Goal: Information Seeking & Learning: Learn about a topic

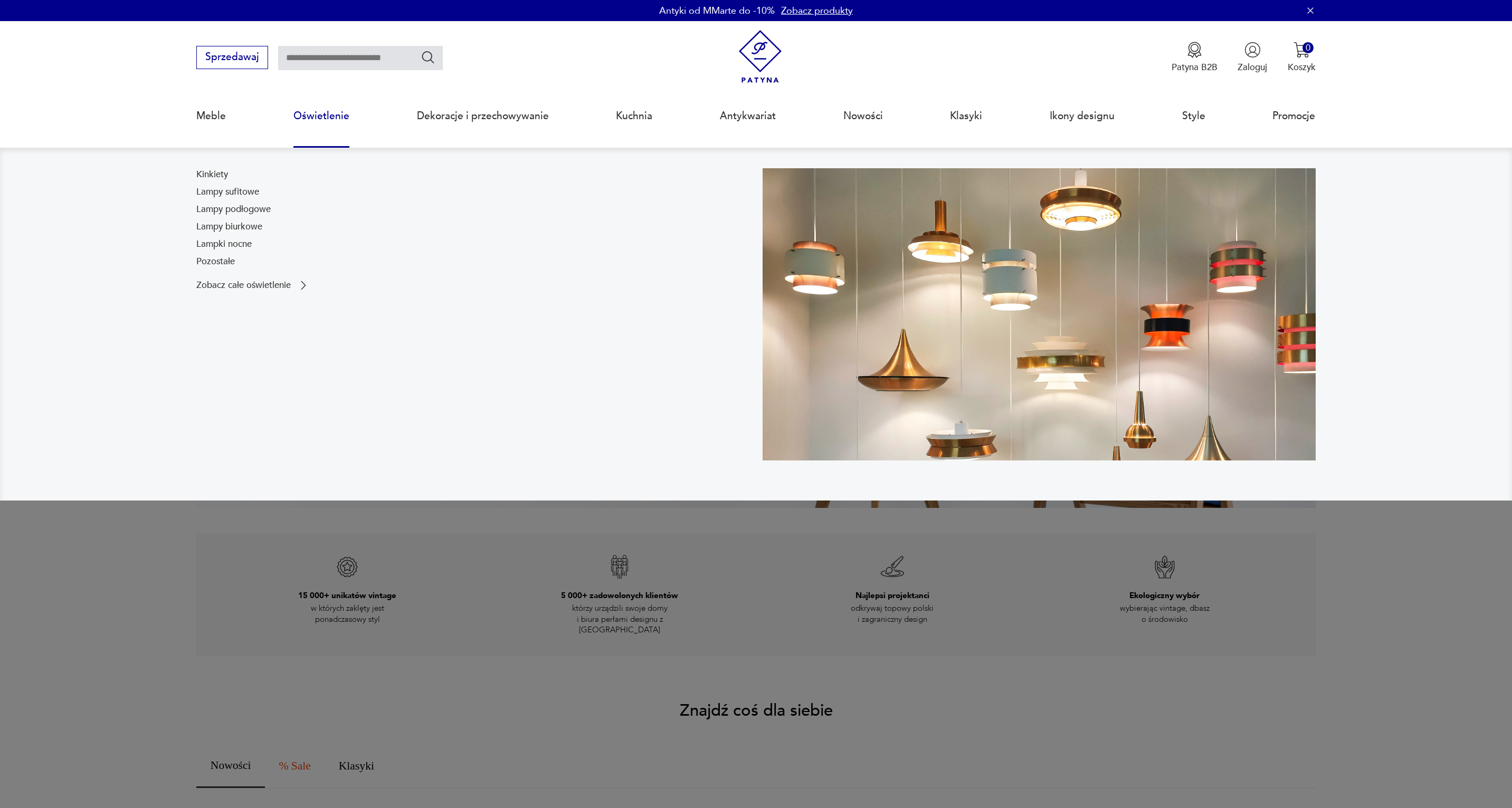
click at [339, 126] on link "Oświetlenie" at bounding box center [321, 116] width 56 height 49
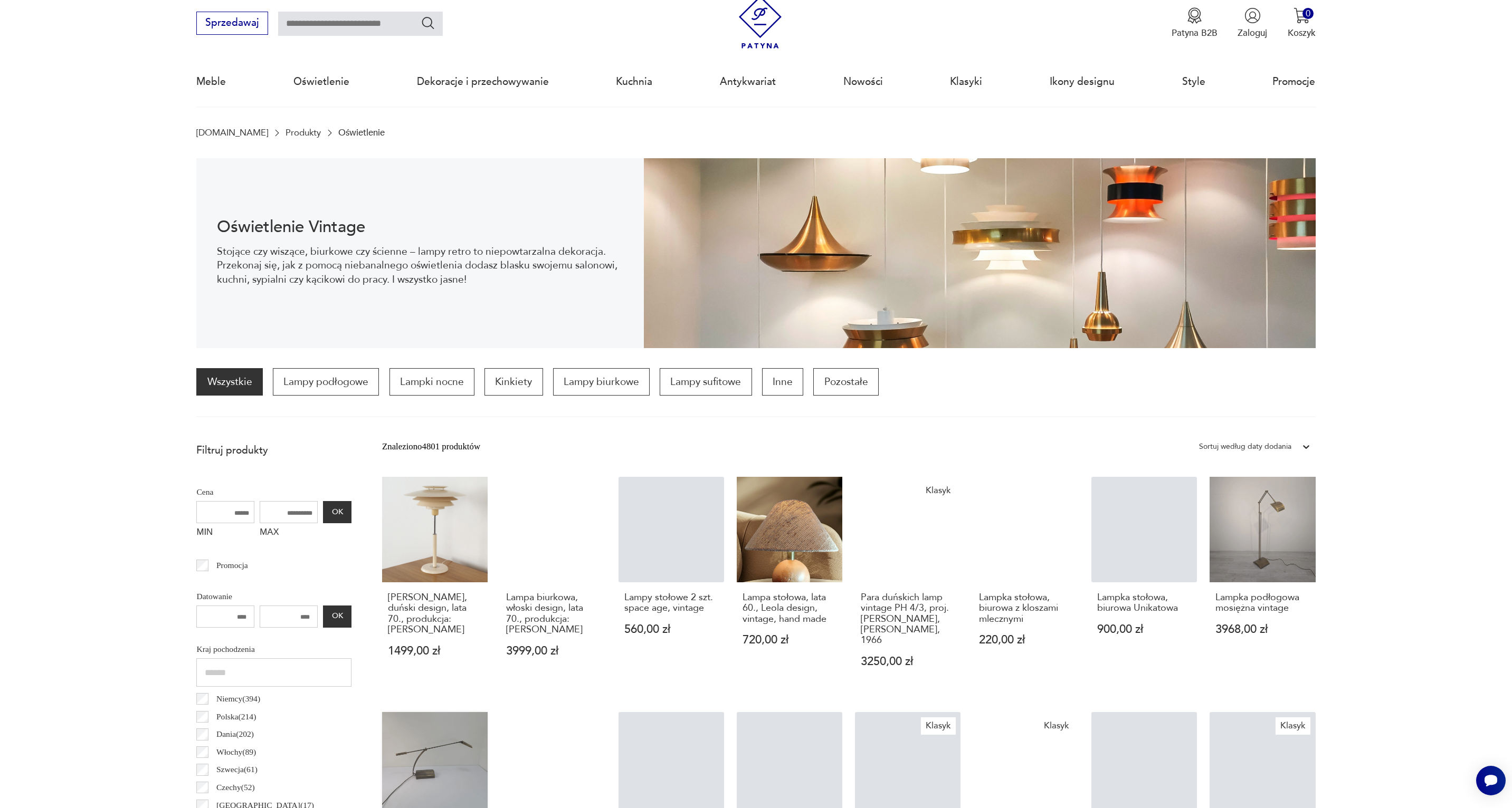
scroll to position [312, 0]
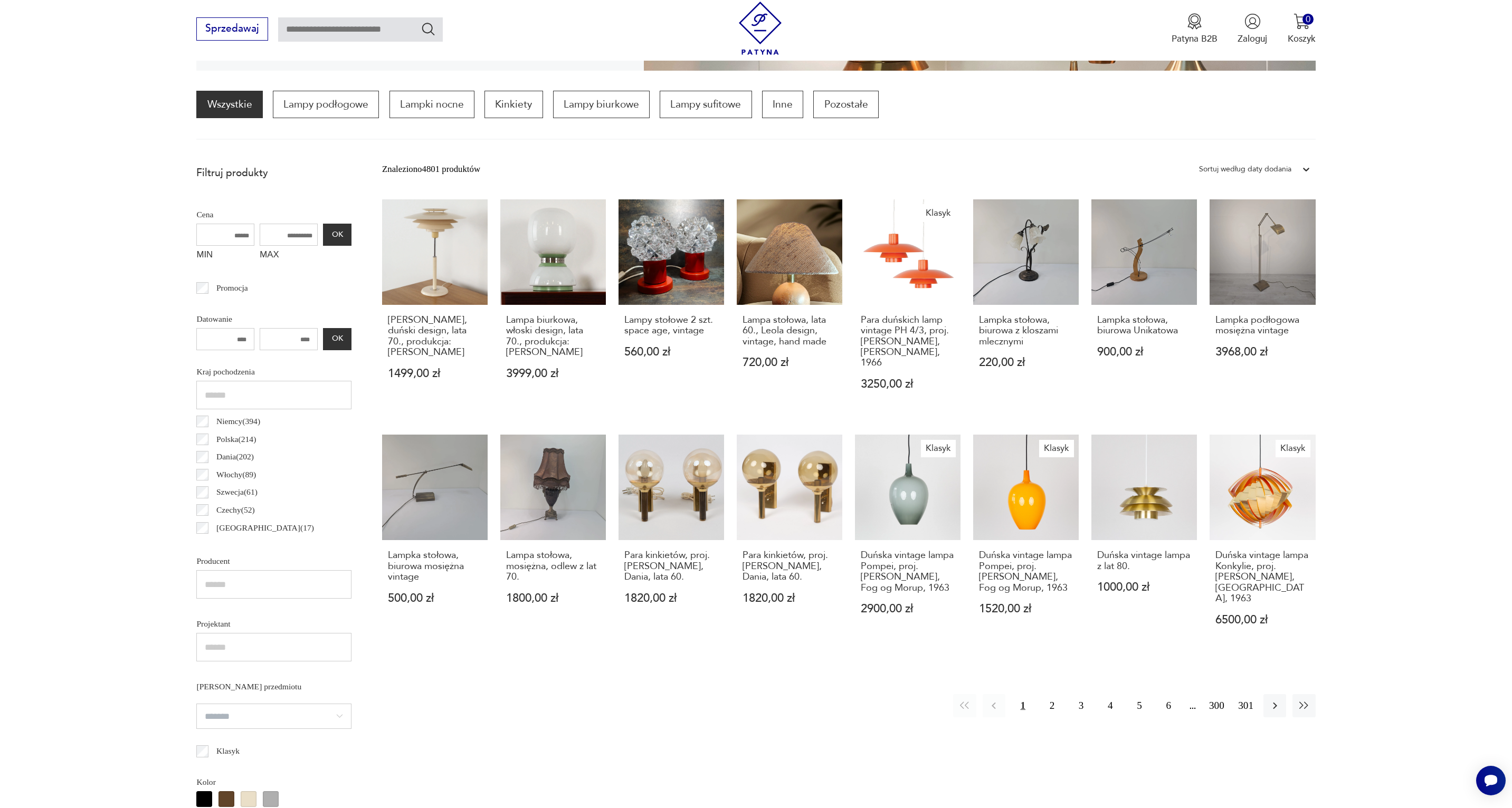
click at [231, 438] on p "Polska ( 214 )" at bounding box center [236, 439] width 40 height 14
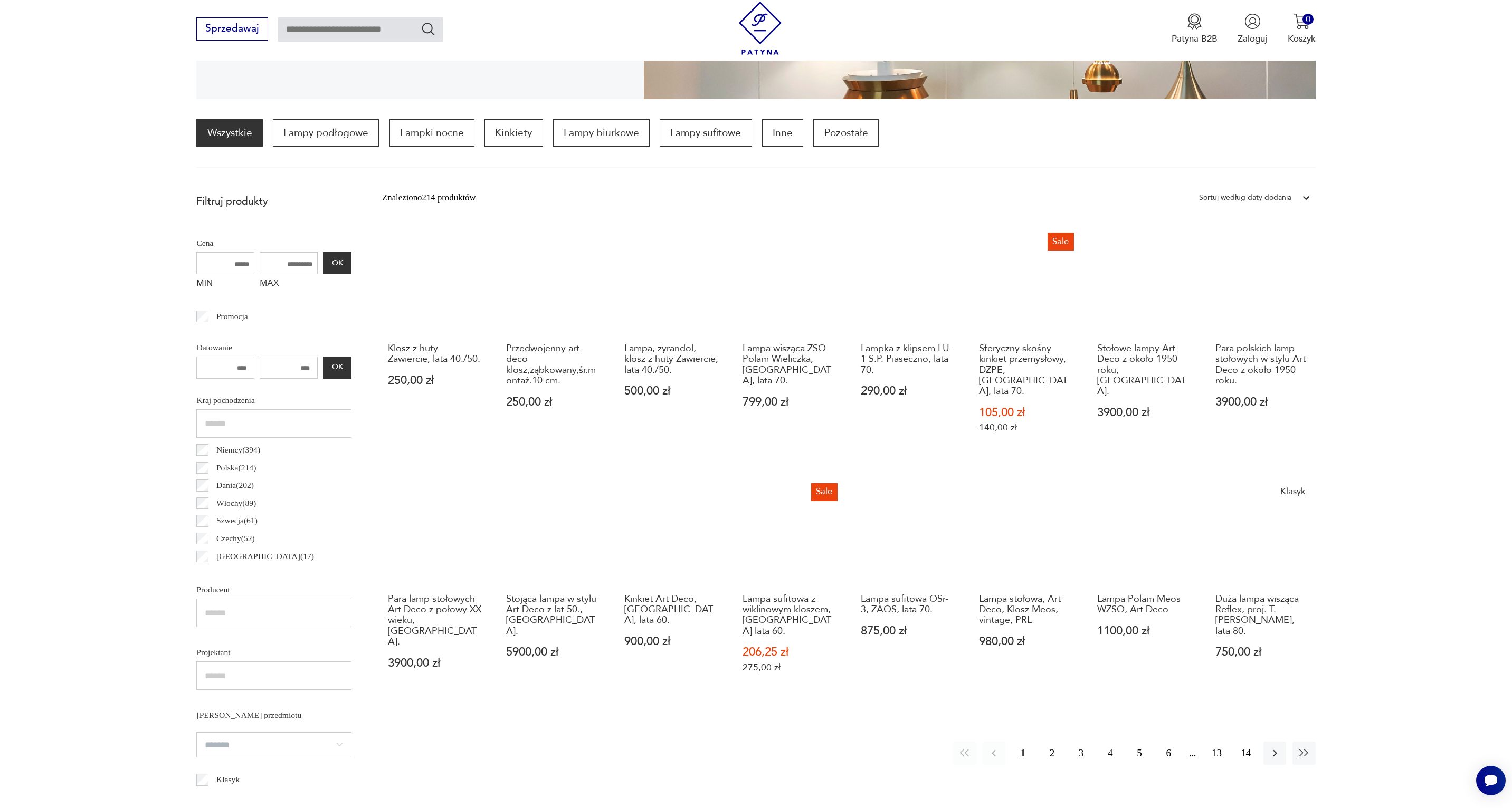
scroll to position [68, 0]
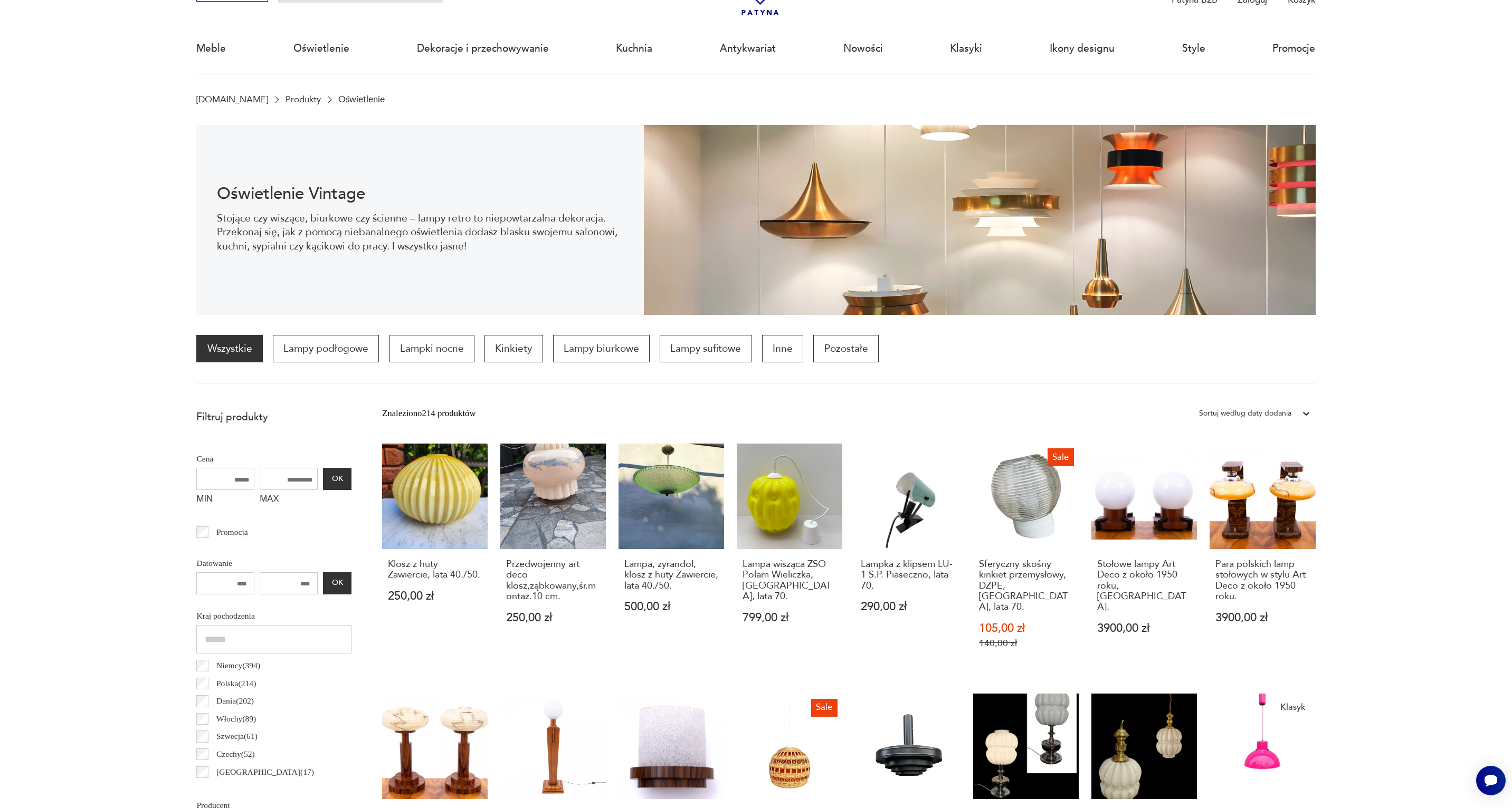
click at [1285, 418] on div "Sortuj według daty dodania" at bounding box center [1245, 414] width 93 height 14
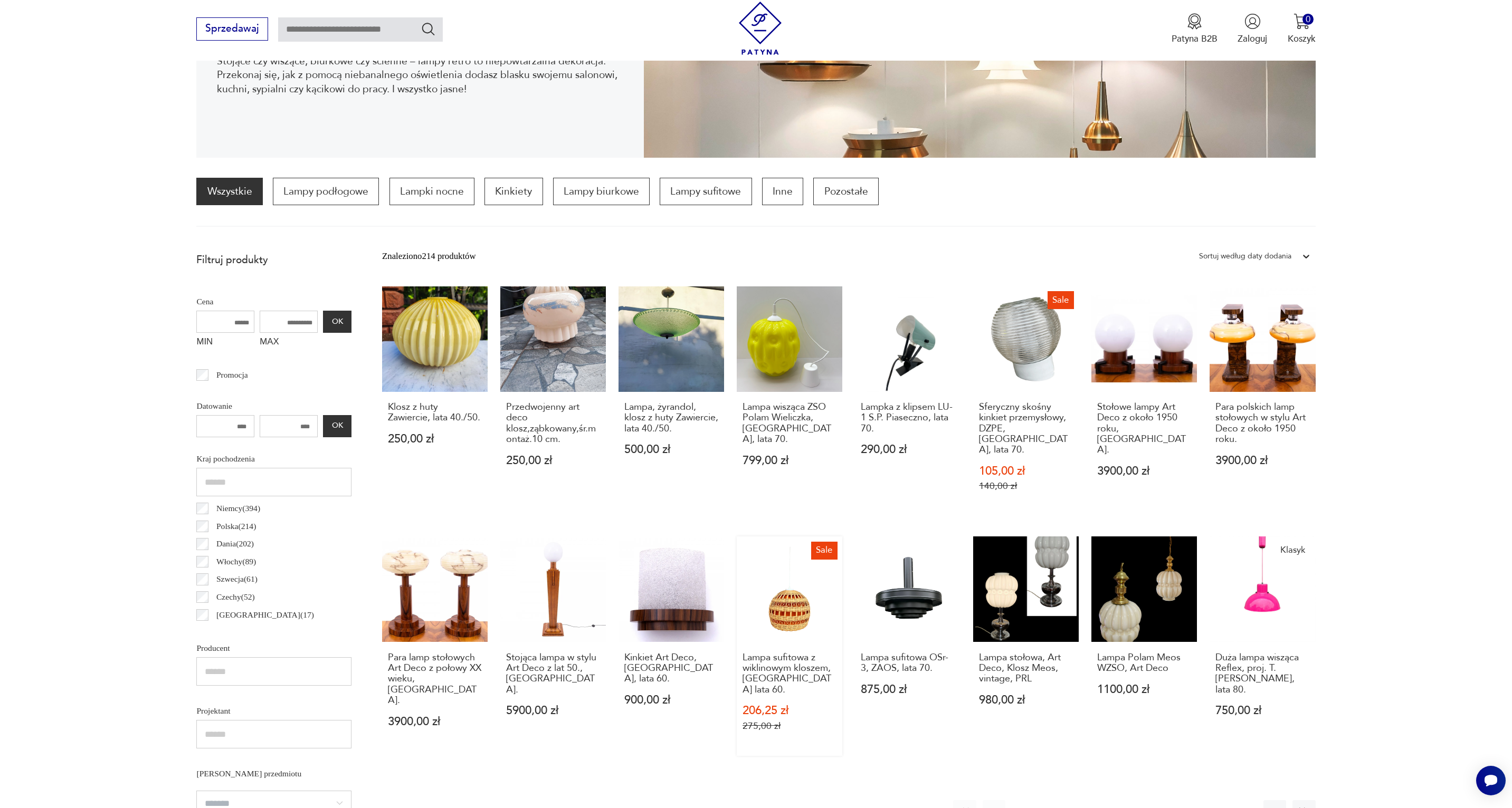
scroll to position [279, 0]
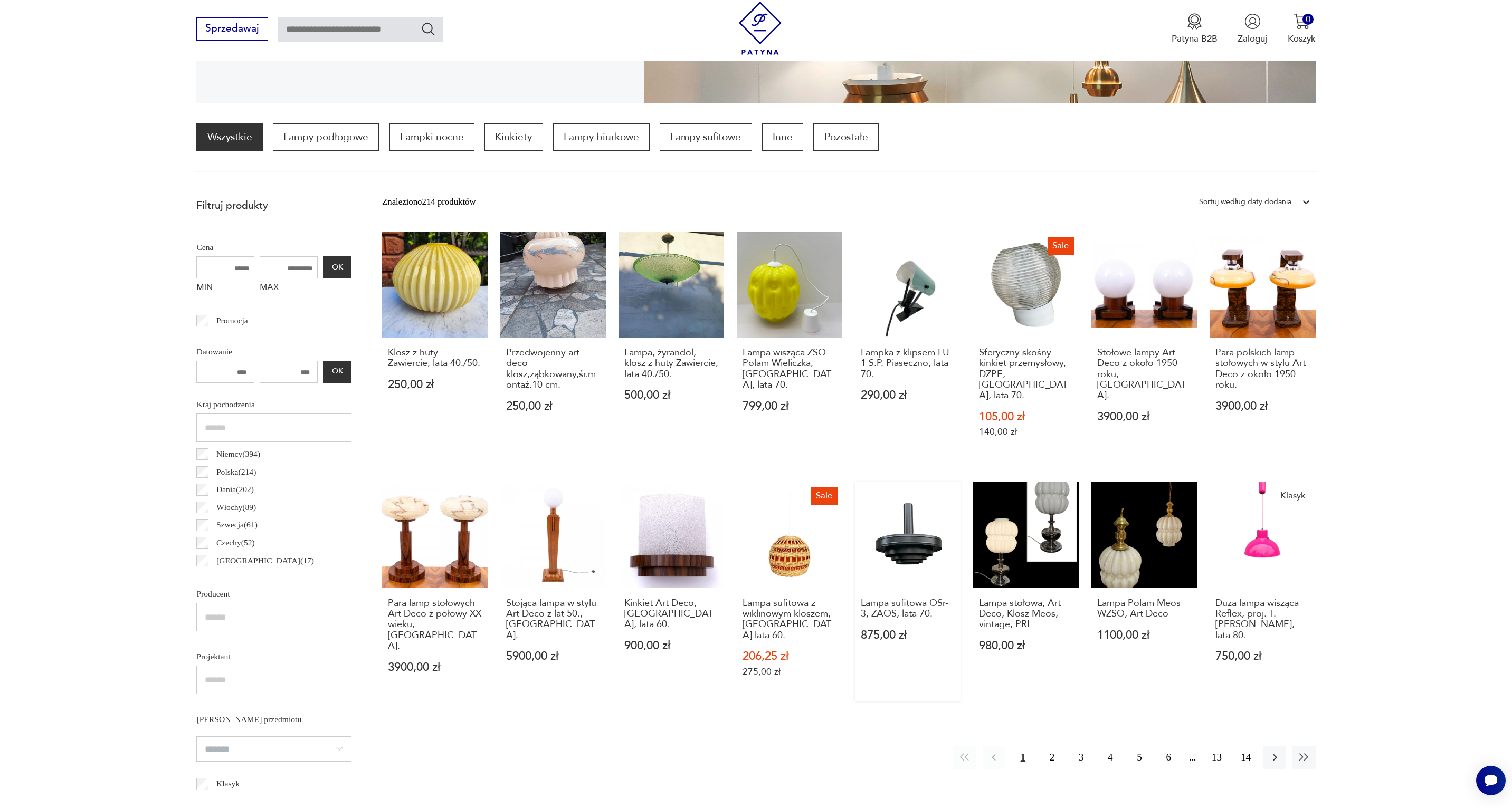
click at [895, 538] on link "Lampa sufitowa OSr-3, ZAOS, lata 70. 875,00 zł" at bounding box center [908, 592] width 106 height 220
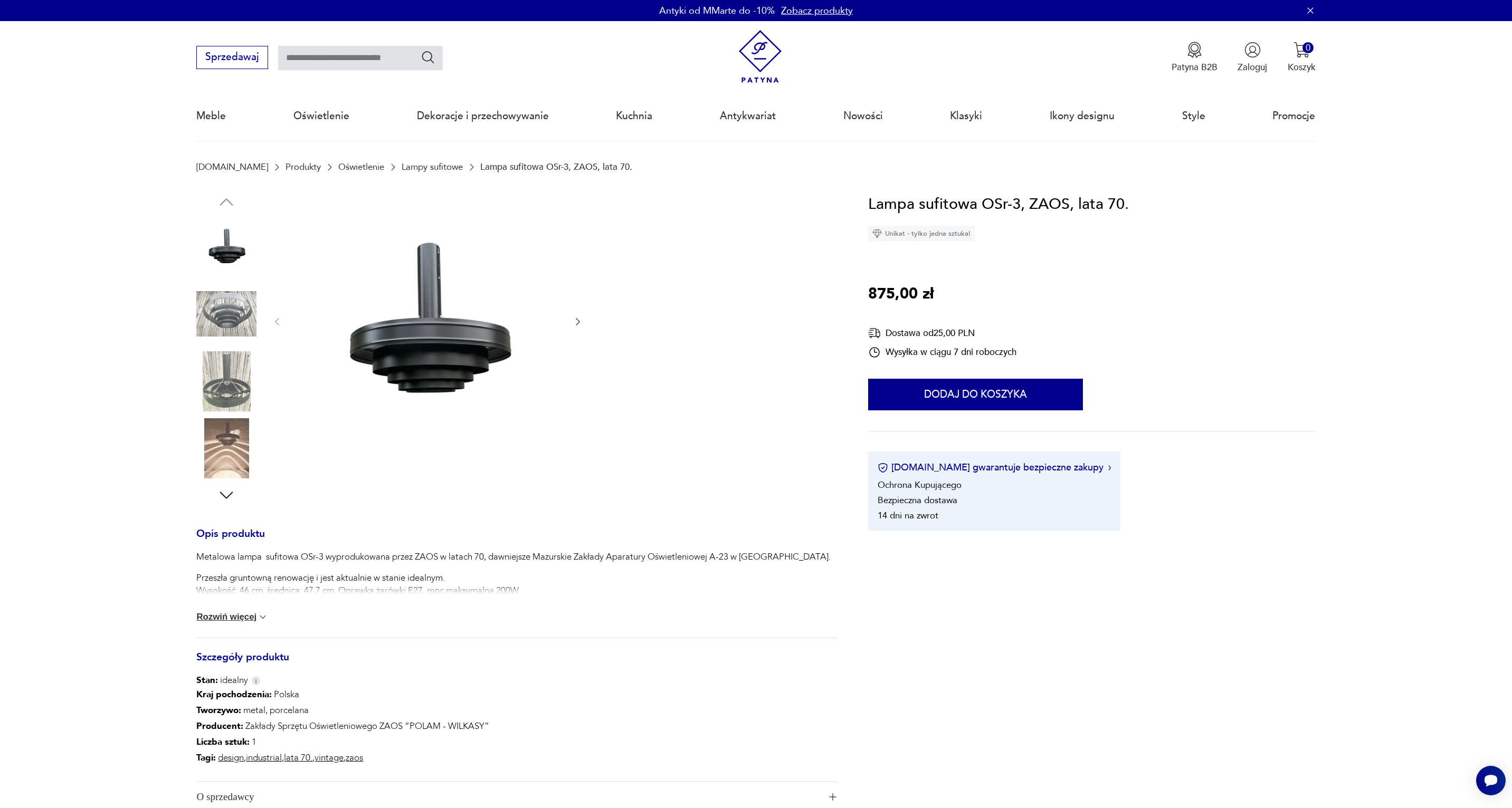
click at [255, 325] on img at bounding box center [226, 314] width 60 height 60
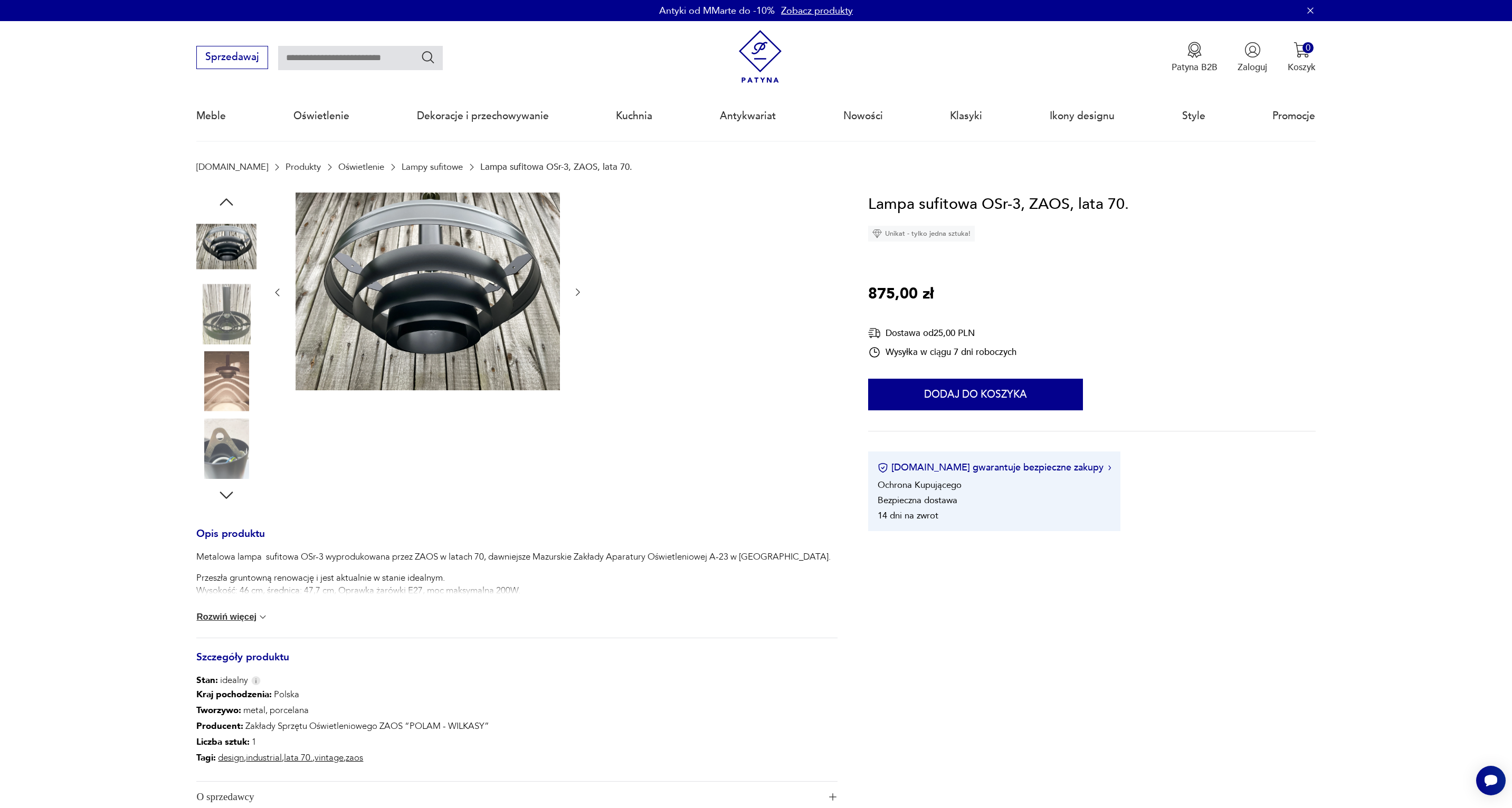
click at [243, 354] on img at bounding box center [226, 381] width 60 height 60
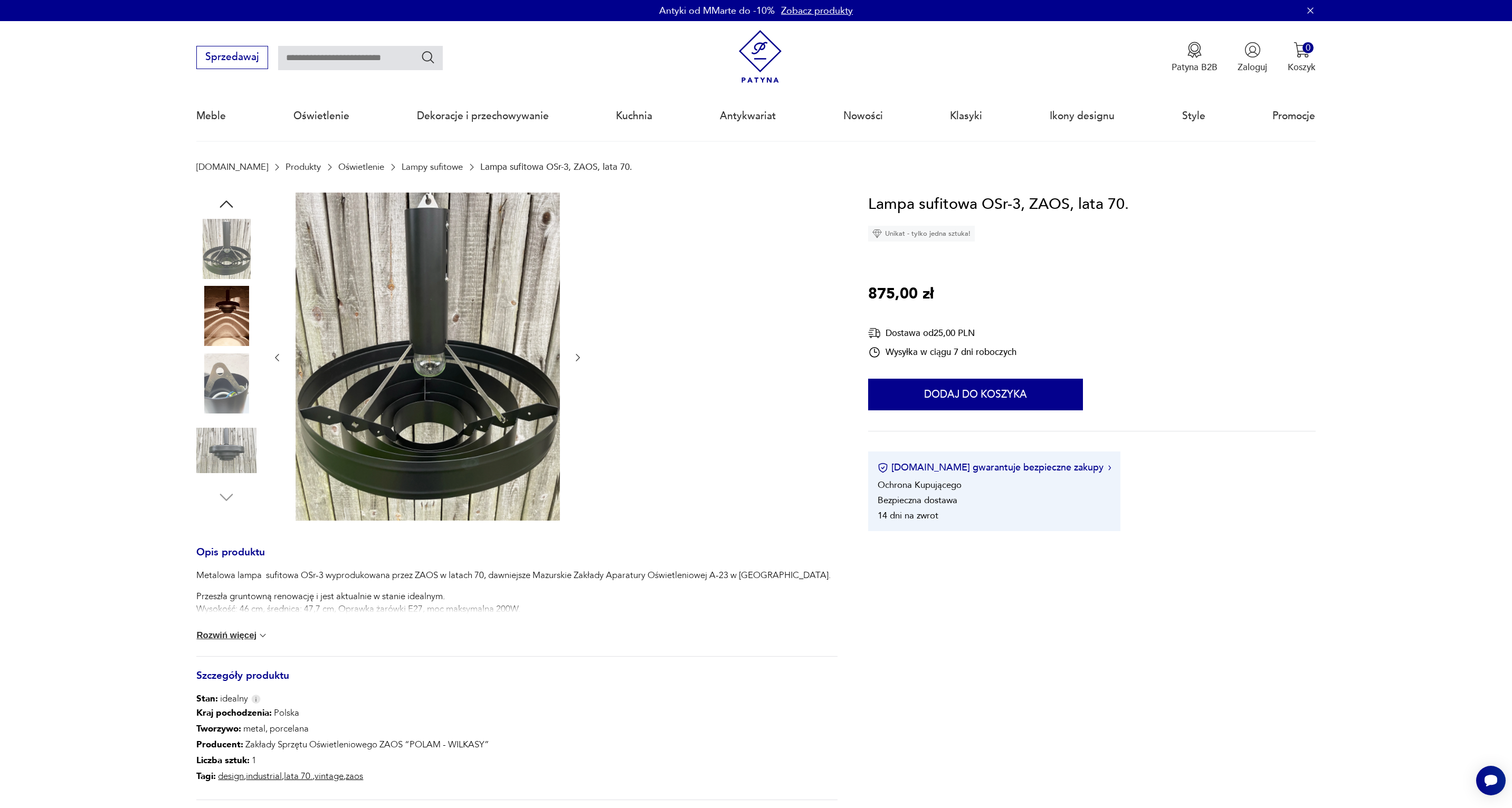
click at [239, 366] on img at bounding box center [226, 383] width 60 height 60
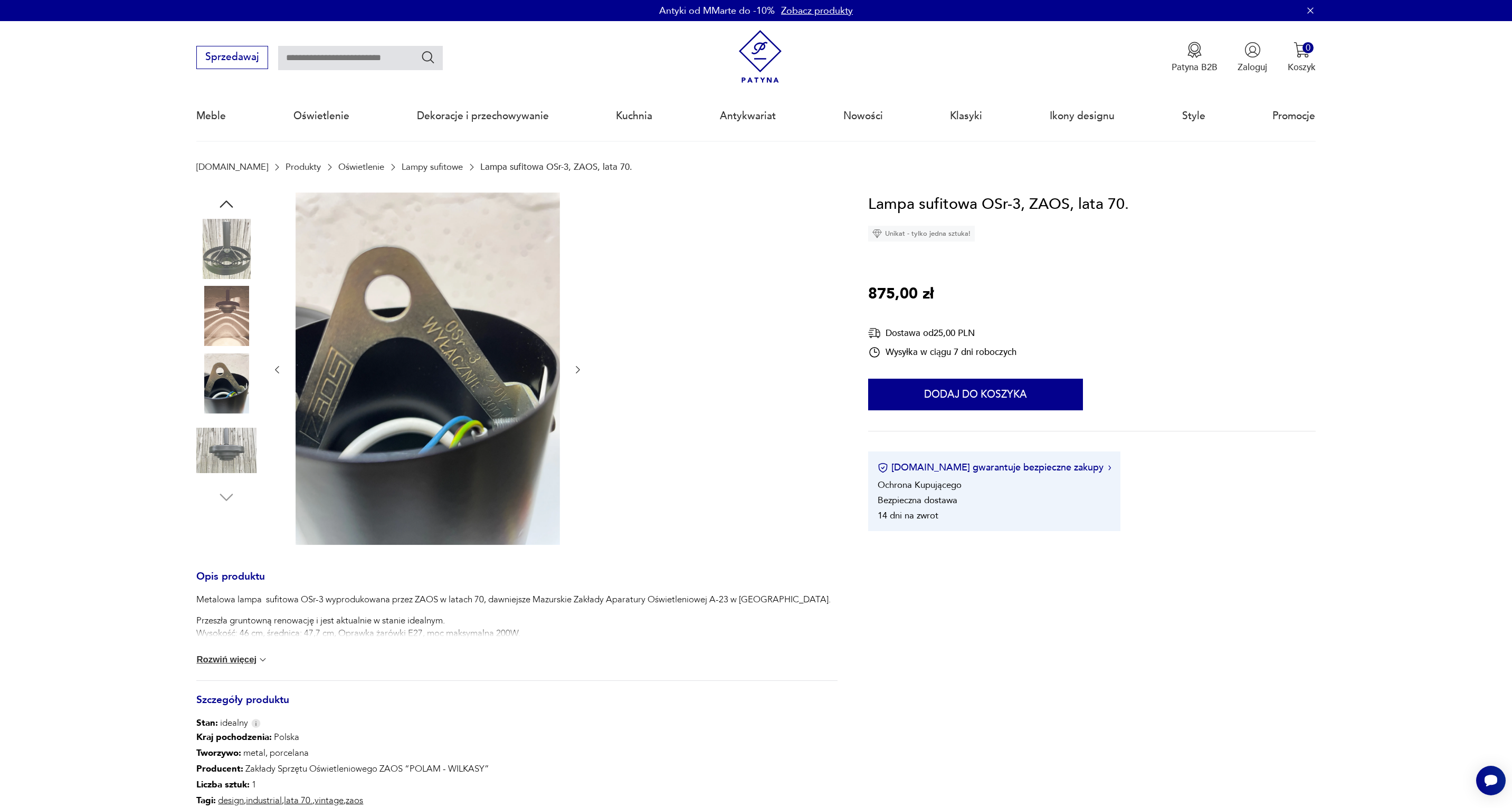
click at [221, 414] on div at bounding box center [226, 385] width 60 height 62
click at [217, 457] on img at bounding box center [226, 450] width 60 height 60
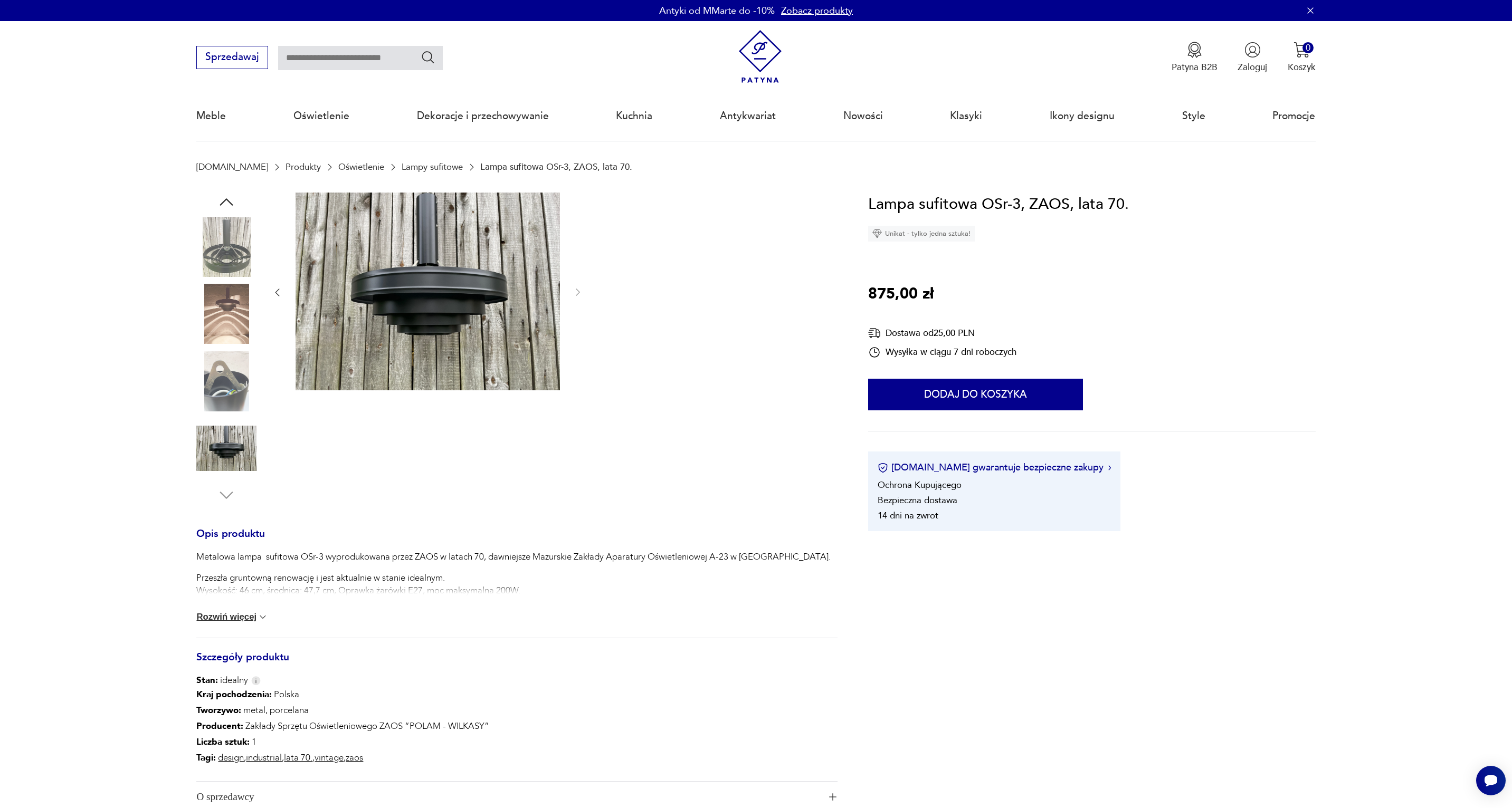
click at [339, 565] on div "Metalowa lampa sufitowa OSr-3 wyprodukowana przez ZAOS w latach 70, dawniejsze …" at bounding box center [513, 573] width 635 height 47
click at [536, 590] on p "Przeszła gruntowną renowację i jest aktualnie w stanie idealnym. Wysokość: 46 c…" at bounding box center [513, 584] width 635 height 25
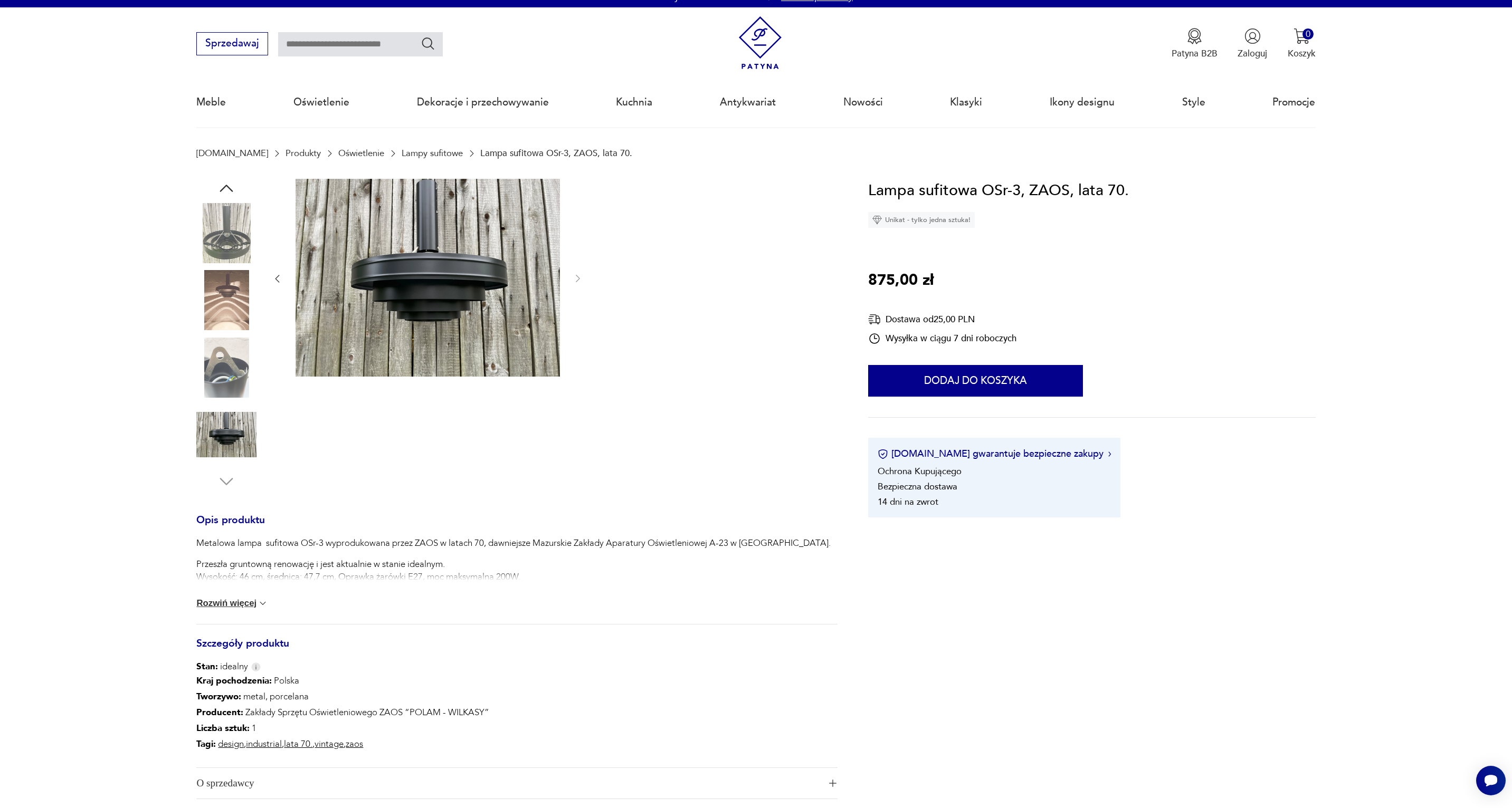
scroll to position [99, 0]
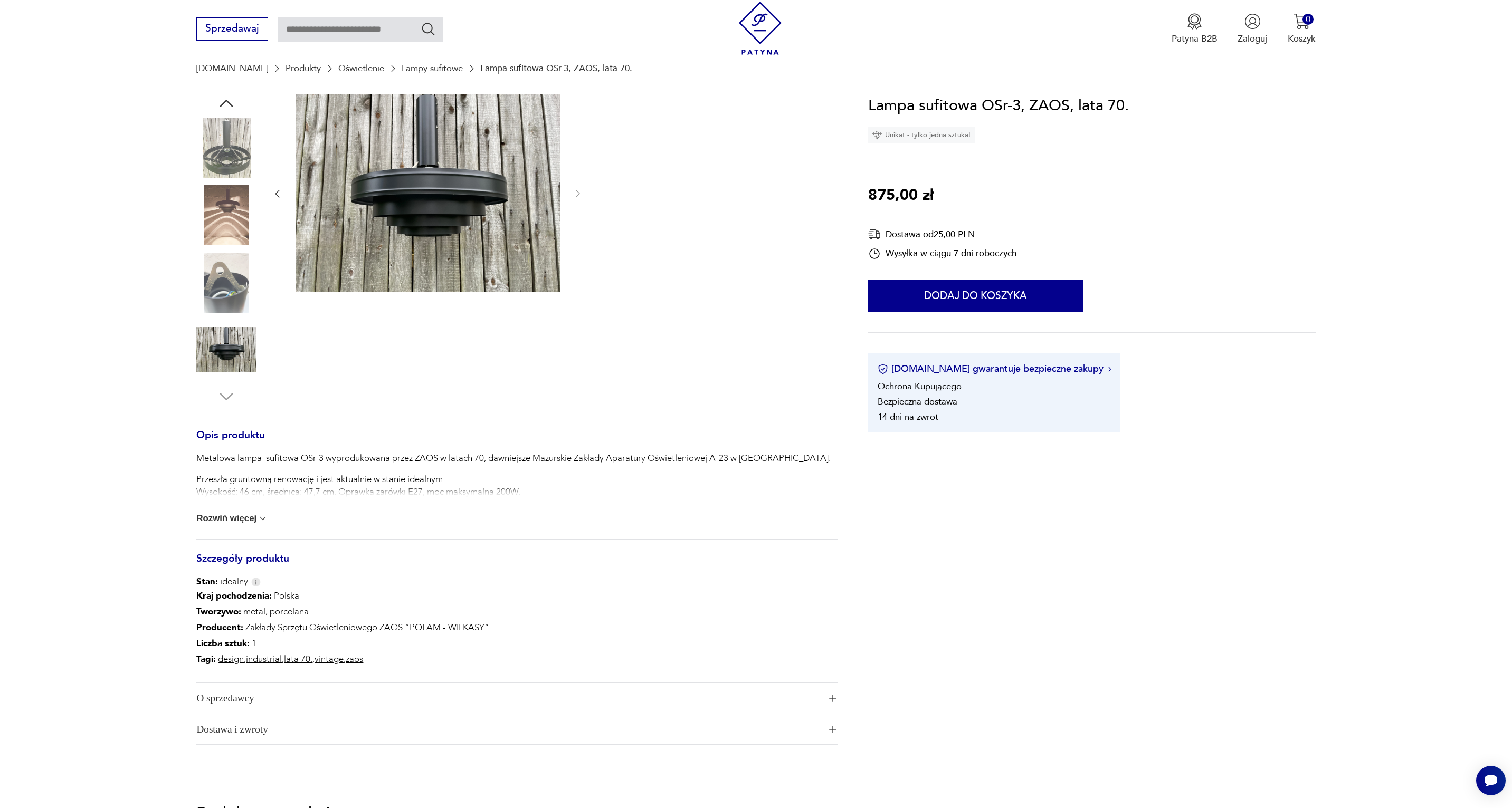
click at [248, 519] on button "Rozwiń więcej" at bounding box center [232, 519] width 72 height 11
click at [451, 239] on img at bounding box center [428, 193] width 265 height 198
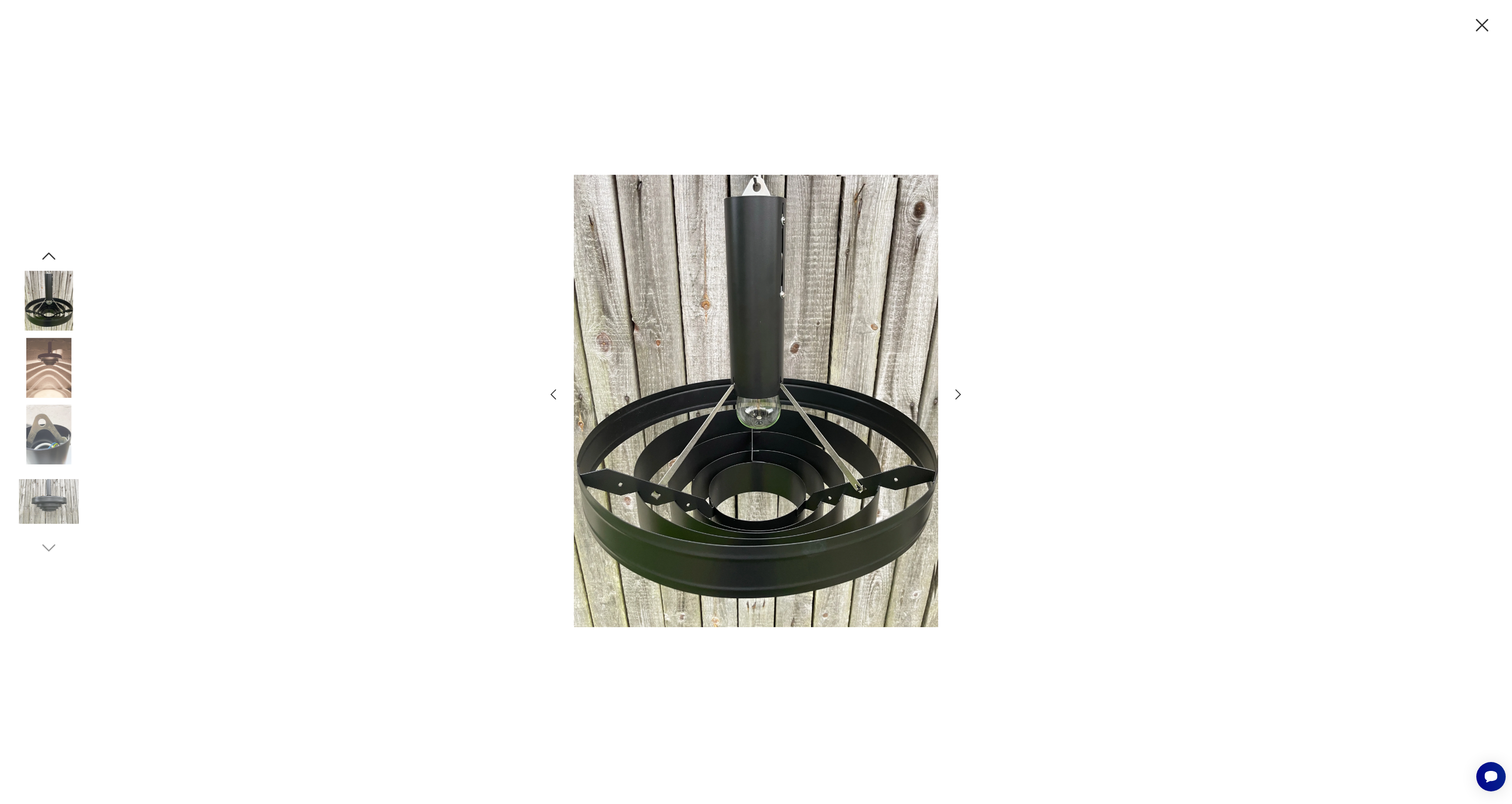
click at [43, 378] on img at bounding box center [48, 367] width 60 height 60
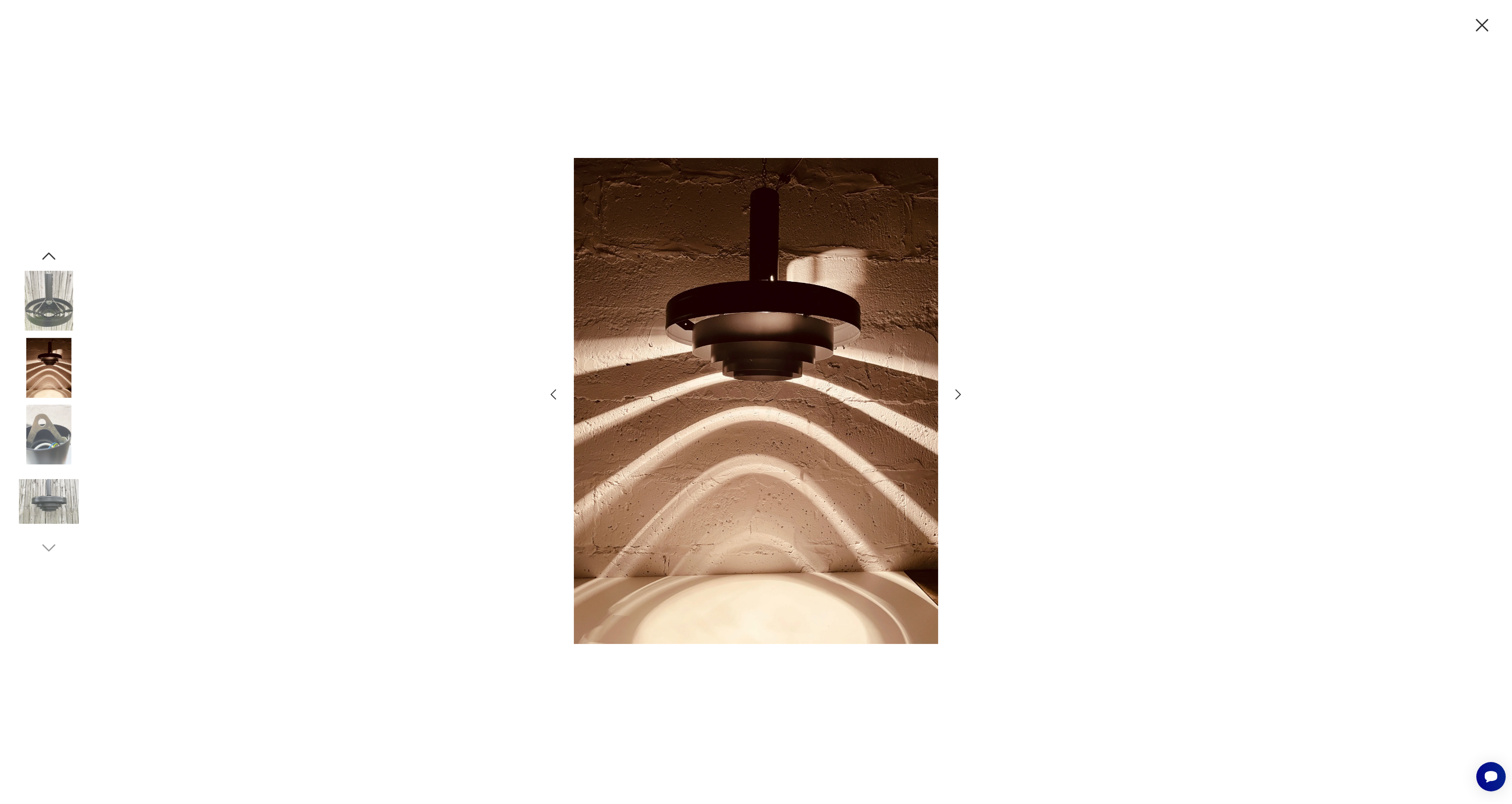
click at [50, 415] on img at bounding box center [48, 435] width 60 height 60
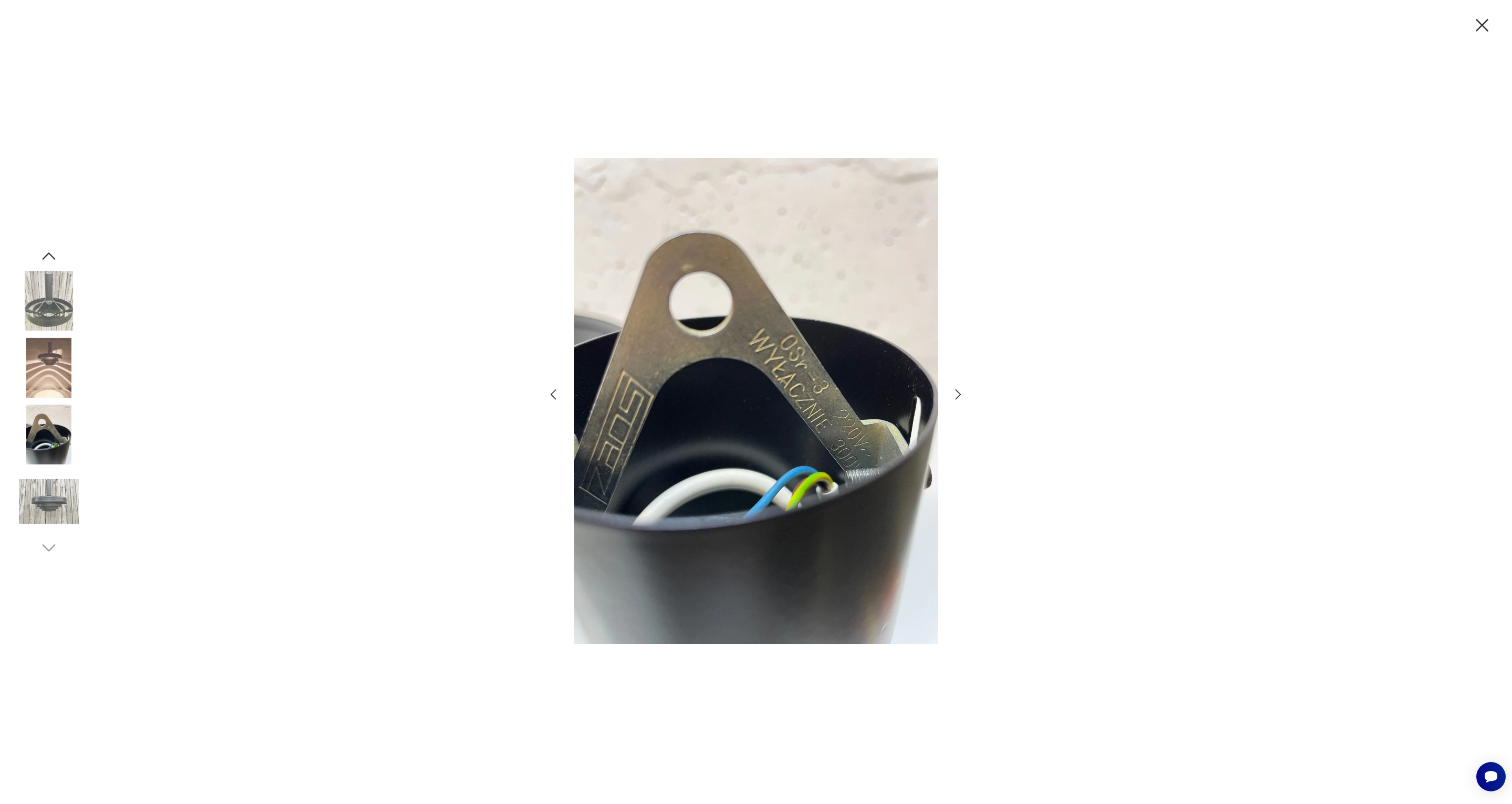
click at [56, 466] on div at bounding box center [48, 436] width 60 height 62
click at [46, 489] on img at bounding box center [48, 501] width 60 height 60
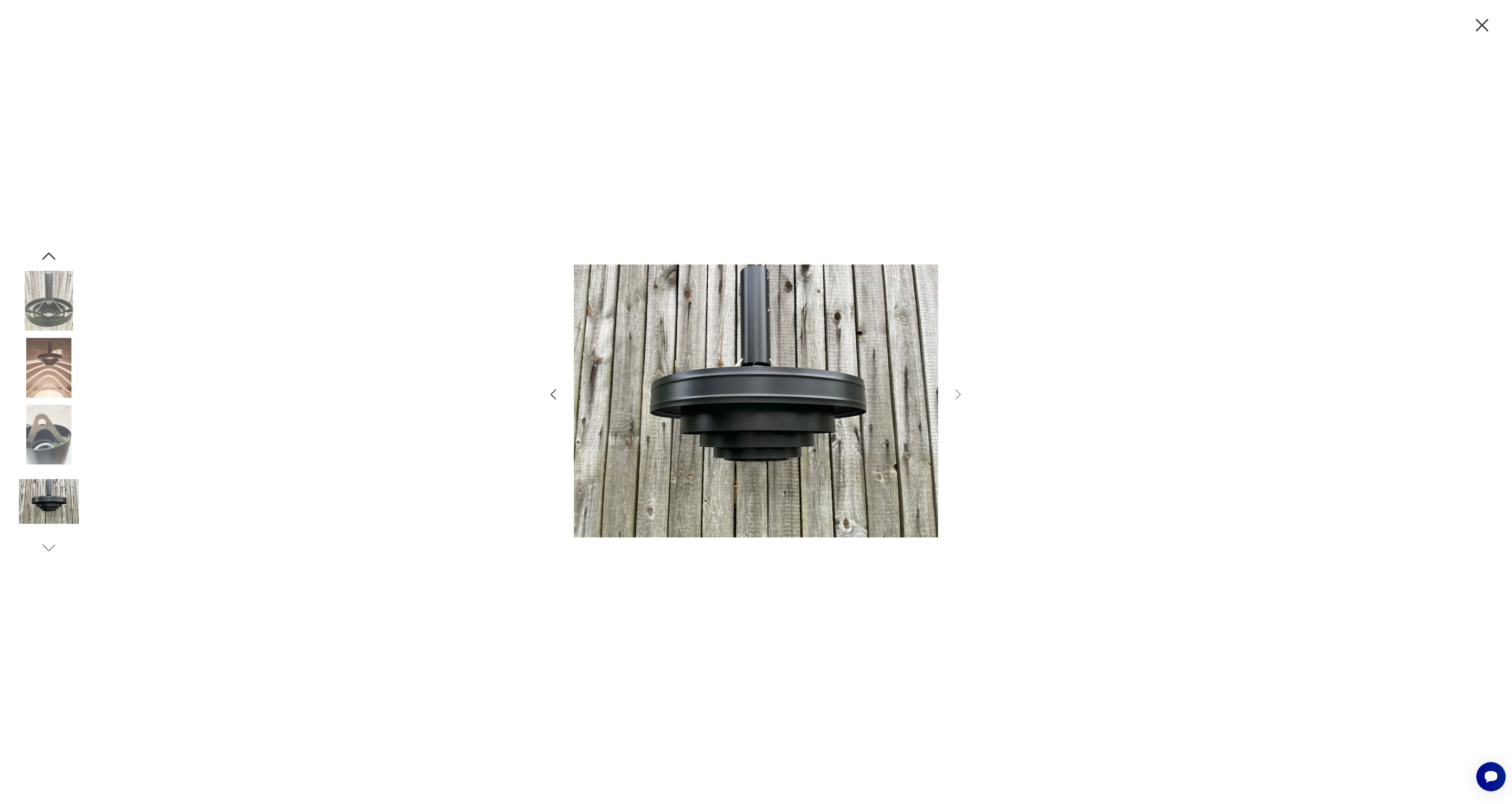
click at [51, 503] on img at bounding box center [48, 501] width 60 height 60
click at [1484, 22] on icon "button" at bounding box center [1482, 25] width 22 height 22
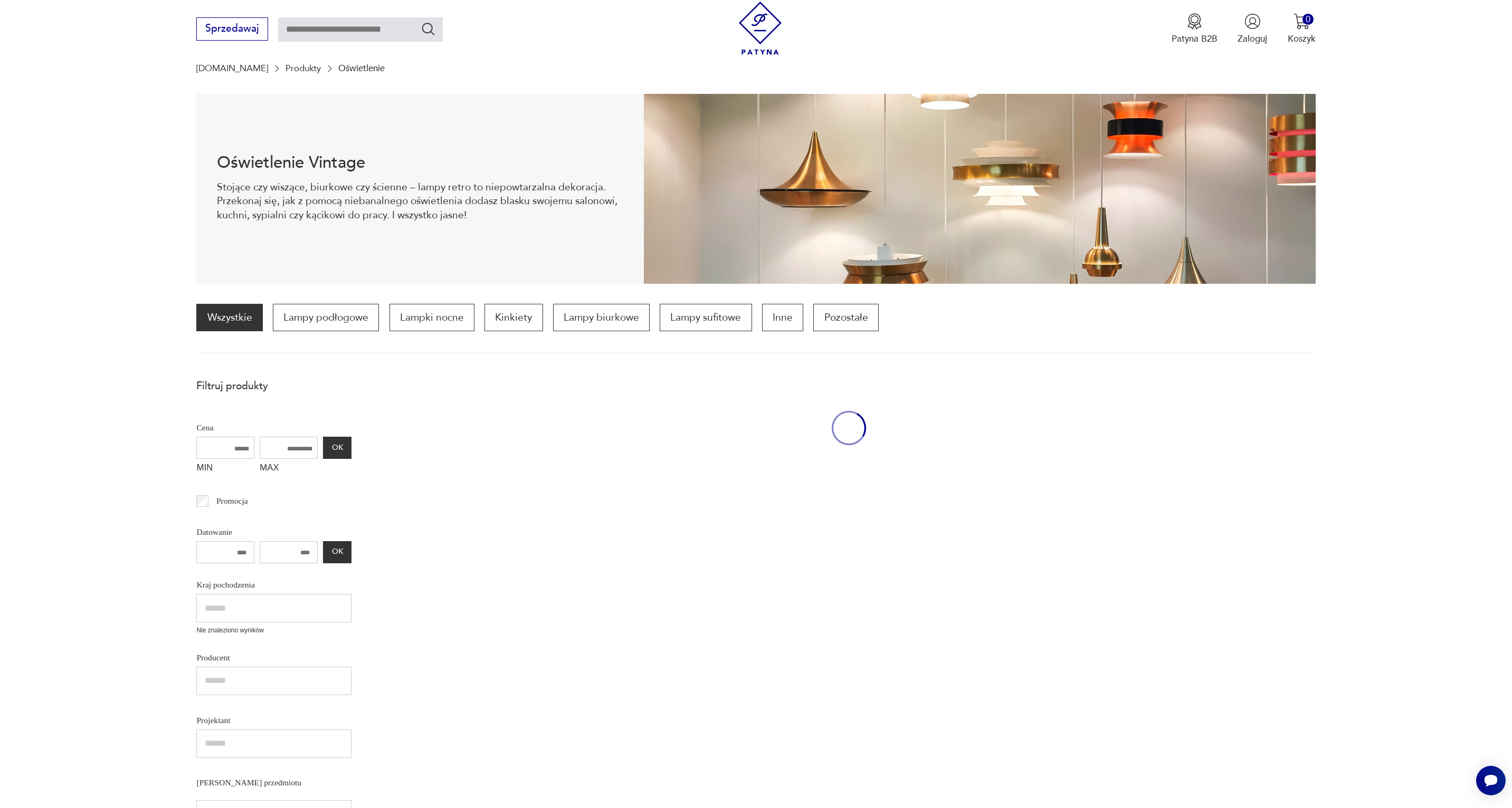
scroll to position [279, 0]
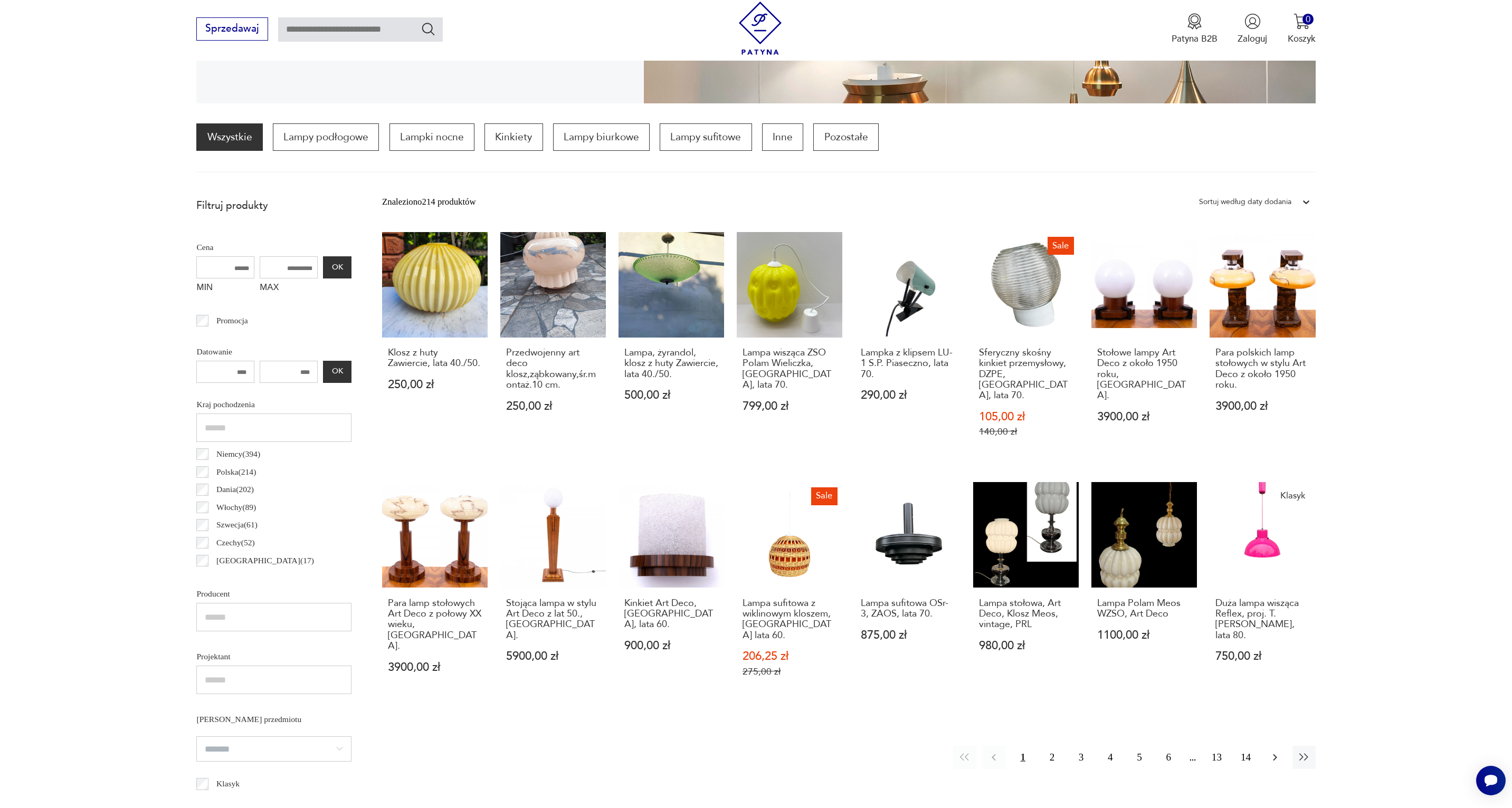
click at [1279, 751] on icon "button" at bounding box center [1275, 757] width 13 height 13
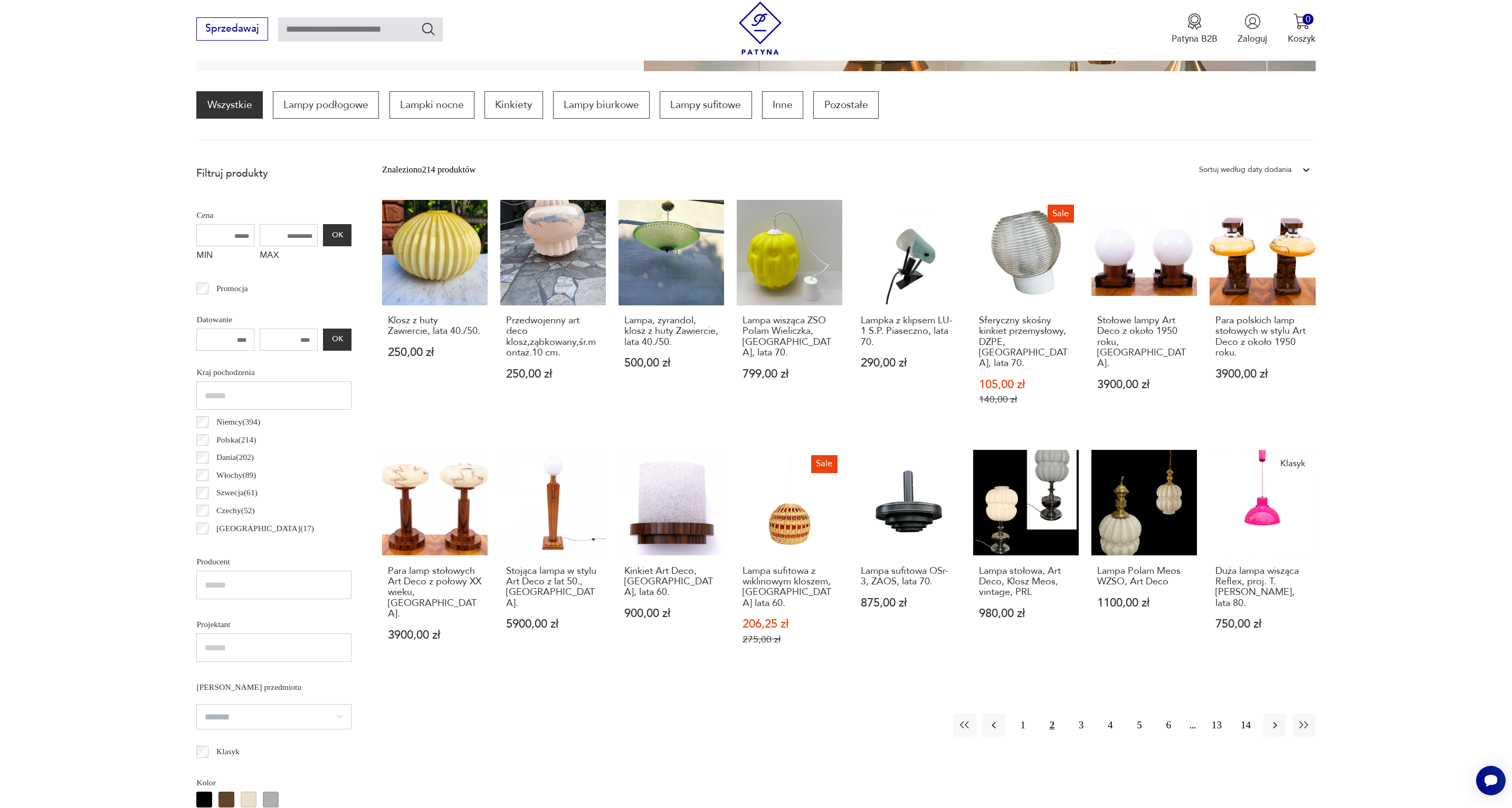
scroll to position [313, 0]
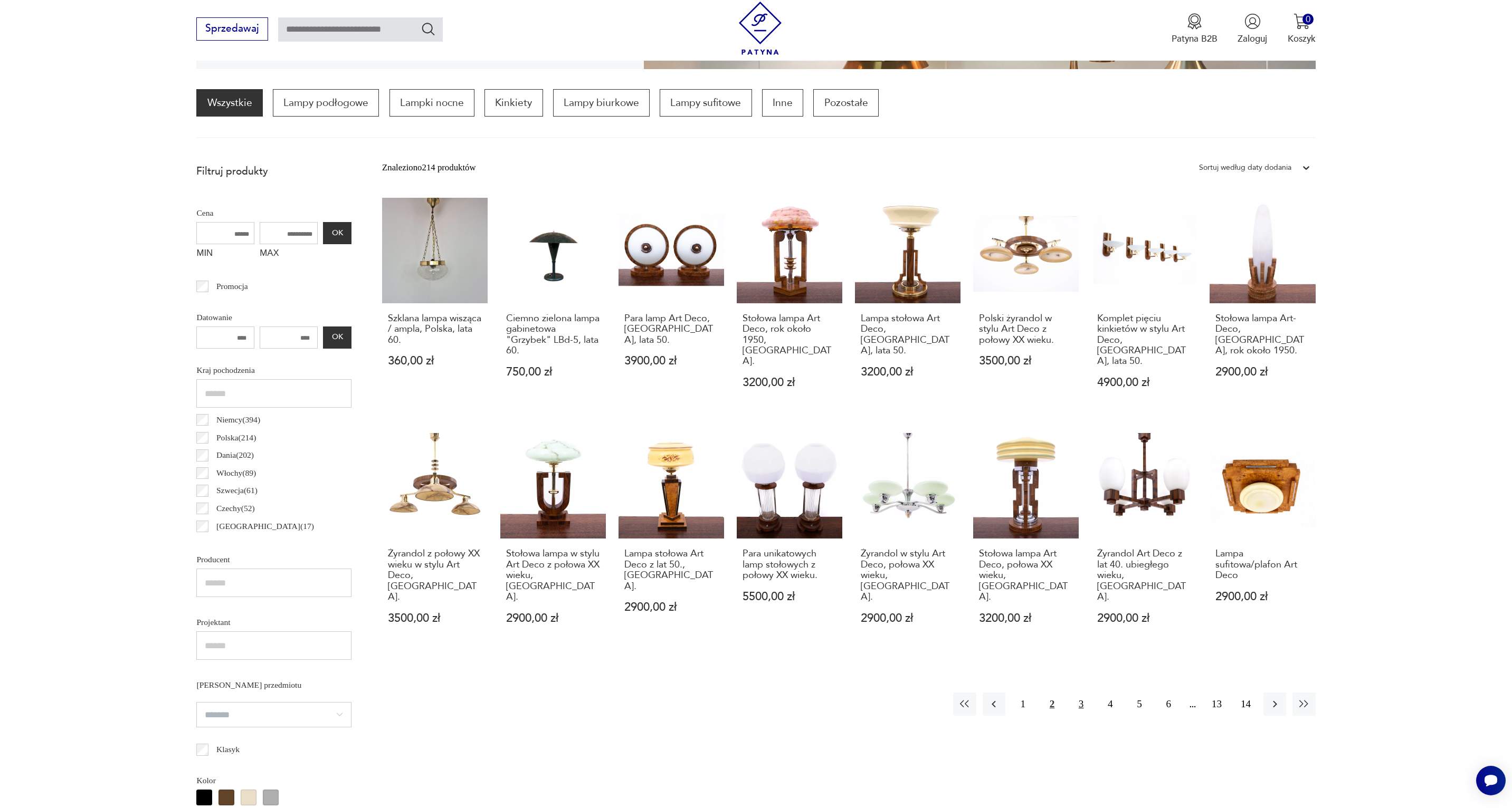
click at [1076, 692] on button "3" at bounding box center [1081, 704] width 23 height 23
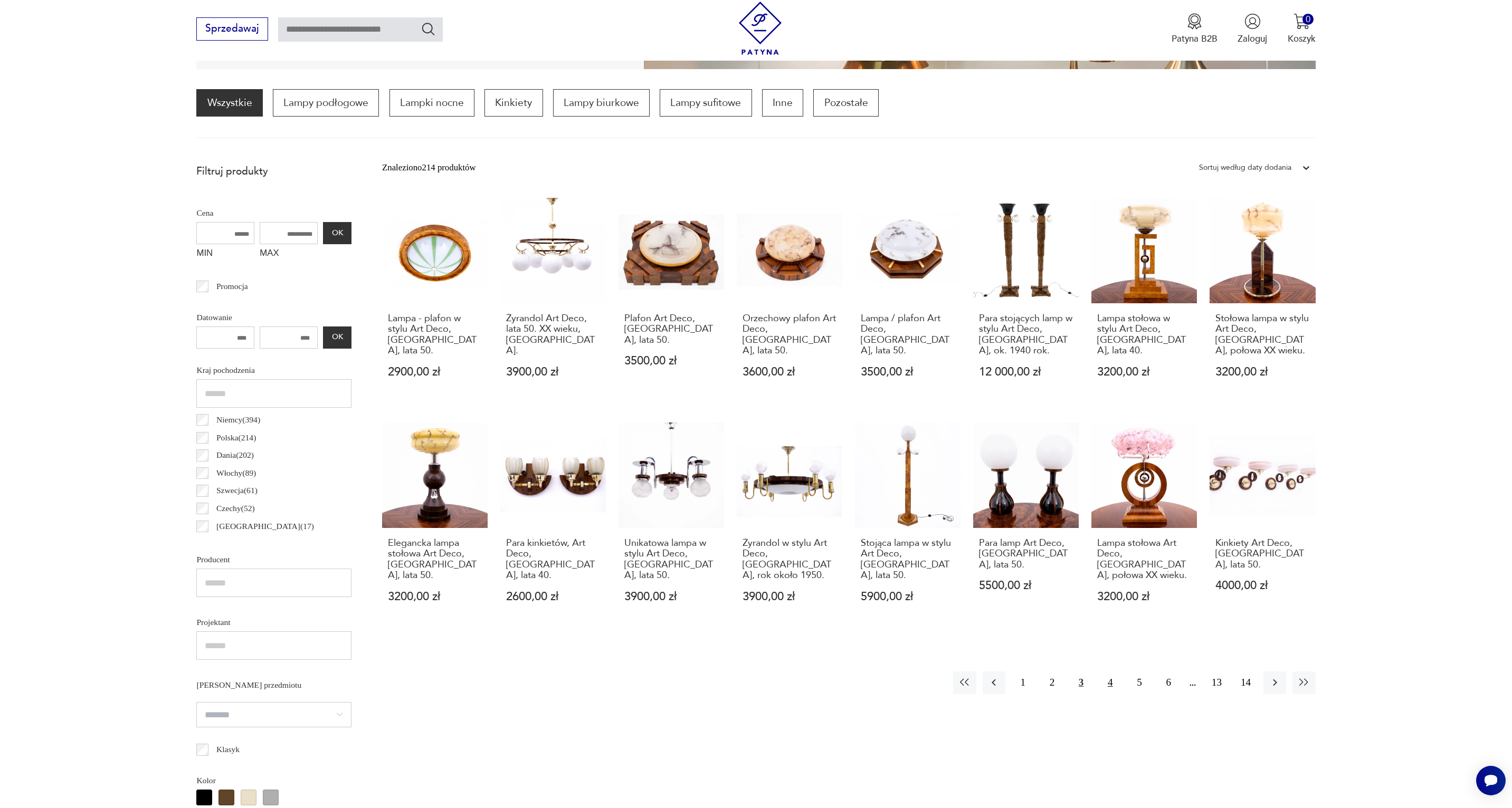
click at [1108, 675] on button "4" at bounding box center [1110, 683] width 23 height 23
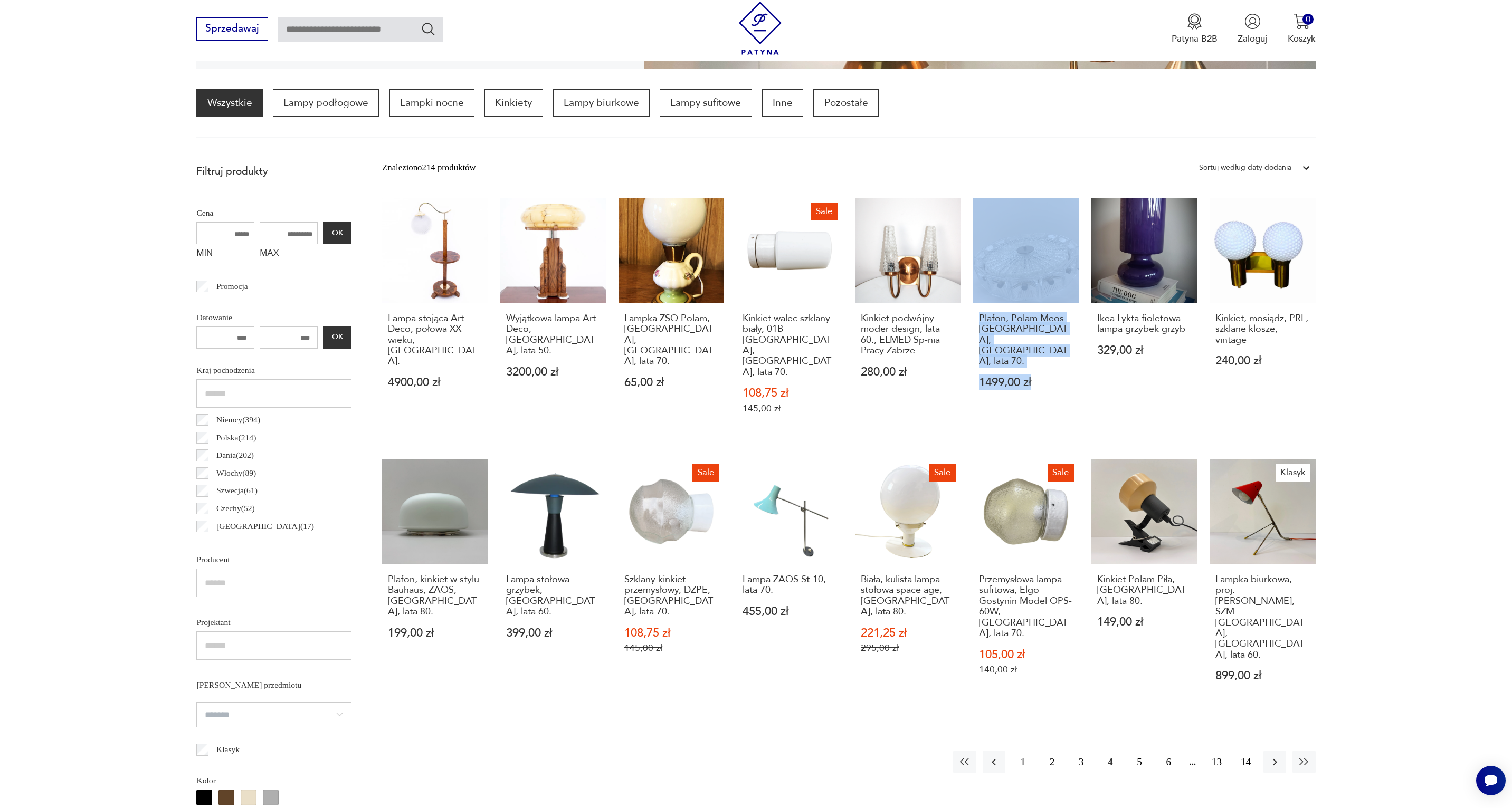
click at [1137, 751] on button "5" at bounding box center [1139, 762] width 23 height 23
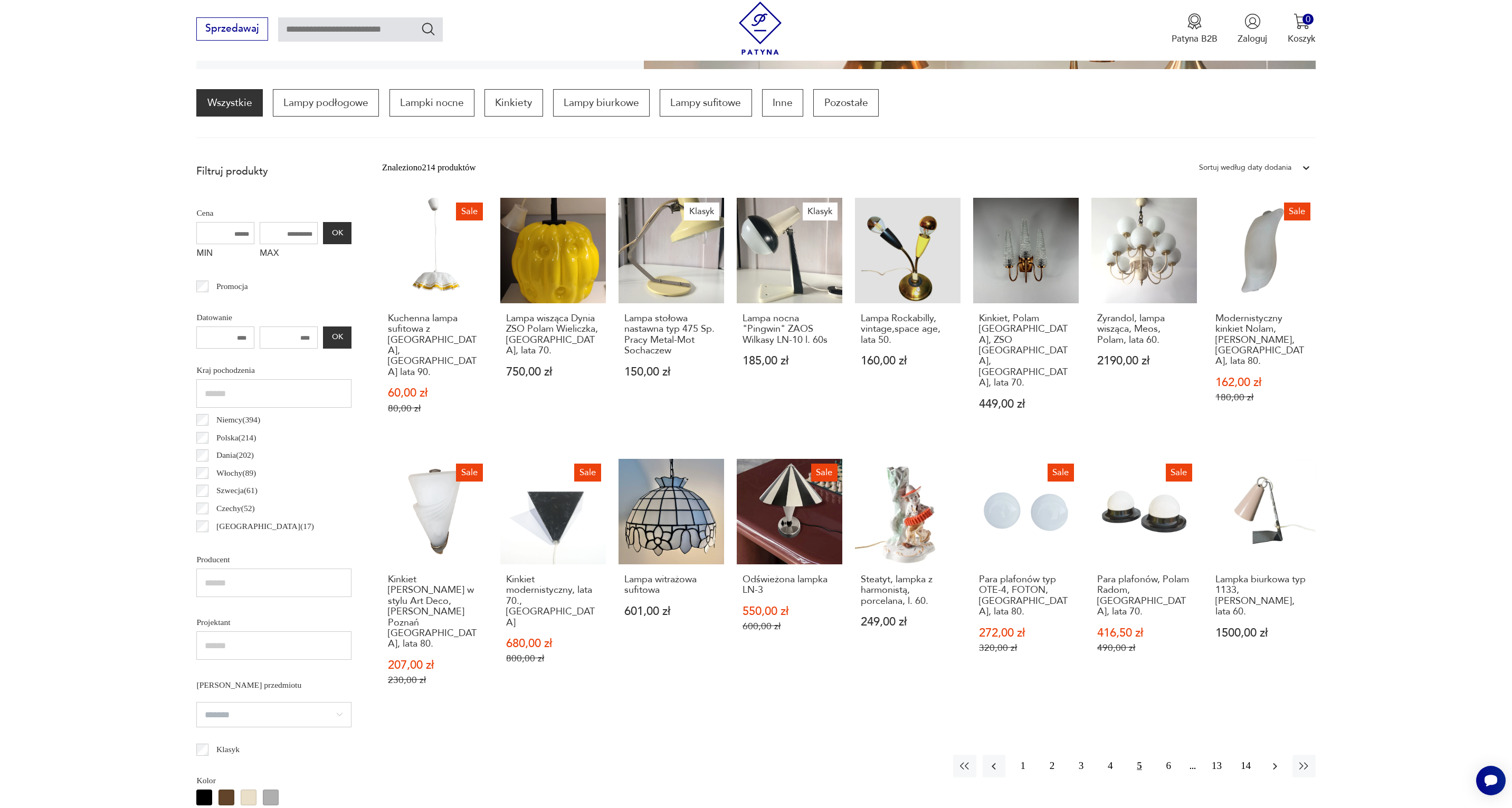
click at [1272, 760] on icon "button" at bounding box center [1275, 766] width 13 height 13
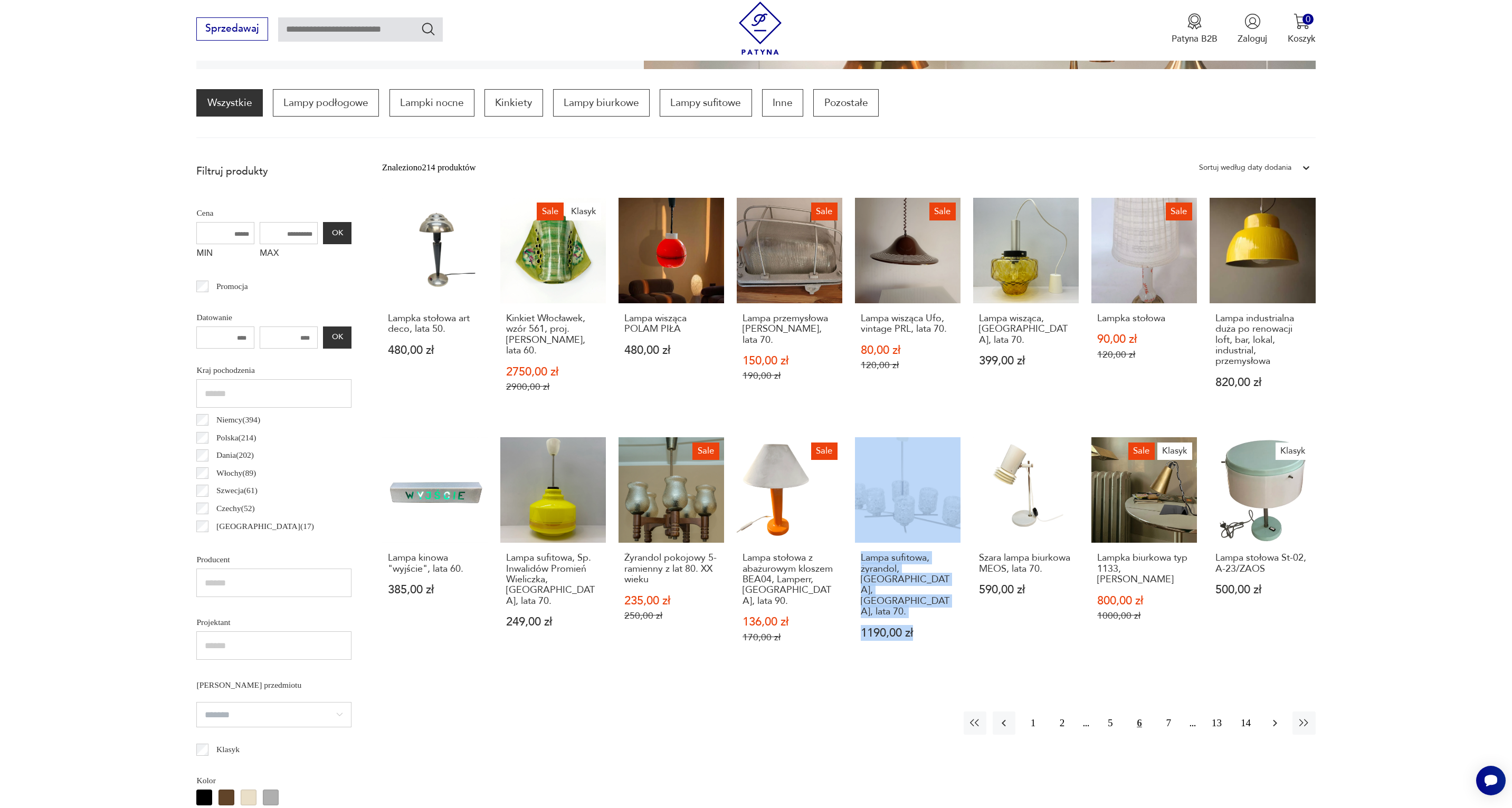
click at [1277, 717] on icon "button" at bounding box center [1275, 723] width 13 height 13
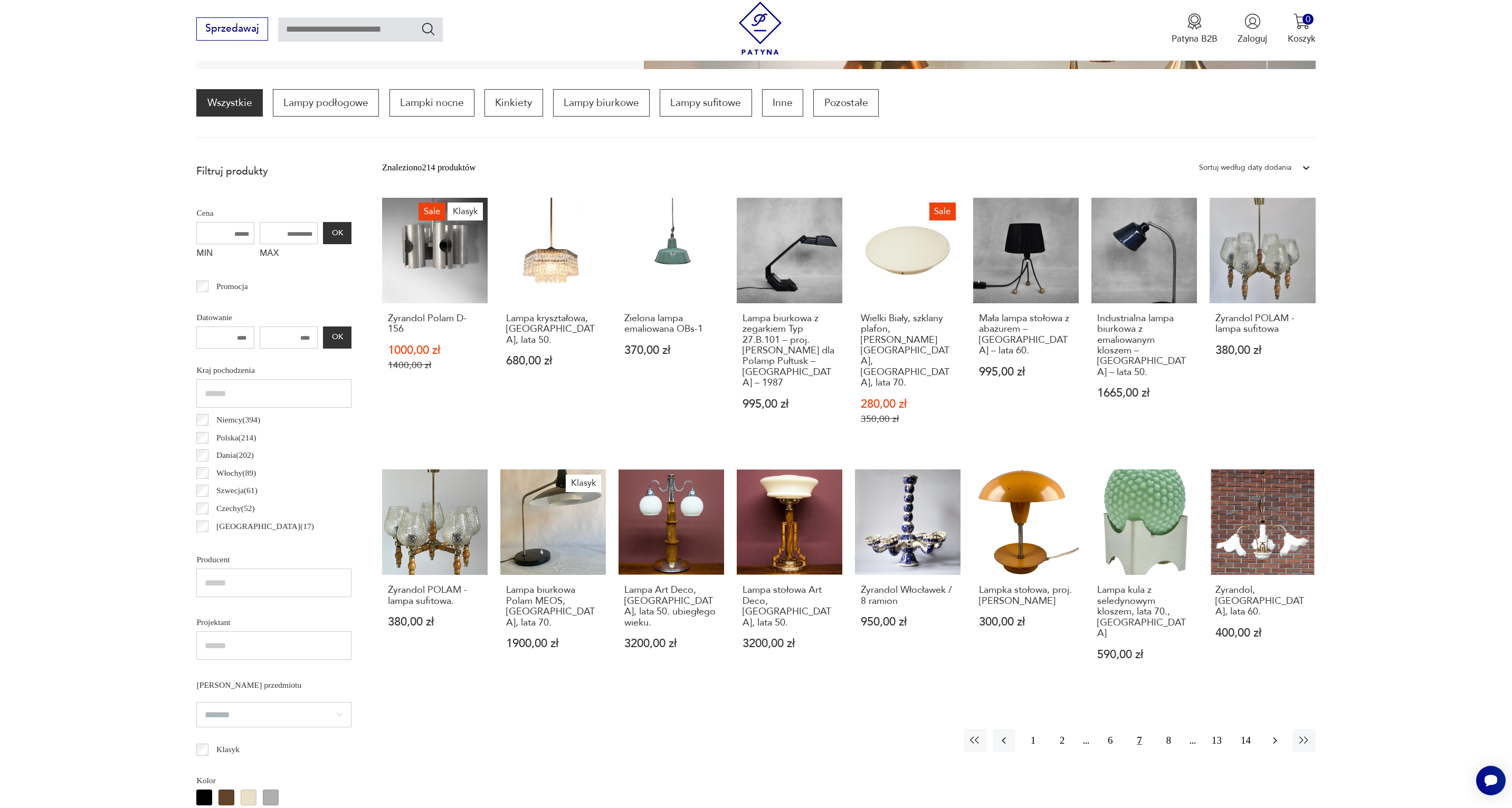
click at [1270, 734] on icon "button" at bounding box center [1275, 740] width 13 height 13
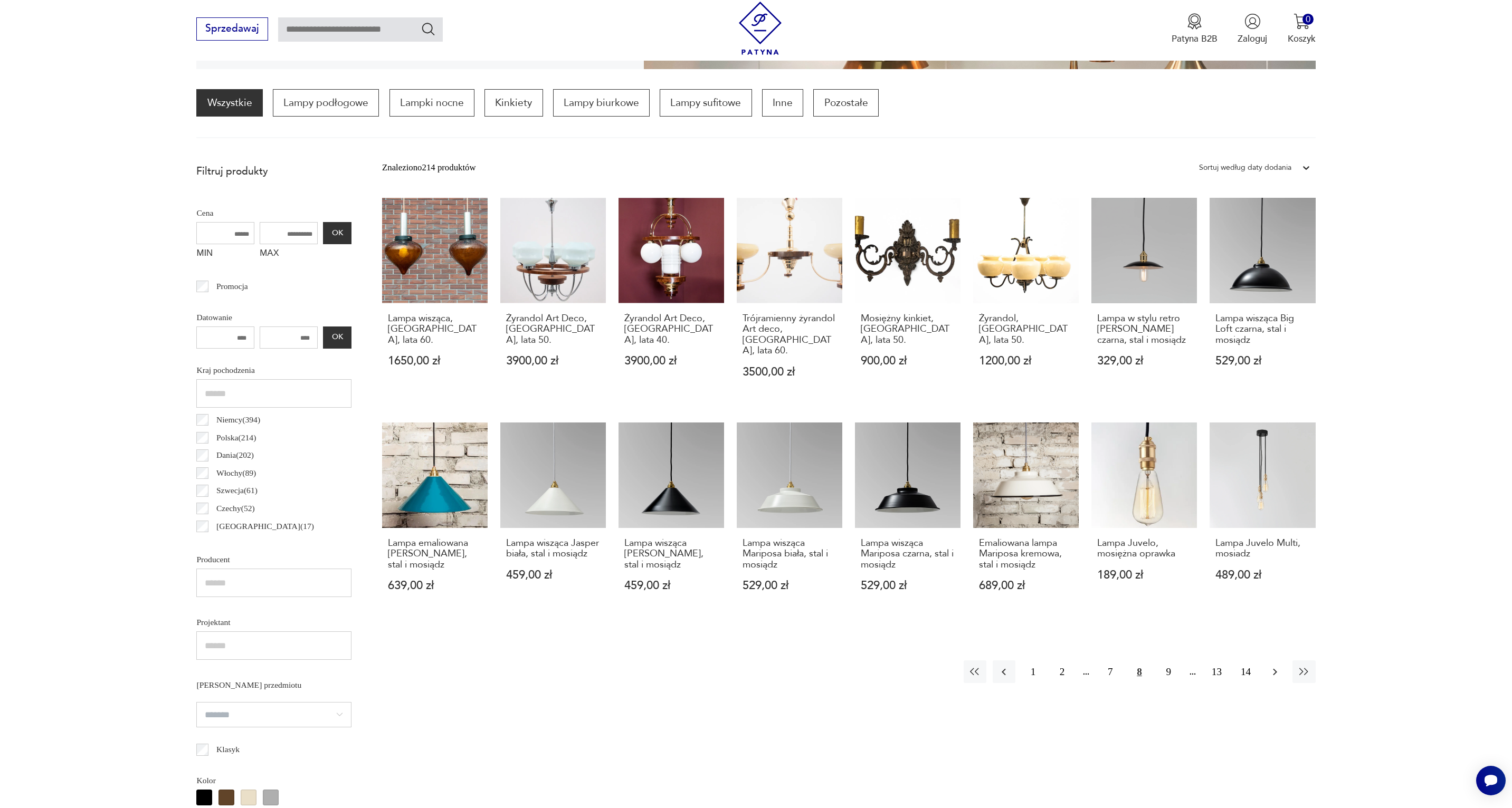
click at [1279, 666] on icon "button" at bounding box center [1275, 672] width 13 height 13
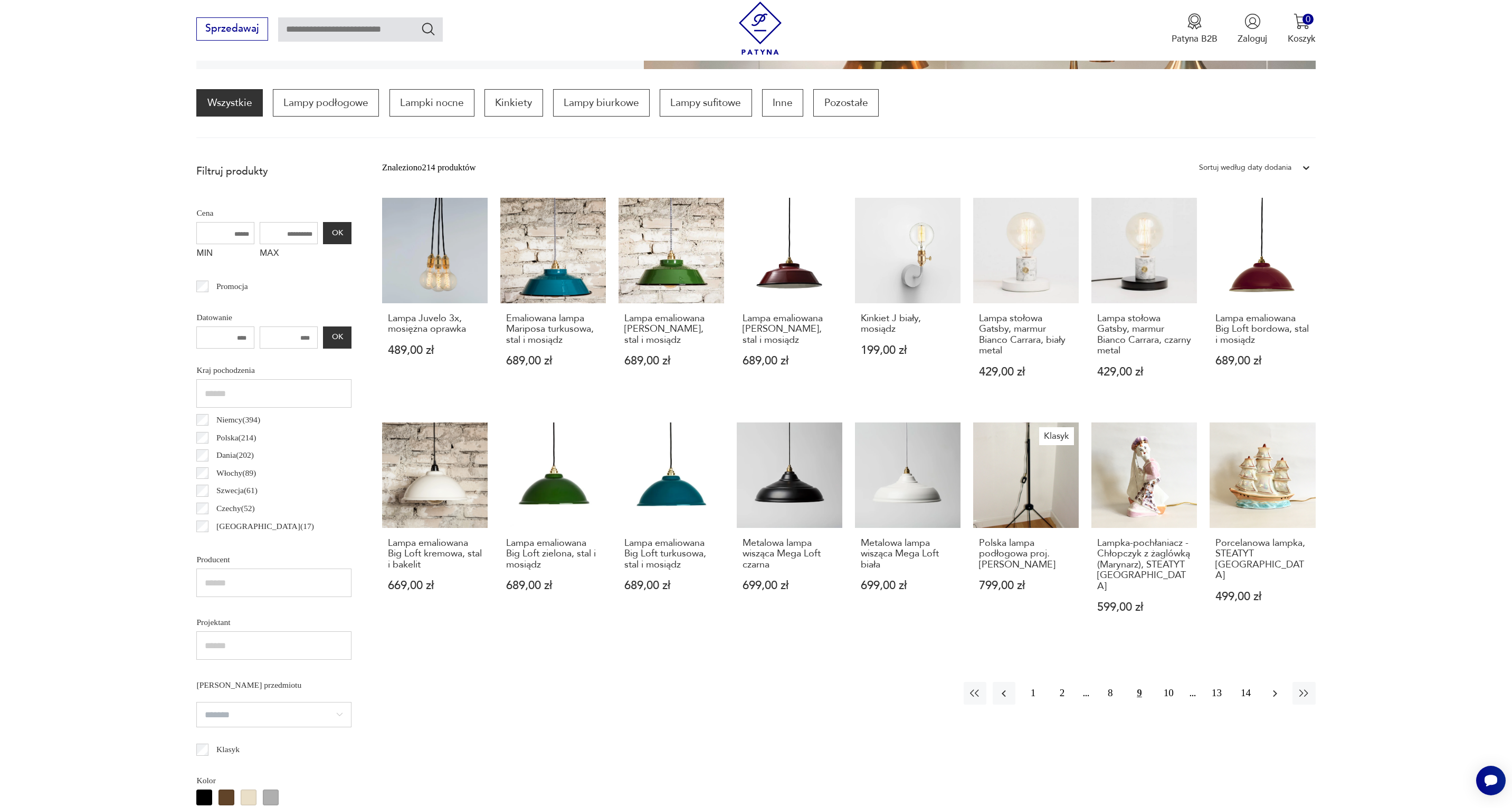
click at [1275, 690] on icon "button" at bounding box center [1275, 693] width 4 height 7
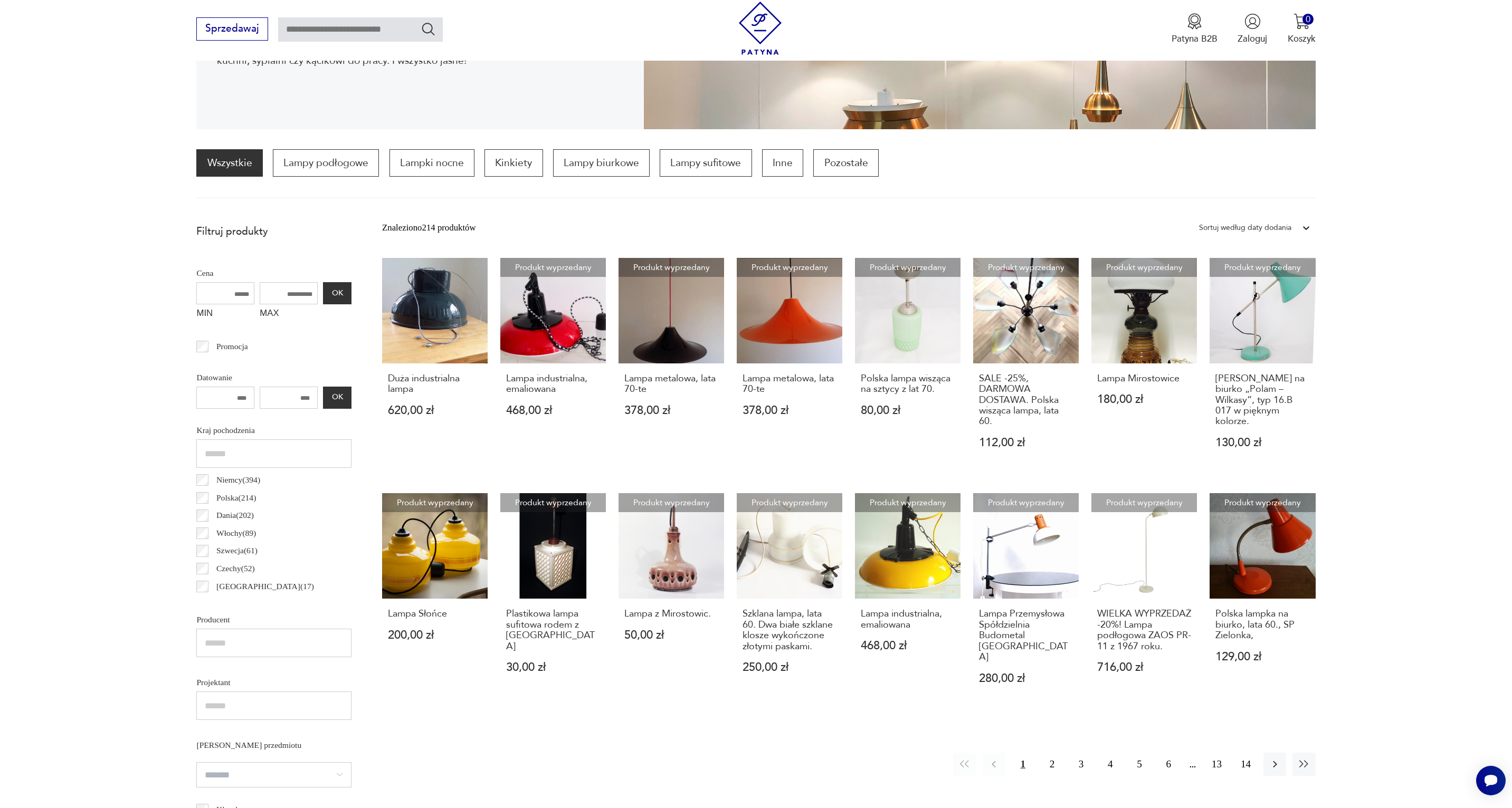
scroll to position [246, 0]
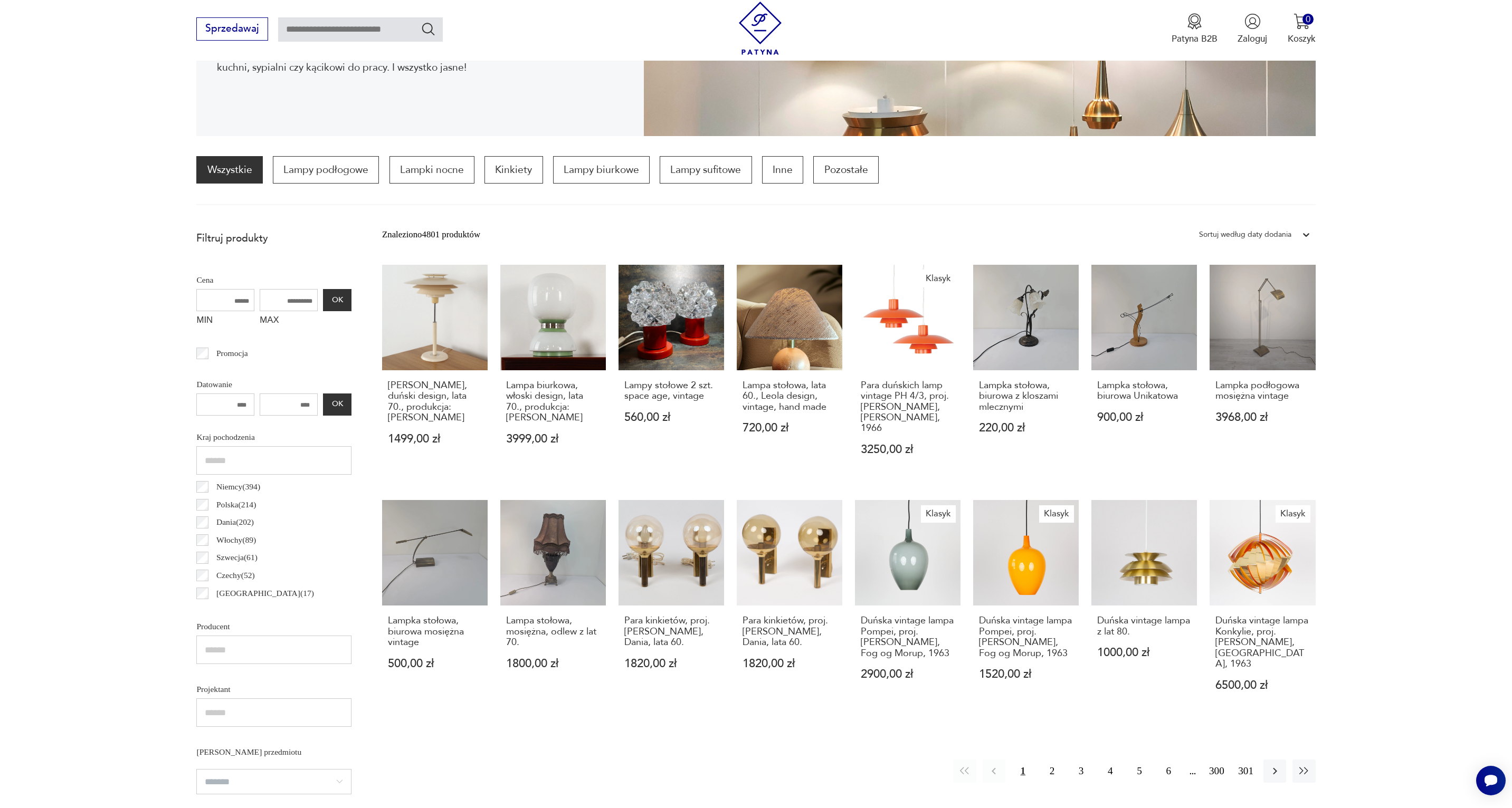
click at [250, 577] on p "Czechy ( 52 )" at bounding box center [235, 575] width 39 height 14
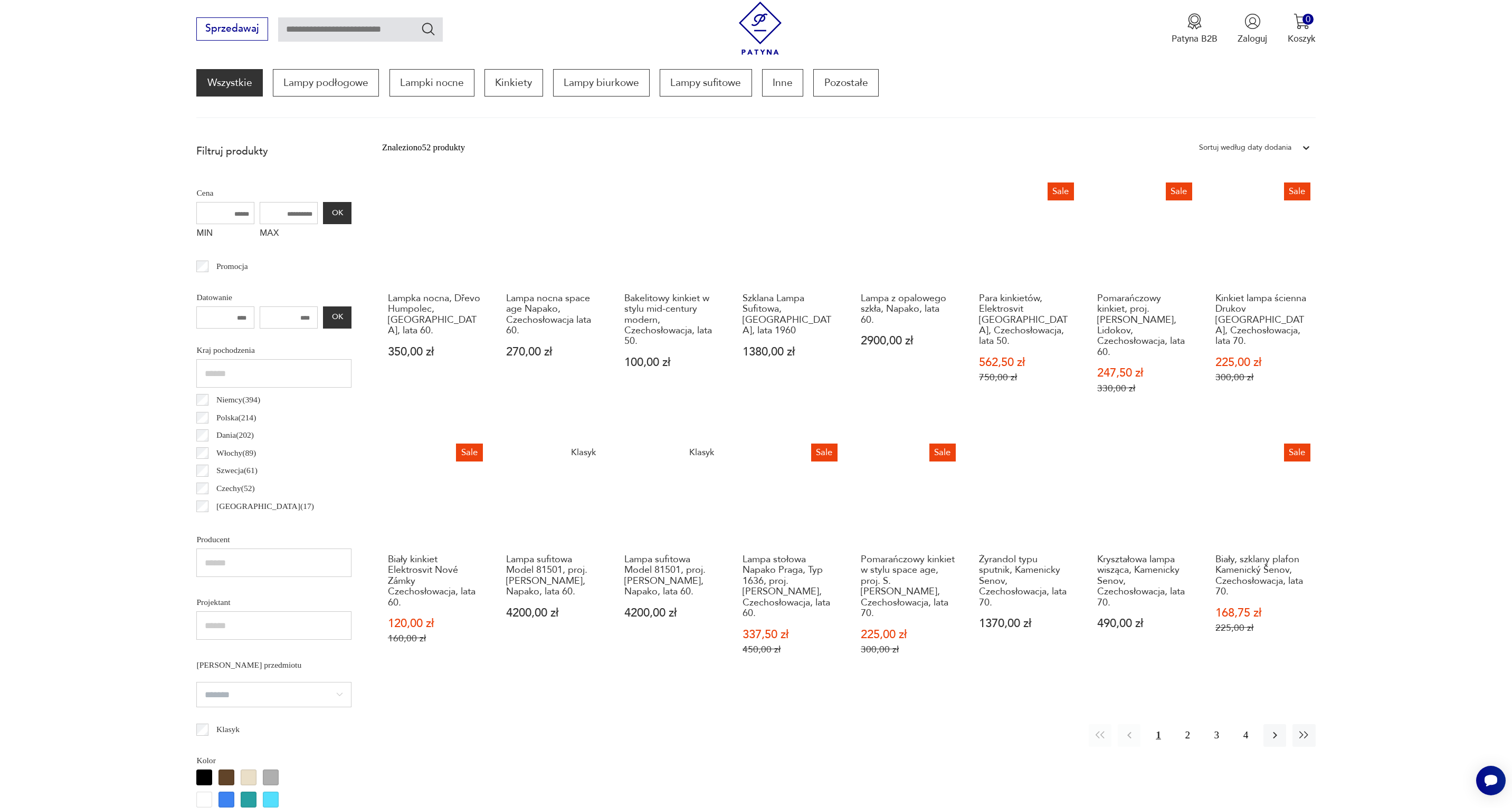
scroll to position [340, 0]
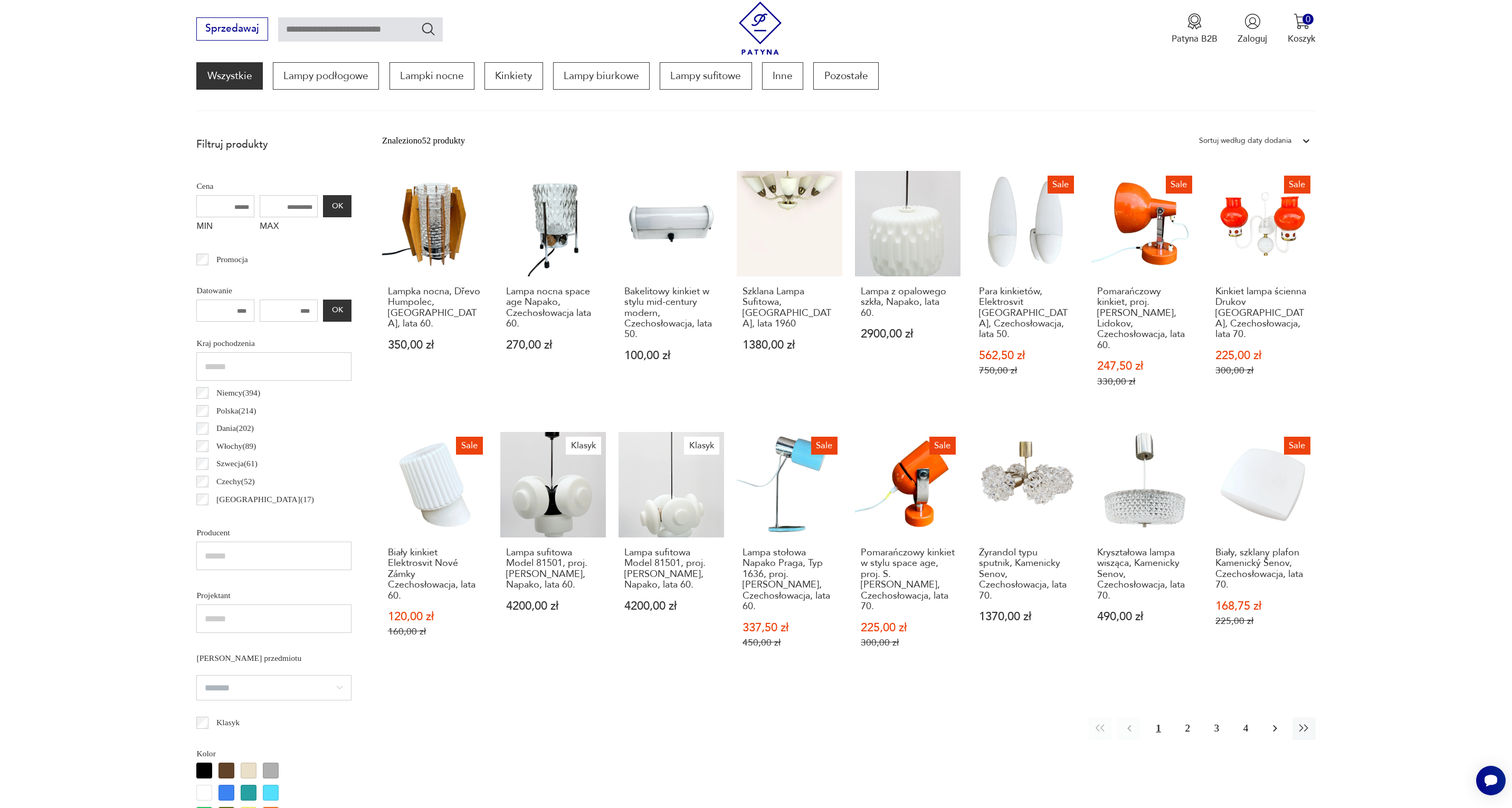
click at [1273, 722] on icon "button" at bounding box center [1275, 728] width 13 height 13
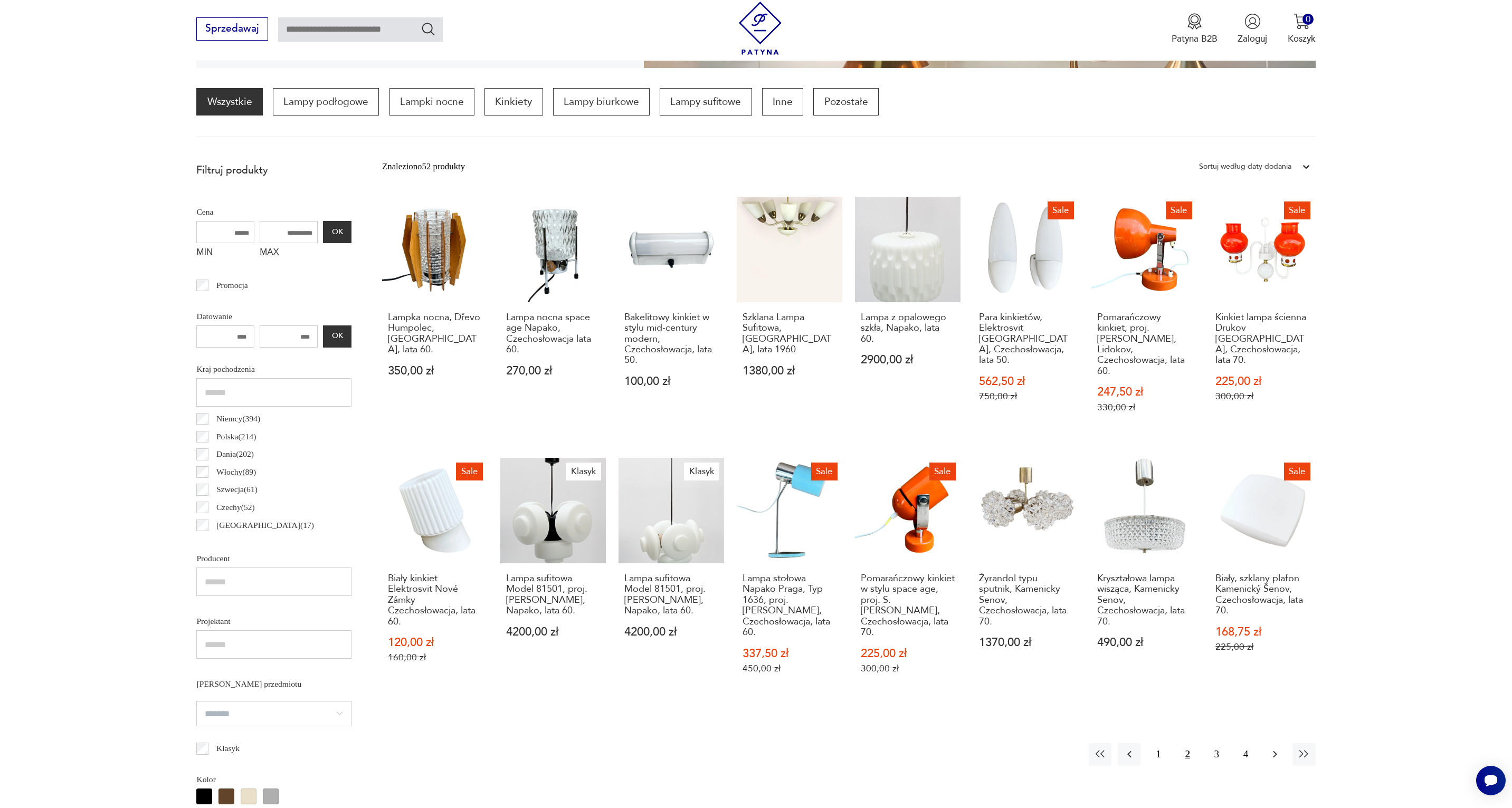
scroll to position [313, 0]
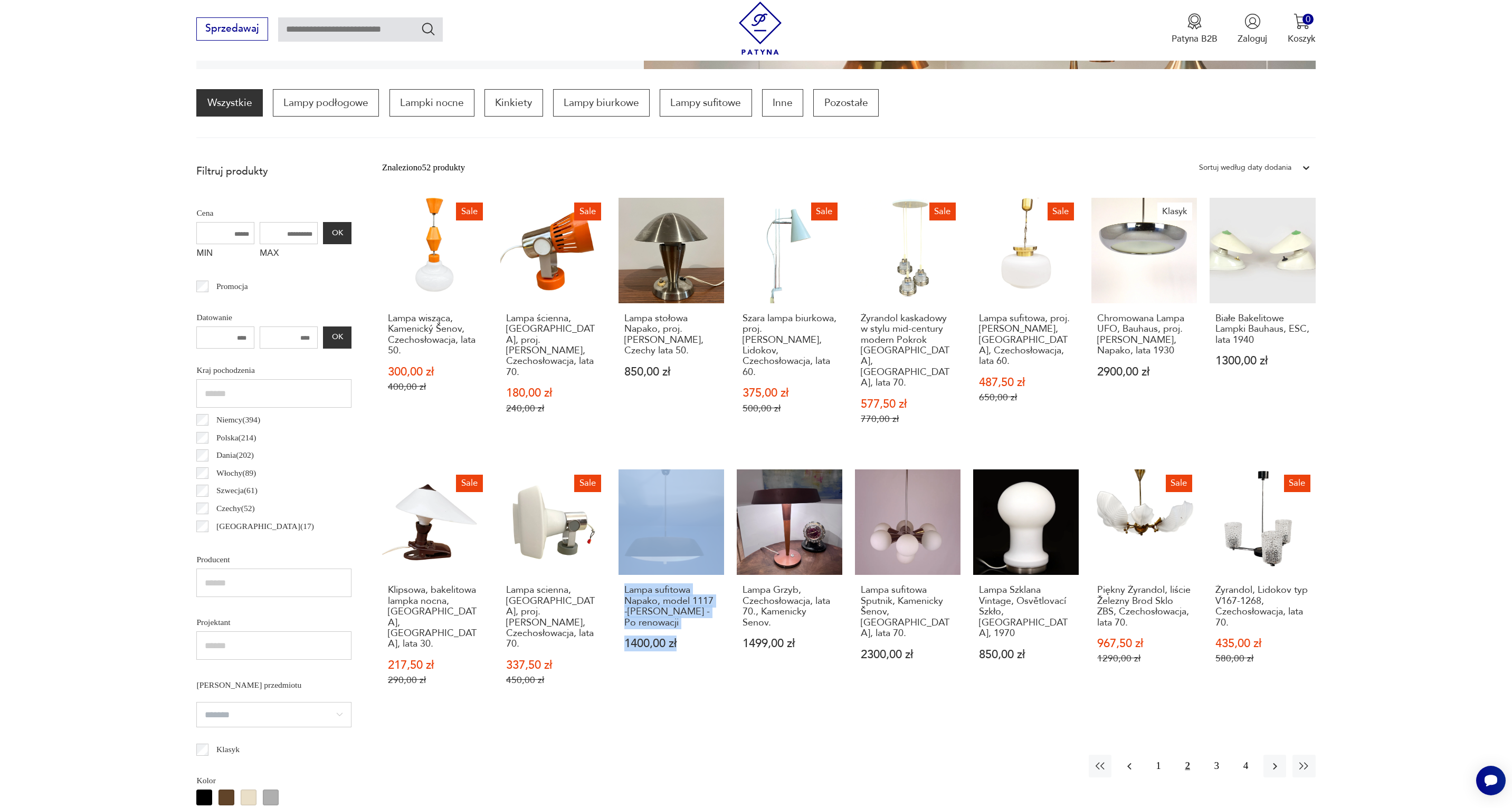
click at [1137, 755] on button "button" at bounding box center [1129, 766] width 23 height 23
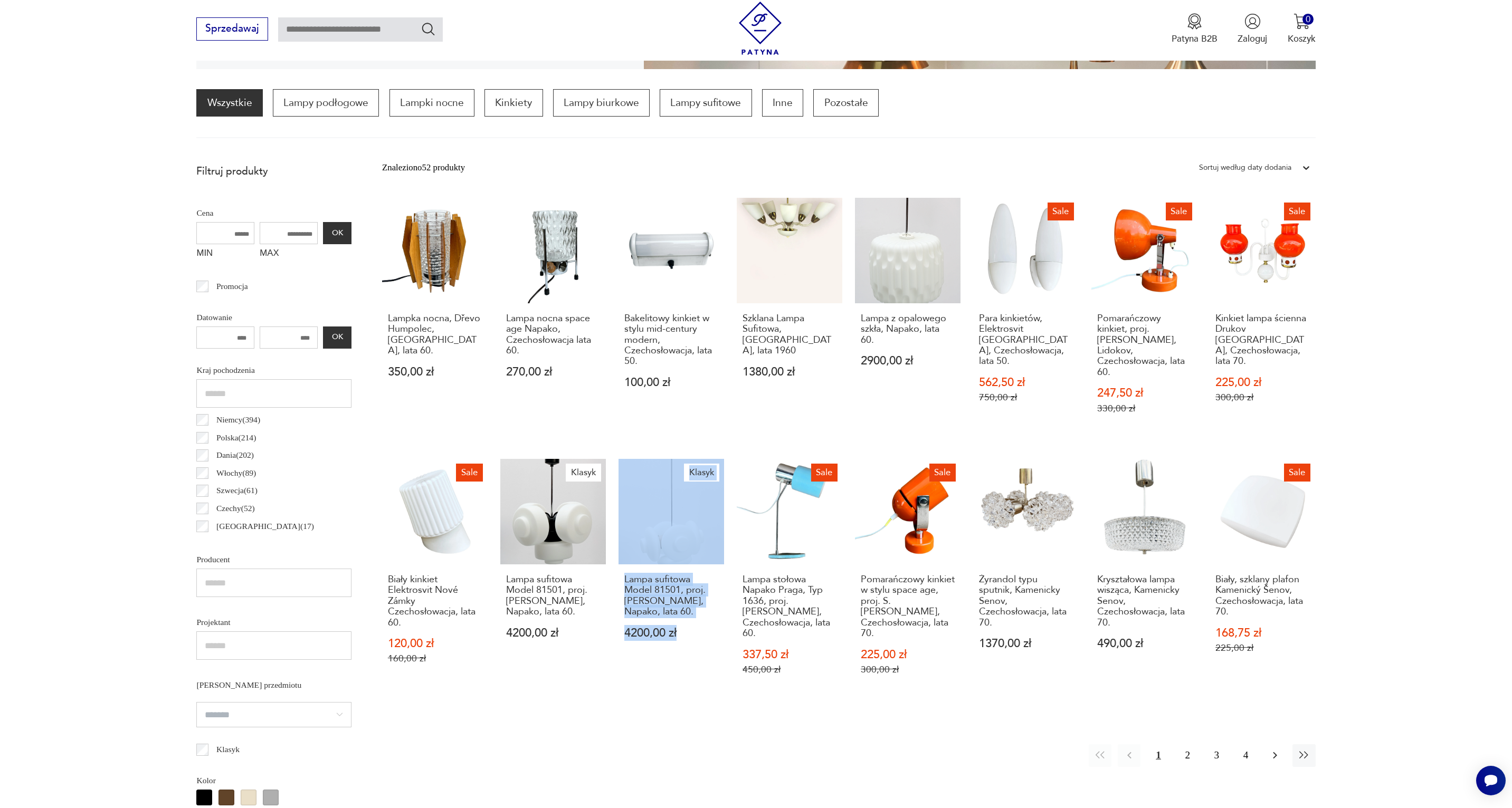
click at [1275, 749] on icon "button" at bounding box center [1275, 755] width 13 height 13
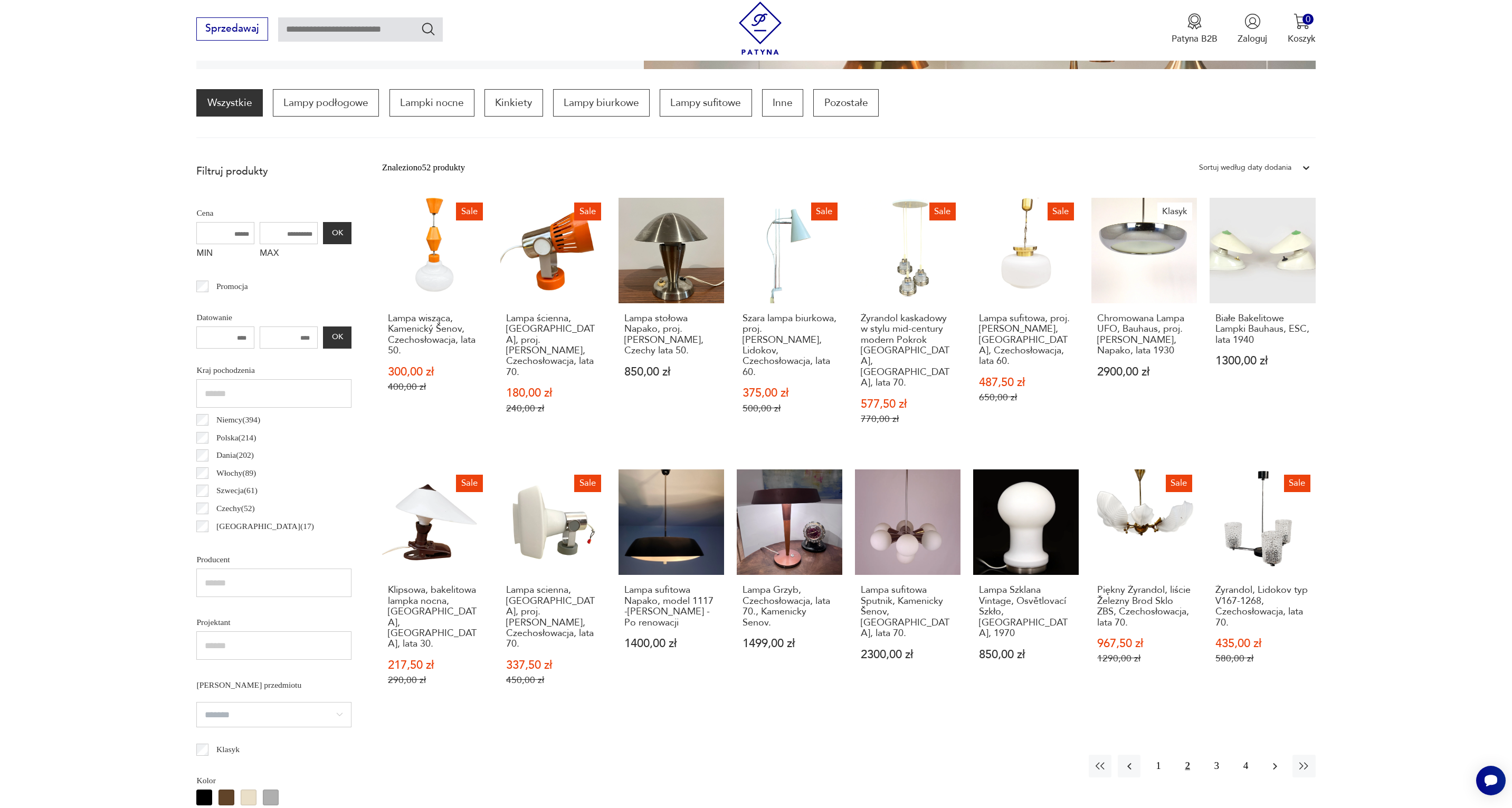
click at [1273, 760] on icon "button" at bounding box center [1275, 766] width 13 height 13
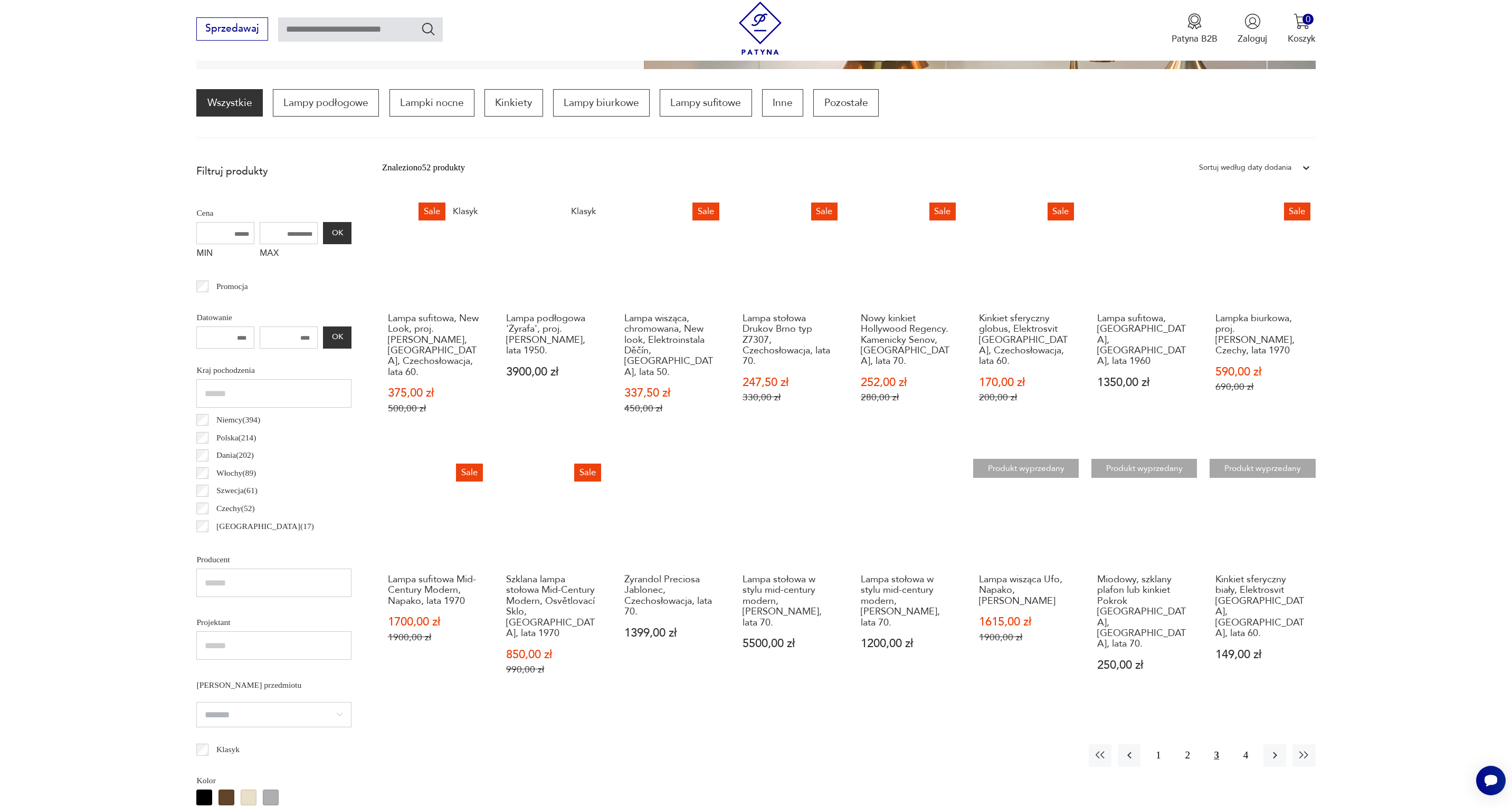
scroll to position [471, 0]
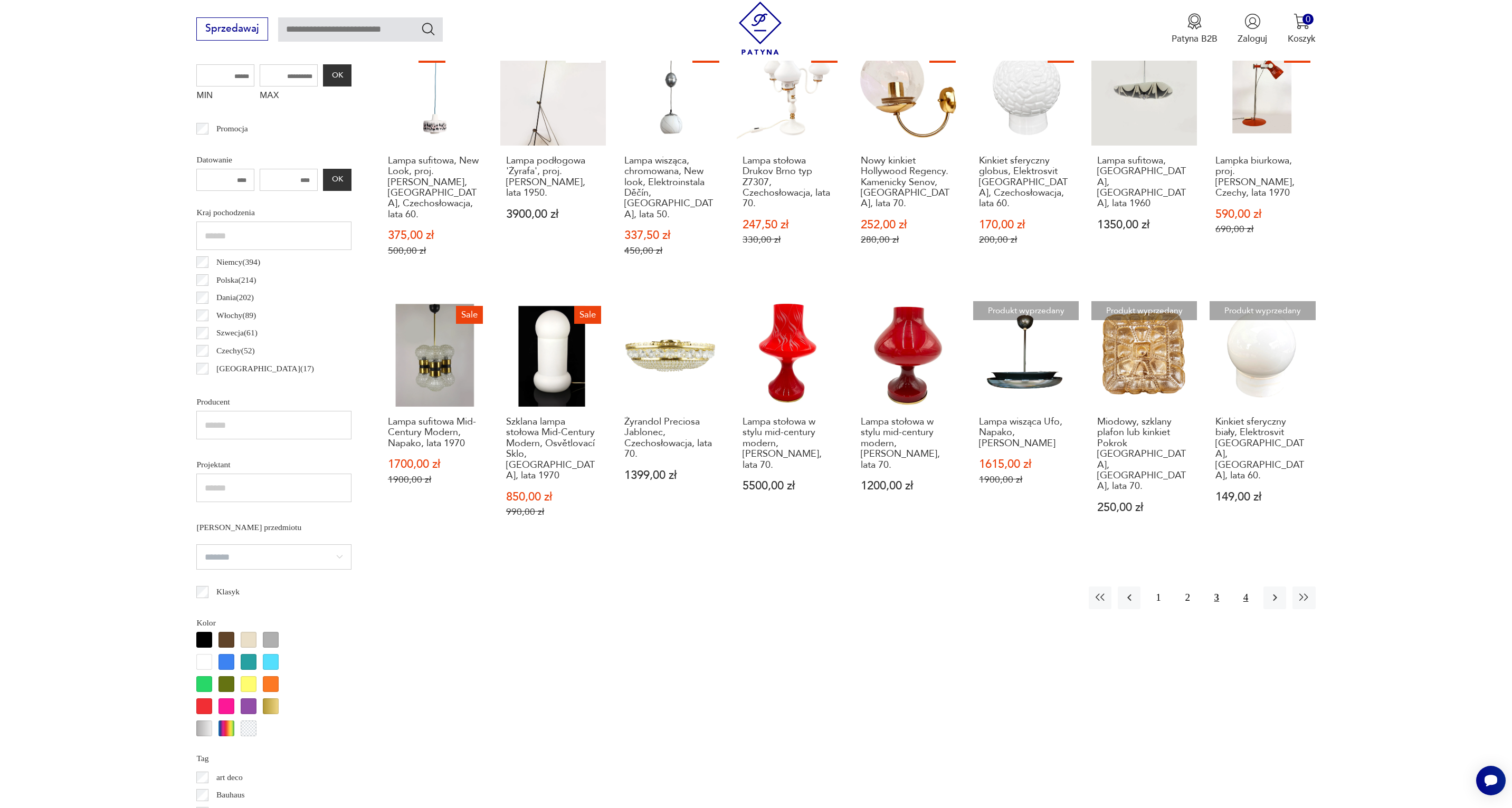
click at [1241, 587] on button "4" at bounding box center [1246, 598] width 23 height 23
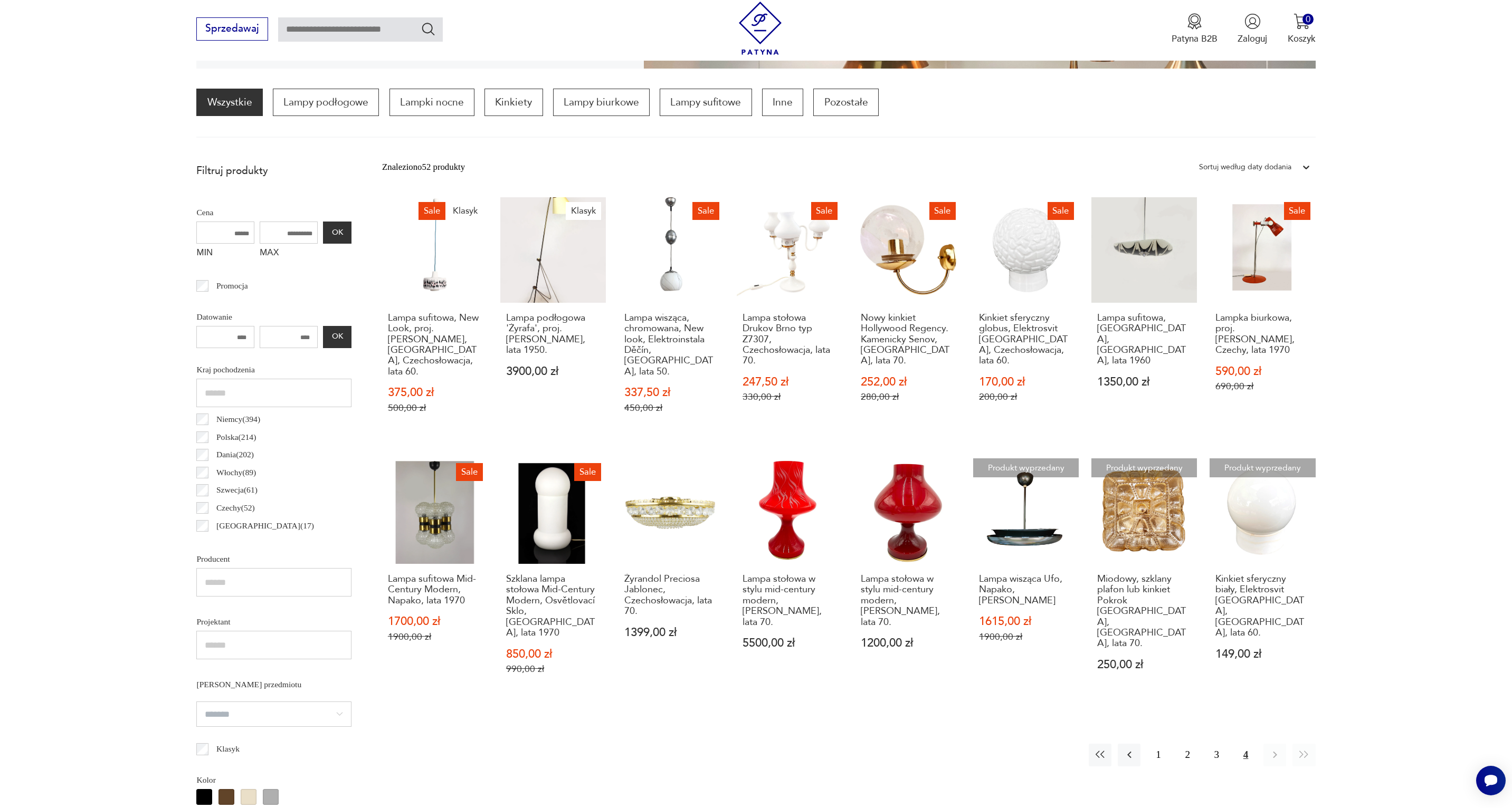
scroll to position [313, 0]
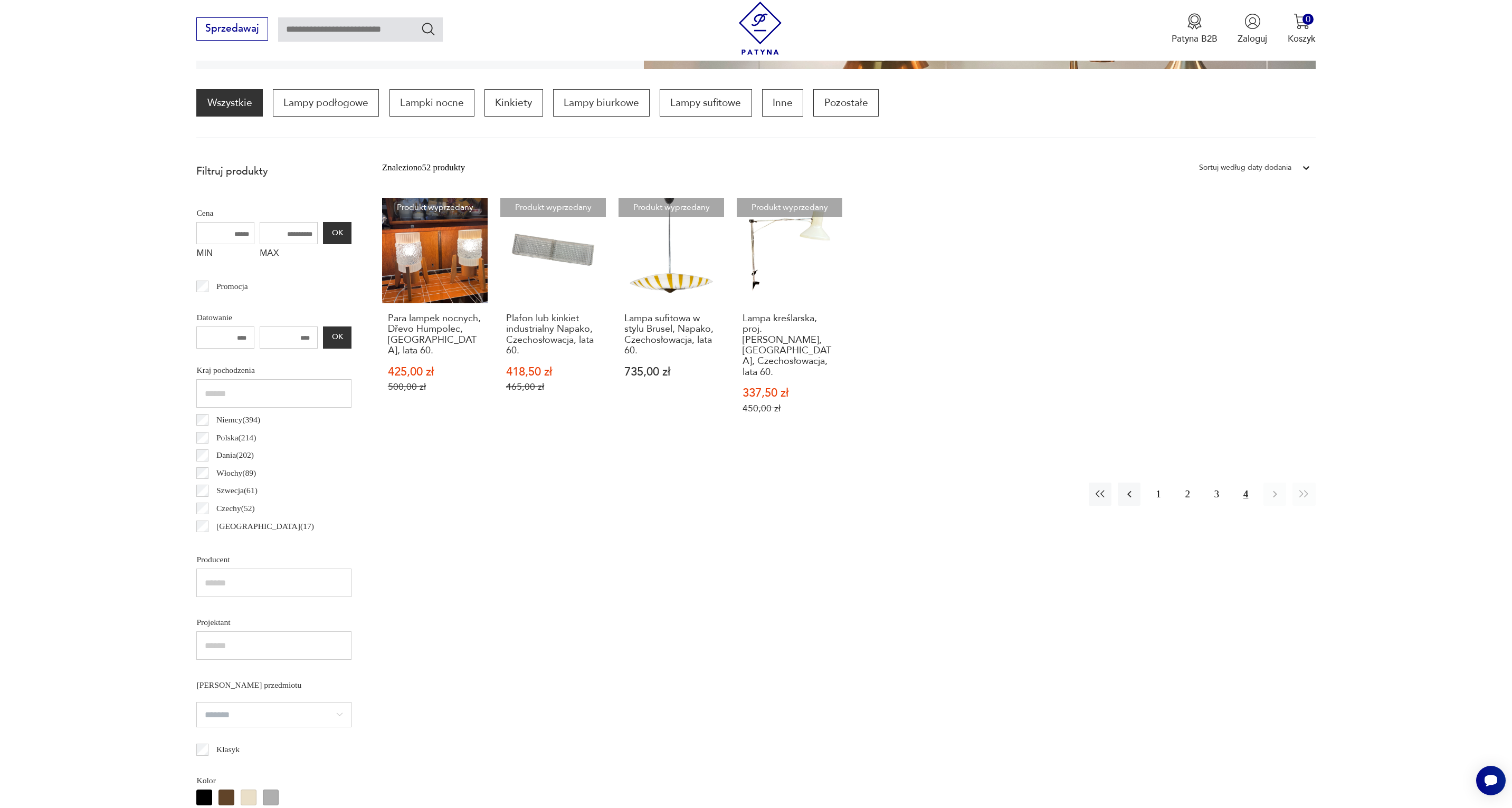
click at [233, 510] on p "Czechy ( 52 )" at bounding box center [235, 508] width 39 height 14
click at [248, 525] on p "Belgia ( 17 )" at bounding box center [265, 526] width 97 height 14
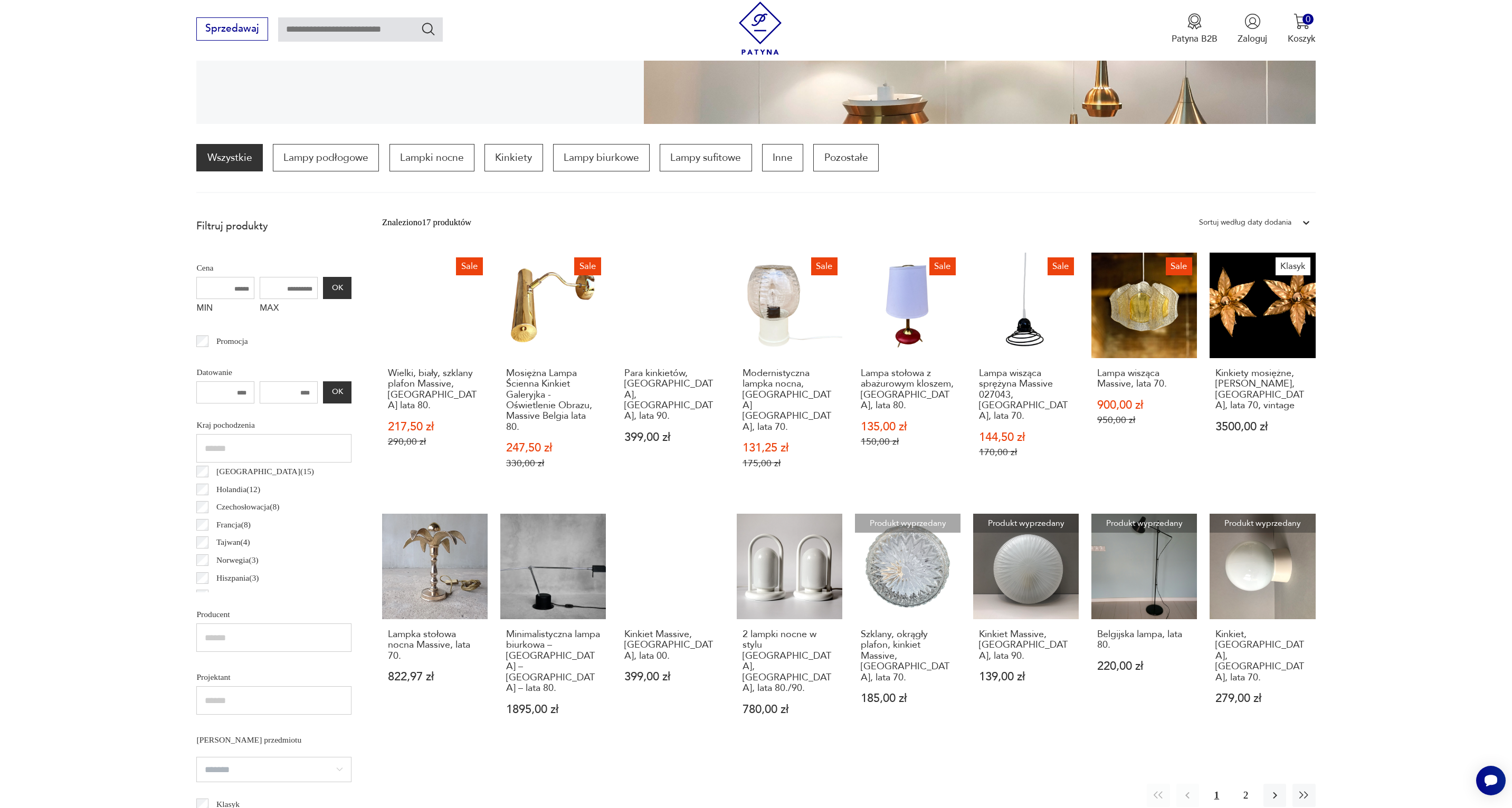
scroll to position [442, 0]
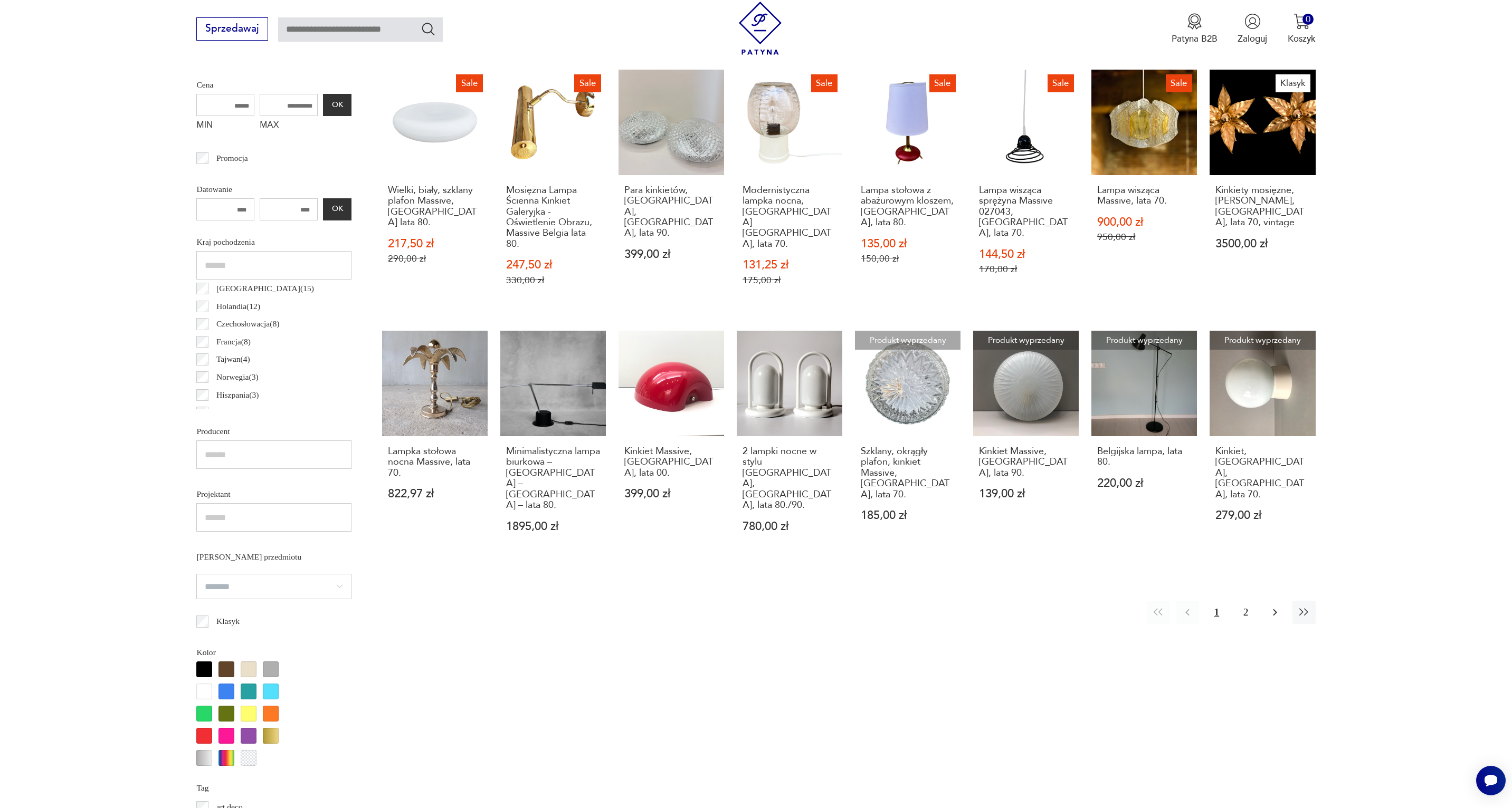
click at [1270, 606] on icon "button" at bounding box center [1275, 612] width 13 height 13
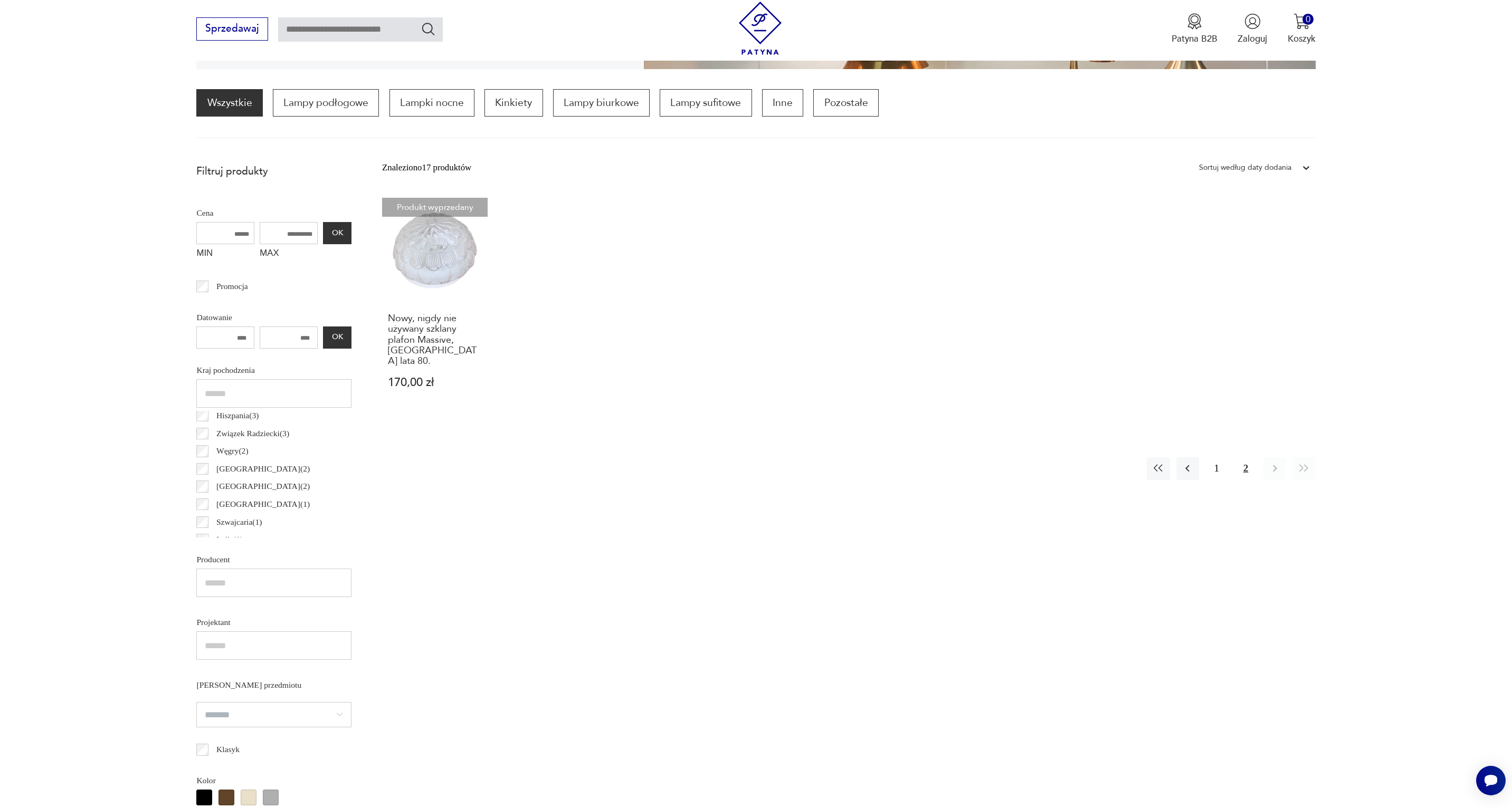
scroll to position [310, 0]
click at [256, 431] on p "Finlandia ( 1 )" at bounding box center [263, 433] width 93 height 14
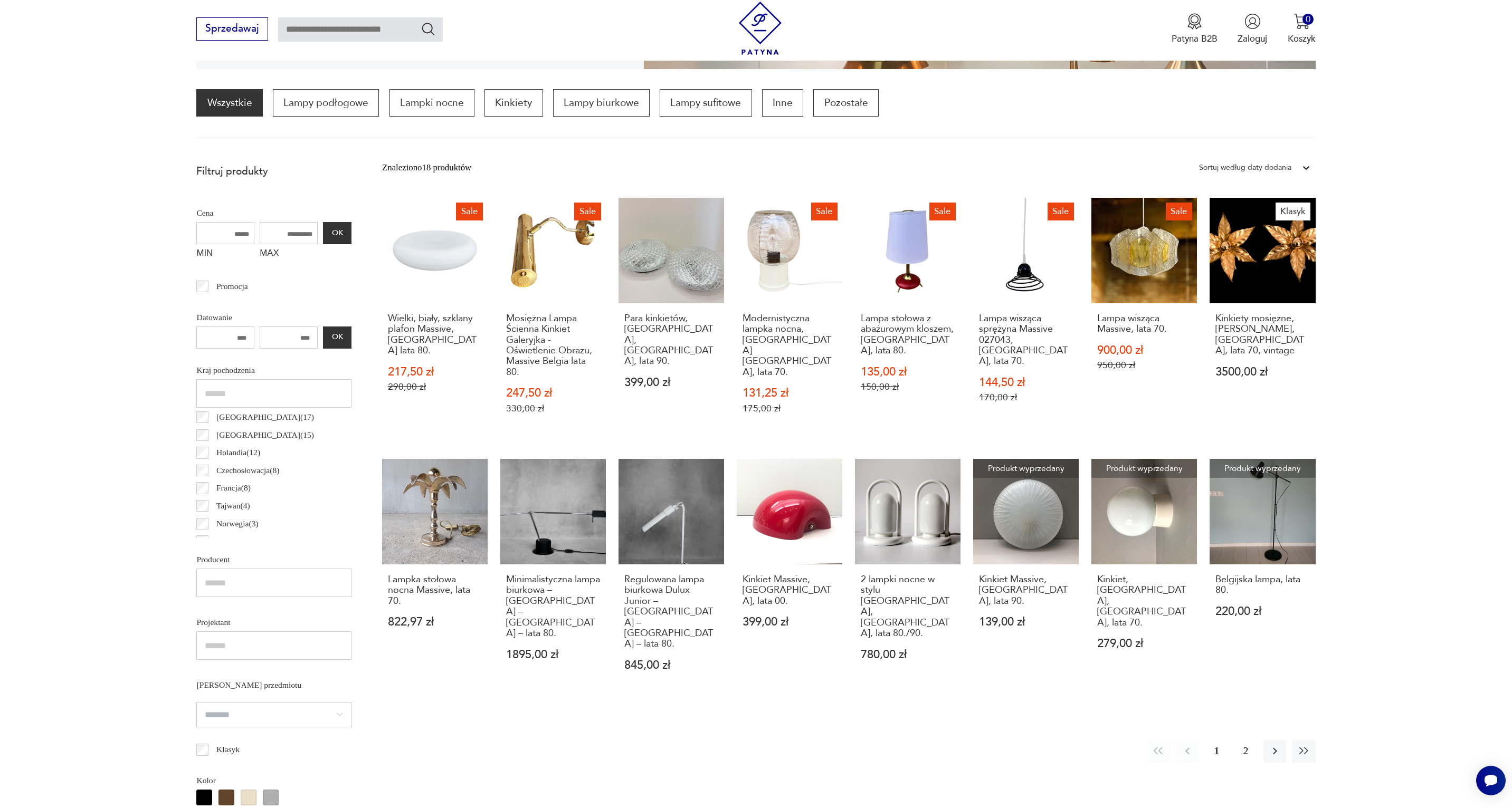
scroll to position [97, 0]
click at [237, 427] on p "Belgia ( 17 )" at bounding box center [265, 431] width 97 height 14
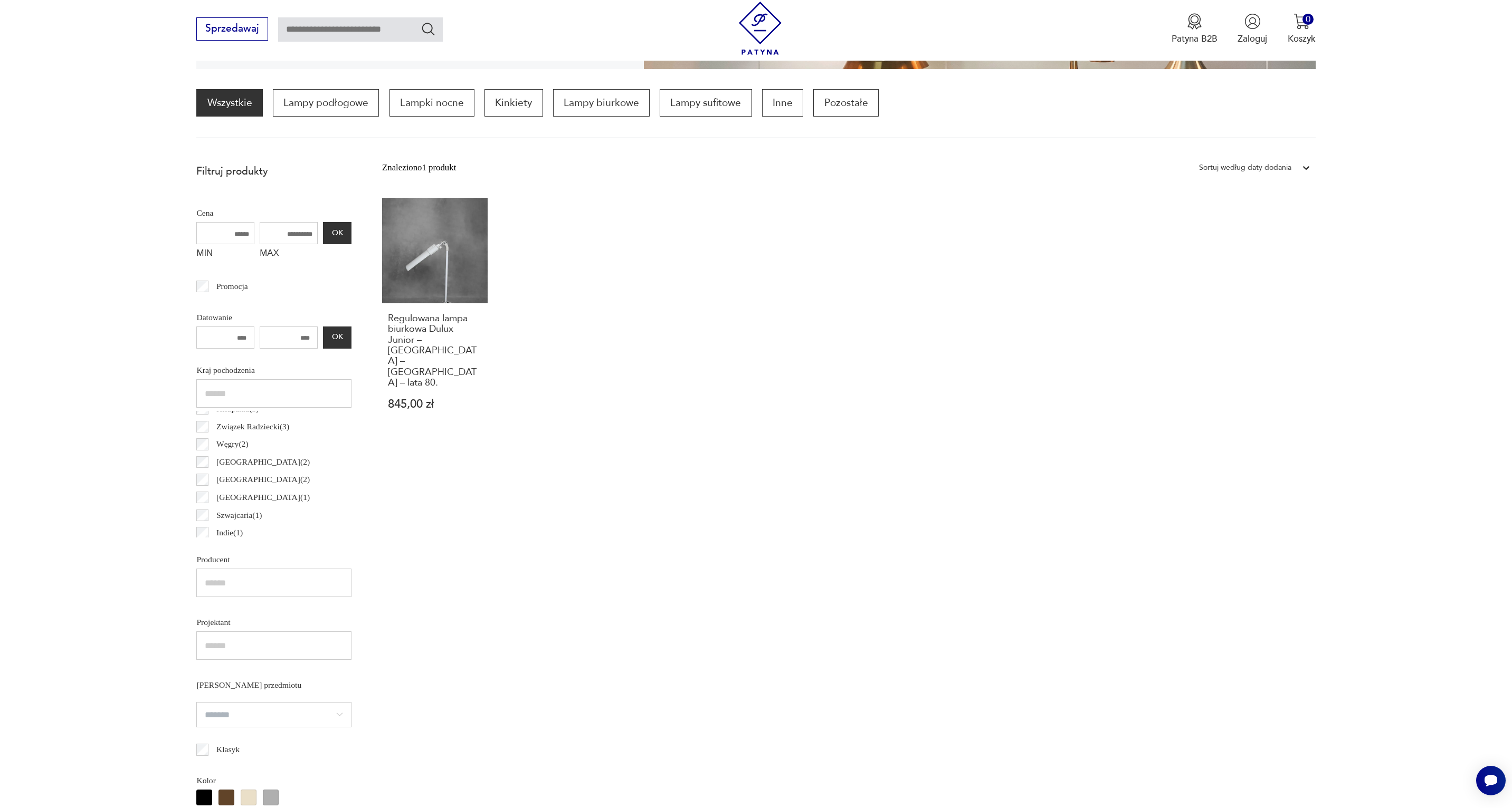
scroll to position [251, 0]
click at [264, 491] on div "Finlandia ( 1 )" at bounding box center [273, 491] width 155 height 18
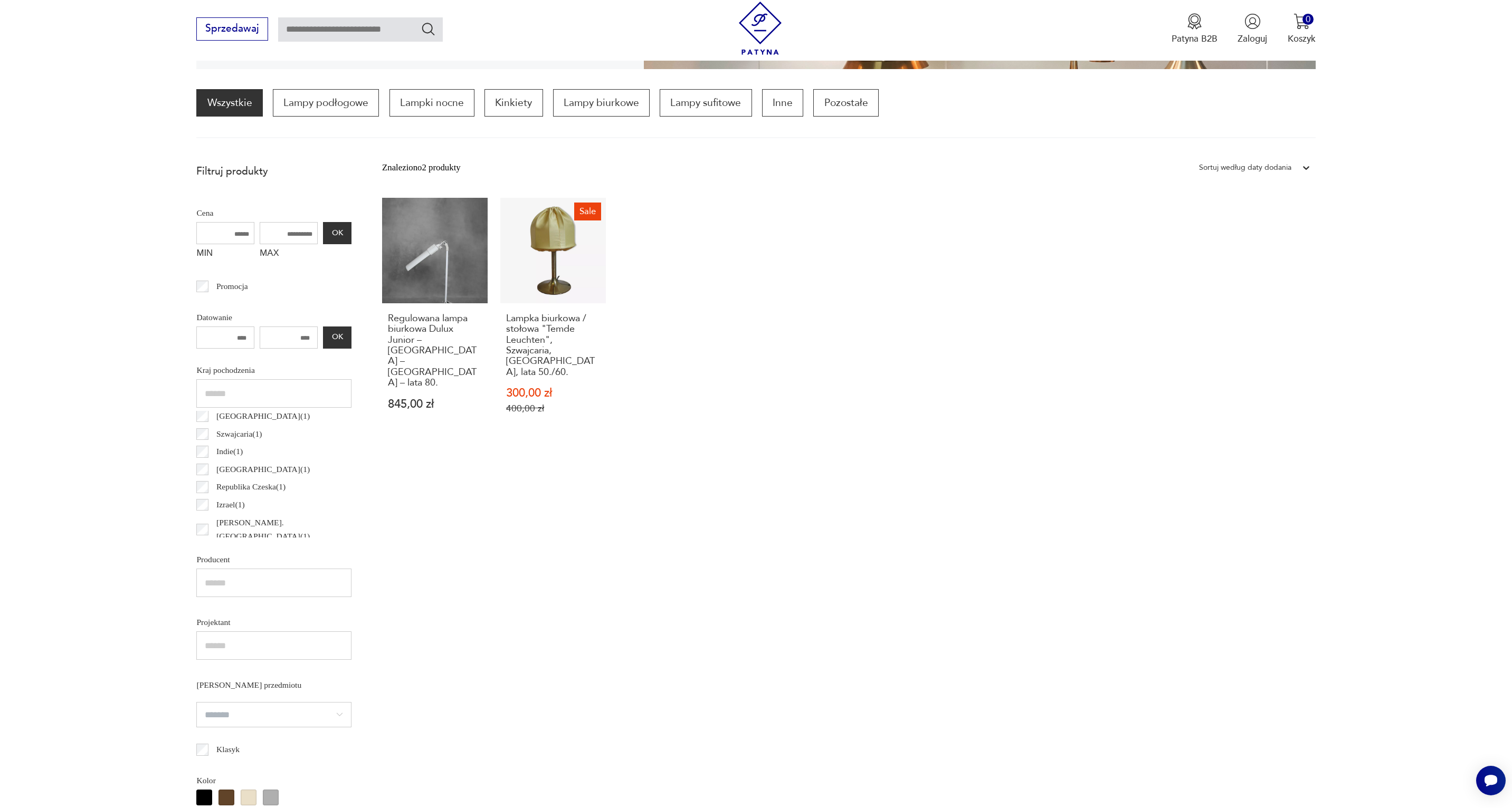
scroll to position [337, 0]
click at [270, 474] on p "Republika Czeska ( 1 )" at bounding box center [251, 476] width 69 height 14
click at [210, 481] on label "Republika Czeska ( 1 )" at bounding box center [247, 476] width 77 height 18
click at [256, 513] on p "Stany Zjedn. Ameryki ( 1 )" at bounding box center [284, 519] width 136 height 28
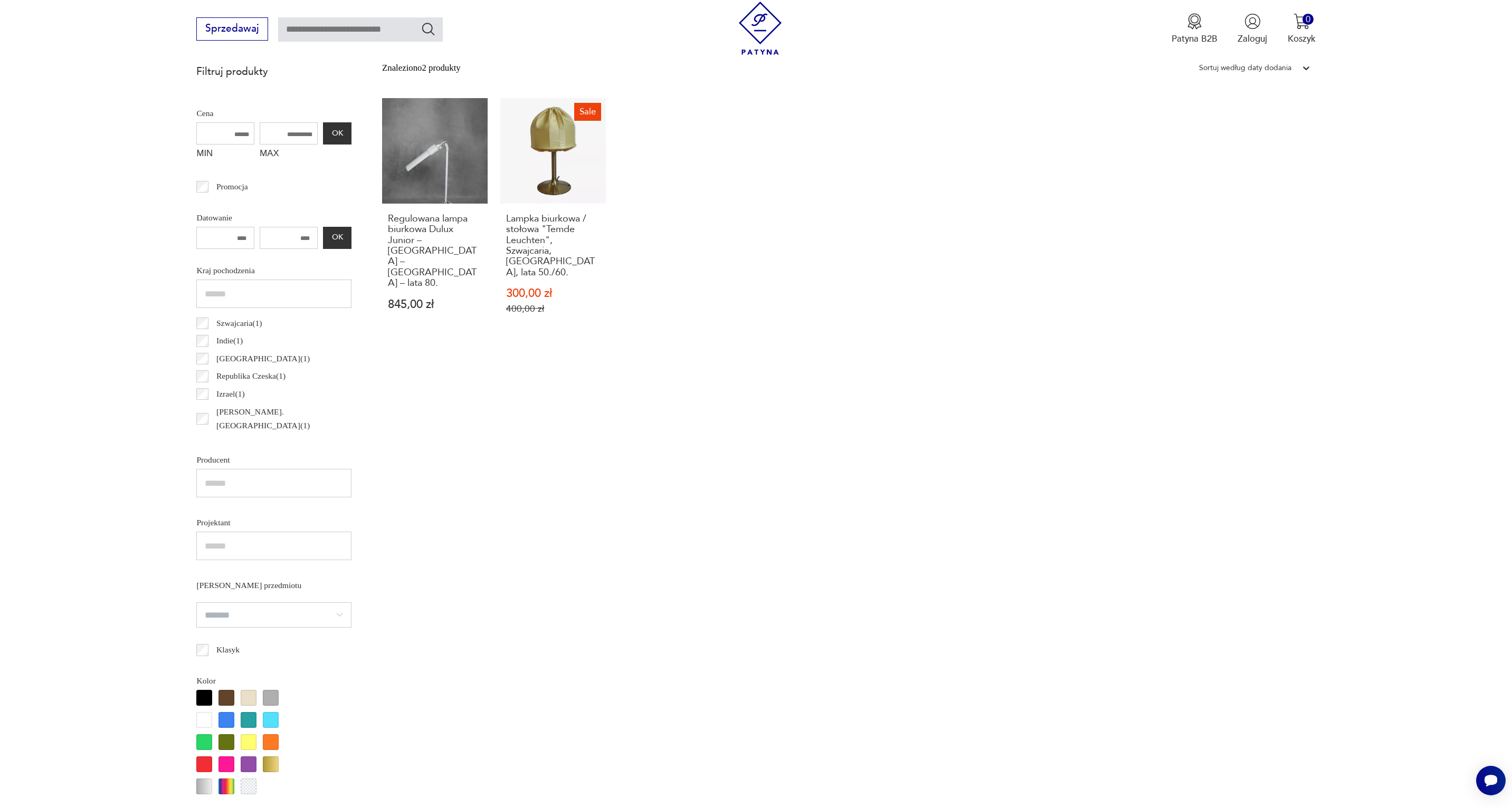
scroll to position [310, 0]
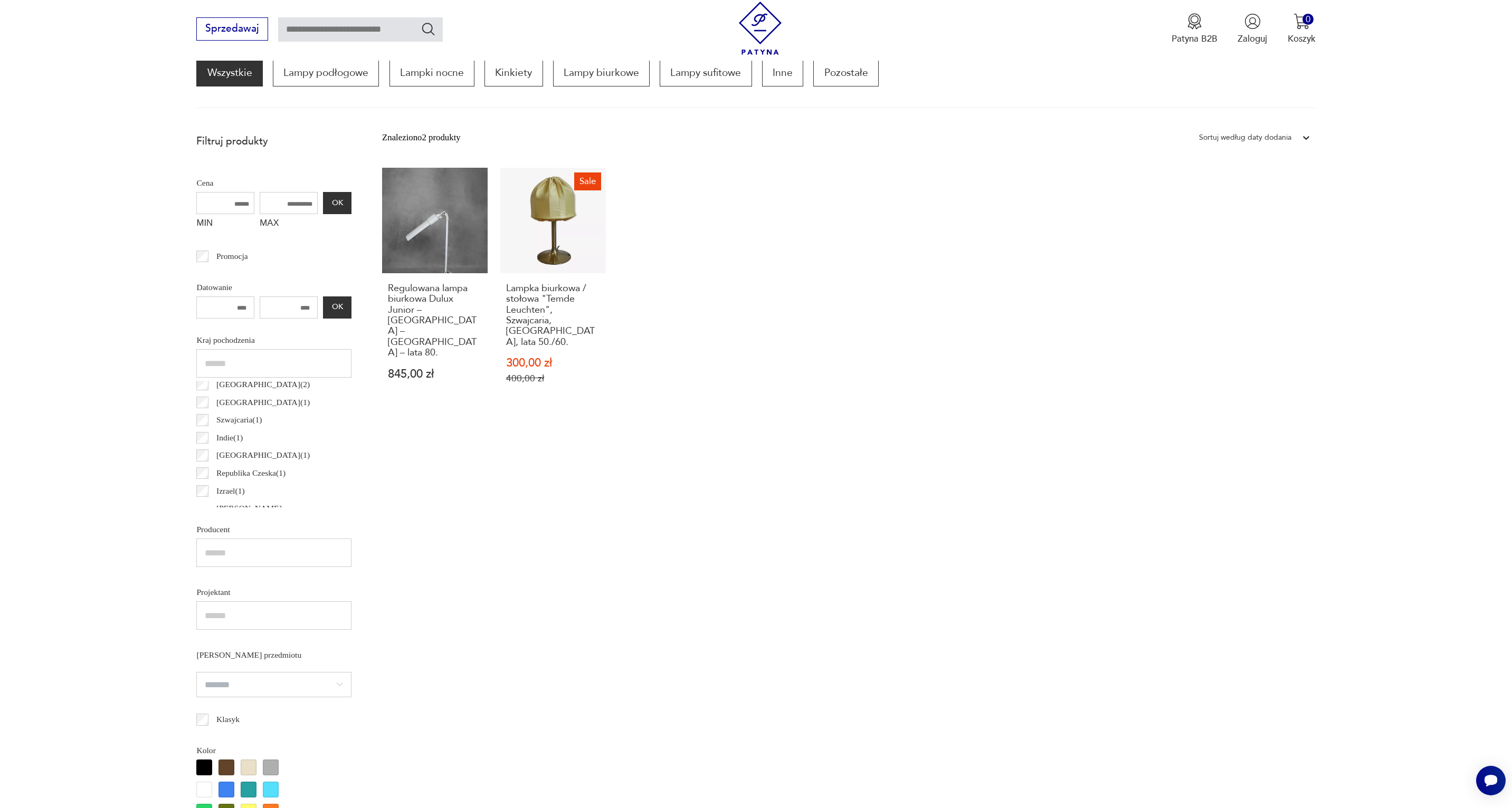
scroll to position [313, 0]
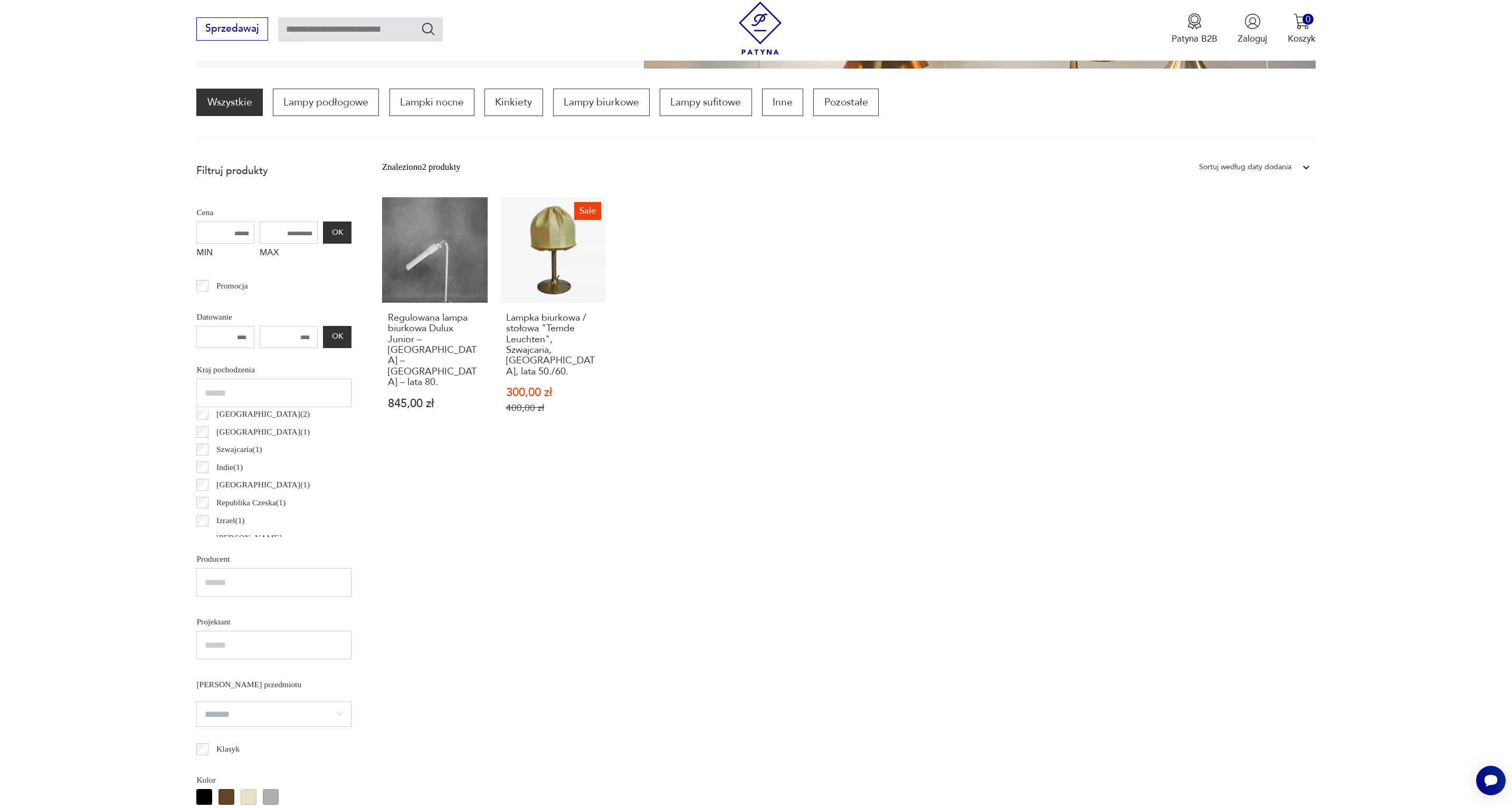
click at [202, 337] on input "number" at bounding box center [225, 337] width 58 height 22
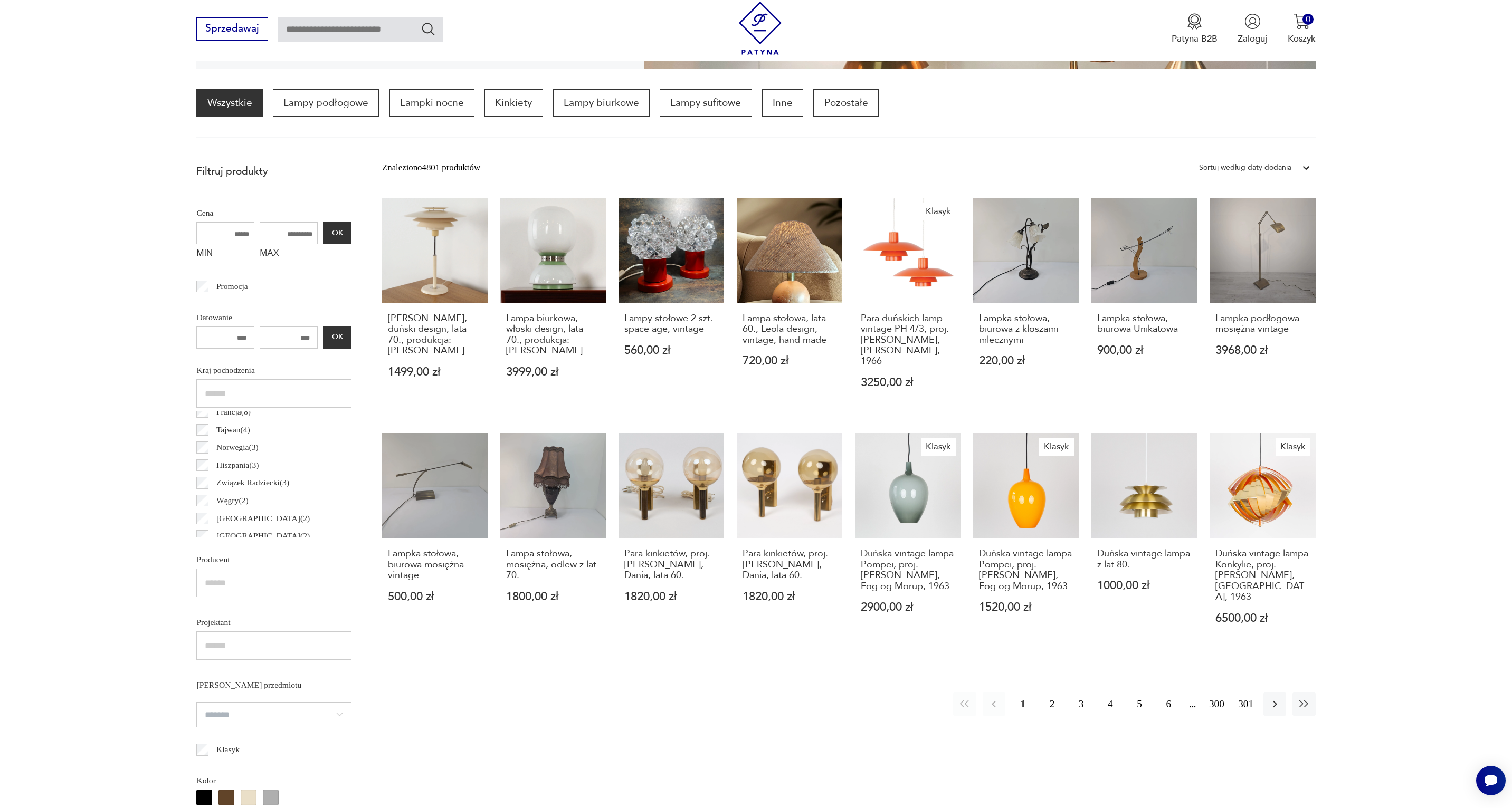
scroll to position [181, 0]
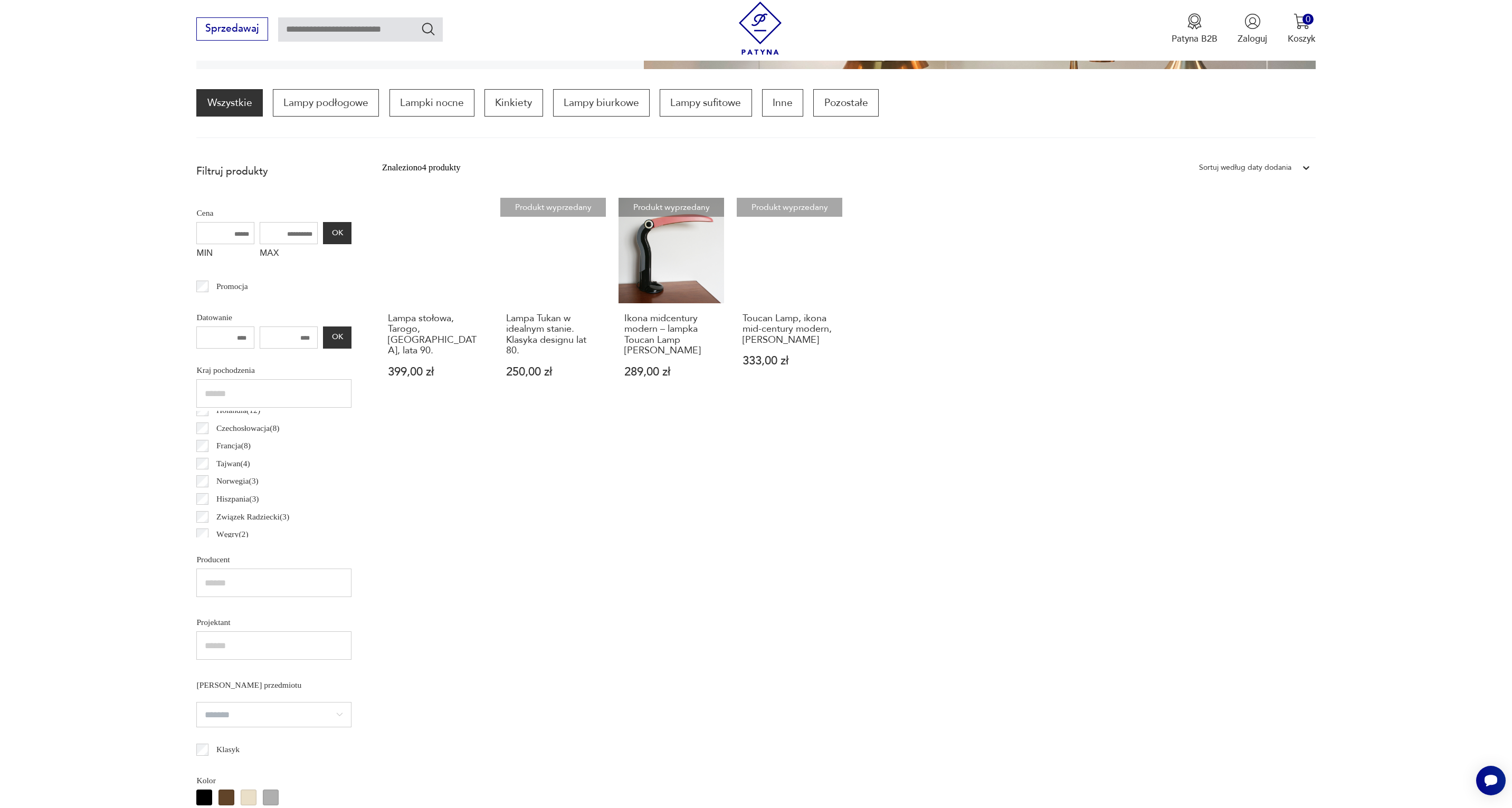
scroll to position [133, 0]
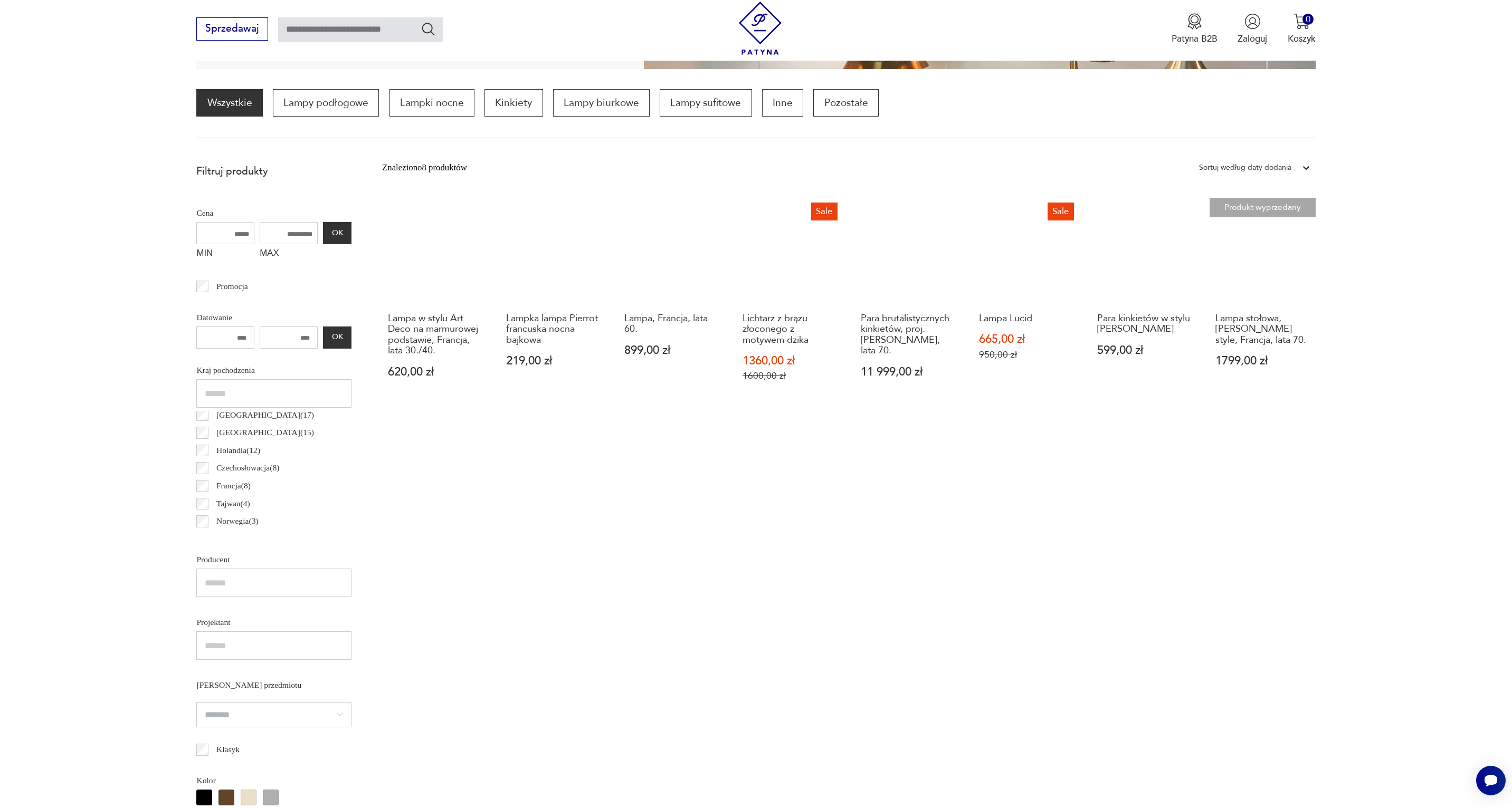
scroll to position [105, 0]
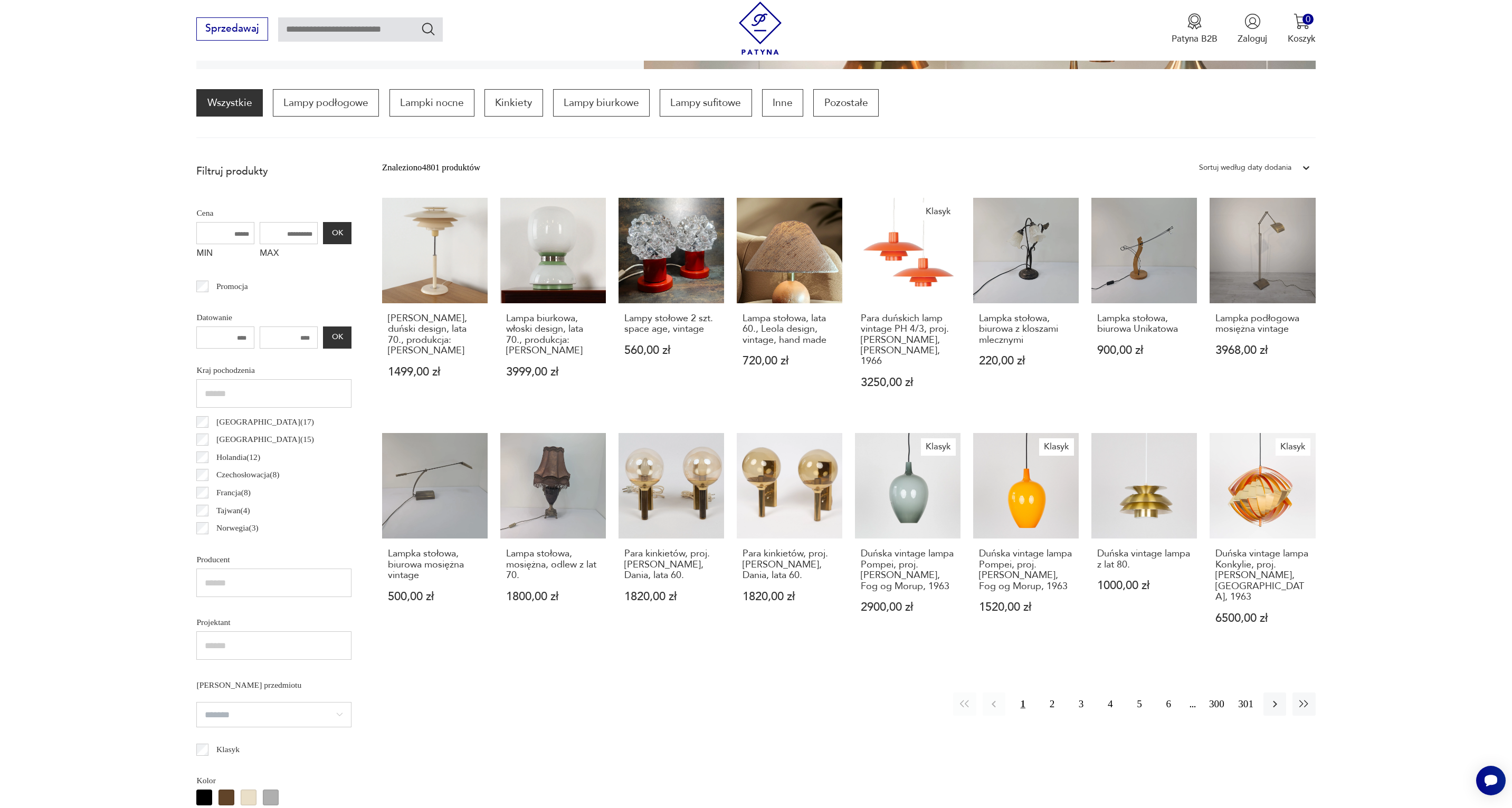
click at [260, 474] on p "Czechosłowacja ( 8 )" at bounding box center [248, 475] width 64 height 14
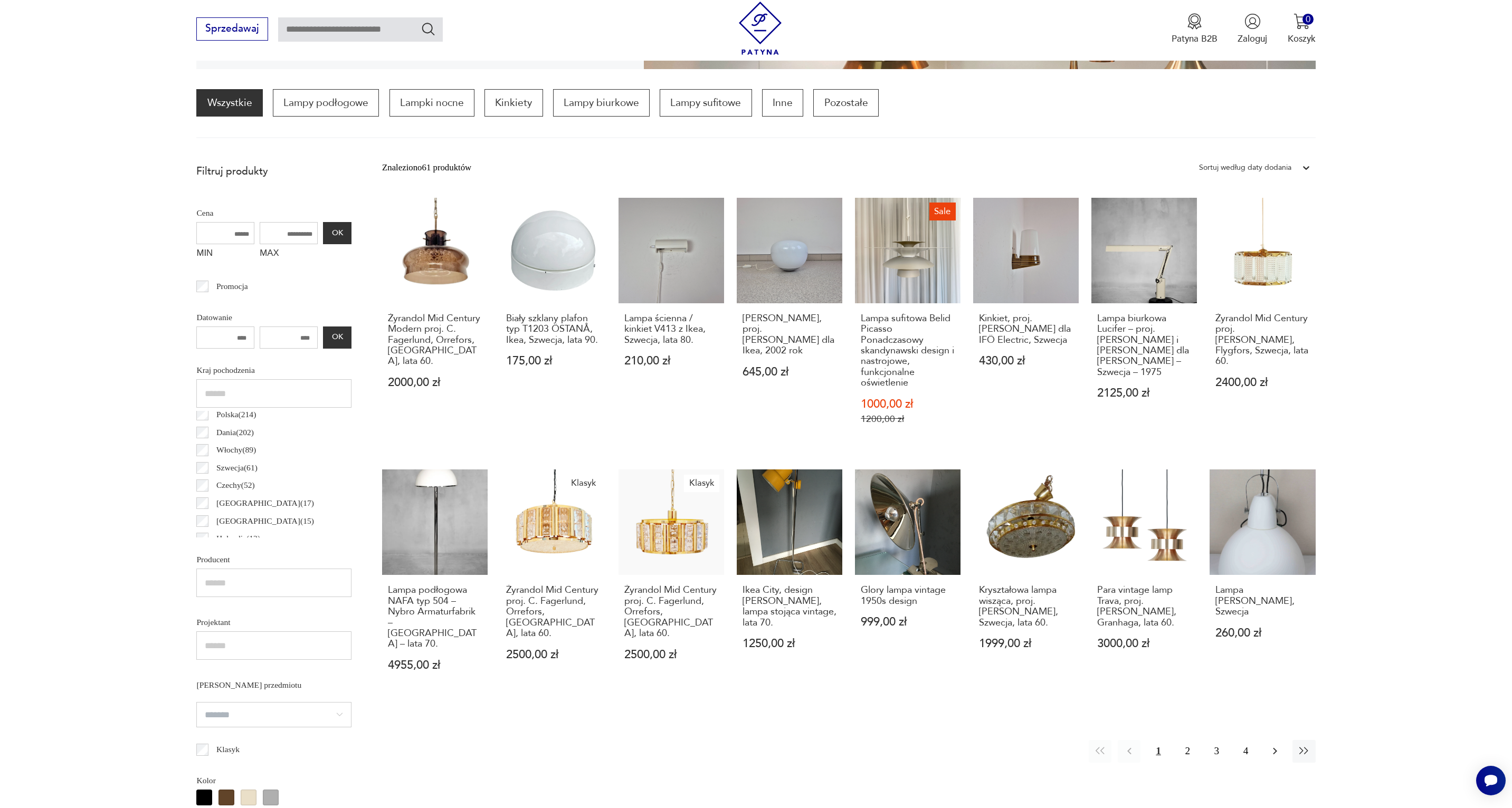
click at [1271, 745] on icon "button" at bounding box center [1275, 751] width 13 height 13
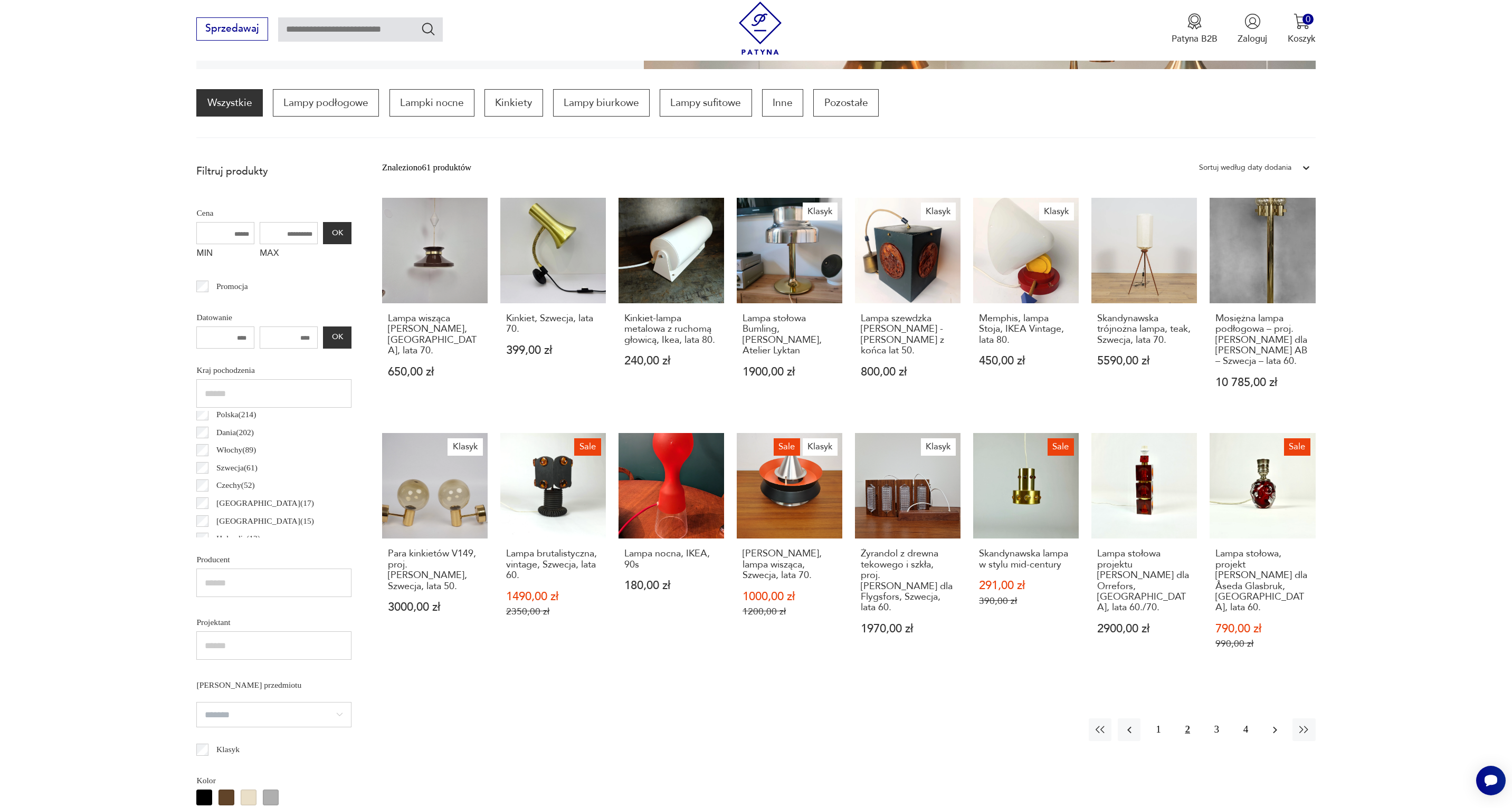
click at [1281, 732] on icon "button" at bounding box center [1275, 730] width 13 height 13
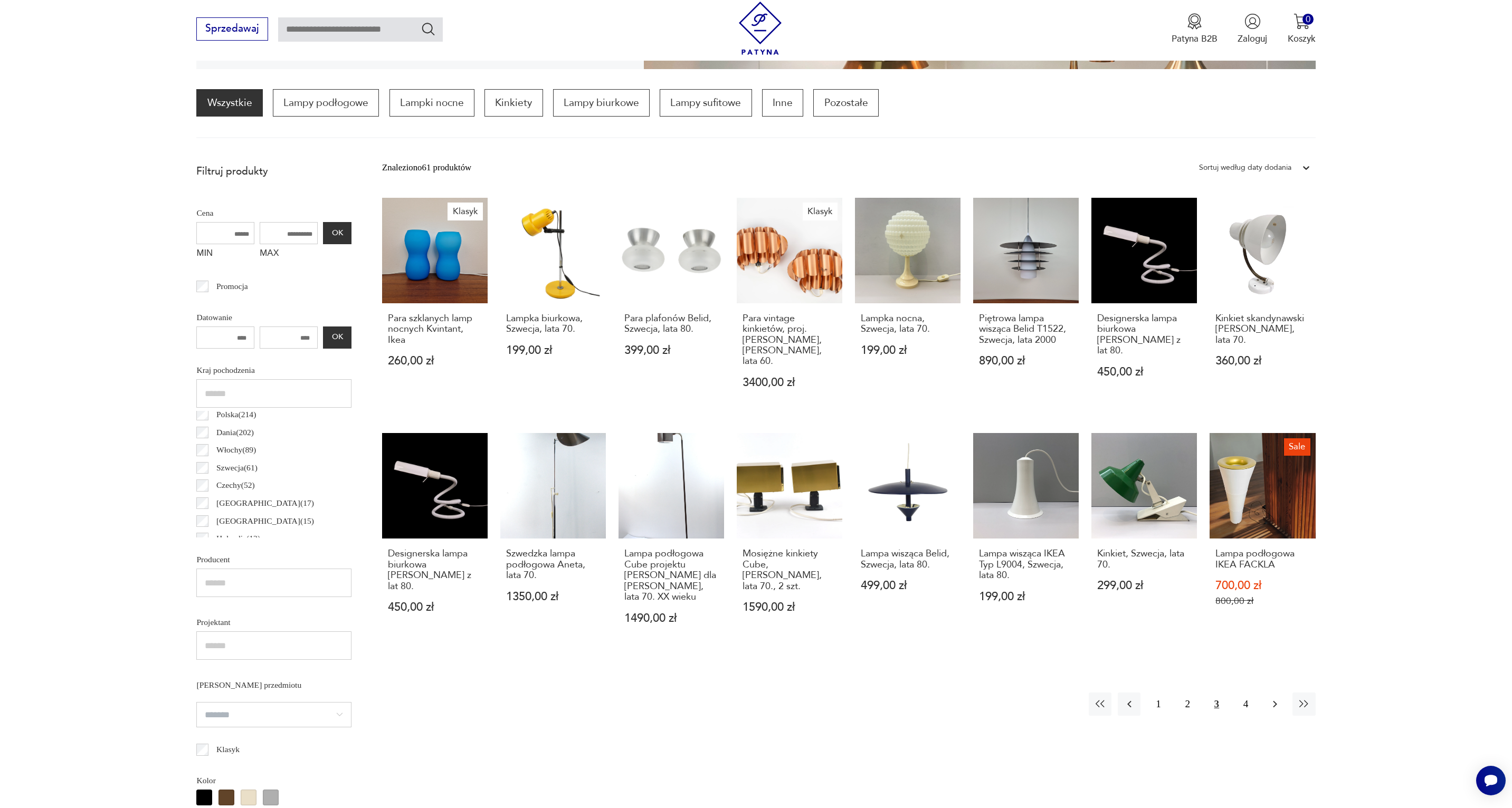
click at [1274, 709] on icon "button" at bounding box center [1275, 704] width 13 height 13
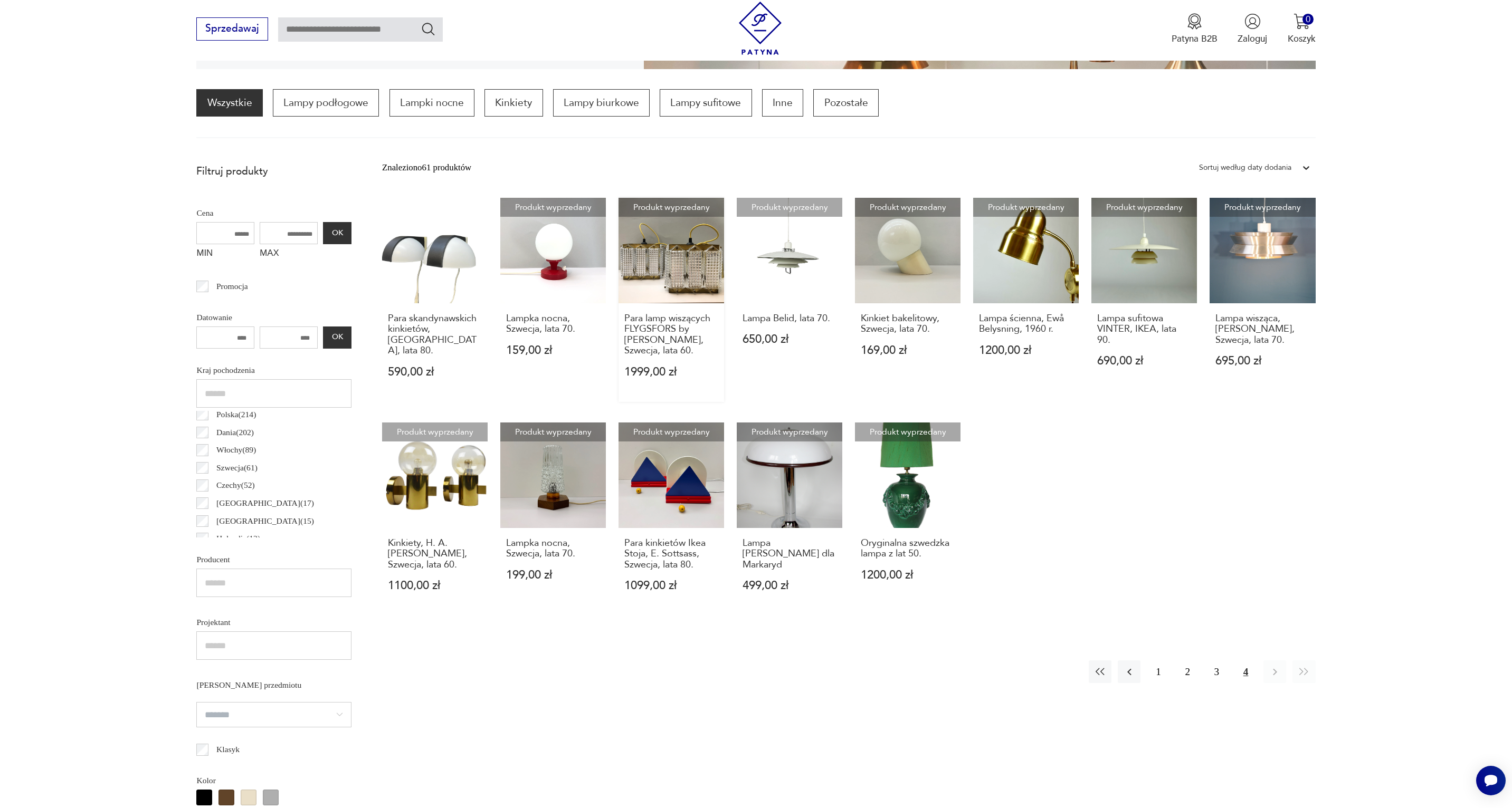
click at [649, 249] on link "Produkt wyprzedany Para lamp wiszących FLYGSFORS by W. Berndt, Szwecja, lata 60…" at bounding box center [671, 300] width 106 height 205
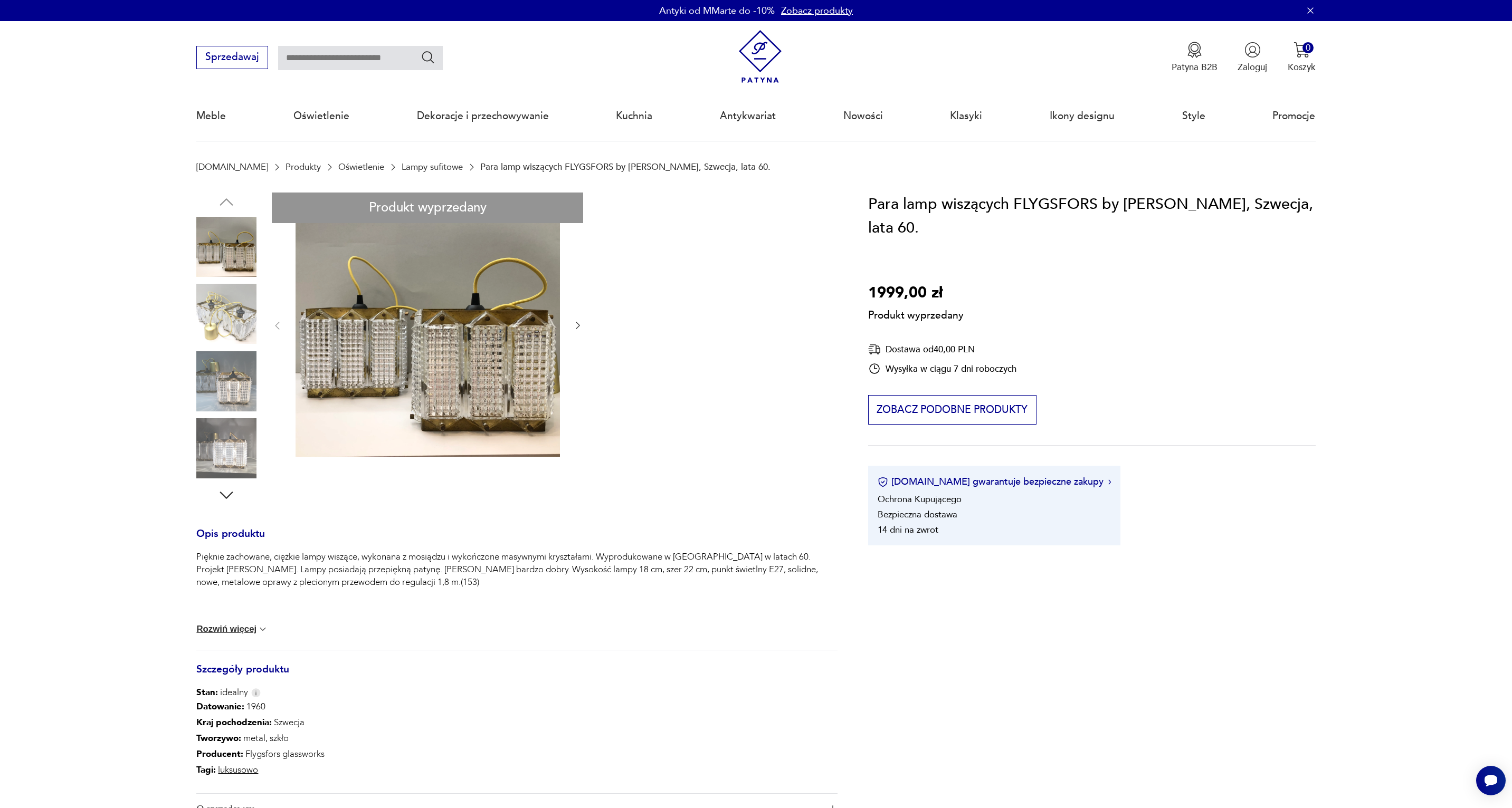
click at [239, 309] on div "Produkt wyprzedany Opis produktu Pięknie zachowane, ciężkie lampy wiszące, wyko…" at bounding box center [516, 524] width 641 height 663
click at [233, 323] on div "Produkt wyprzedany Opis produktu Pięknie zachowane, ciężkie lampy wiszące, wyko…" at bounding box center [516, 524] width 641 height 663
click at [237, 383] on div "Produkt wyprzedany Opis produktu Pięknie zachowane, ciężkie lampy wiszące, wyko…" at bounding box center [516, 524] width 641 height 663
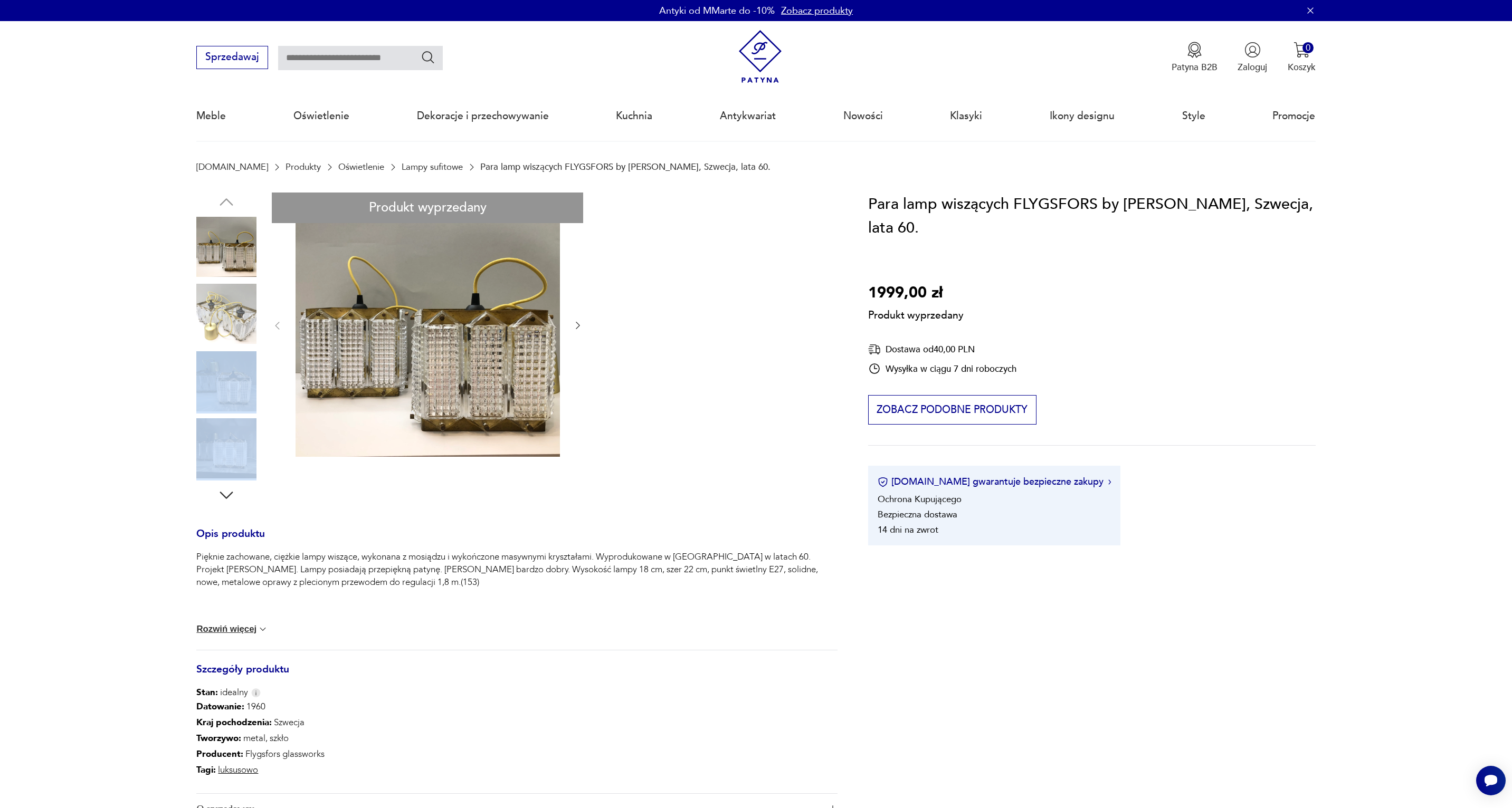
click at [237, 383] on div "Produkt wyprzedany Opis produktu Pięknie zachowane, ciężkie lampy wiszące, wyko…" at bounding box center [516, 524] width 641 height 663
click at [380, 337] on div "Produkt wyprzedany Opis produktu Pięknie zachowane, ciężkie lampy wiszące, wyko…" at bounding box center [516, 524] width 641 height 663
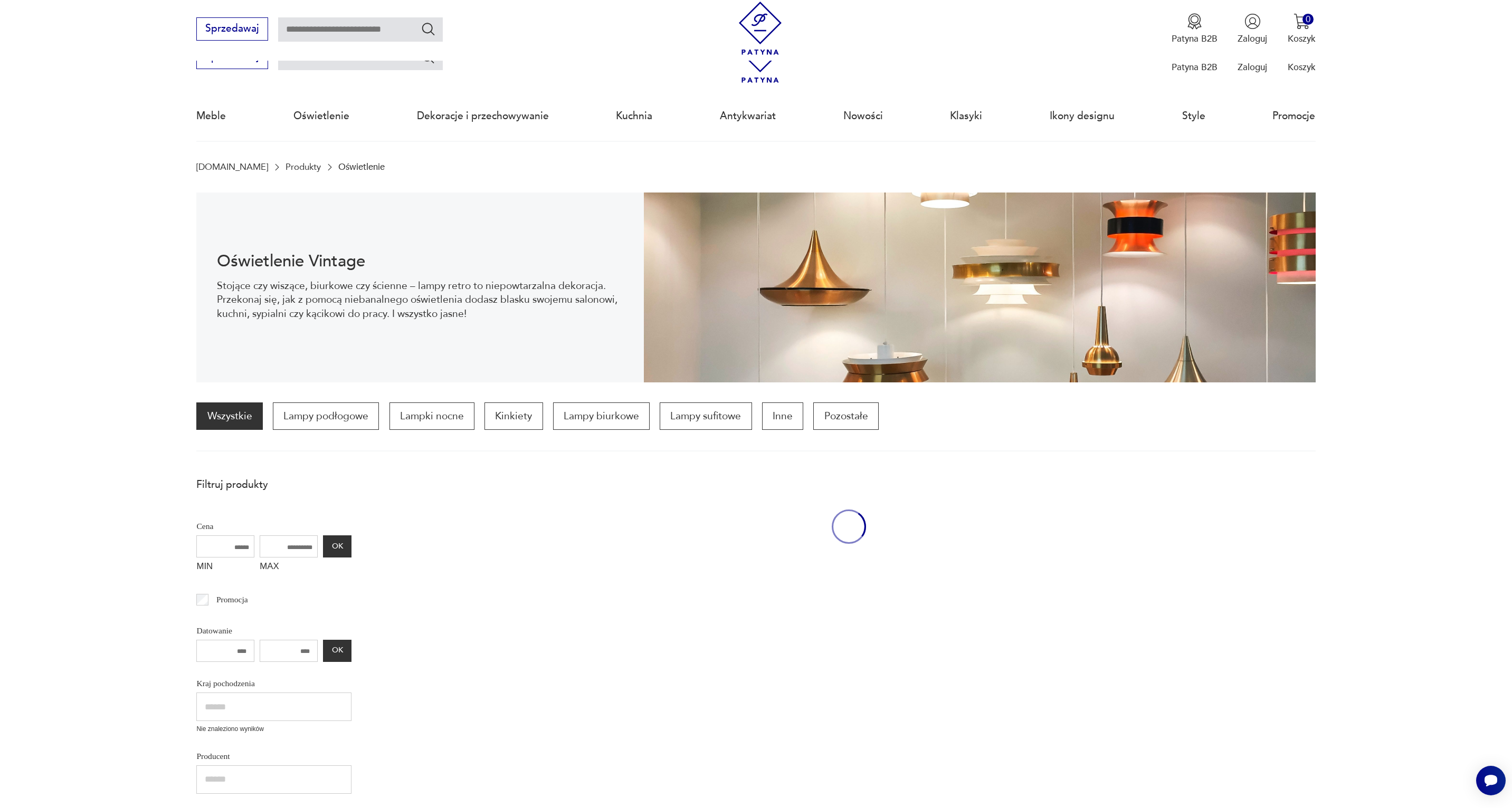
scroll to position [313, 0]
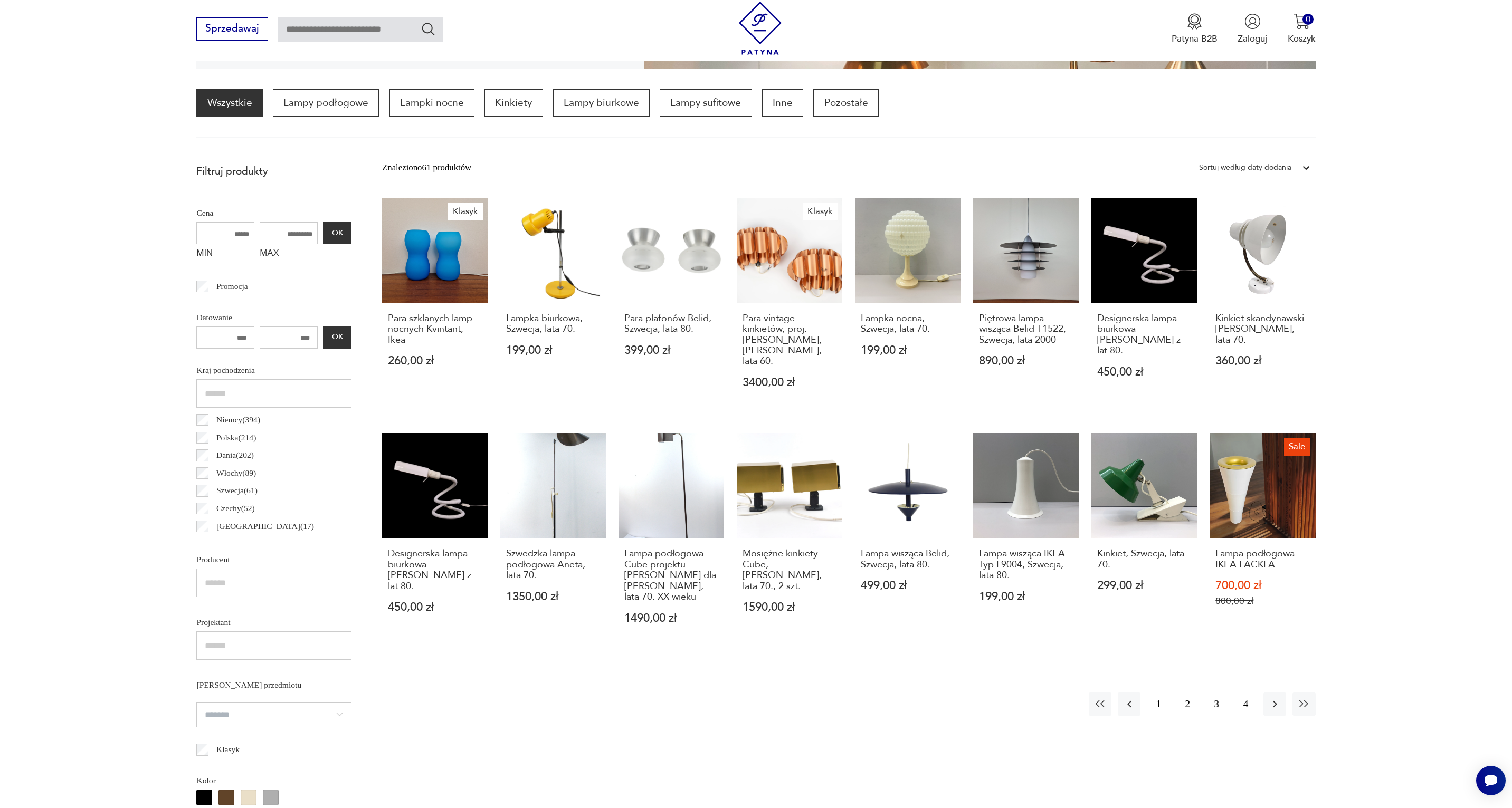
click at [1165, 705] on button "1" at bounding box center [1158, 704] width 23 height 23
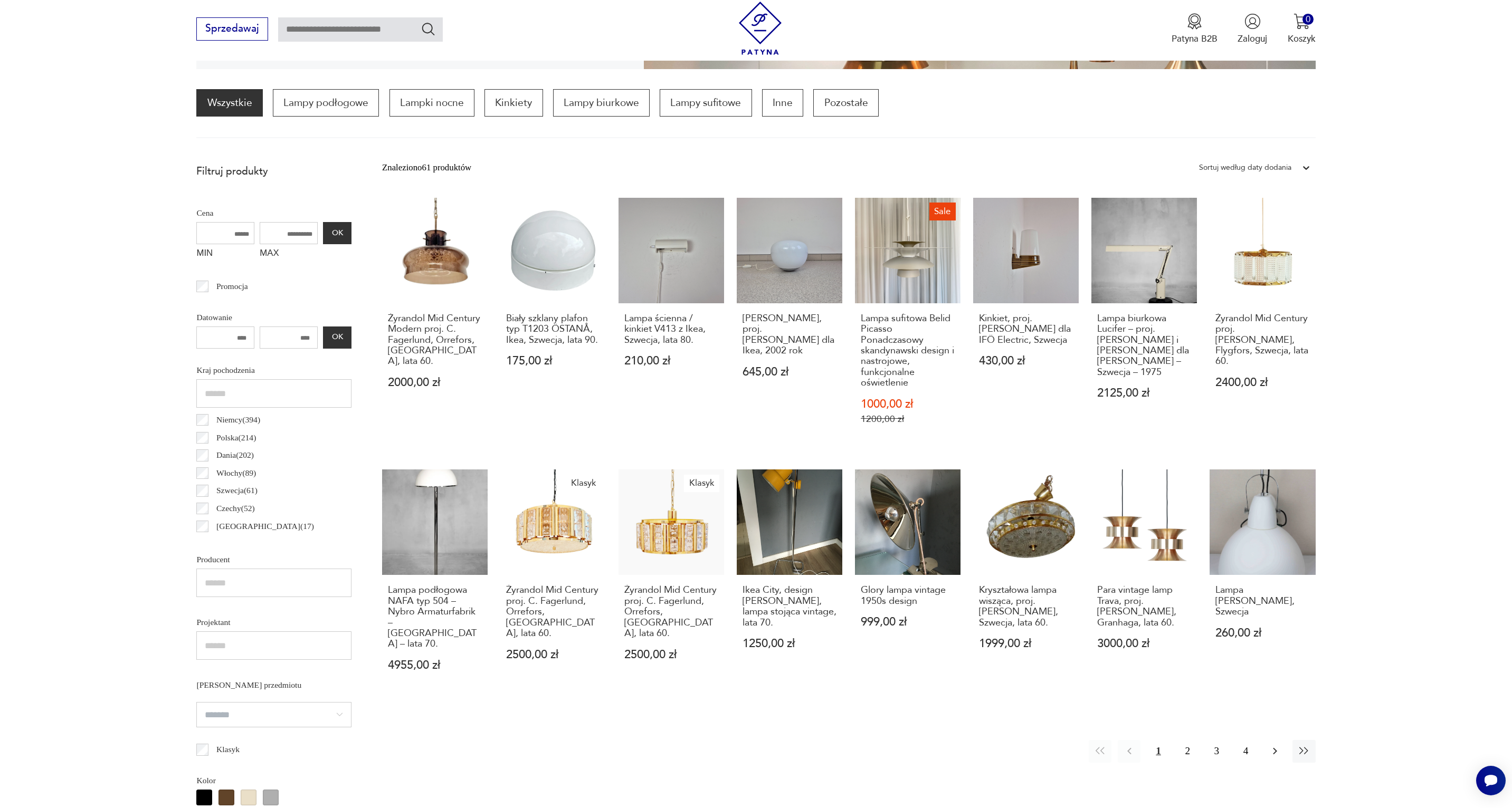
click at [1274, 748] on icon "button" at bounding box center [1275, 751] width 4 height 7
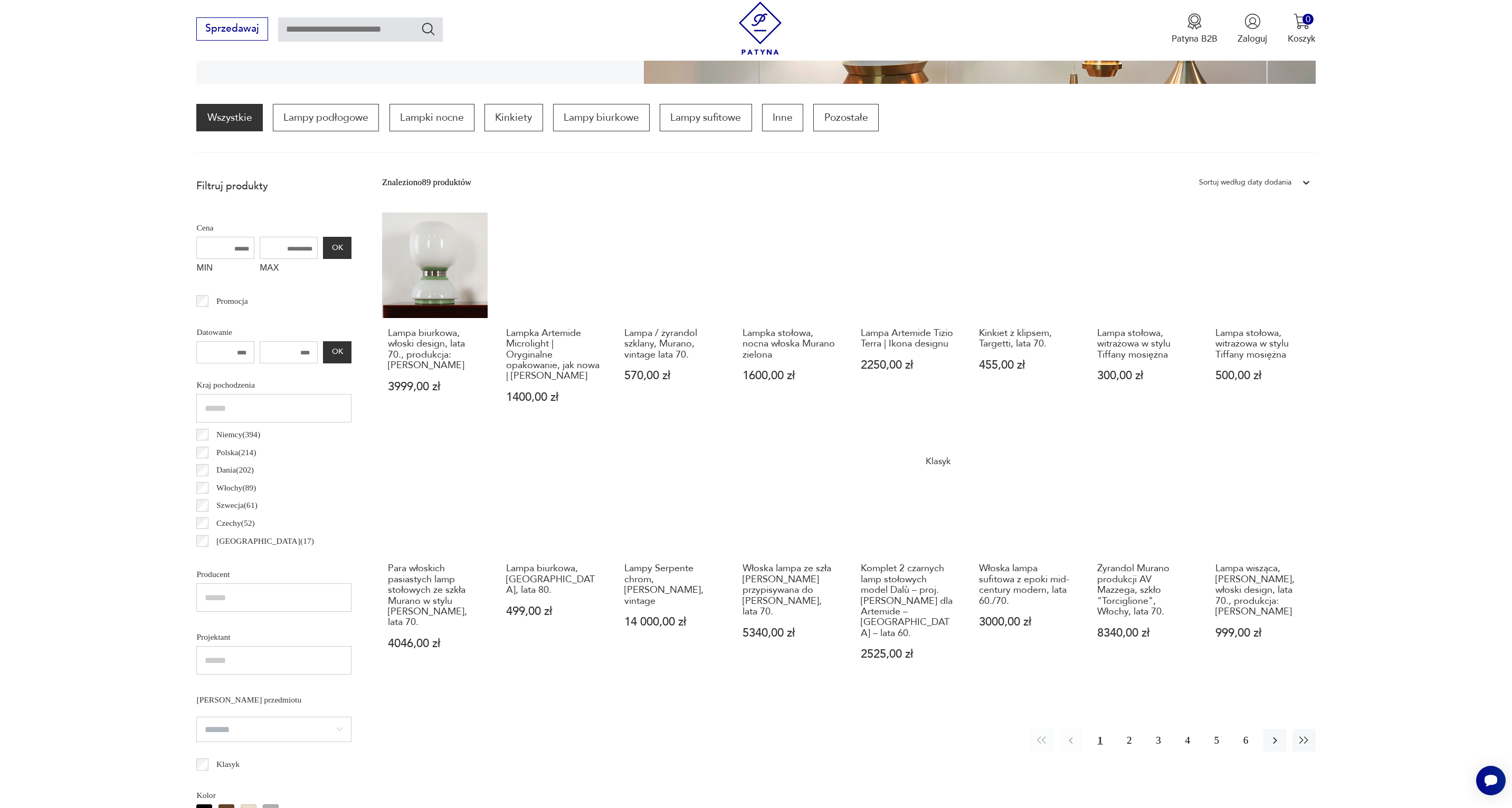
scroll to position [312, 0]
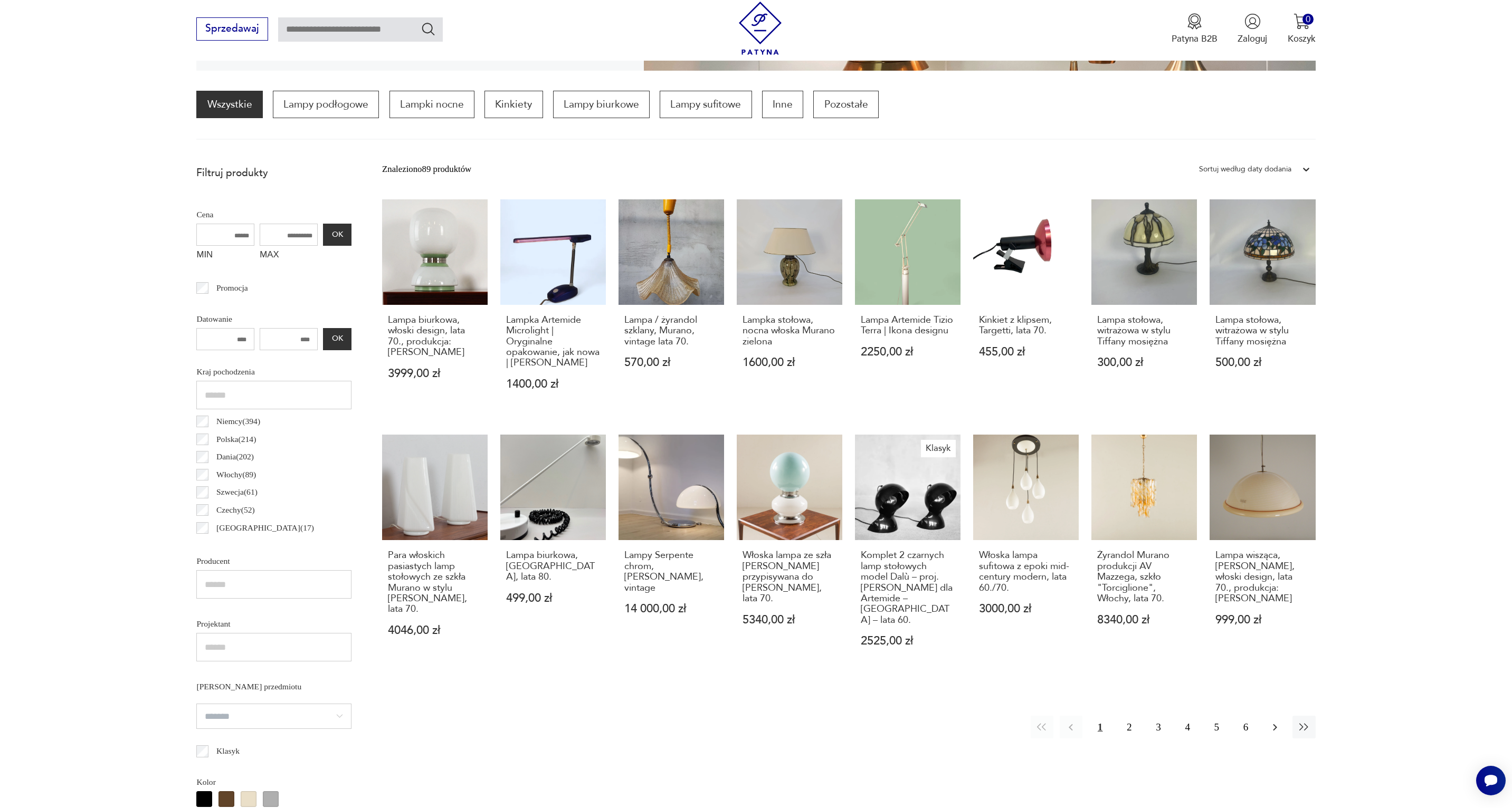
click at [1274, 728] on icon "button" at bounding box center [1275, 727] width 13 height 13
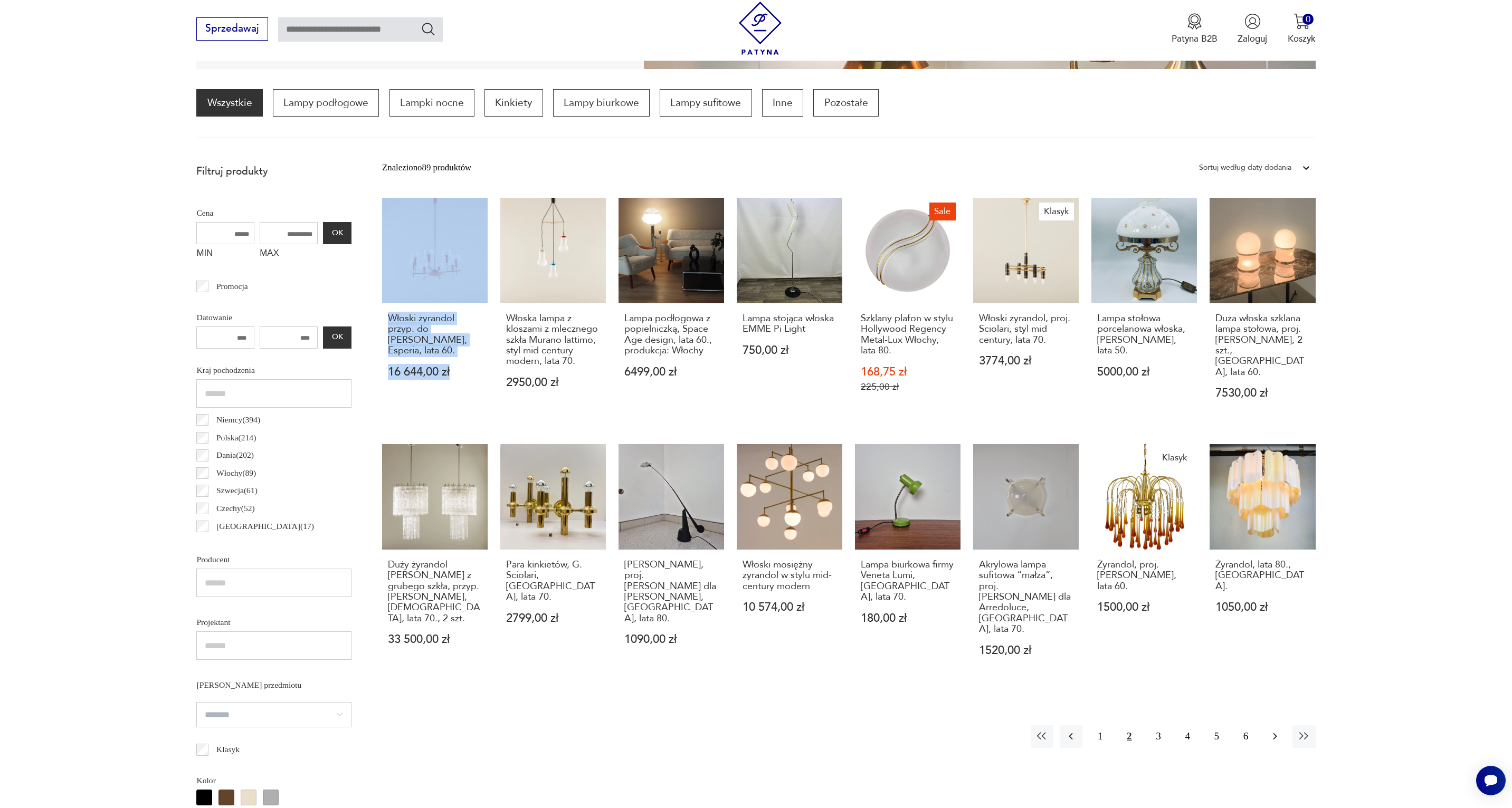
click at [1275, 733] on icon "button" at bounding box center [1275, 736] width 4 height 7
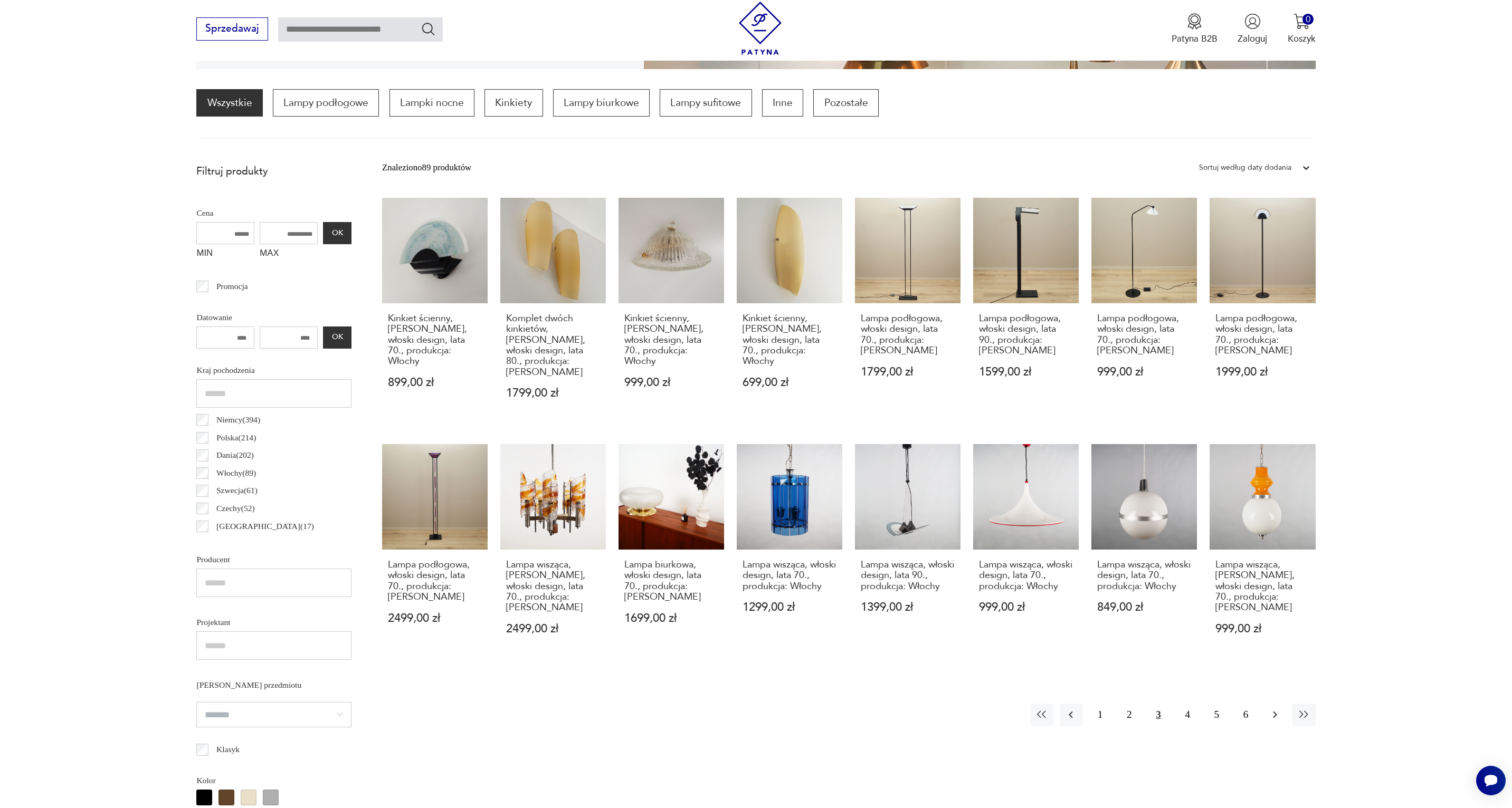
click at [1274, 711] on icon "button" at bounding box center [1275, 715] width 4 height 7
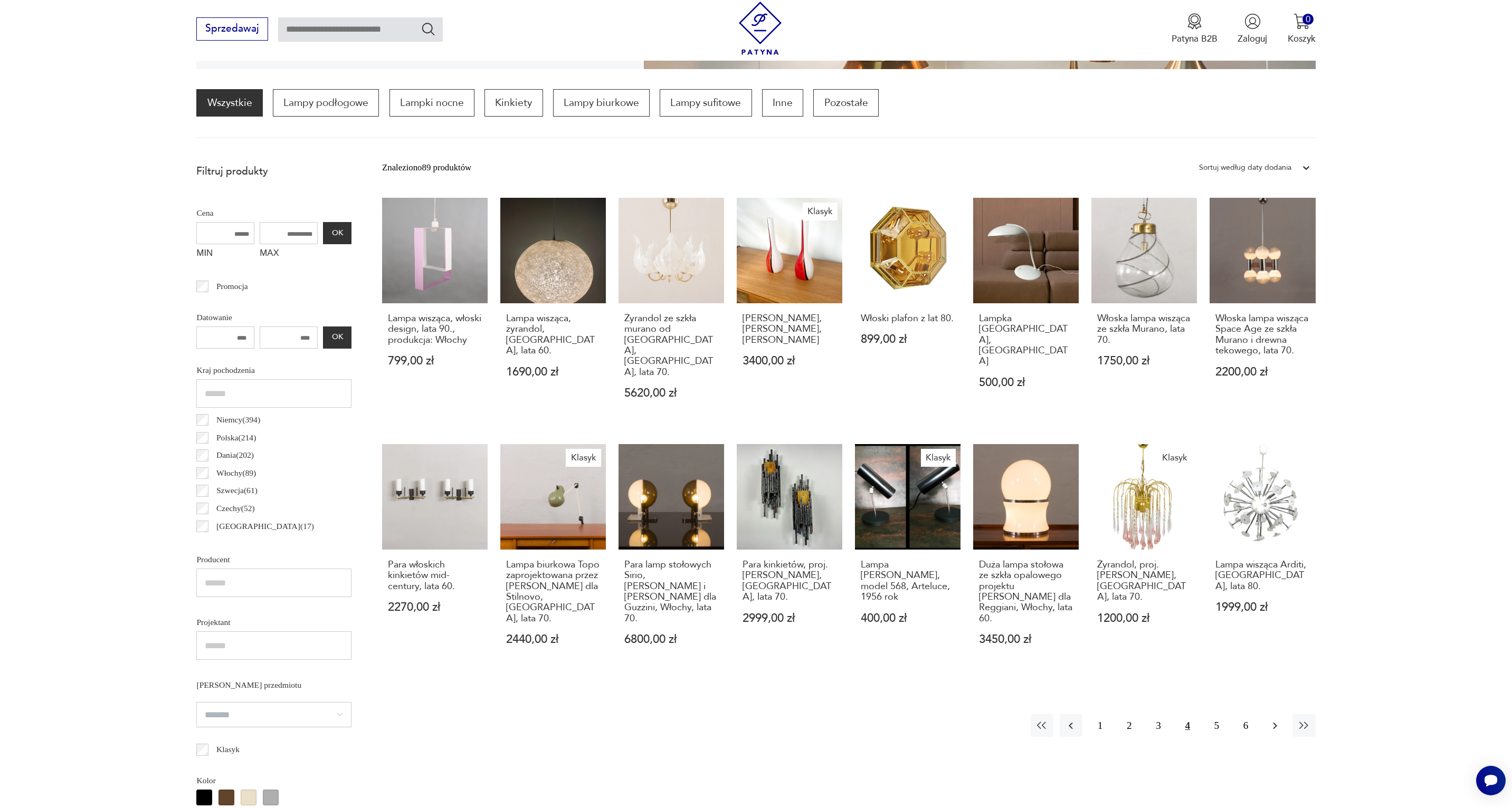
click at [1275, 722] on icon "button" at bounding box center [1275, 726] width 4 height 7
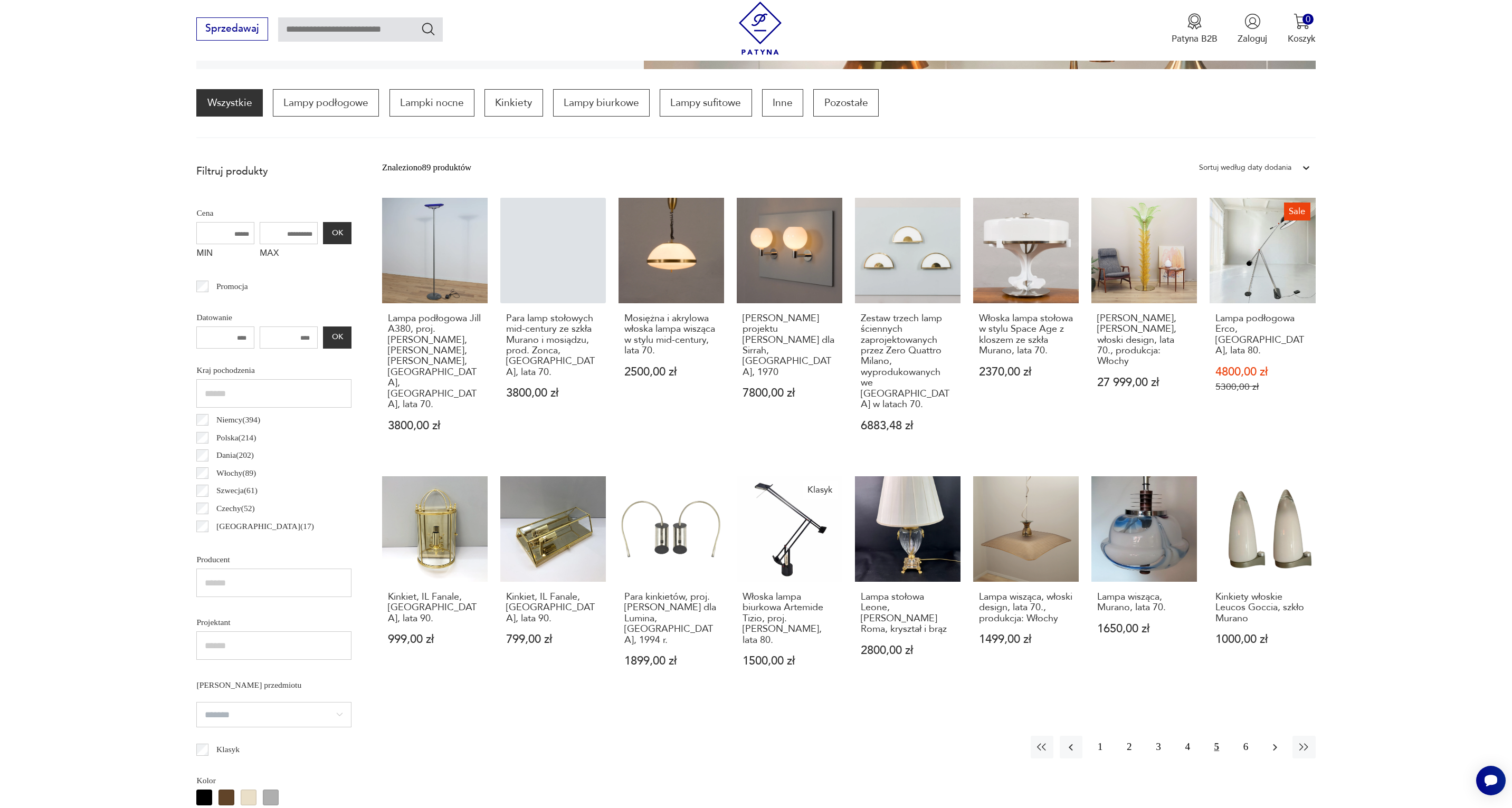
click at [1277, 741] on icon "button" at bounding box center [1275, 747] width 13 height 13
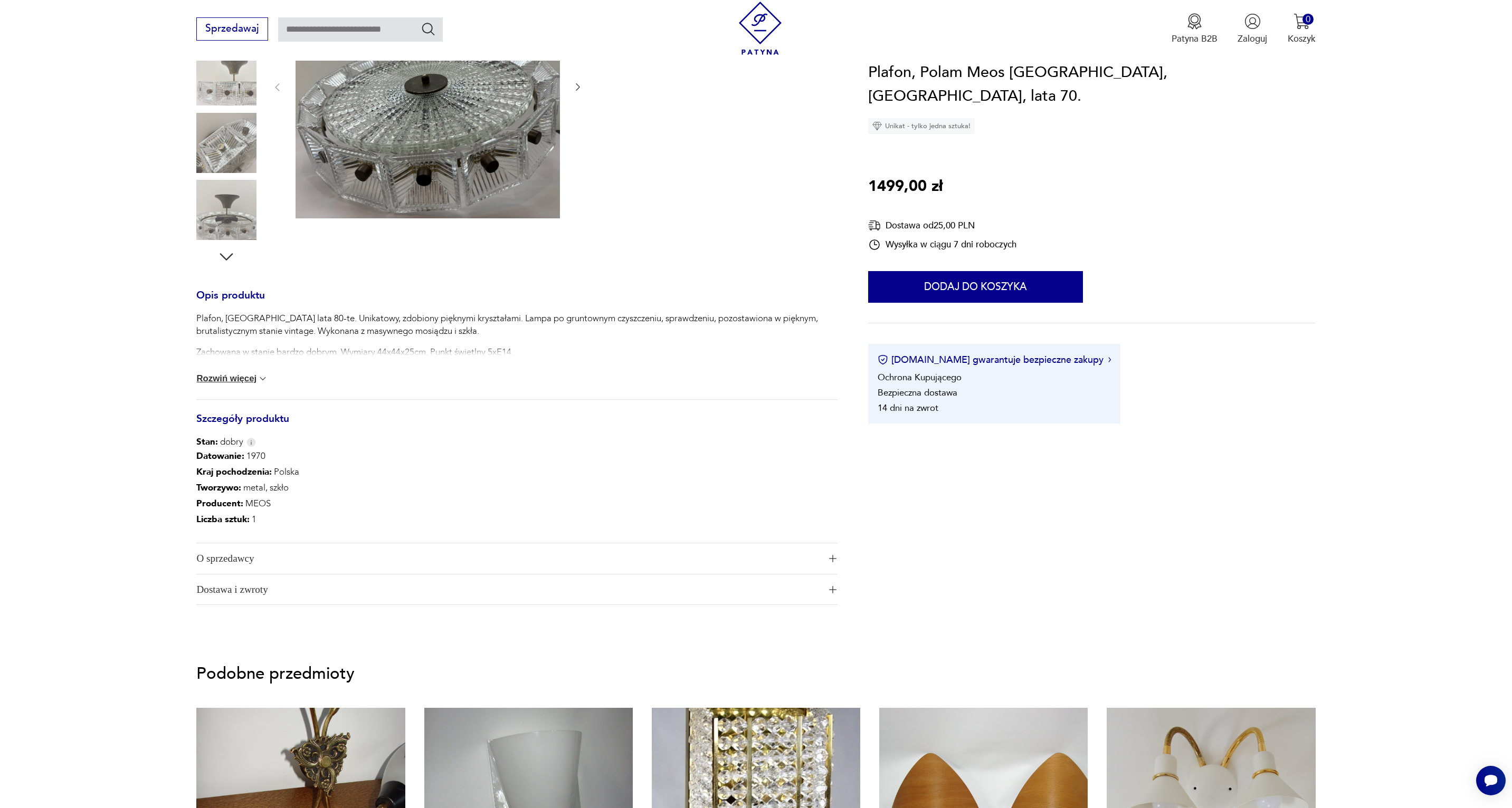
scroll to position [293, 0]
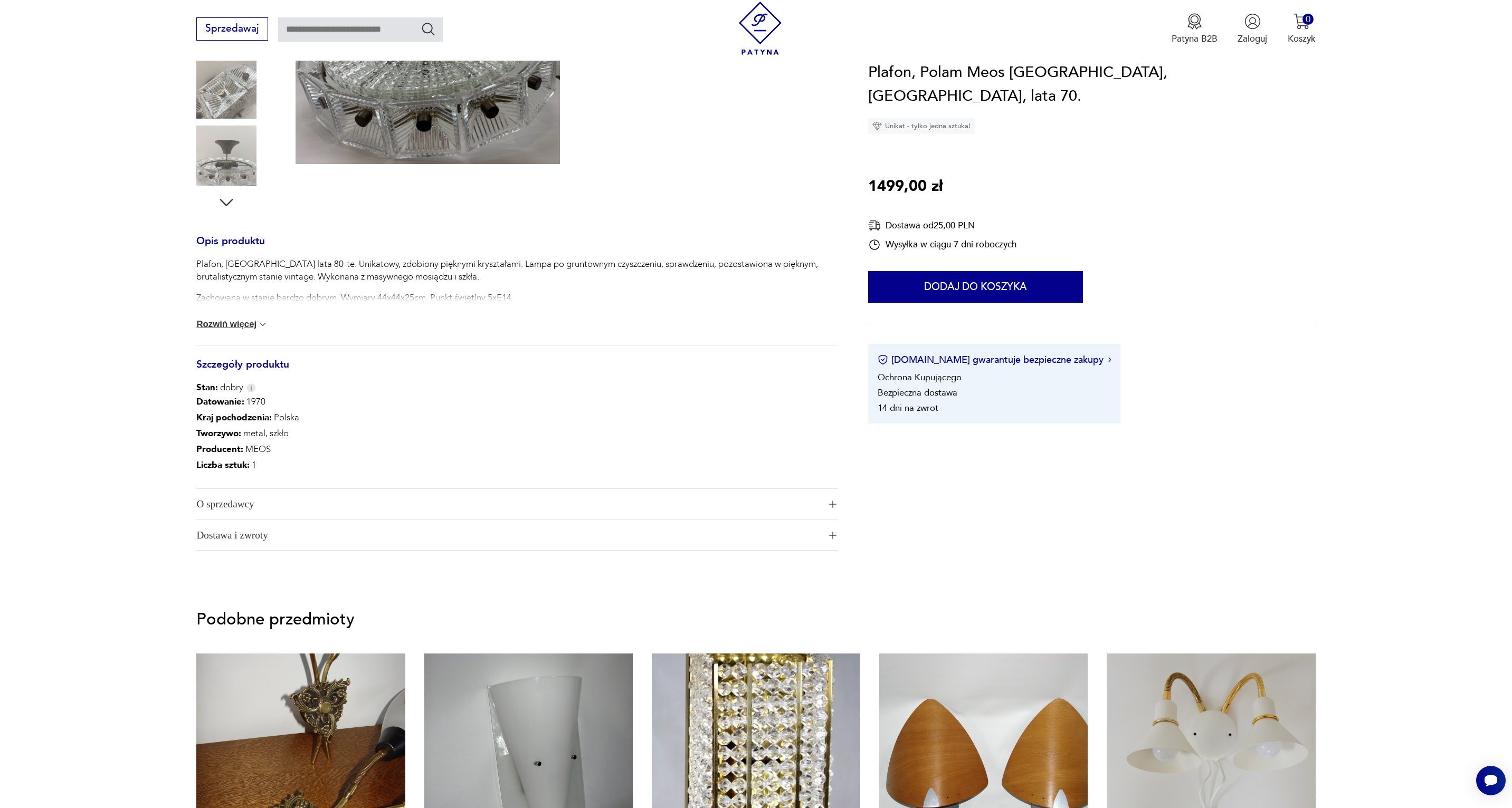
click at [242, 322] on button "Rozwiń więcej" at bounding box center [232, 325] width 72 height 11
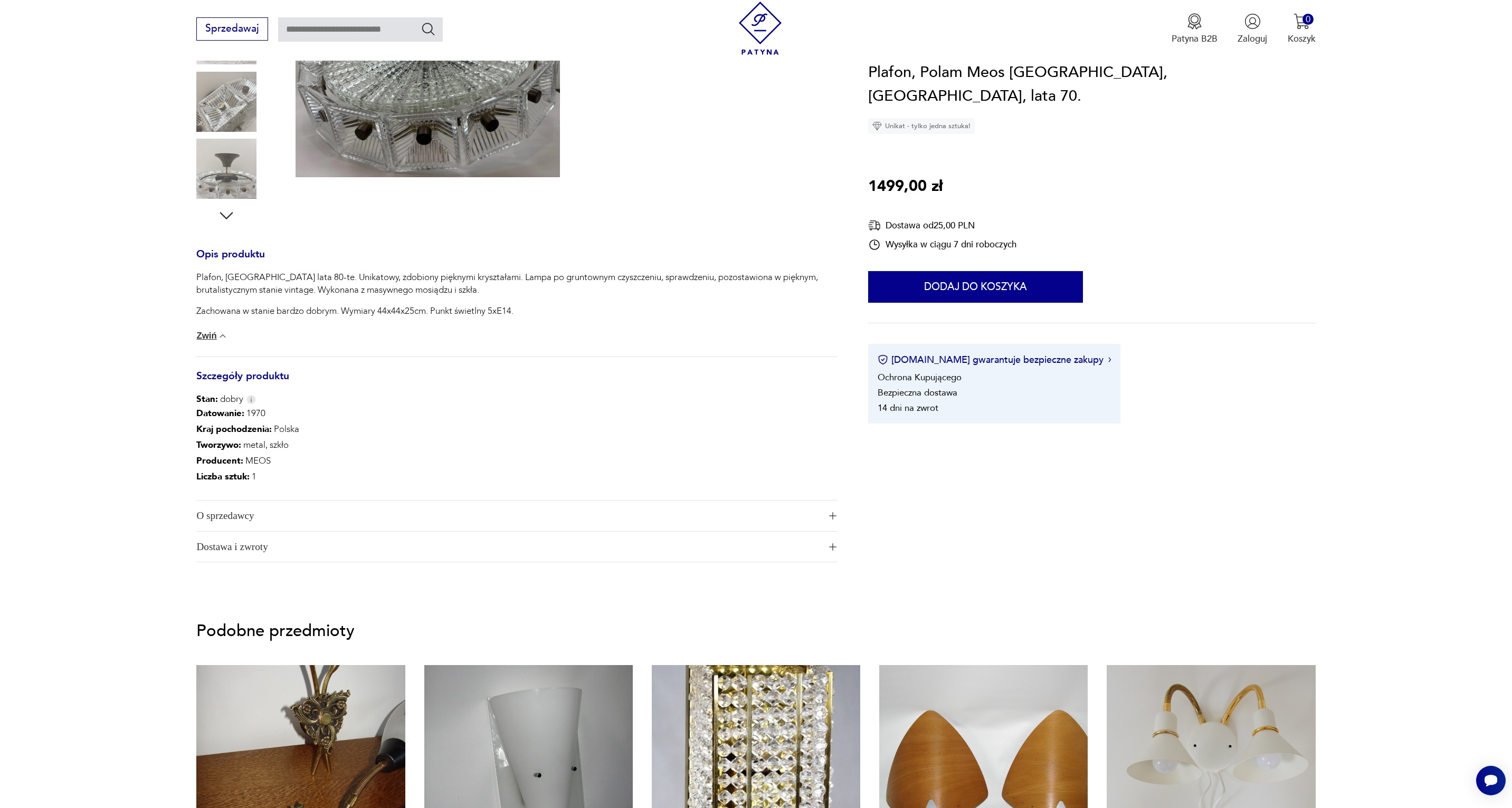
scroll to position [19, 0]
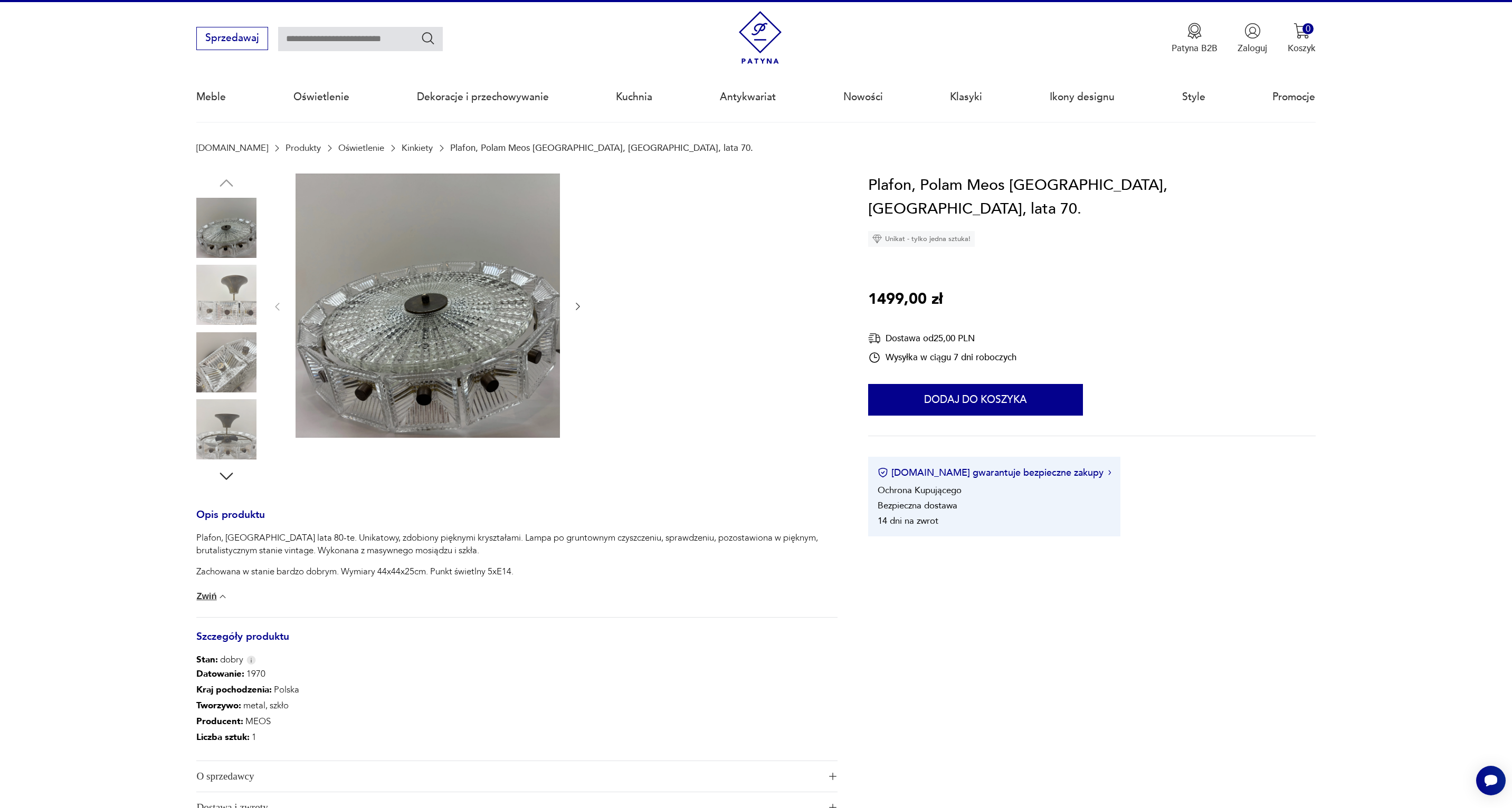
click at [229, 282] on img at bounding box center [226, 295] width 60 height 60
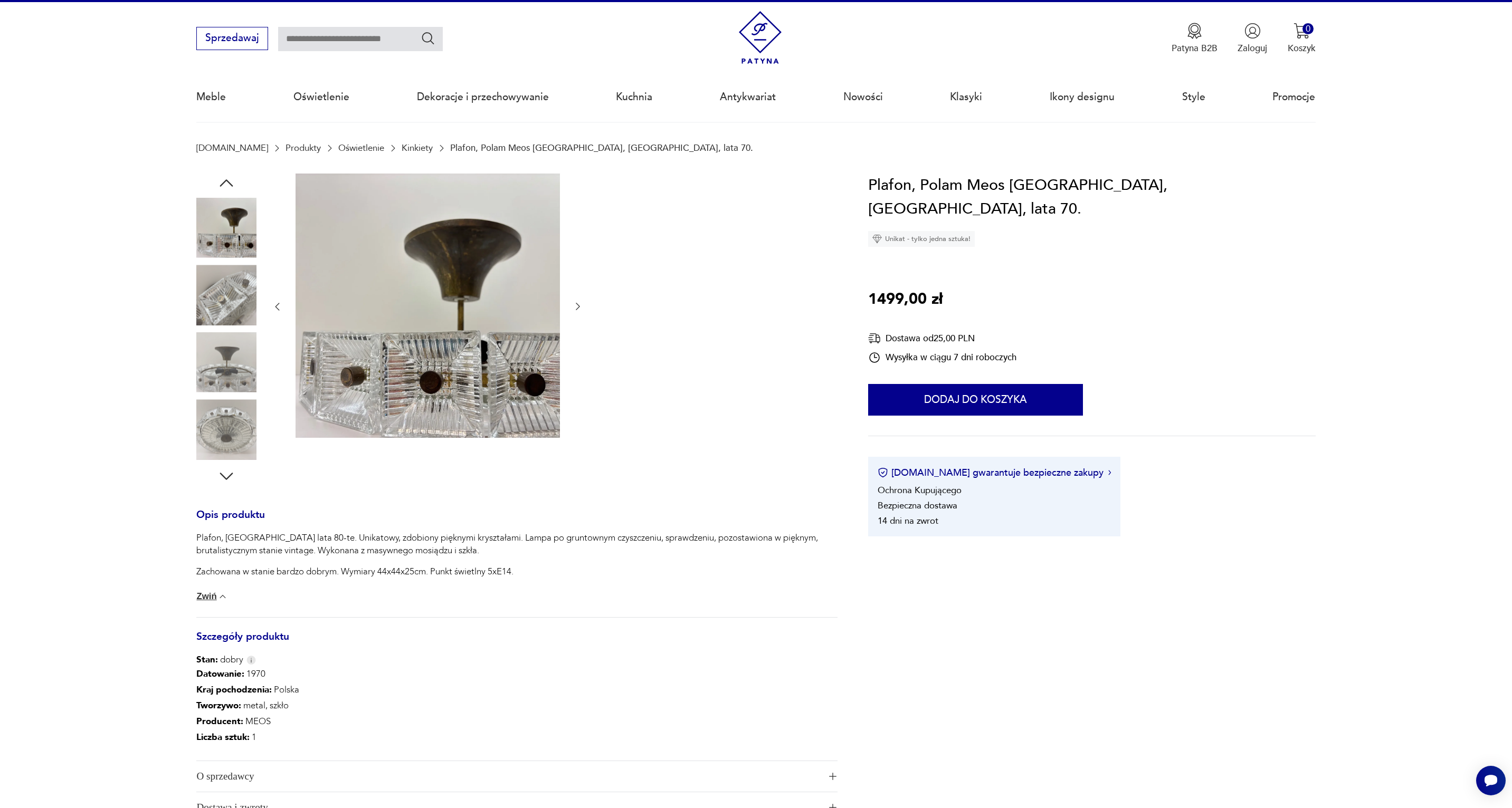
click at [230, 323] on img at bounding box center [226, 295] width 60 height 60
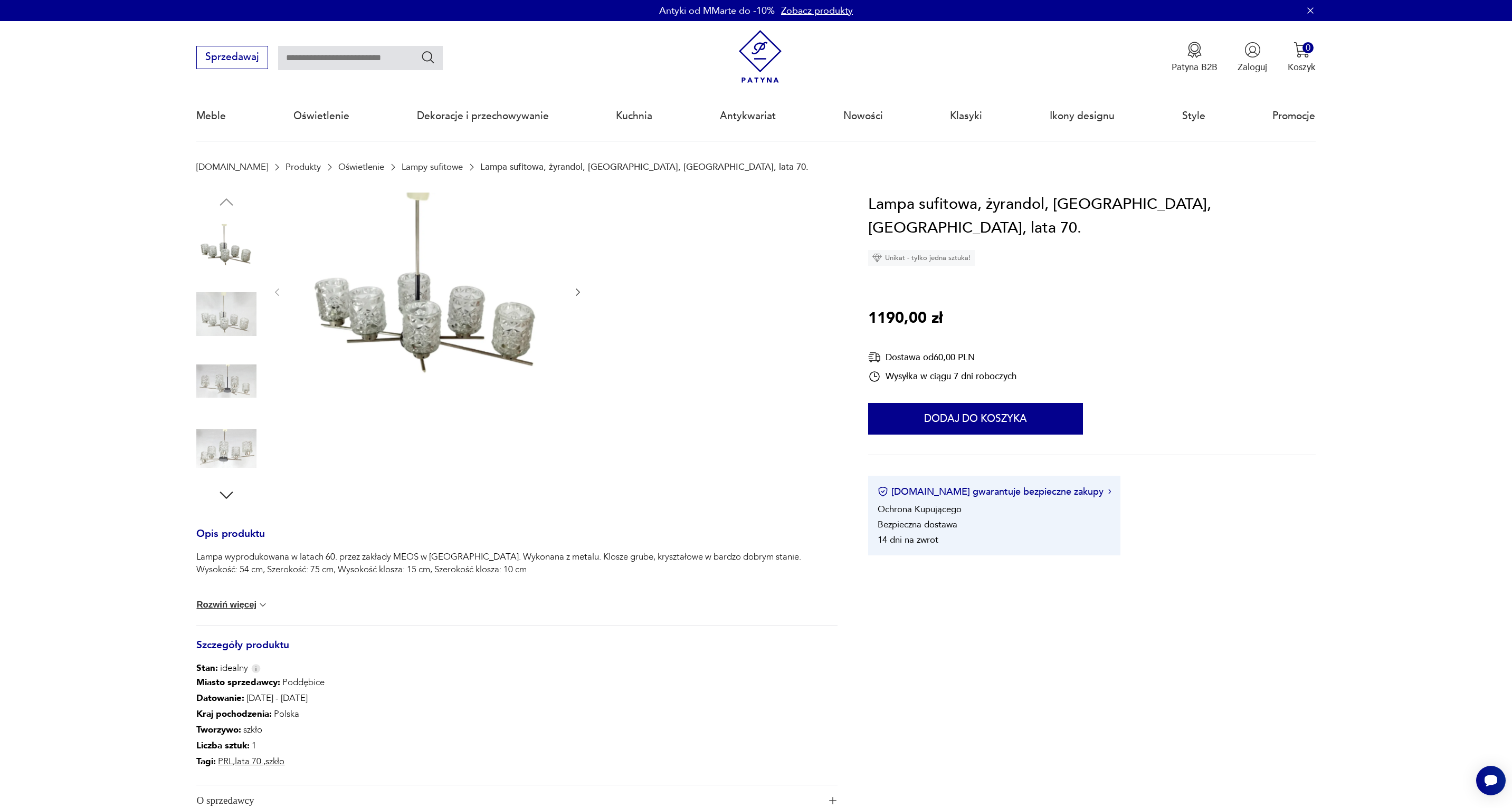
click at [229, 311] on img at bounding box center [226, 314] width 60 height 60
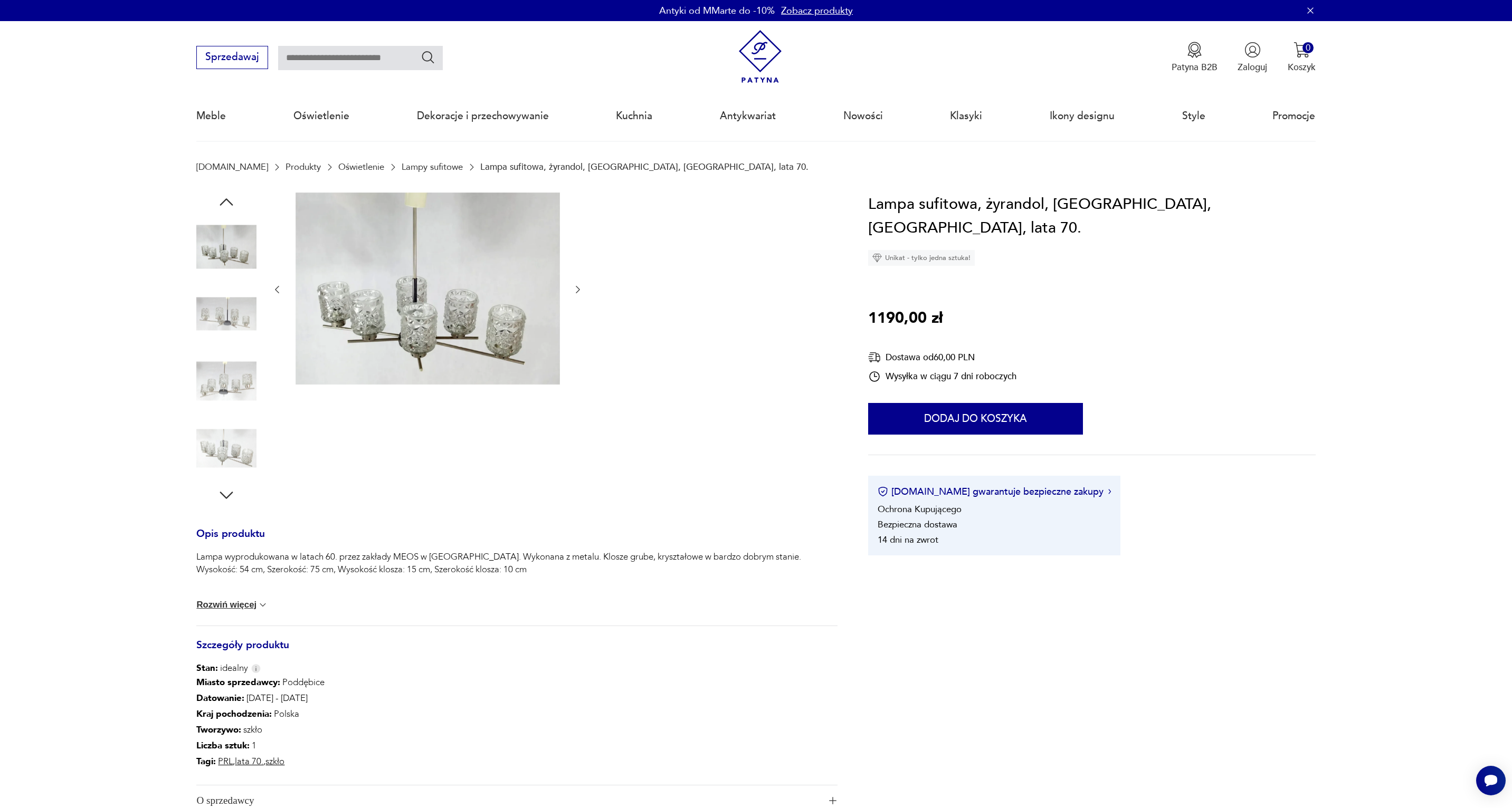
click at [423, 316] on img at bounding box center [428, 289] width 265 height 193
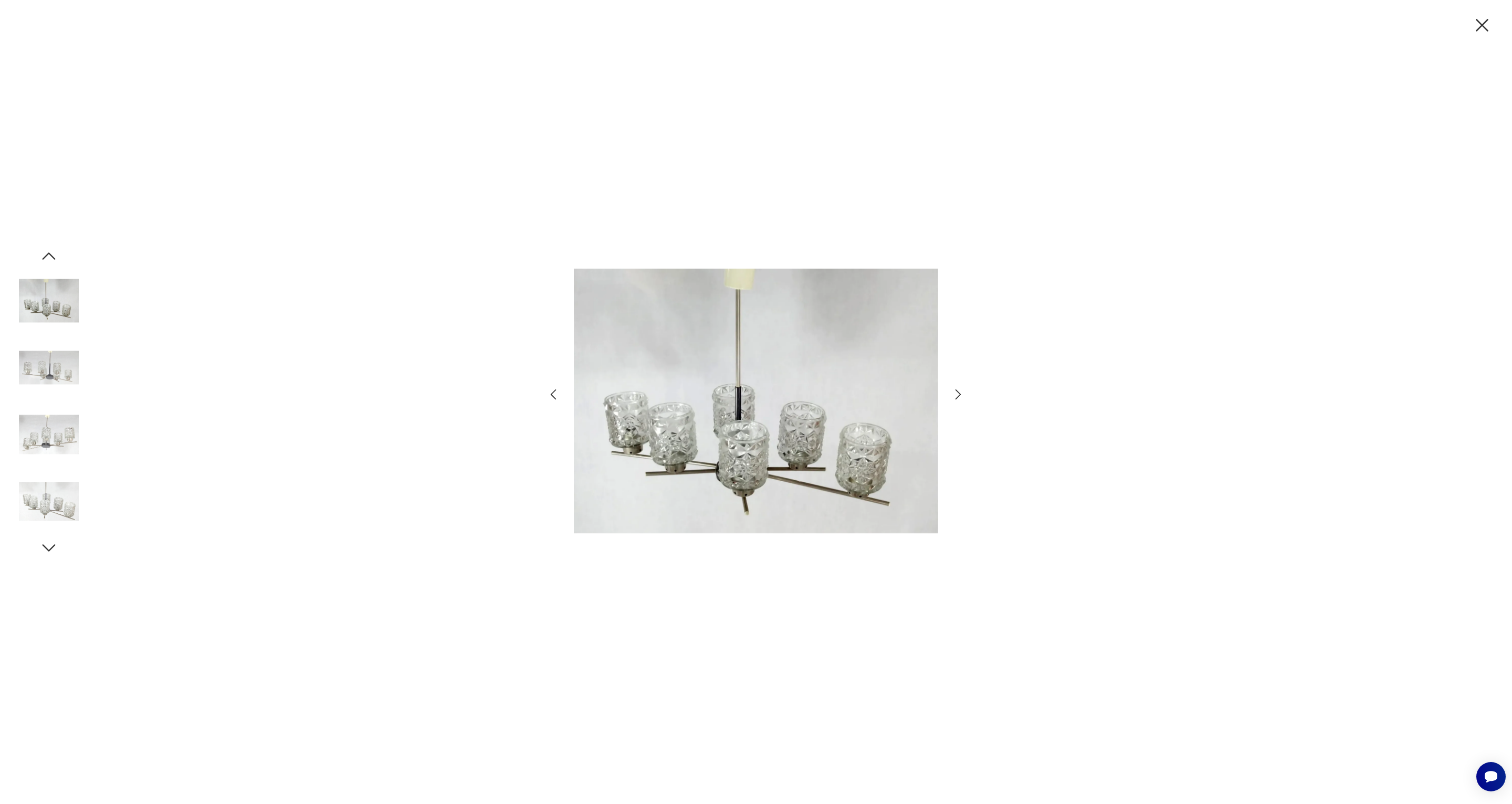
click at [949, 379] on div at bounding box center [756, 402] width 420 height 527
click at [957, 394] on icon "button" at bounding box center [958, 394] width 15 height 15
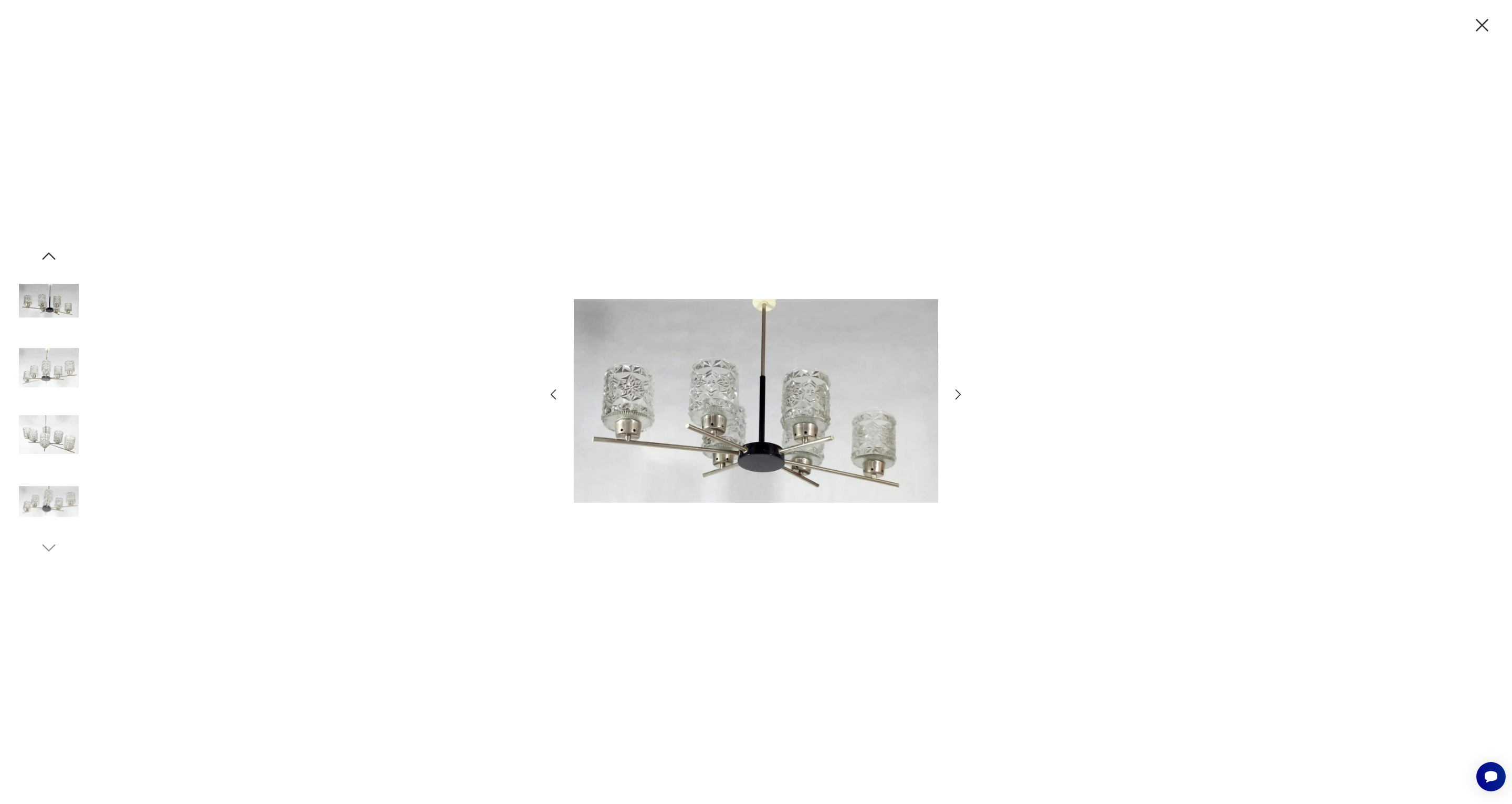
click at [959, 397] on icon "button" at bounding box center [958, 395] width 6 height 11
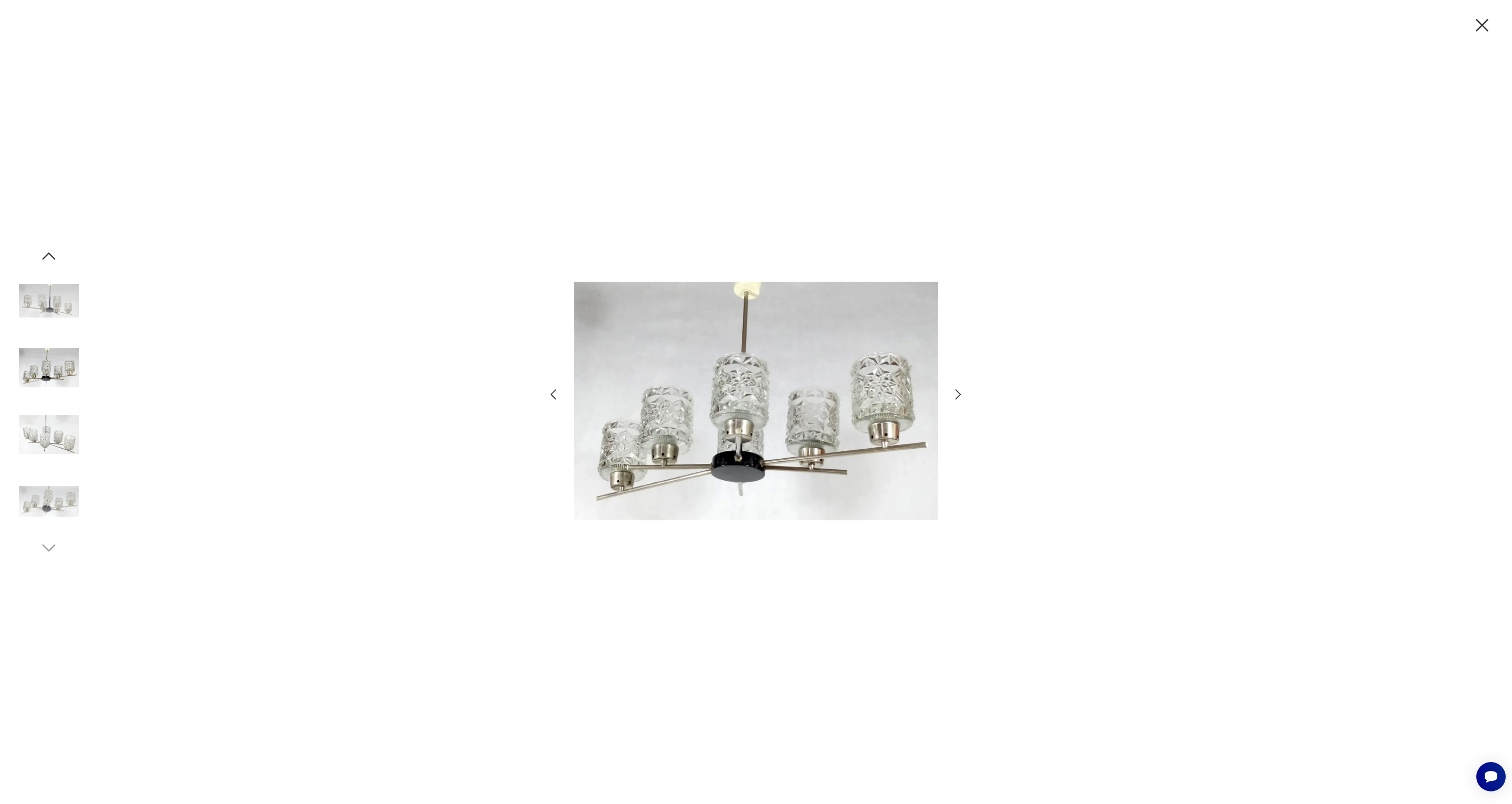
click at [959, 397] on icon "button" at bounding box center [958, 395] width 6 height 11
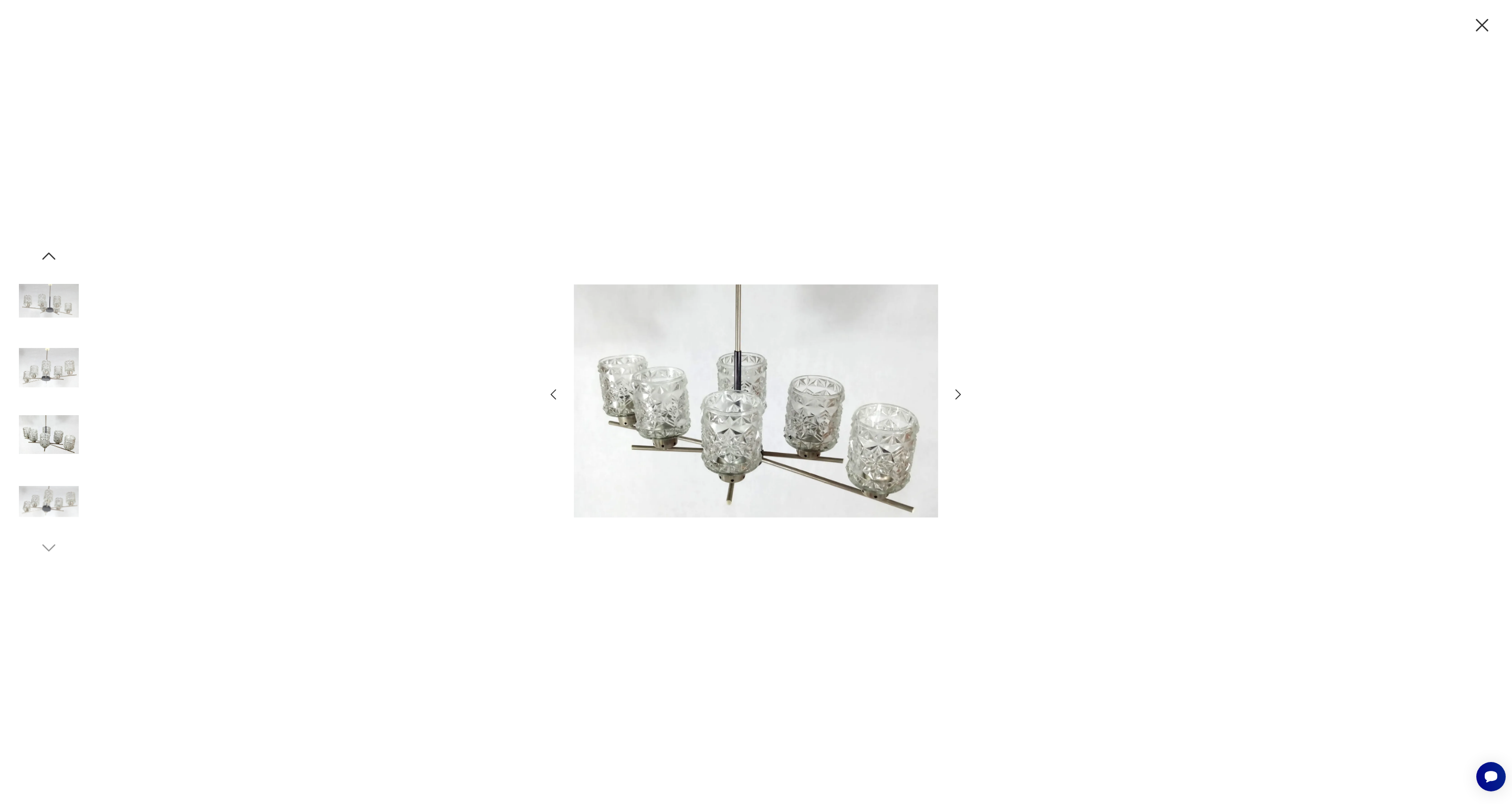
click at [959, 397] on icon "button" at bounding box center [958, 395] width 6 height 11
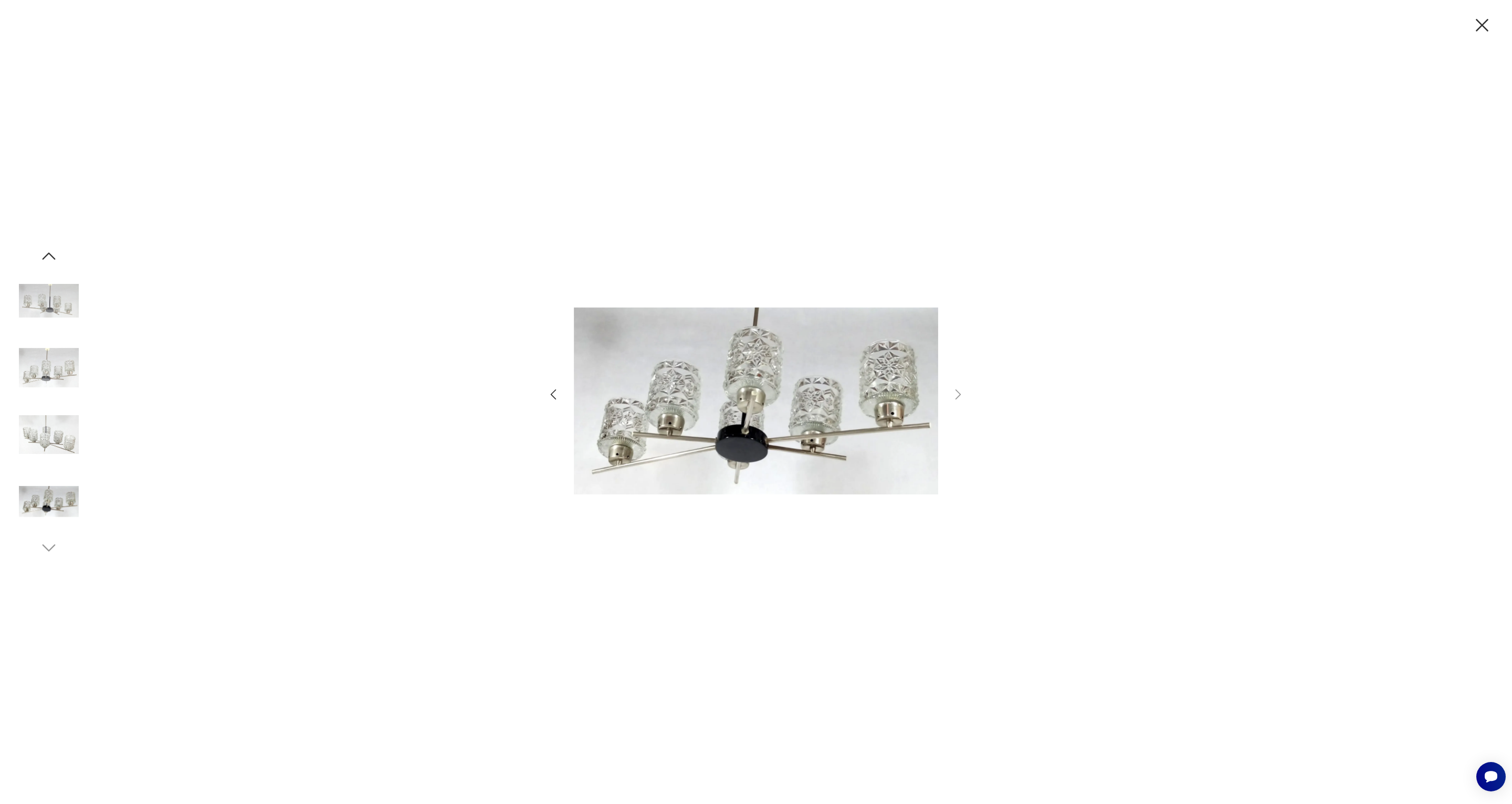
click at [1482, 28] on icon "button" at bounding box center [1482, 25] width 22 height 22
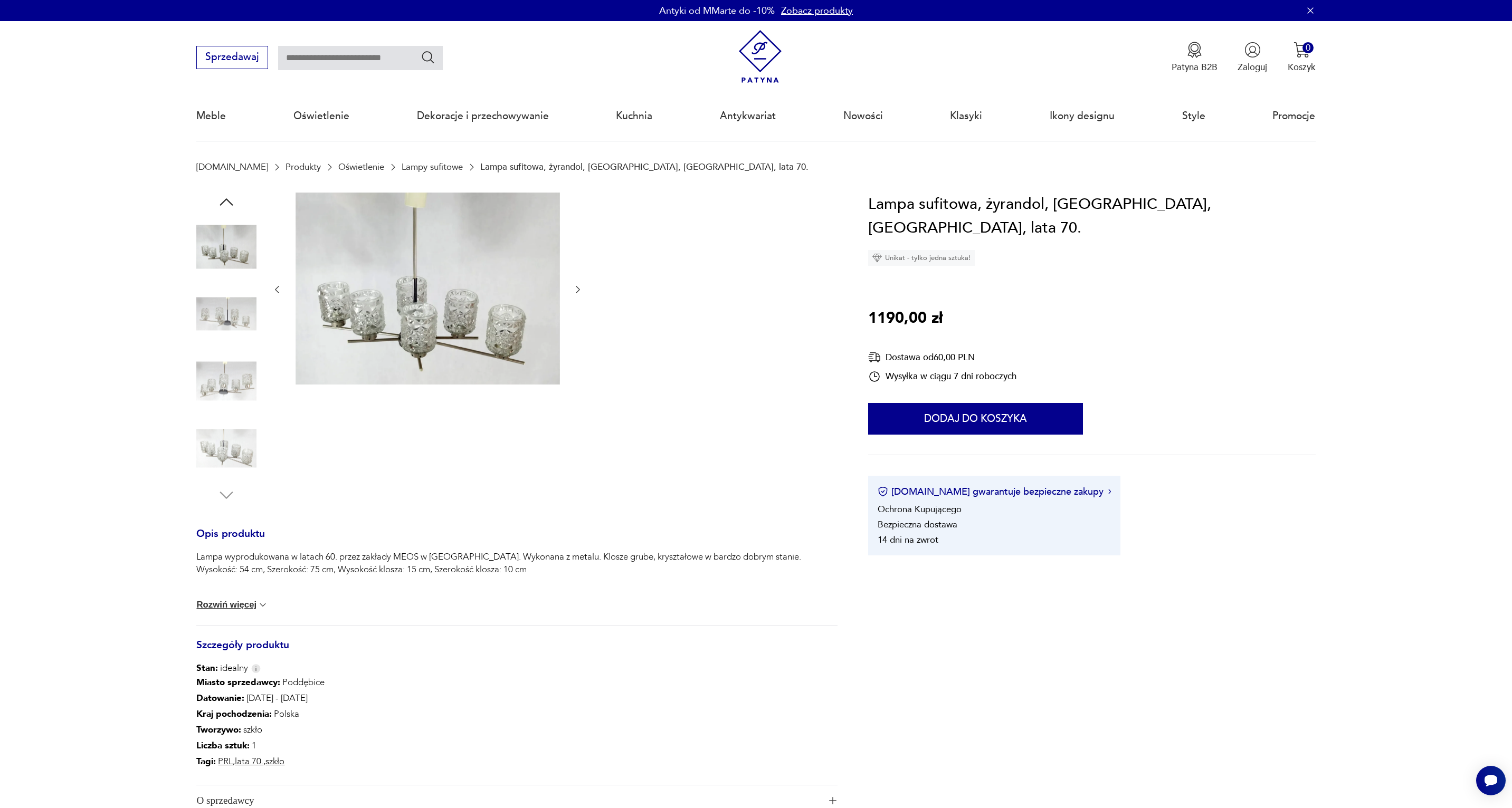
click at [227, 378] on img at bounding box center [226, 381] width 60 height 60
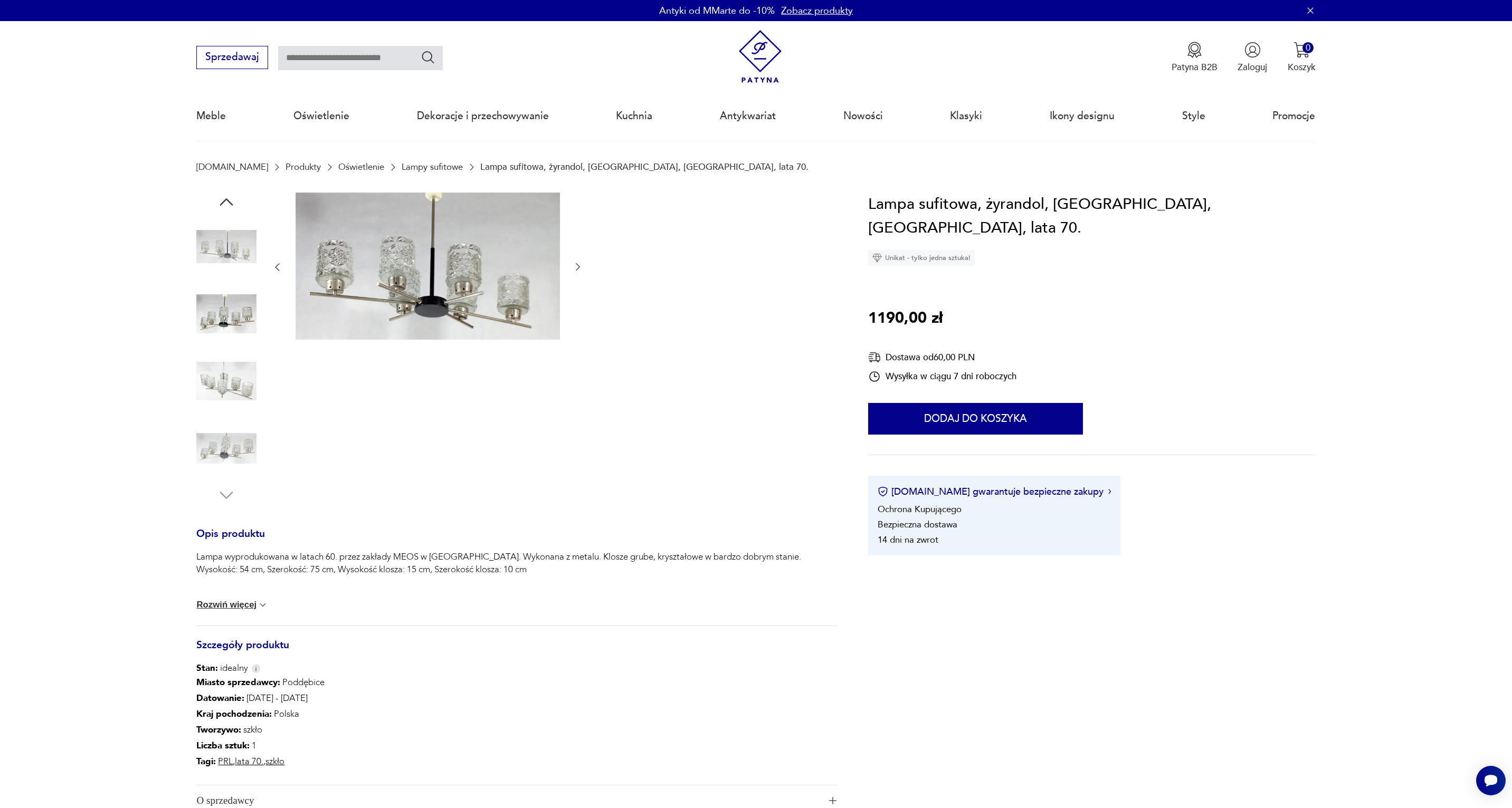
click at [220, 464] on img at bounding box center [226, 448] width 60 height 60
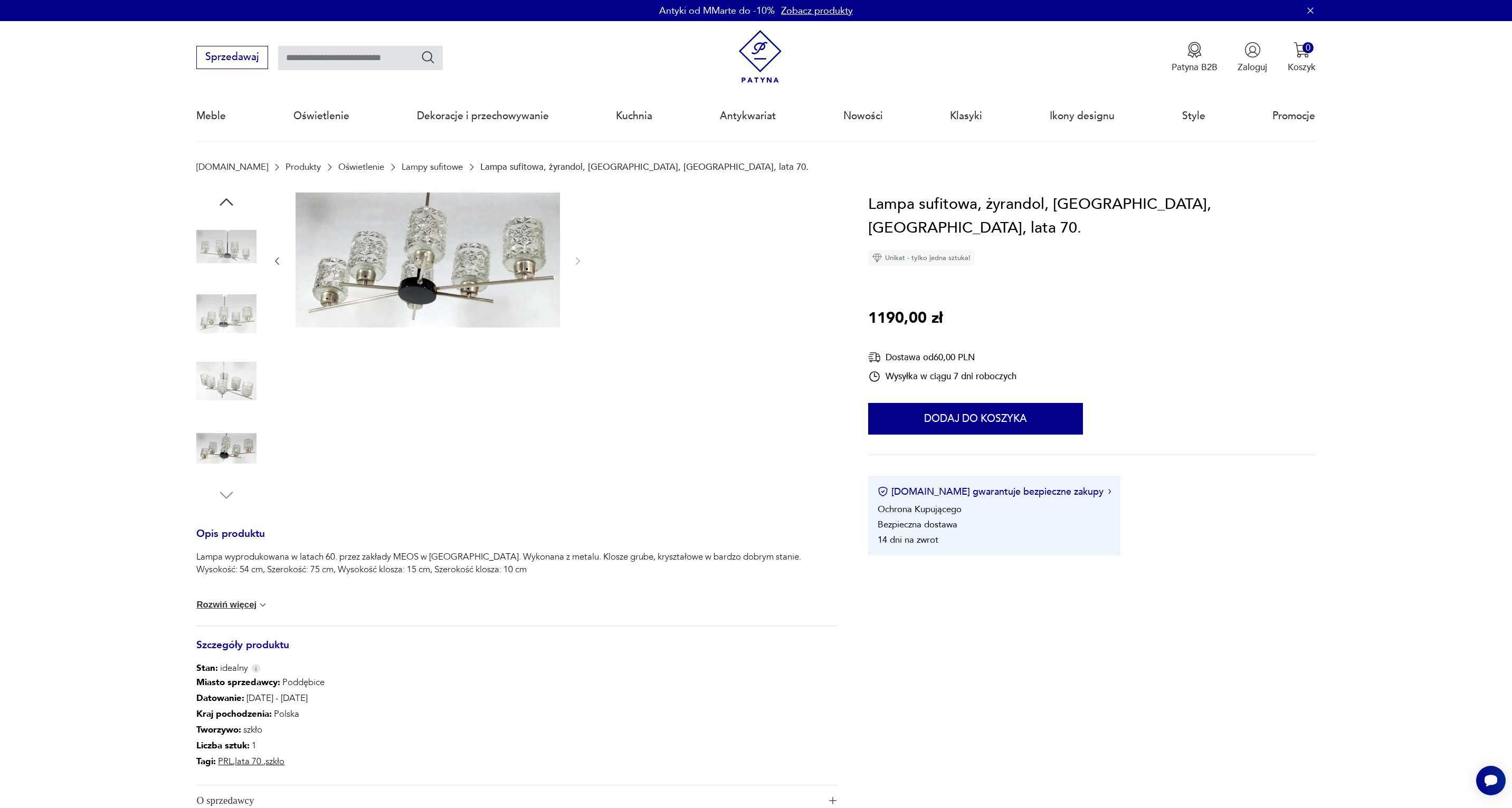
click at [426, 279] on img at bounding box center [428, 260] width 265 height 136
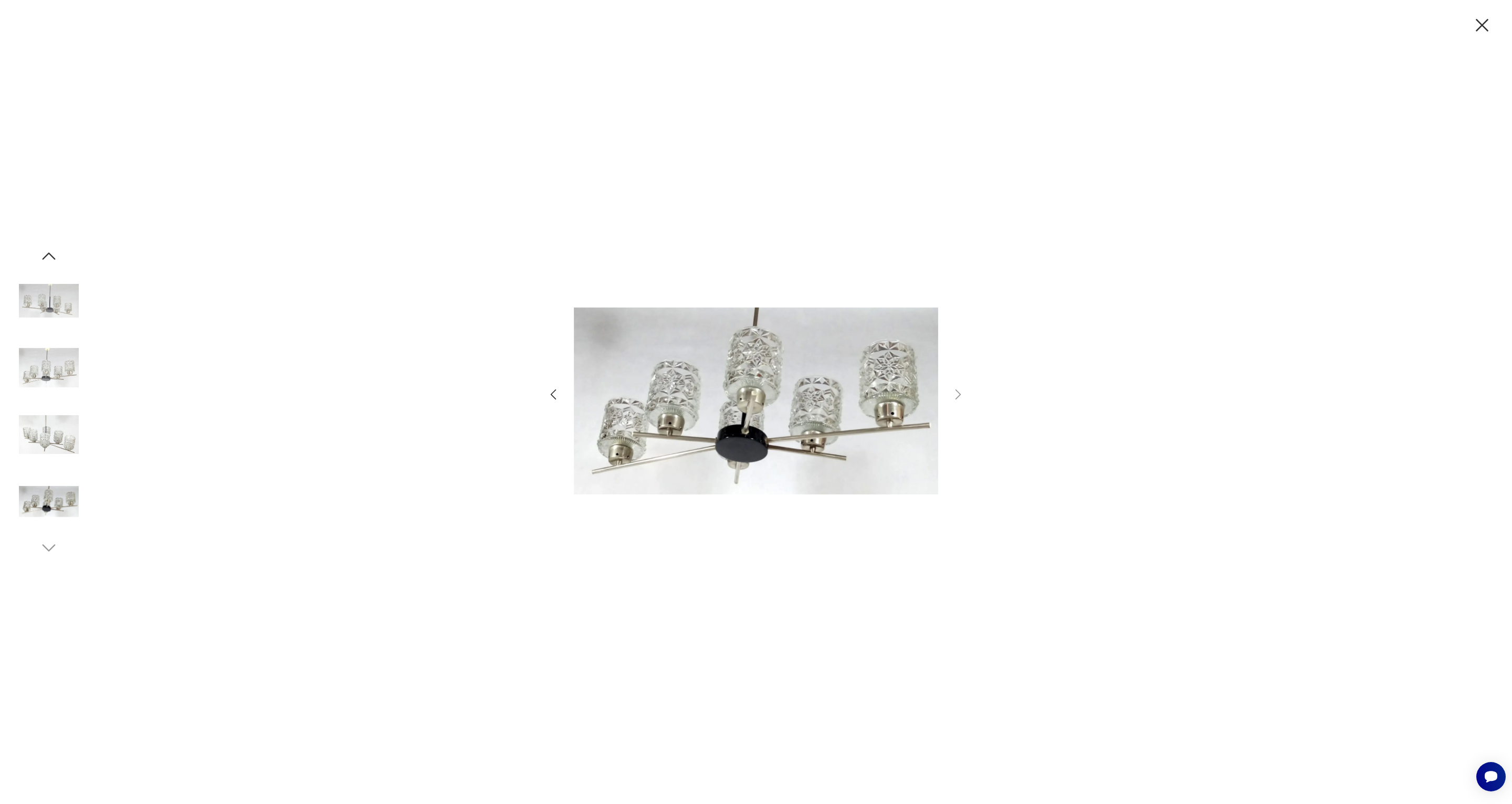
click at [38, 361] on img at bounding box center [48, 367] width 60 height 60
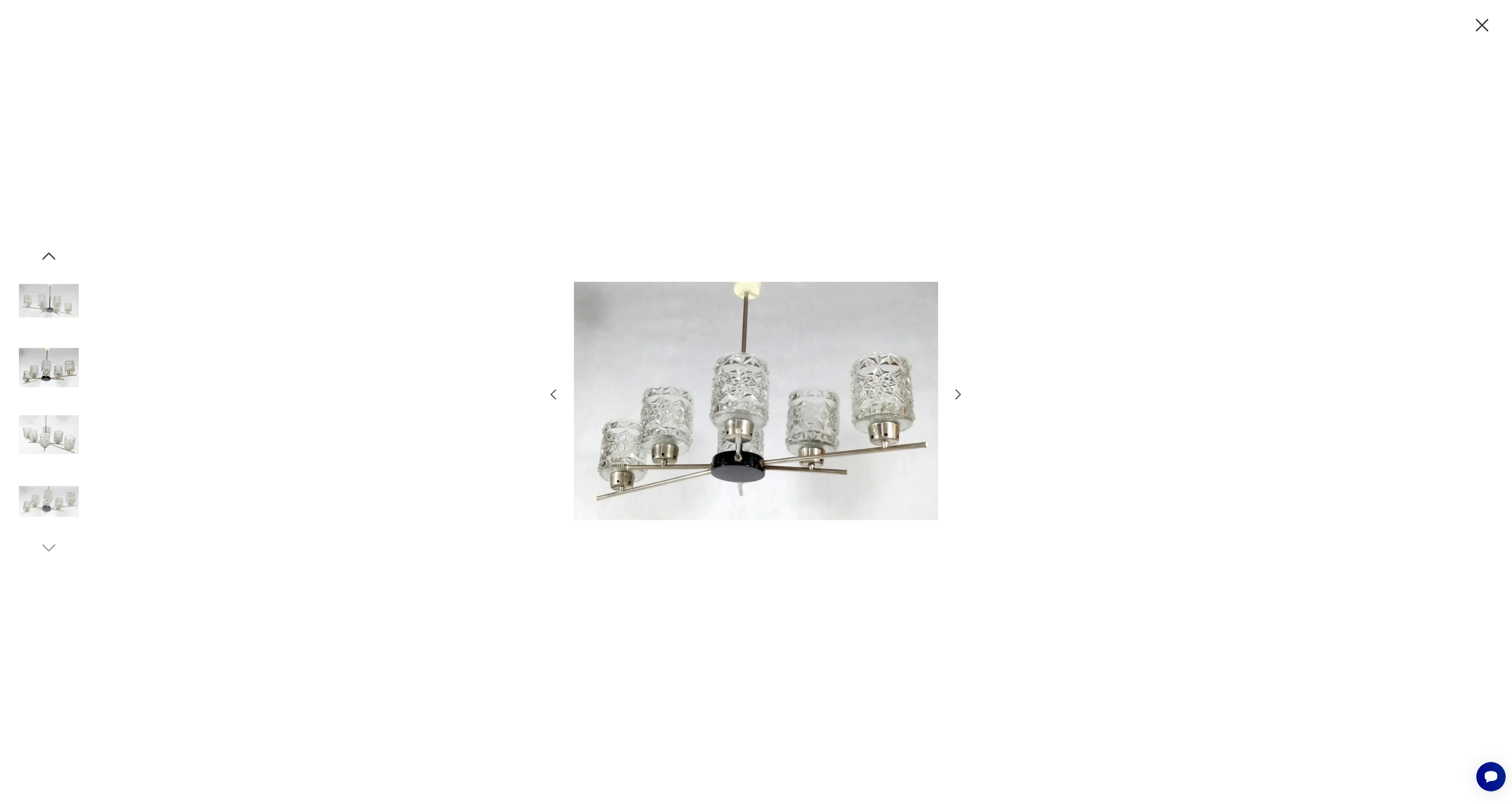
click at [56, 431] on img at bounding box center [48, 435] width 60 height 60
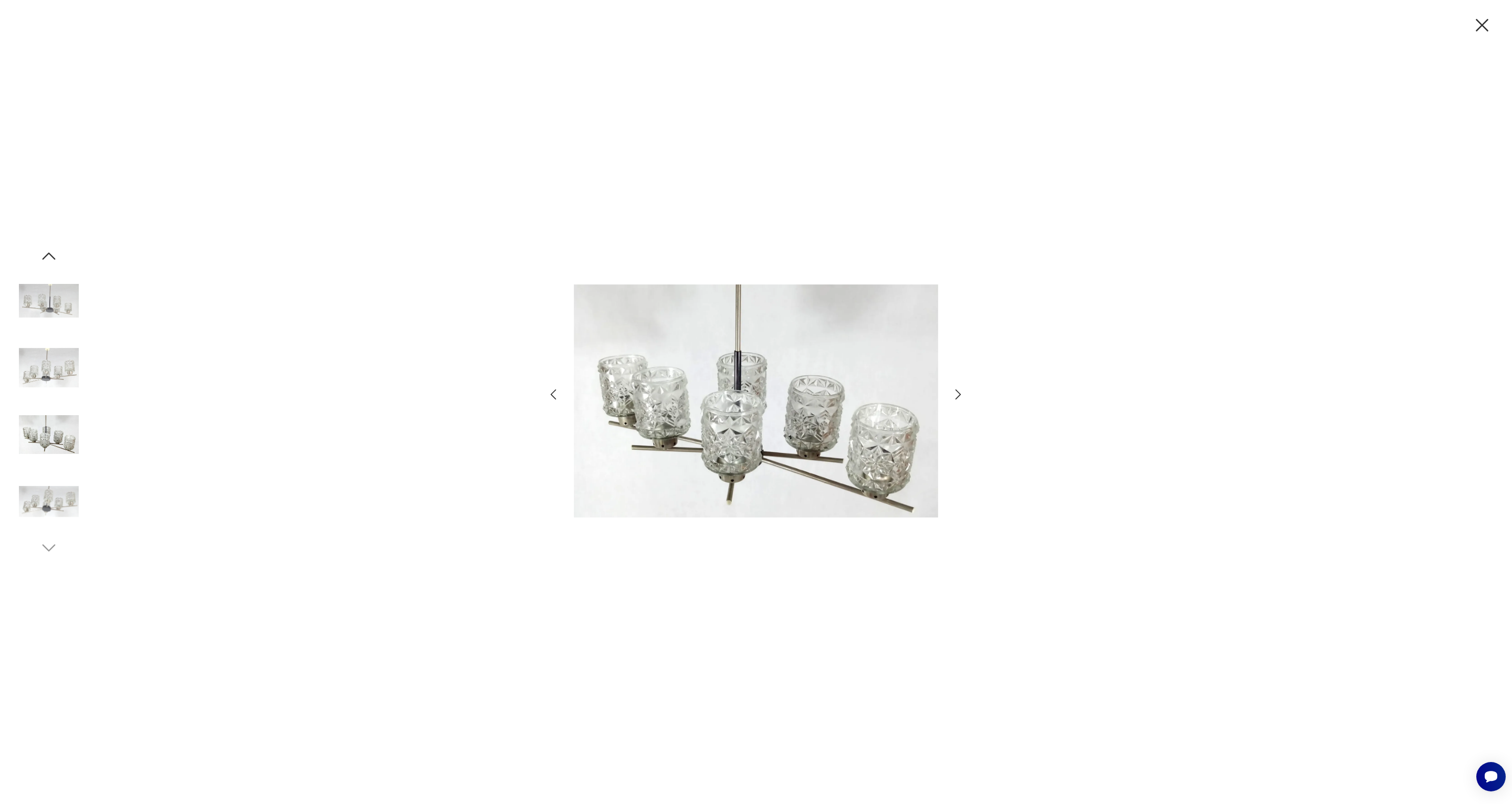
click at [56, 503] on img at bounding box center [48, 501] width 60 height 60
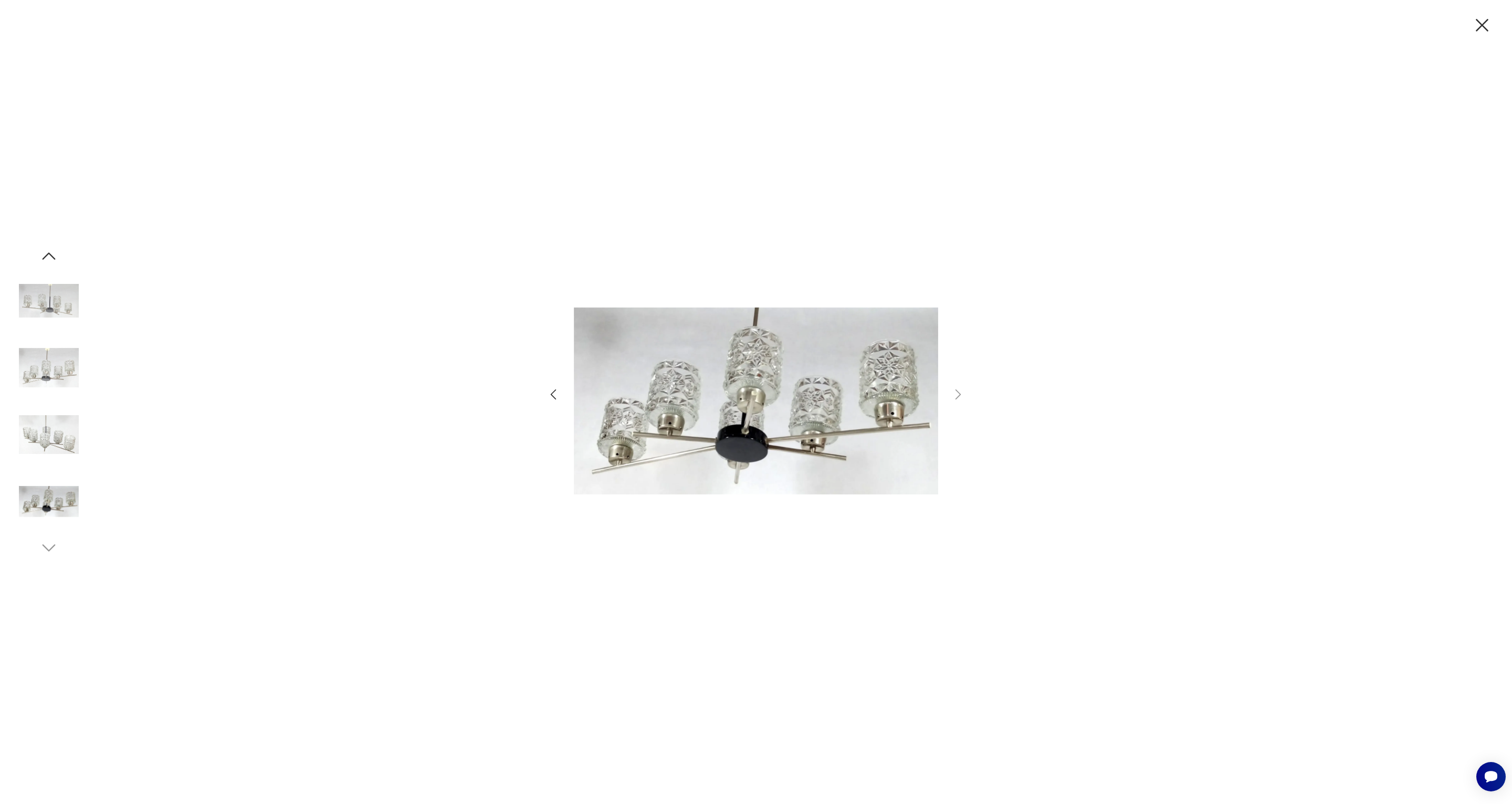
click at [50, 254] on icon "button" at bounding box center [49, 256] width 13 height 7
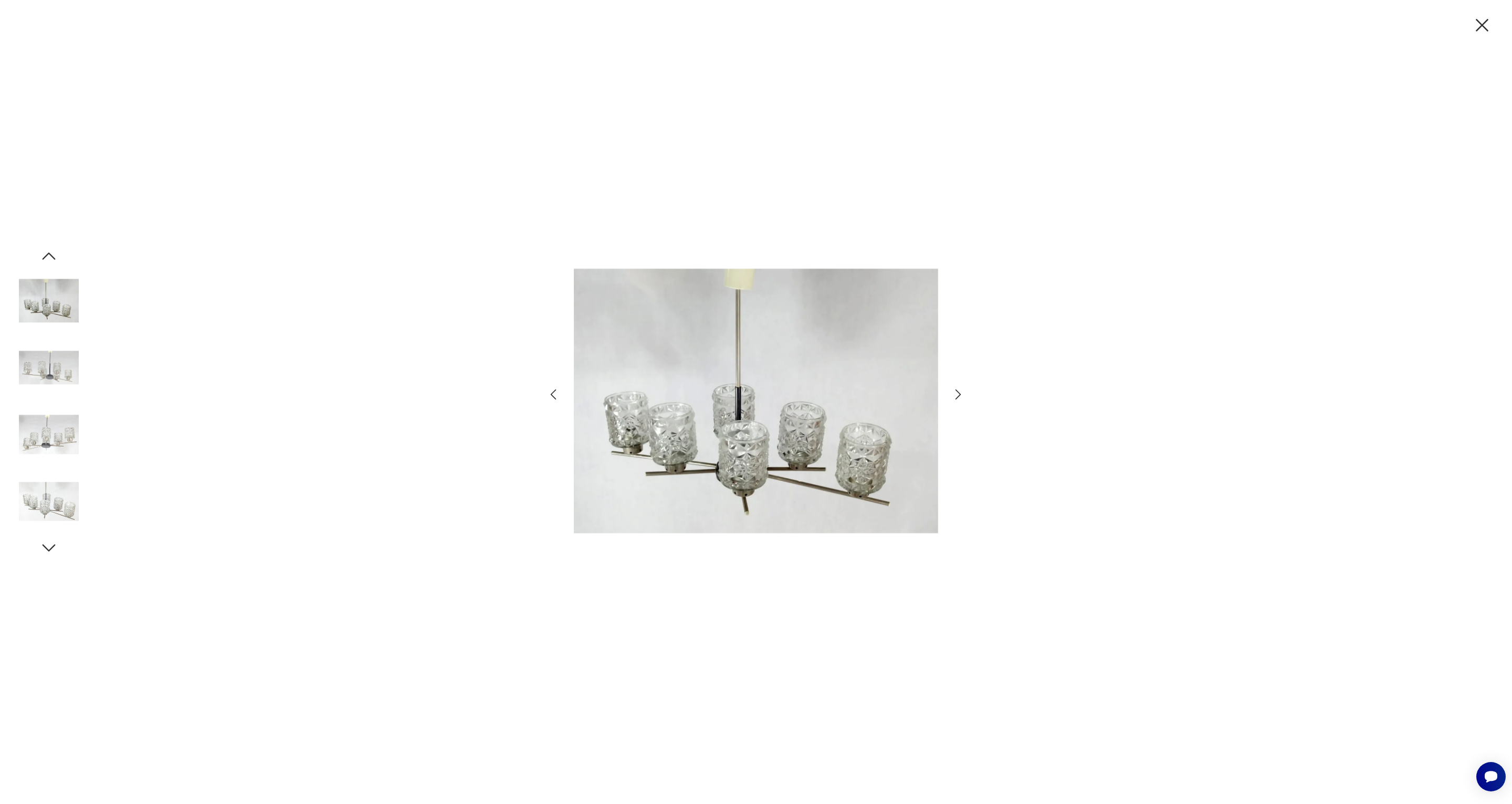
click at [50, 254] on icon "button" at bounding box center [49, 256] width 13 height 7
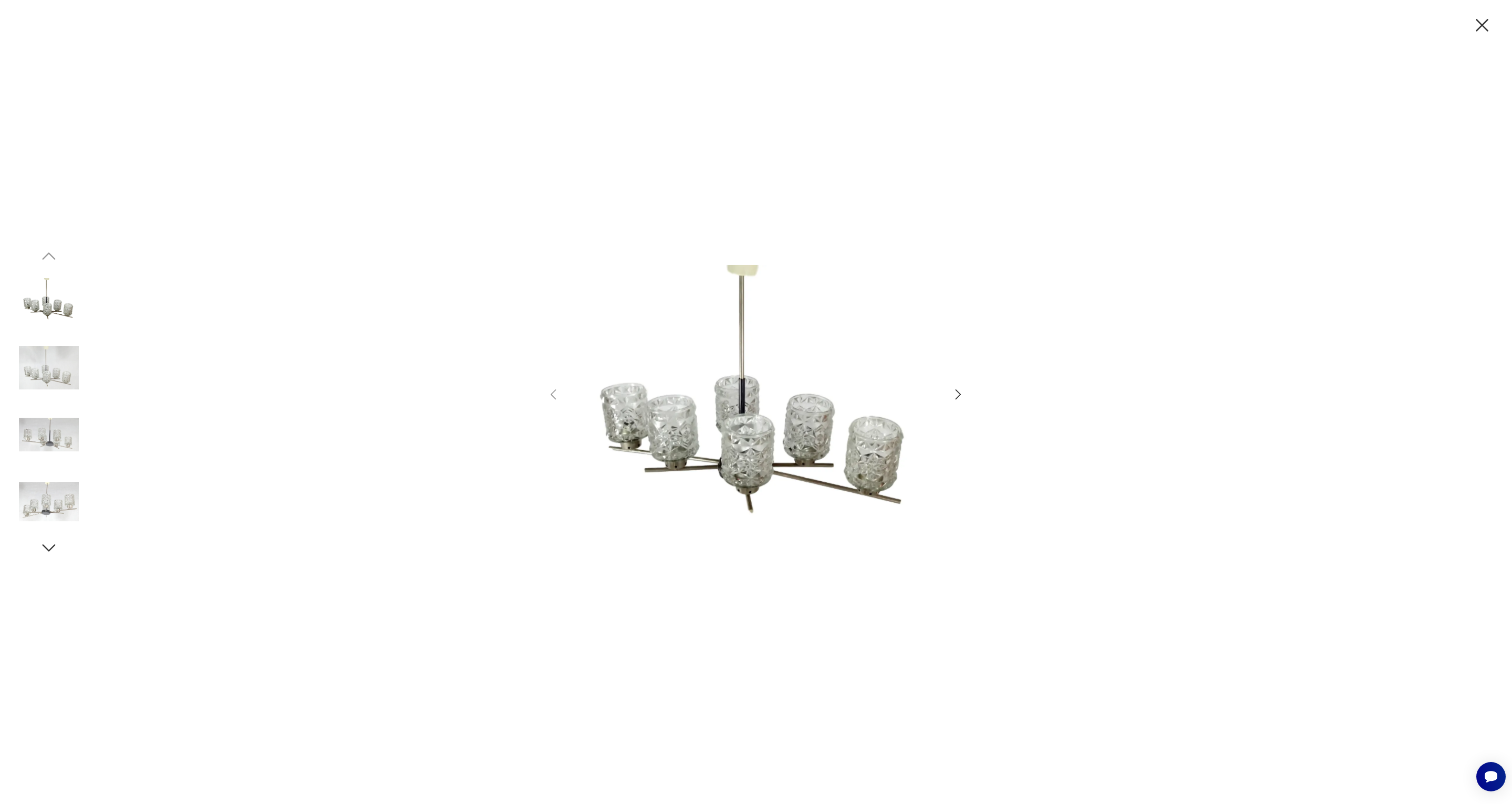
click at [51, 314] on img at bounding box center [48, 301] width 60 height 60
click at [1490, 24] on icon "button" at bounding box center [1482, 25] width 22 height 22
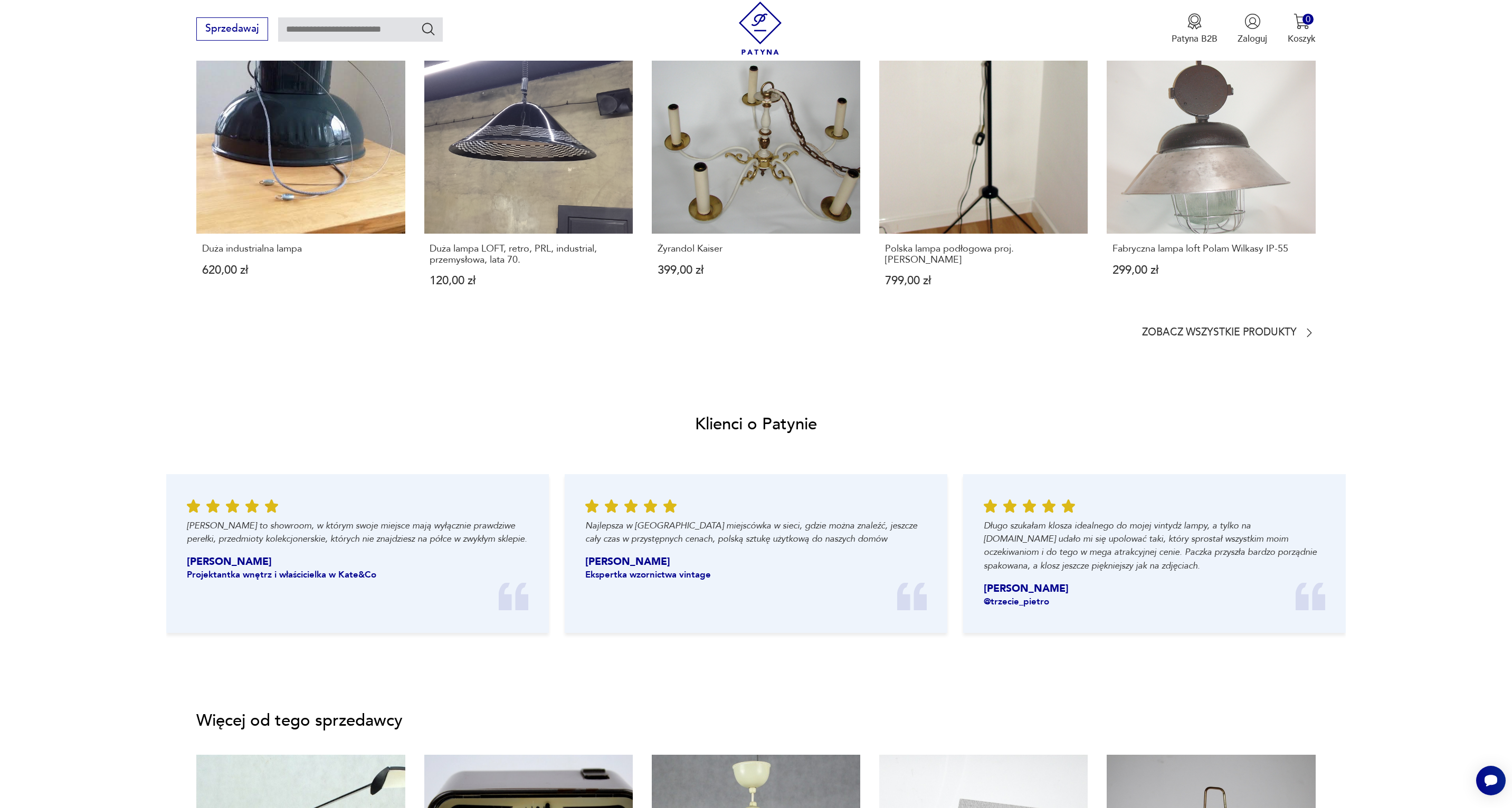
scroll to position [646, 0]
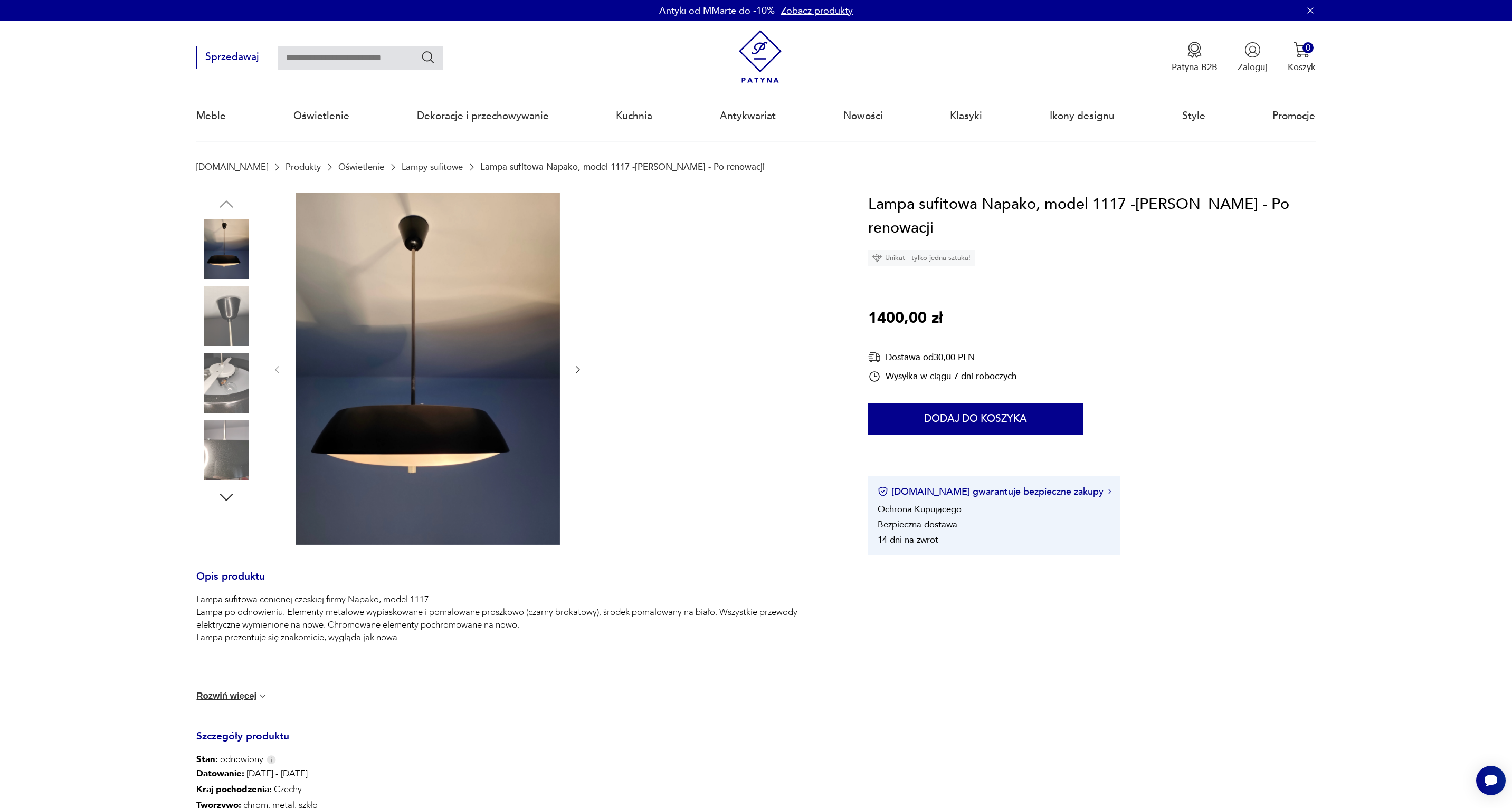
click at [242, 367] on img at bounding box center [226, 383] width 60 height 60
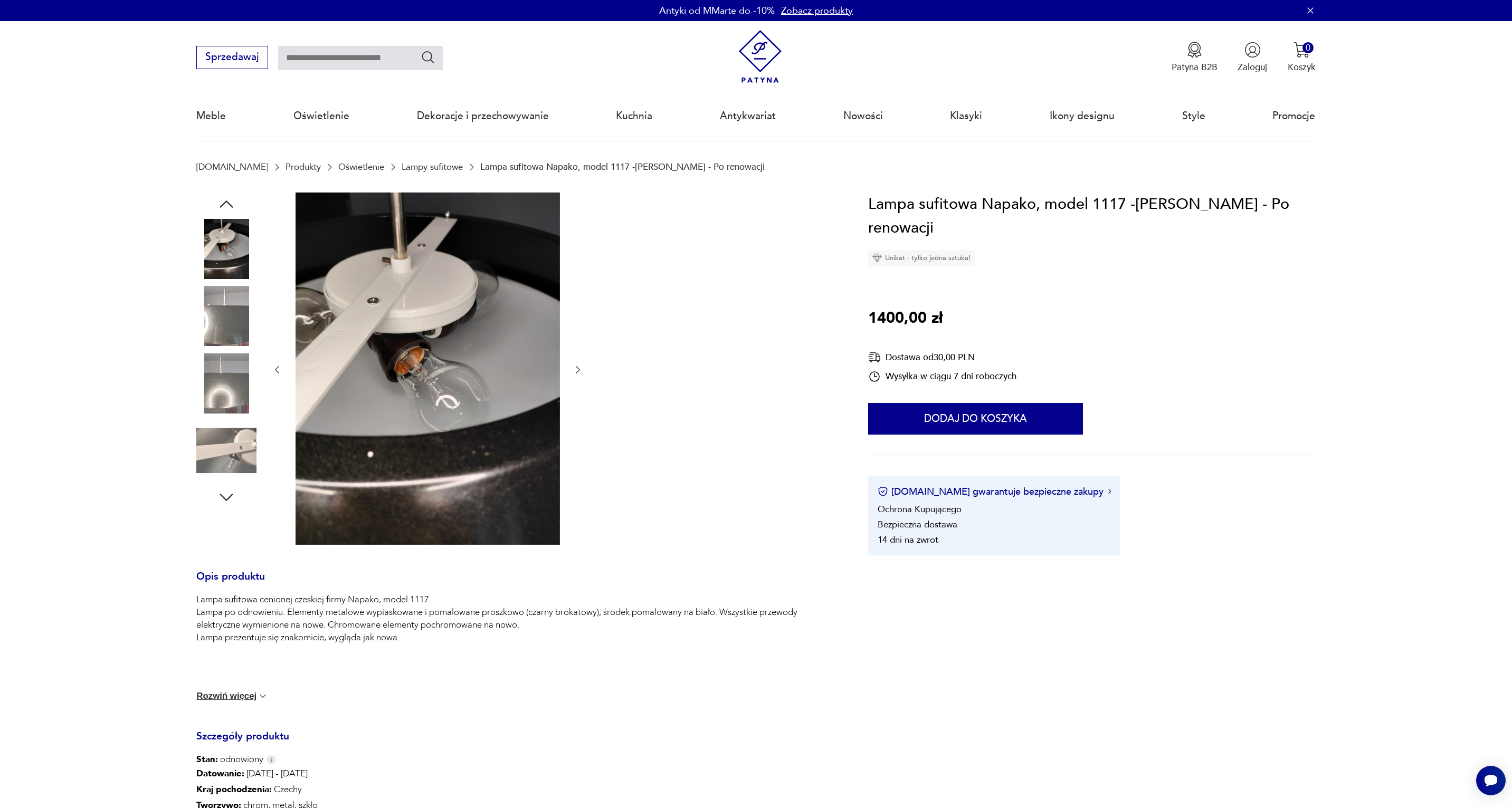
click at [223, 314] on img at bounding box center [226, 316] width 60 height 60
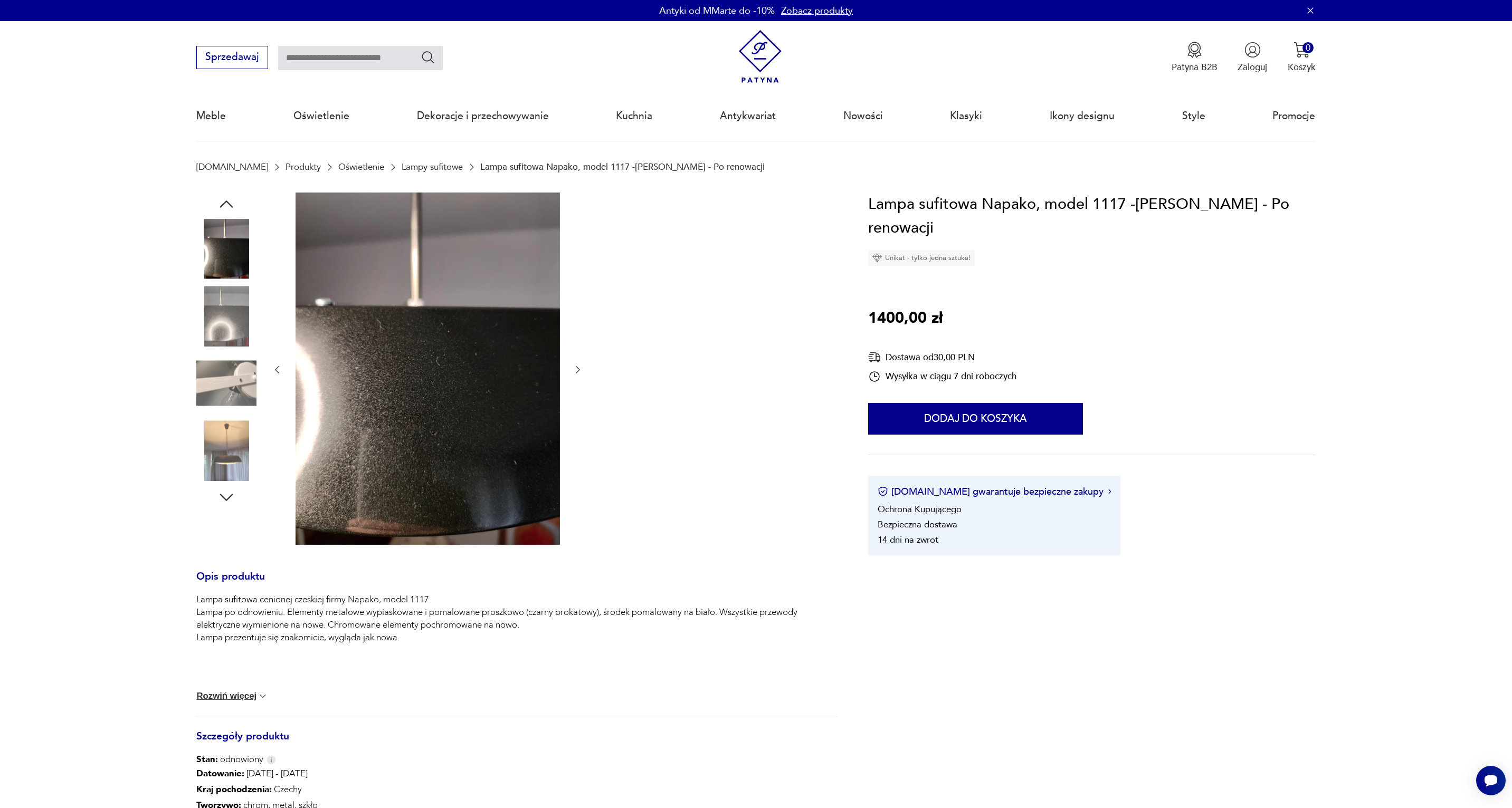
click at [220, 372] on img at bounding box center [226, 383] width 60 height 60
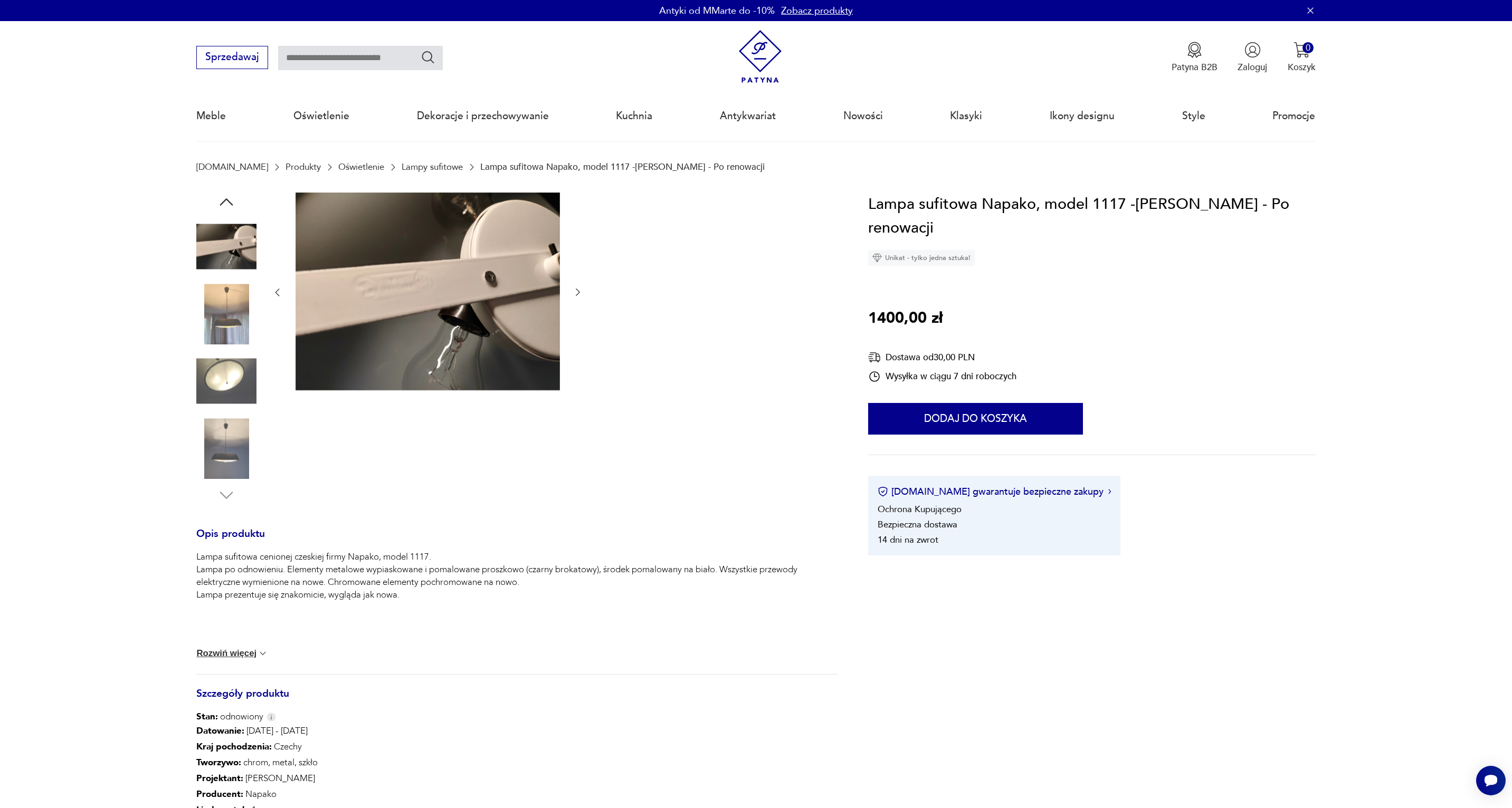
click at [223, 387] on img at bounding box center [226, 381] width 60 height 60
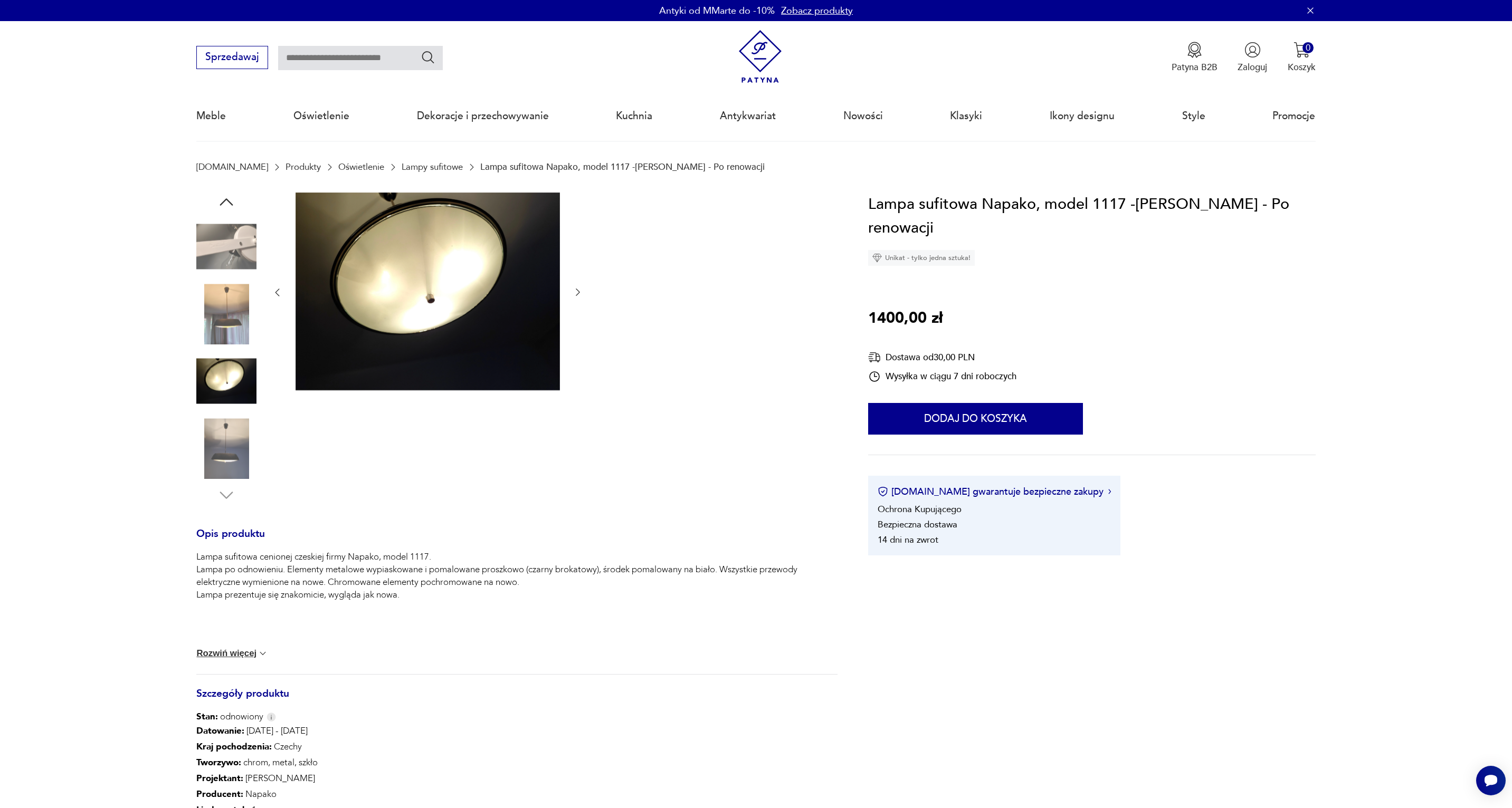
click at [214, 450] on img at bounding box center [226, 448] width 60 height 60
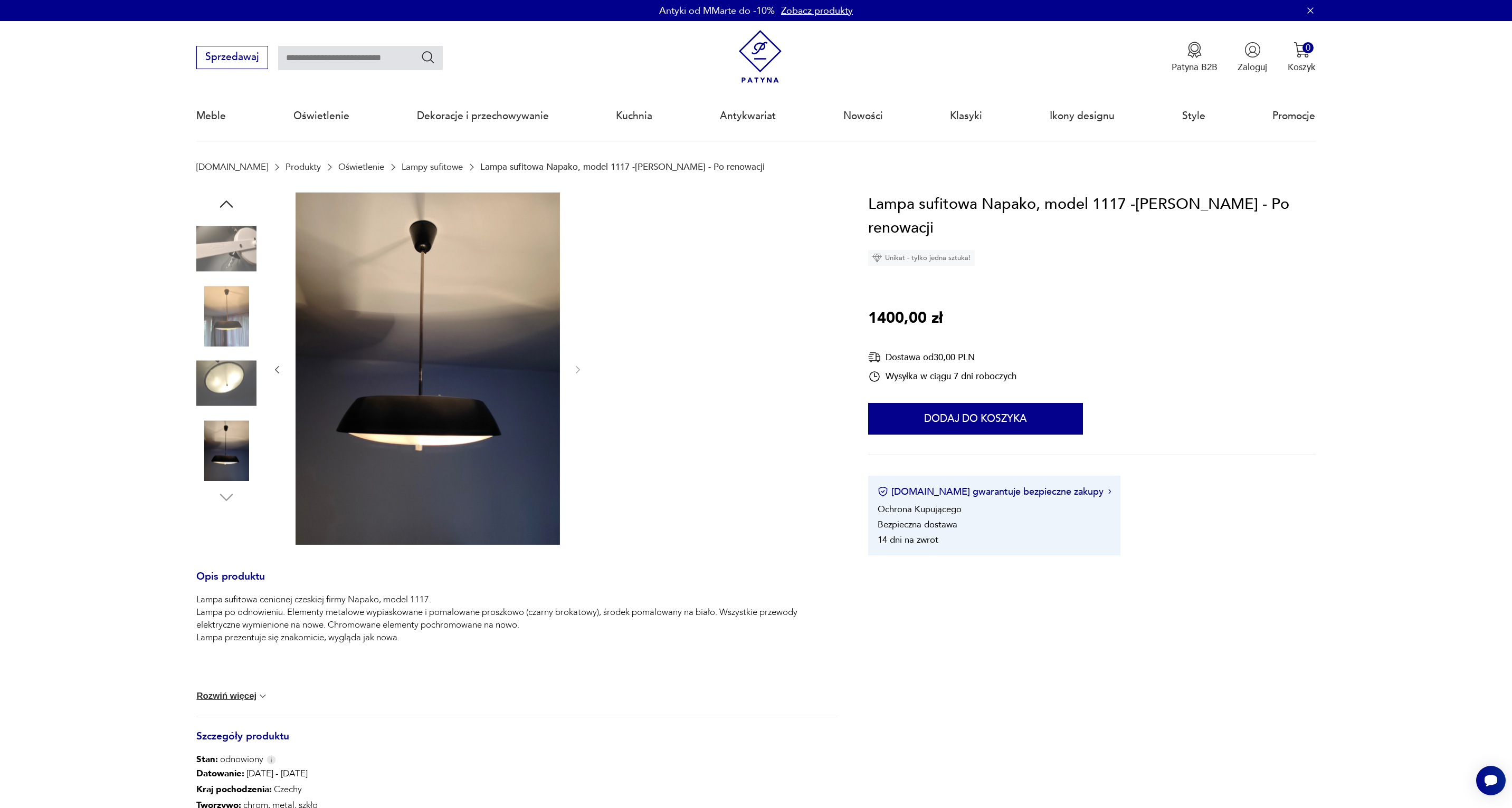
click at [221, 375] on img at bounding box center [226, 383] width 60 height 60
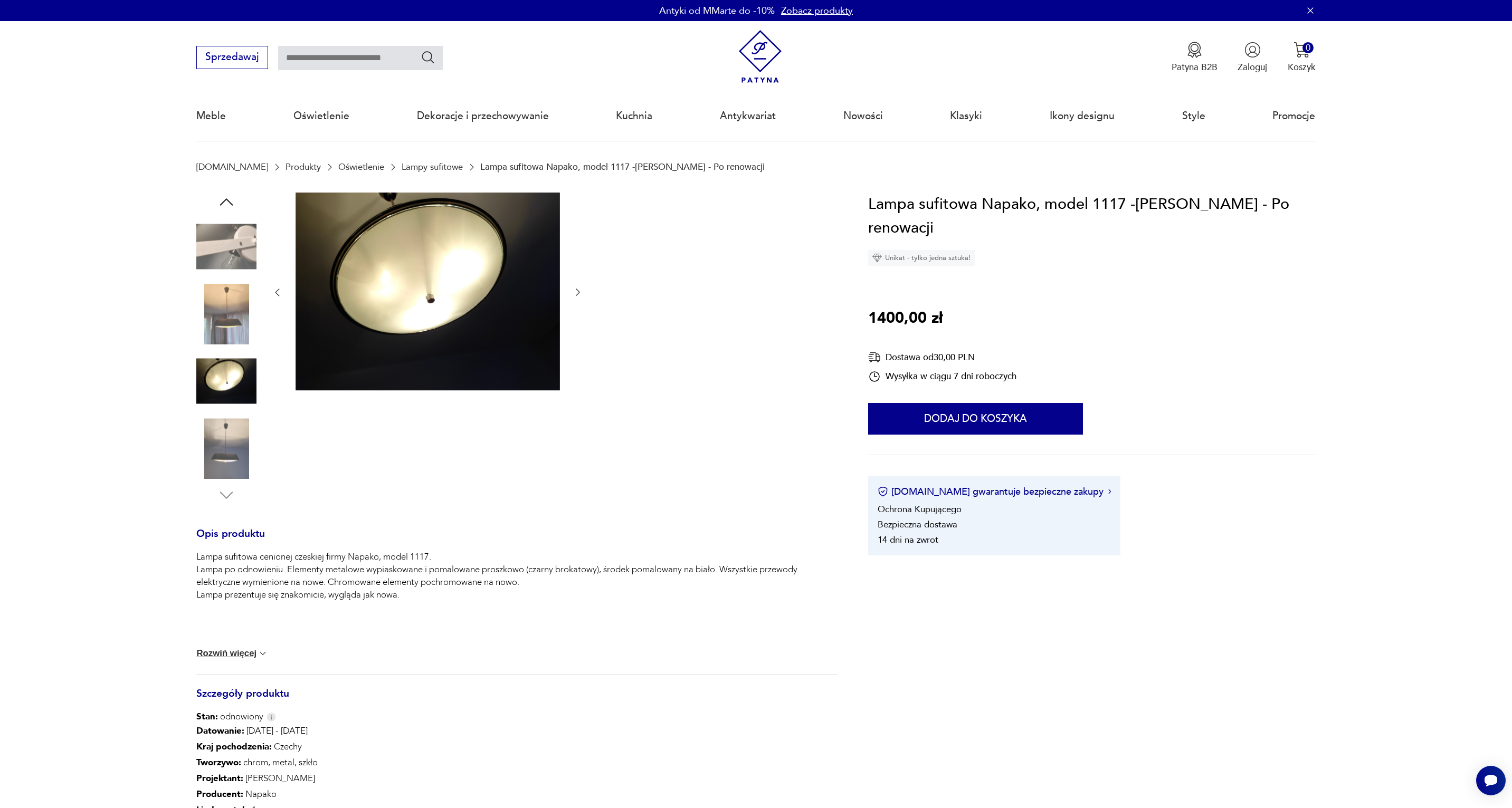
click at [221, 651] on button "Rozwiń więcej" at bounding box center [232, 654] width 72 height 11
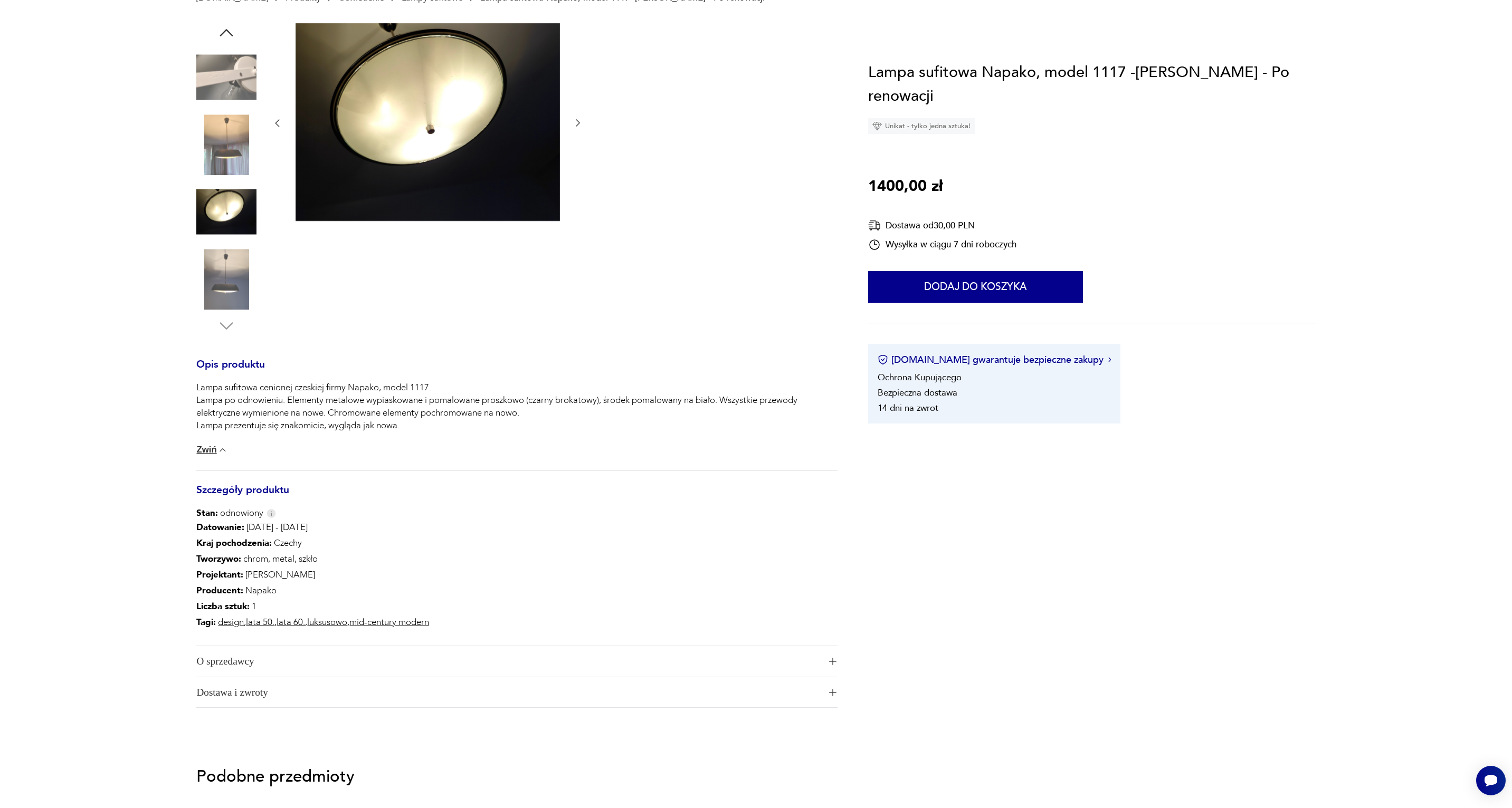
scroll to position [224, 0]
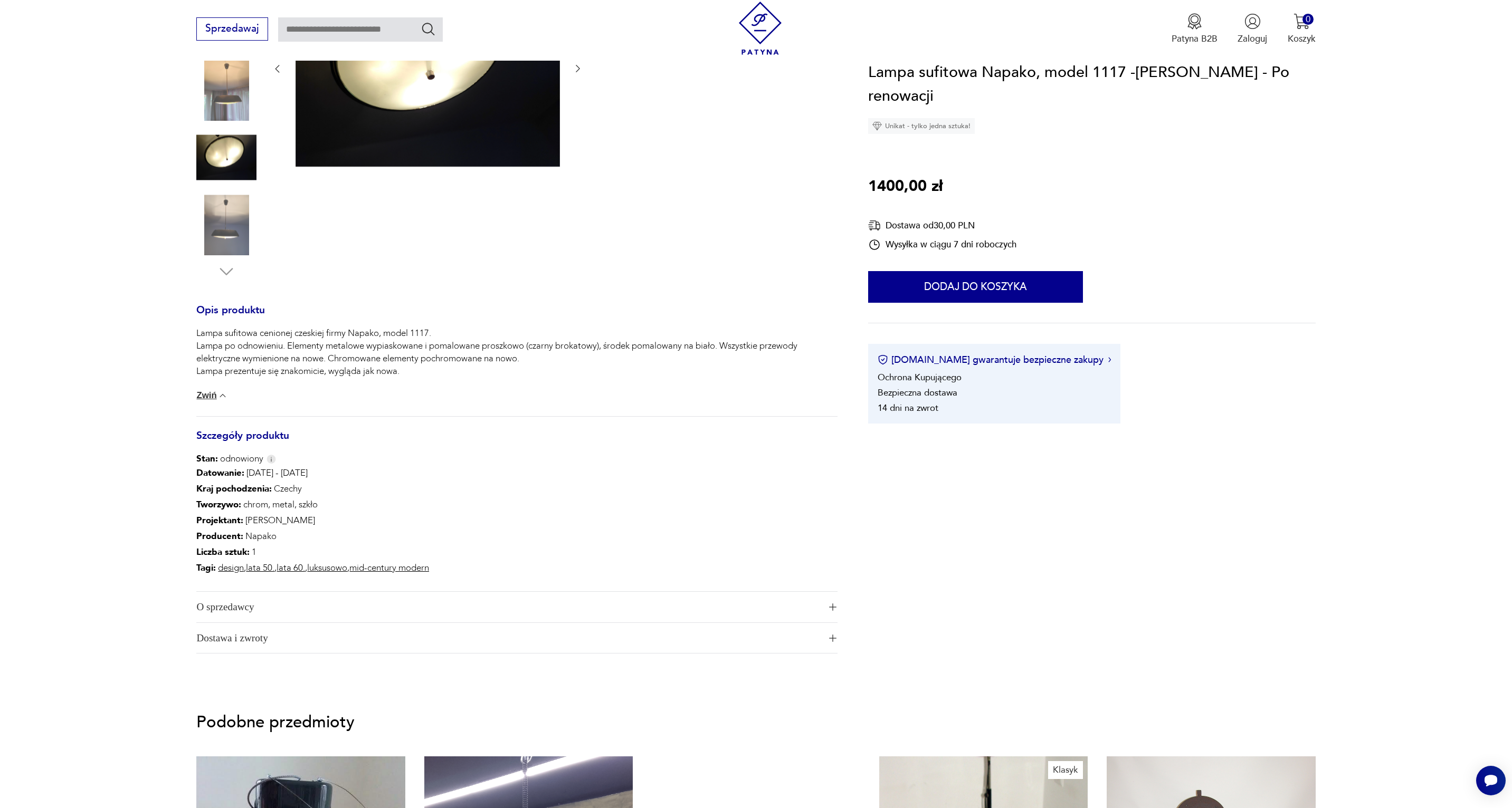
click at [208, 385] on div "Lampa sufitowa cenionej czeskiej firmy Napako, model 1117. Lampa po odnowieniu.…" at bounding box center [516, 372] width 641 height 89
click at [206, 394] on button "Zwiń" at bounding box center [212, 396] width 32 height 11
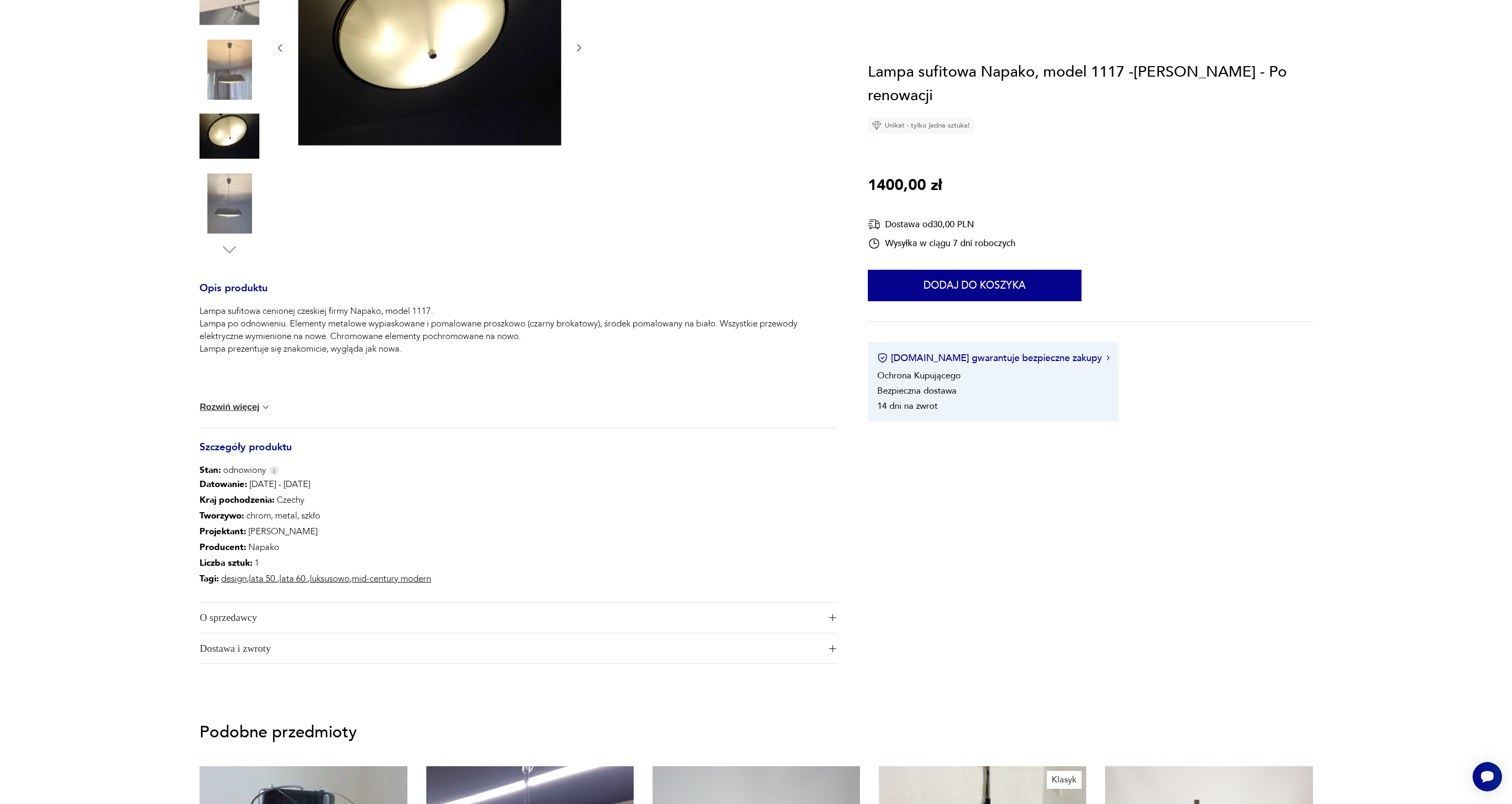
scroll to position [14, 0]
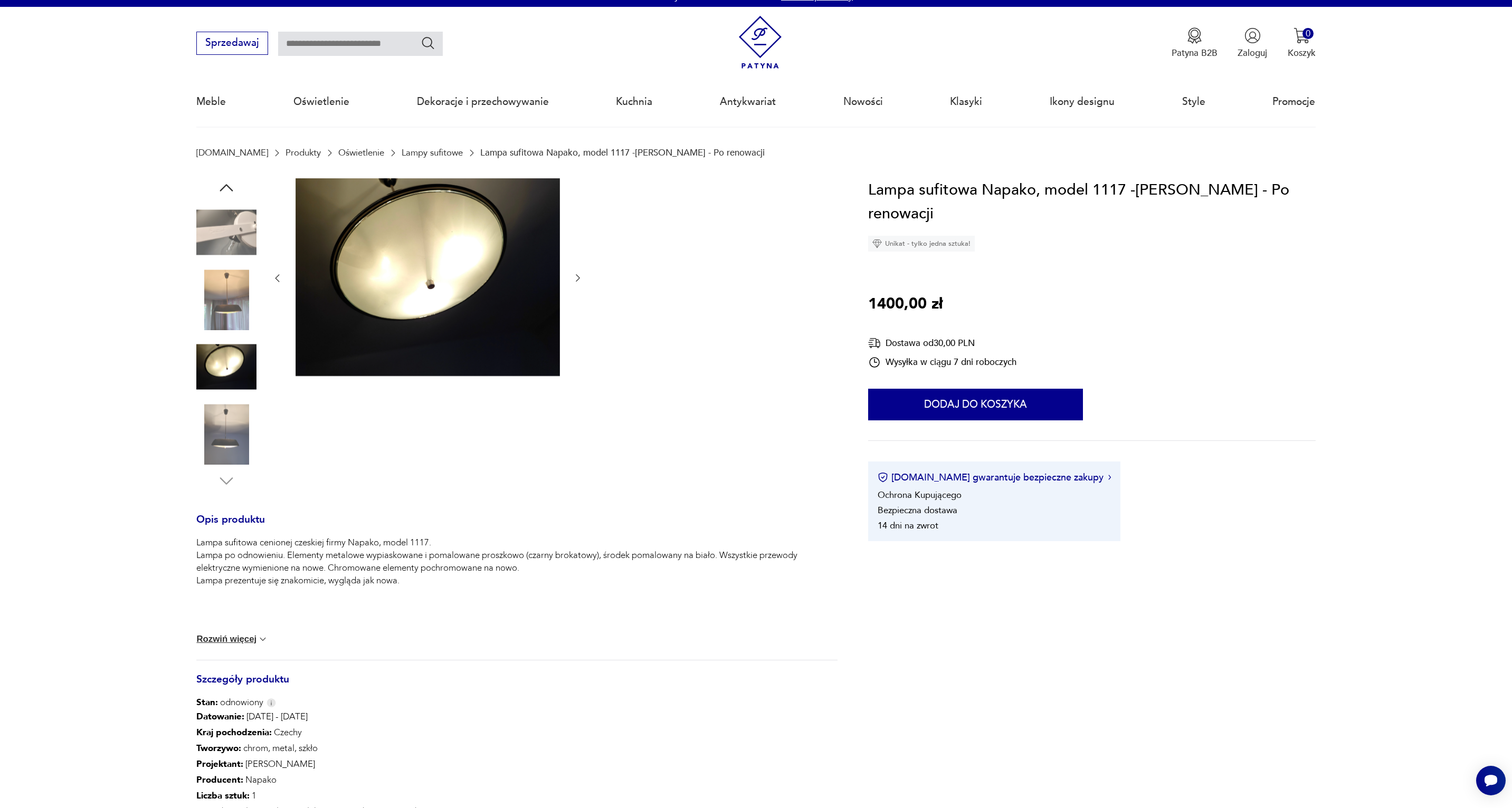
click at [227, 303] on img at bounding box center [226, 300] width 60 height 60
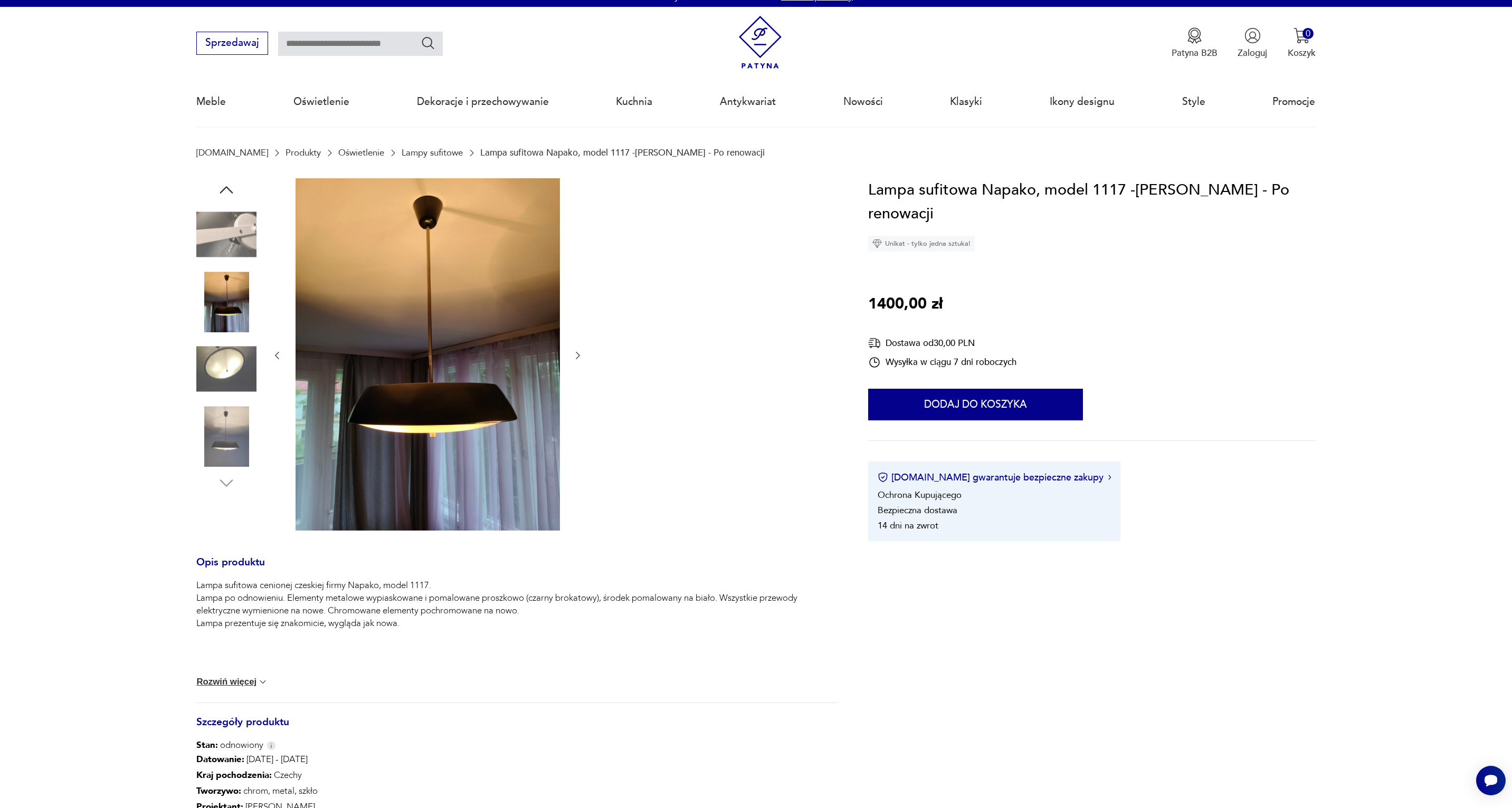
click at [409, 407] on img at bounding box center [428, 354] width 265 height 352
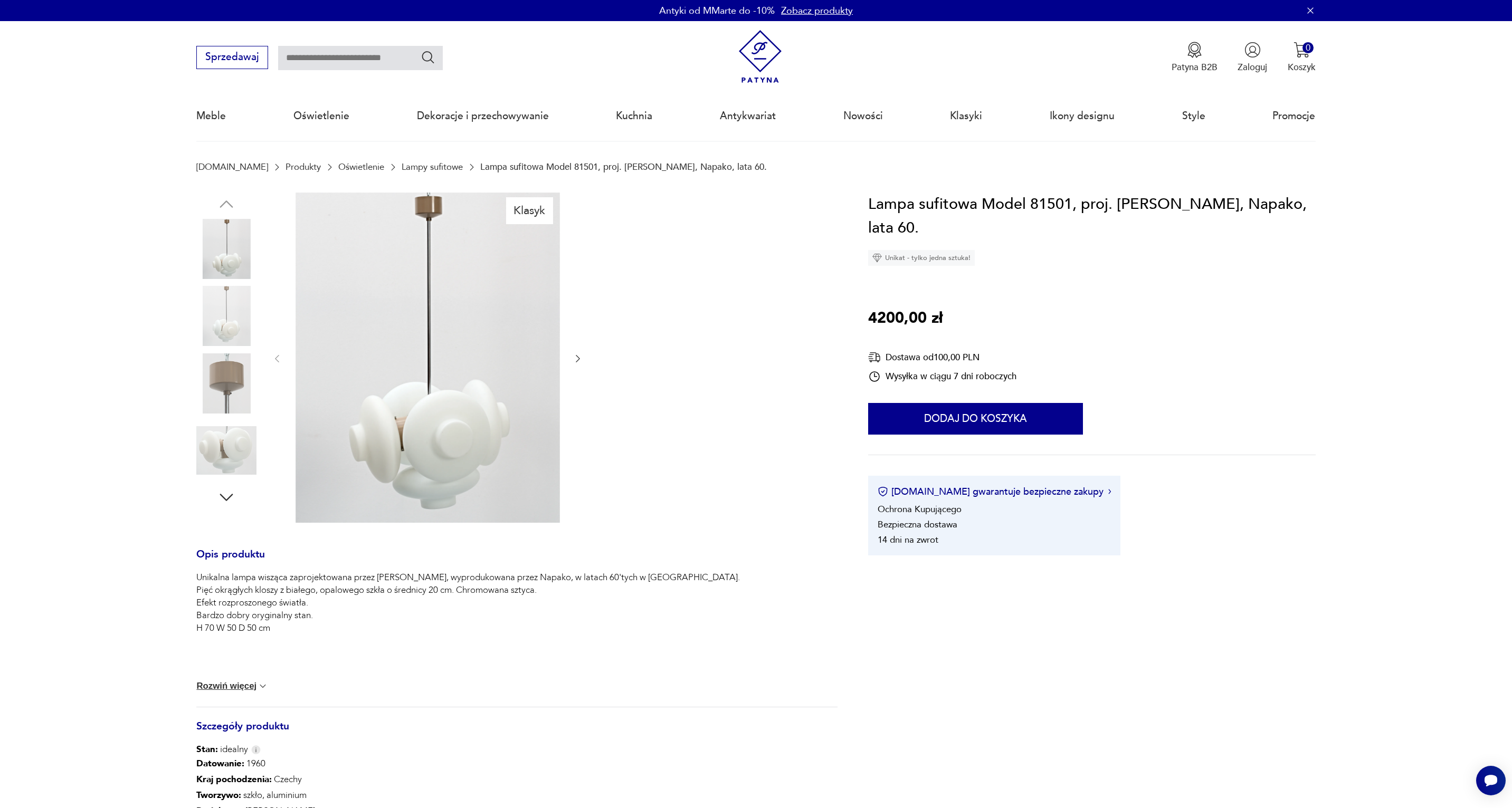
click at [226, 263] on img at bounding box center [226, 249] width 60 height 60
click at [233, 329] on img at bounding box center [226, 316] width 60 height 60
click at [234, 381] on img at bounding box center [226, 383] width 60 height 60
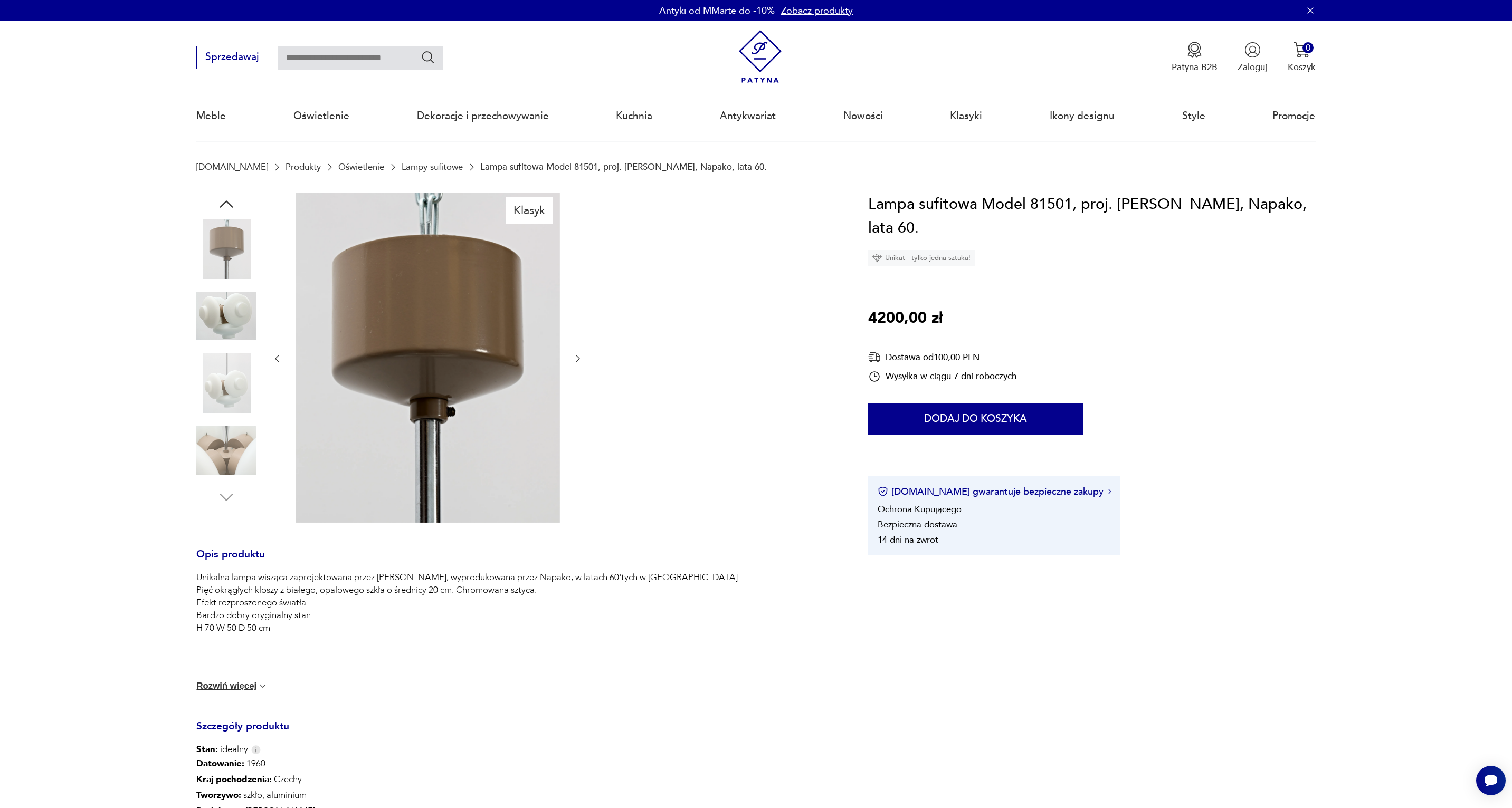
click at [233, 381] on img at bounding box center [226, 383] width 60 height 60
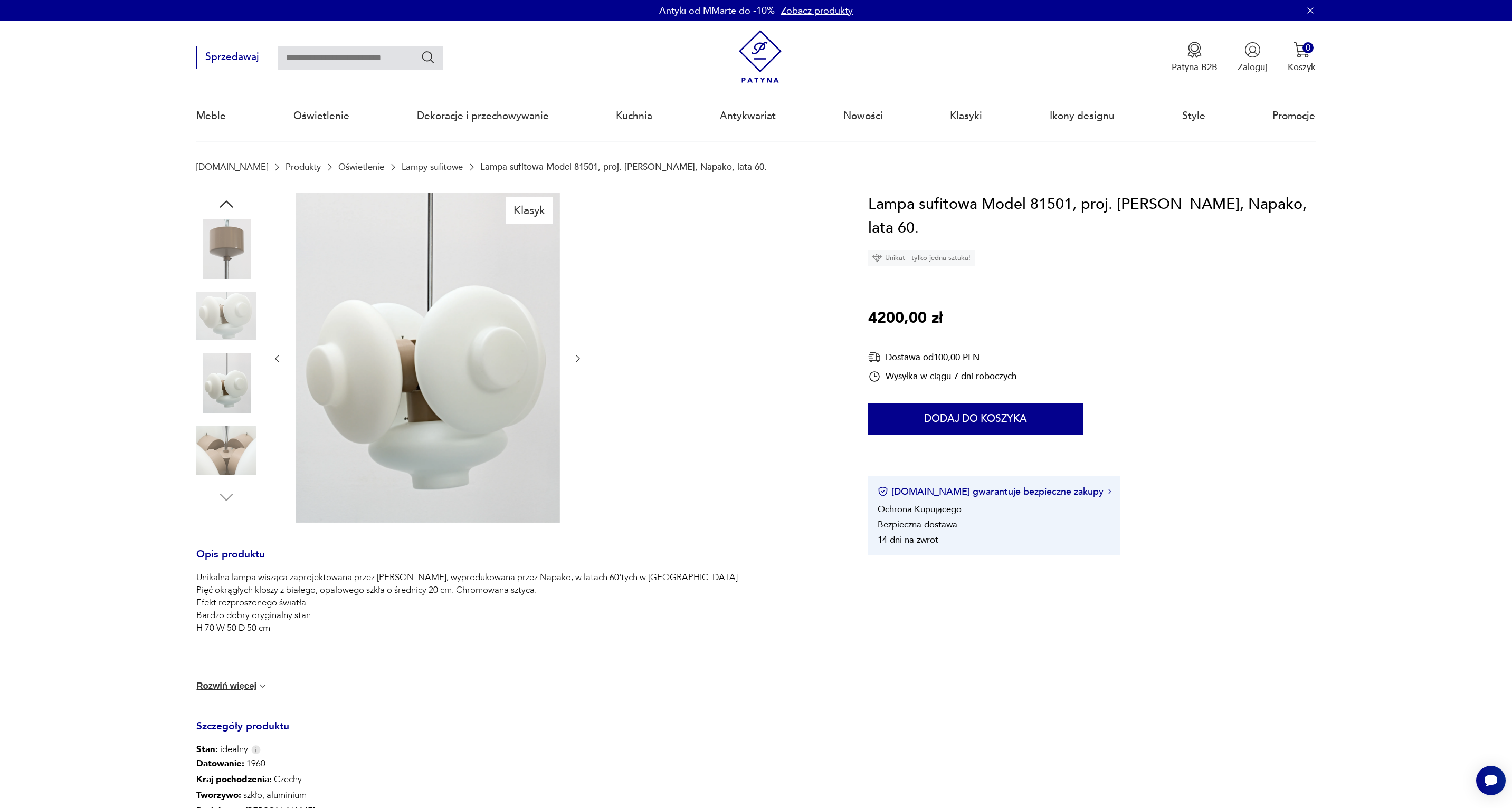
click at [225, 433] on img at bounding box center [226, 450] width 60 height 60
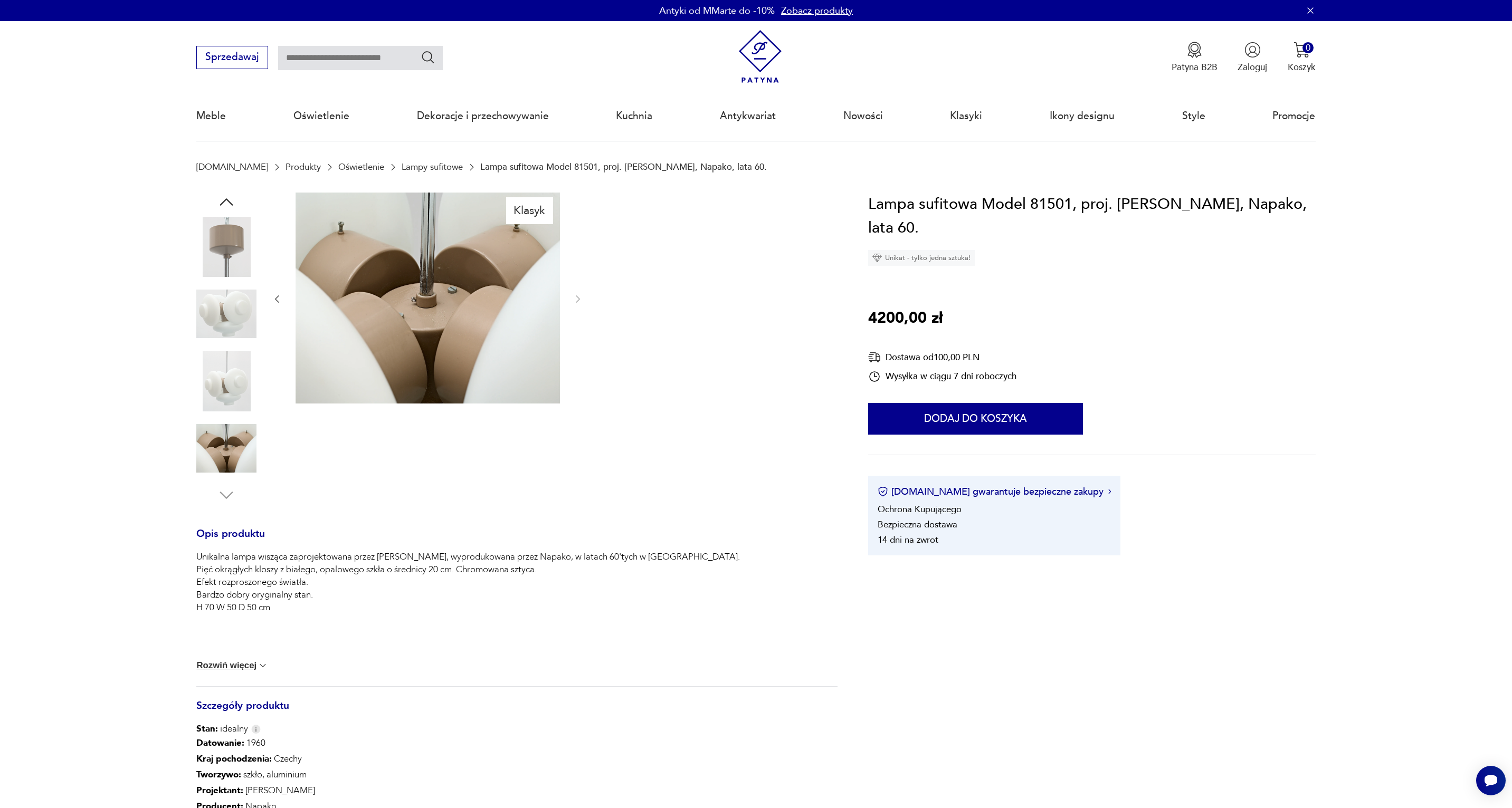
click at [225, 450] on img at bounding box center [226, 448] width 60 height 60
click at [229, 330] on img at bounding box center [226, 314] width 60 height 60
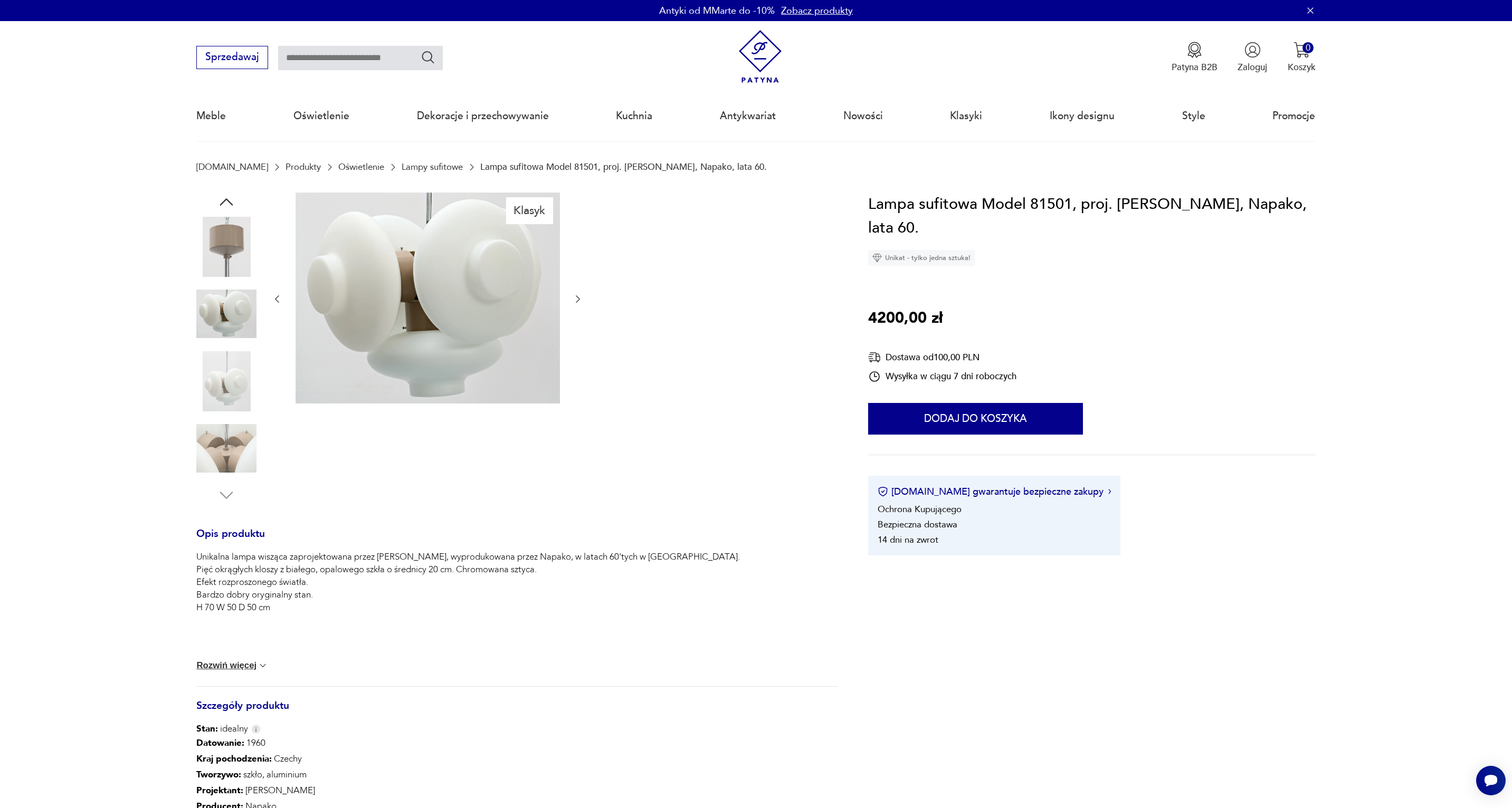
click at [227, 448] on img at bounding box center [226, 448] width 60 height 60
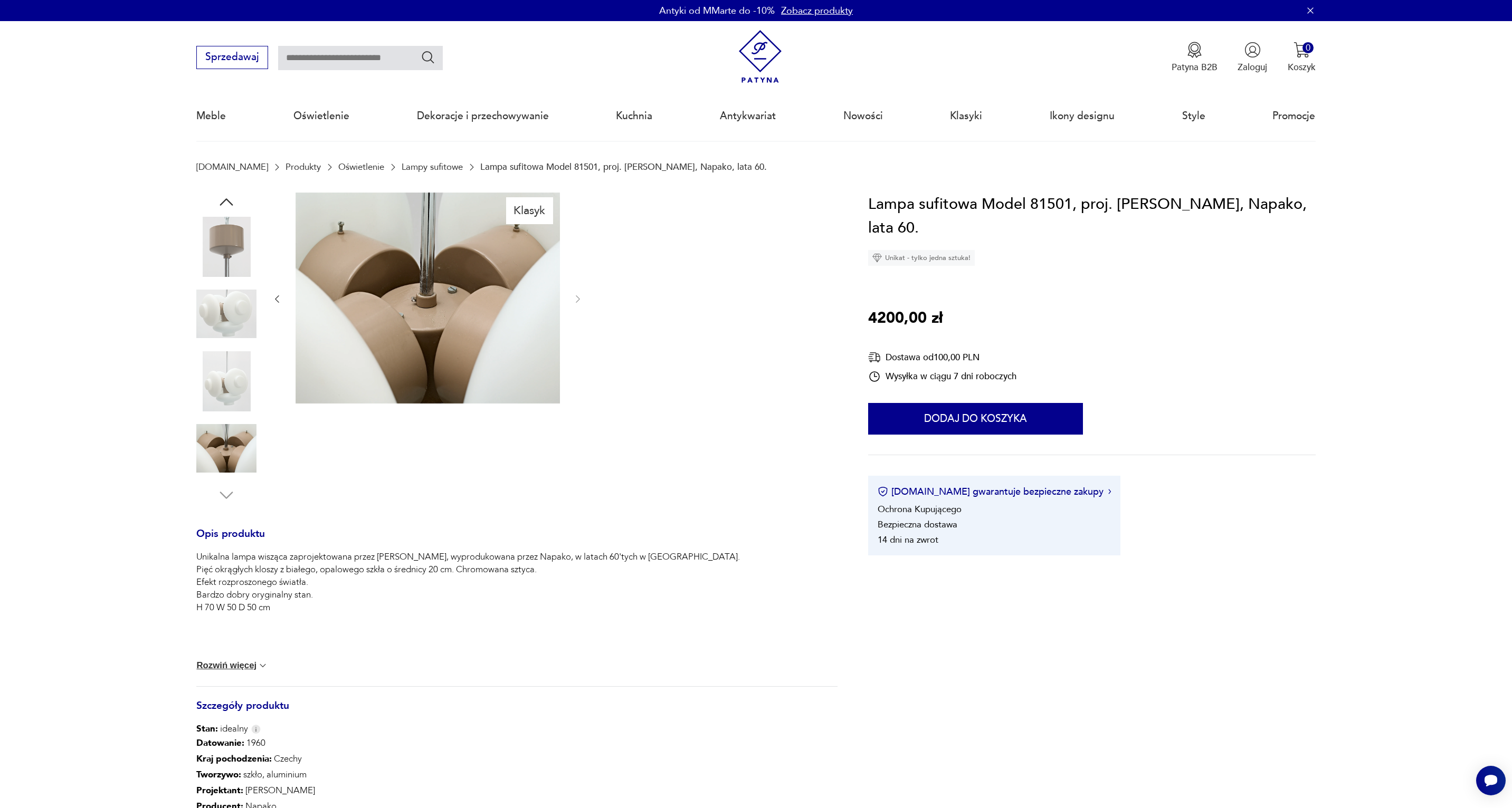
scroll to position [91, 0]
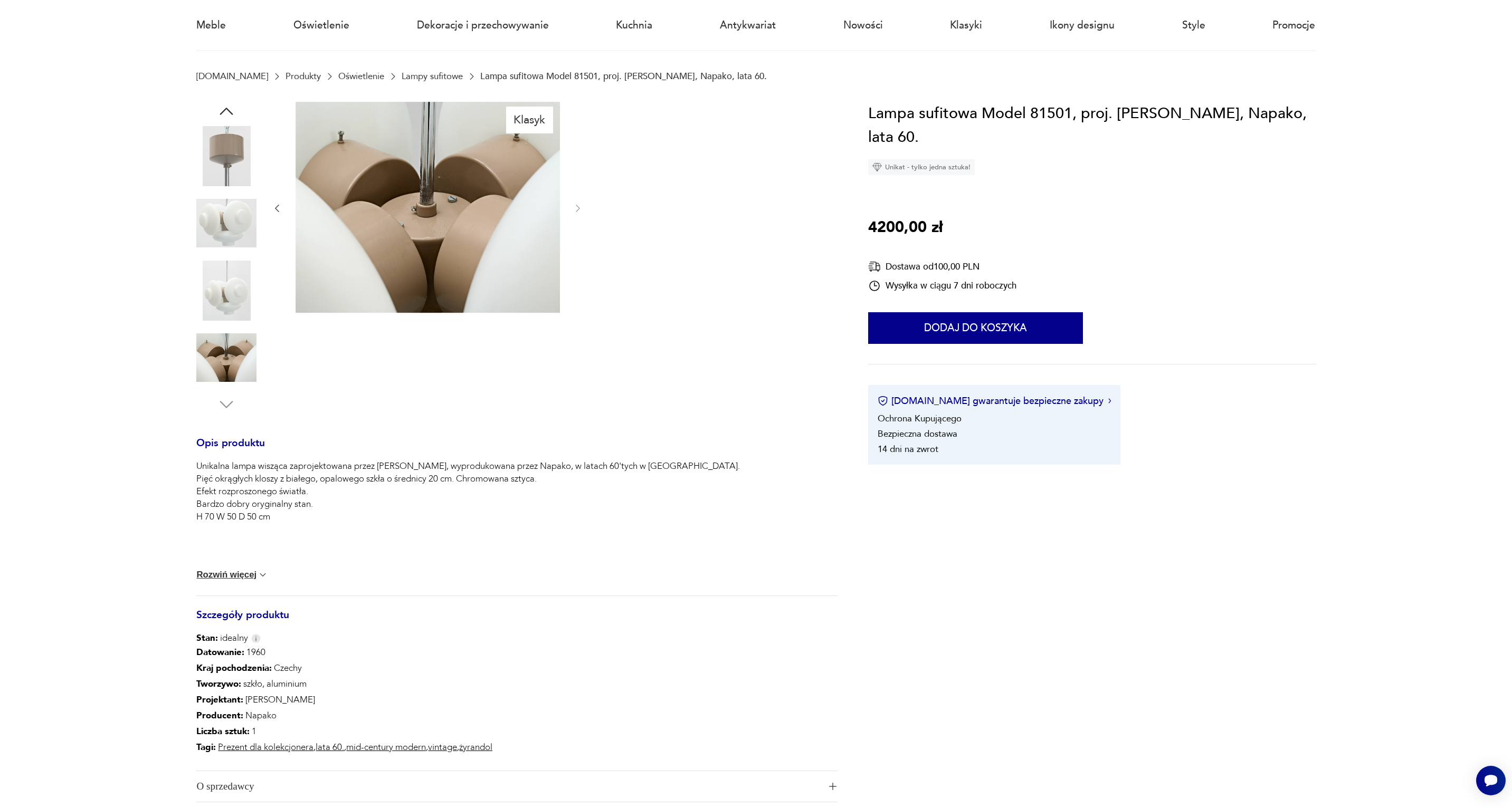
click at [215, 198] on img at bounding box center [226, 223] width 60 height 60
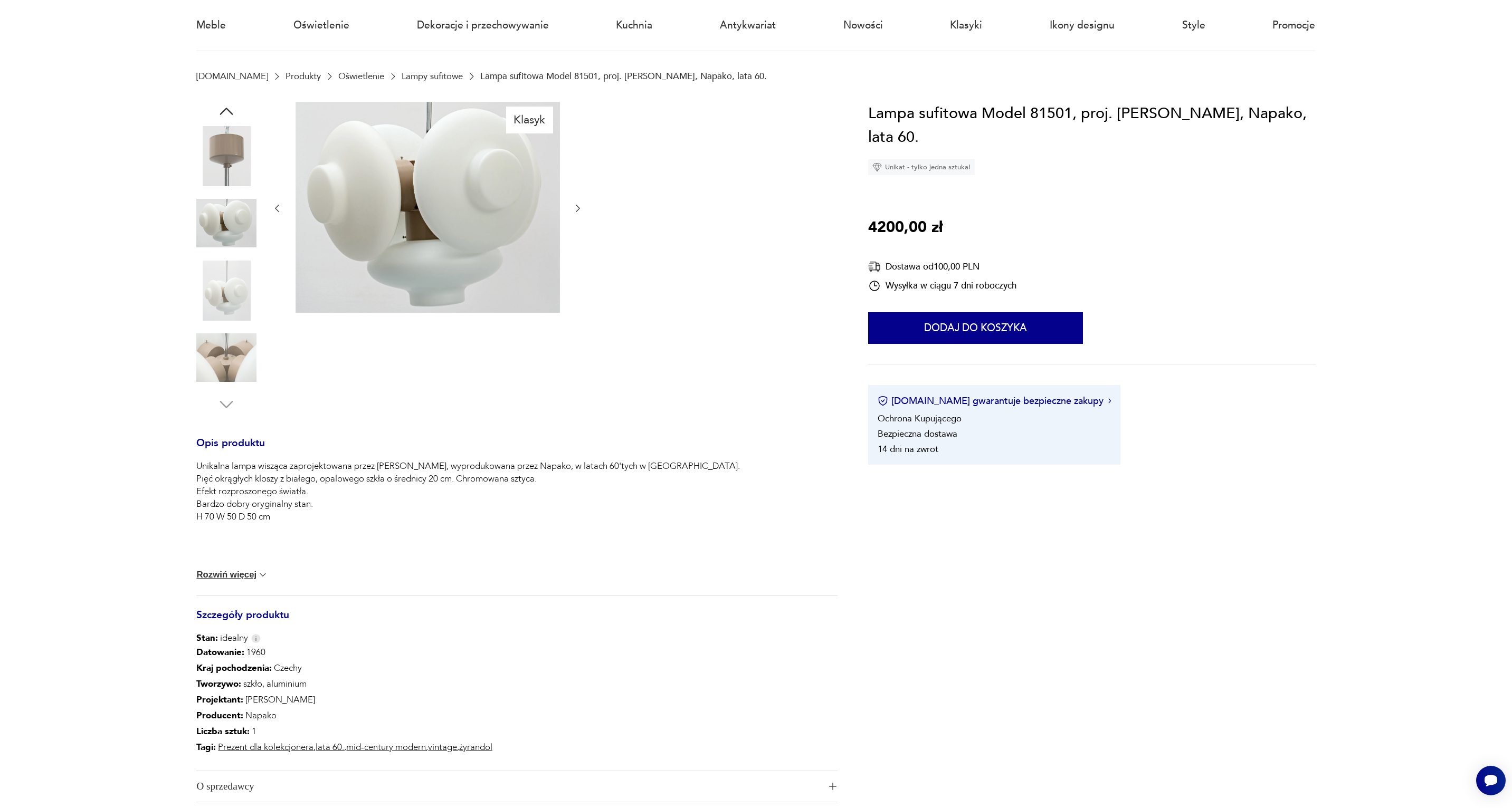
click at [1066, 114] on h1 "Lampa sufitowa Model 81501, proj. Josef Hurka, Napako, lata 60." at bounding box center [1092, 126] width 448 height 48
drag, startPoint x: 1066, startPoint y: 114, endPoint x: 996, endPoint y: 109, distance: 70.2
click at [996, 109] on h1 "Lampa sufitowa Model 81501, proj. Josef Hurka, Napako, lata 60." at bounding box center [1092, 126] width 448 height 48
drag, startPoint x: 981, startPoint y: 112, endPoint x: 1070, endPoint y: 108, distance: 89.1
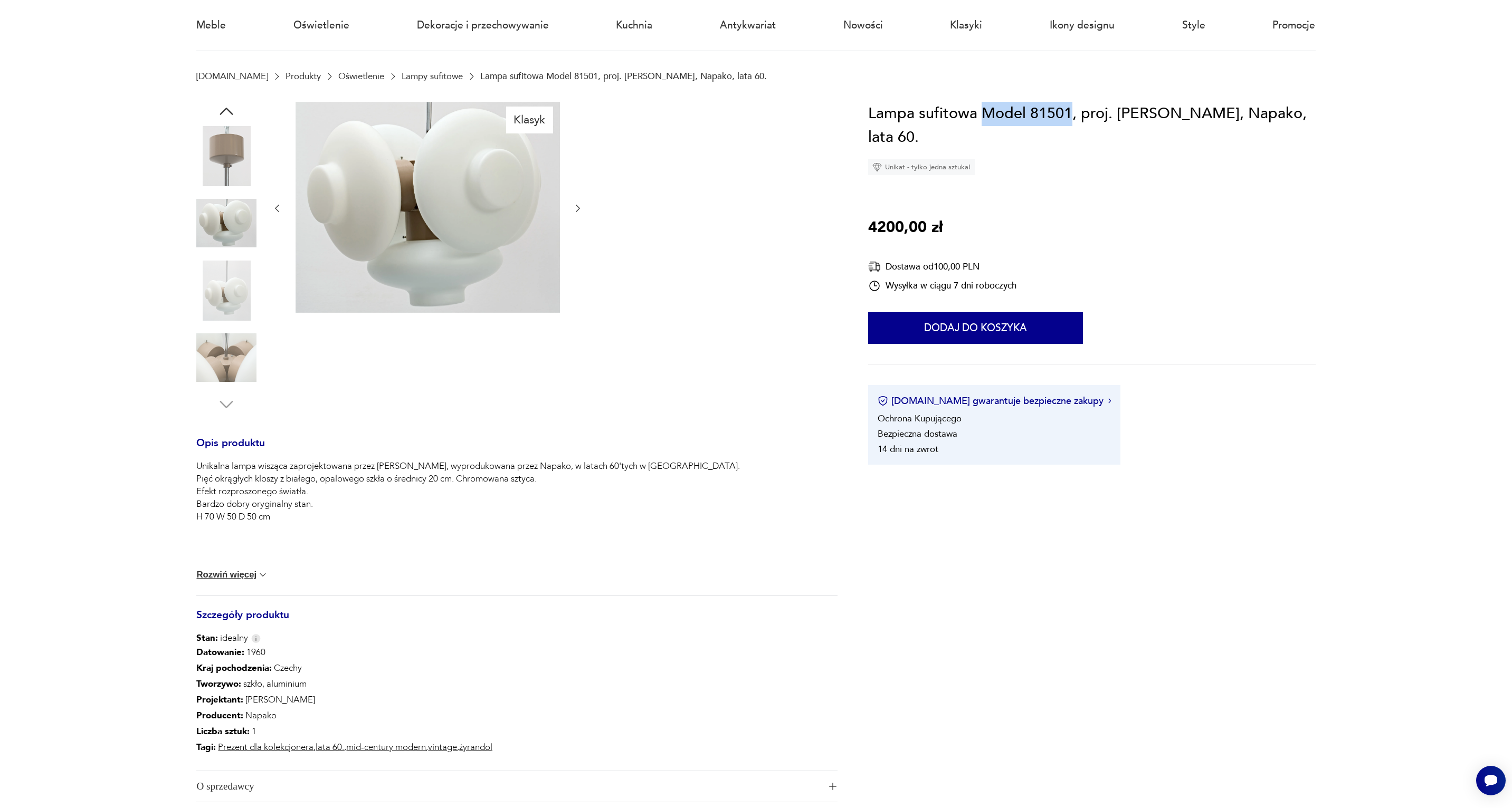
click at [1070, 108] on h1 "Lampa sufitowa Model 81501, proj. Josef Hurka, Napako, lata 60." at bounding box center [1092, 126] width 448 height 48
copy h1 "Model 81501"
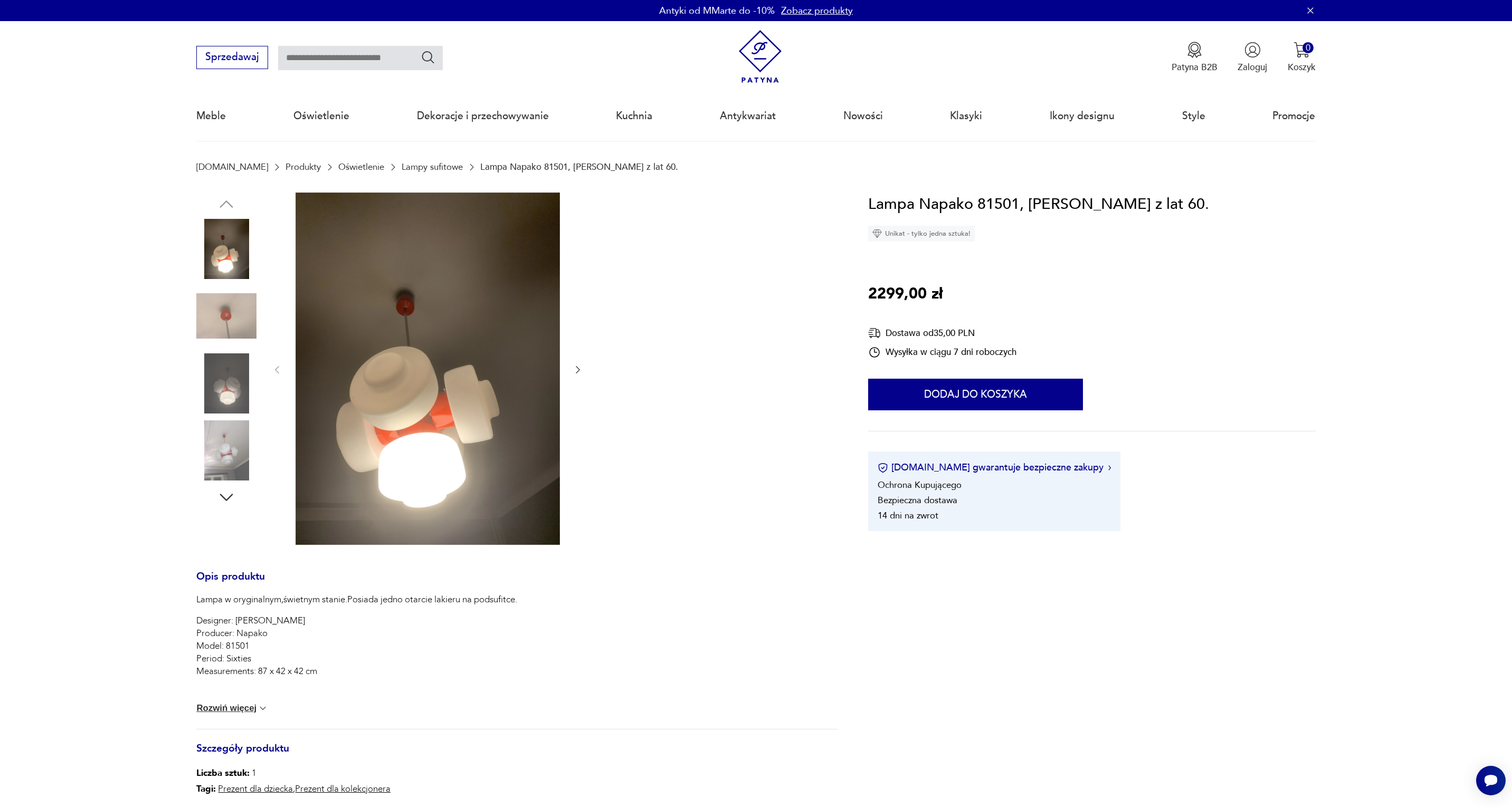
click at [218, 314] on img at bounding box center [226, 316] width 60 height 60
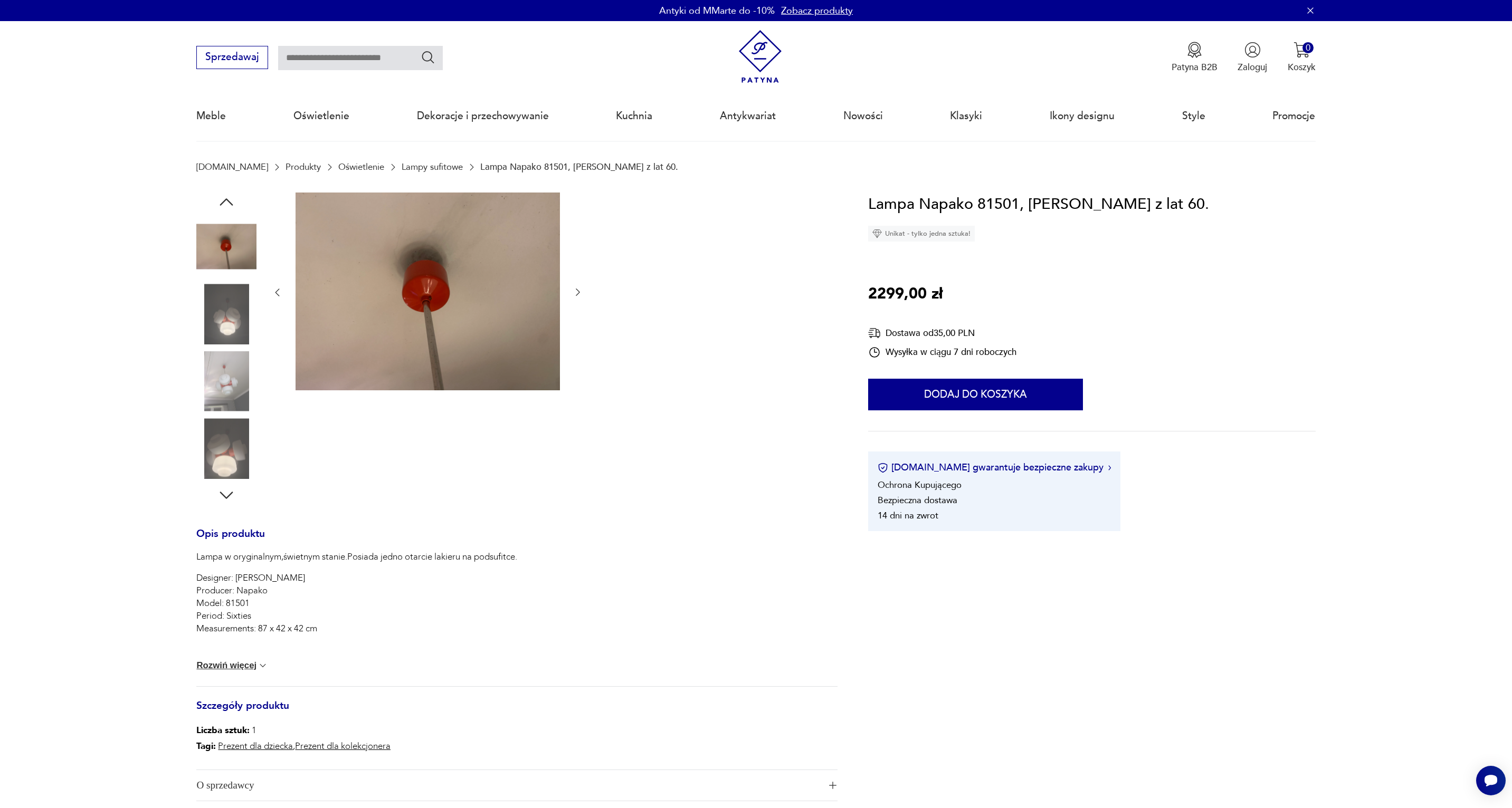
click at [221, 318] on img at bounding box center [226, 314] width 60 height 60
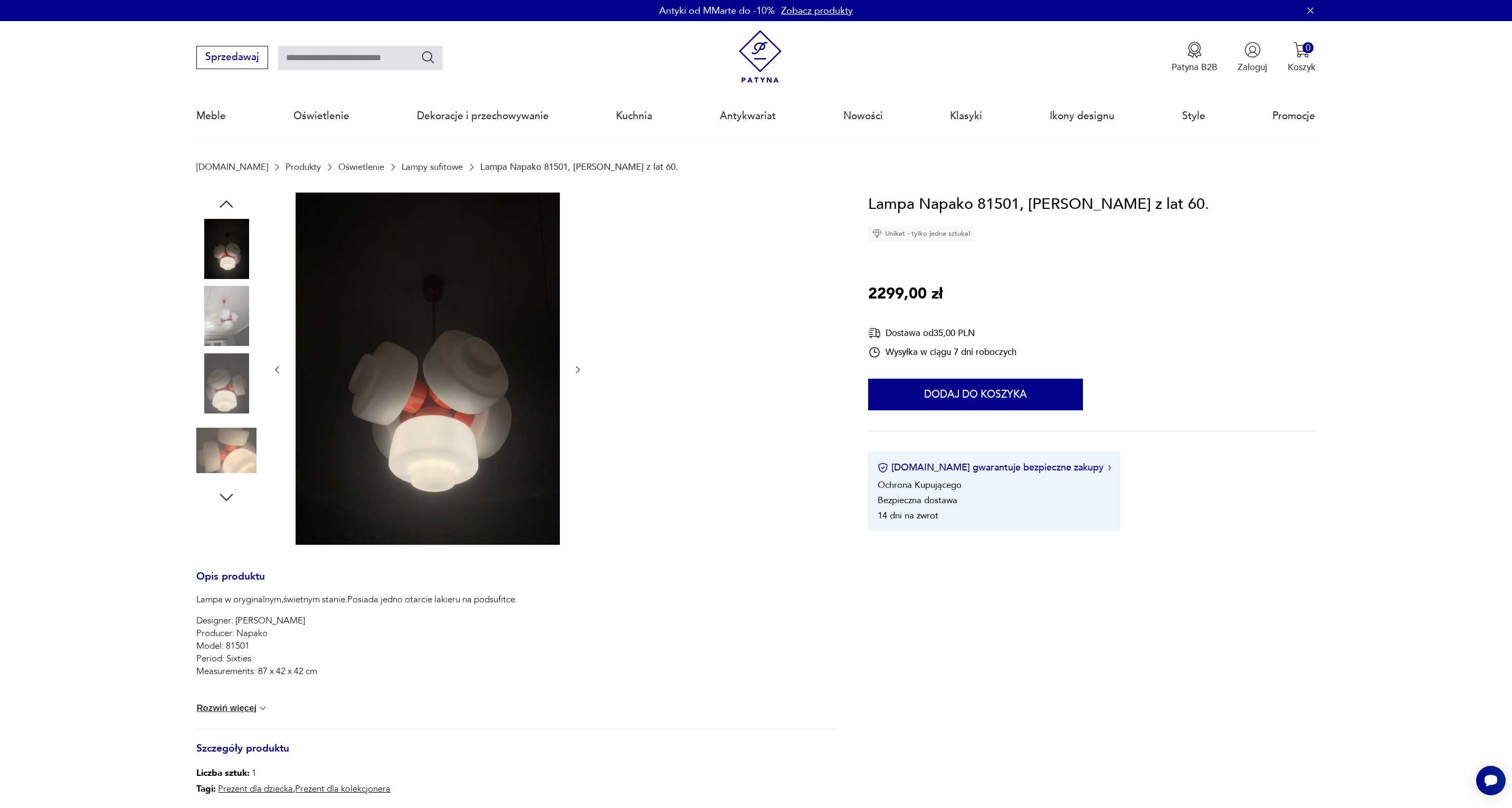
click at [231, 369] on img at bounding box center [226, 383] width 60 height 60
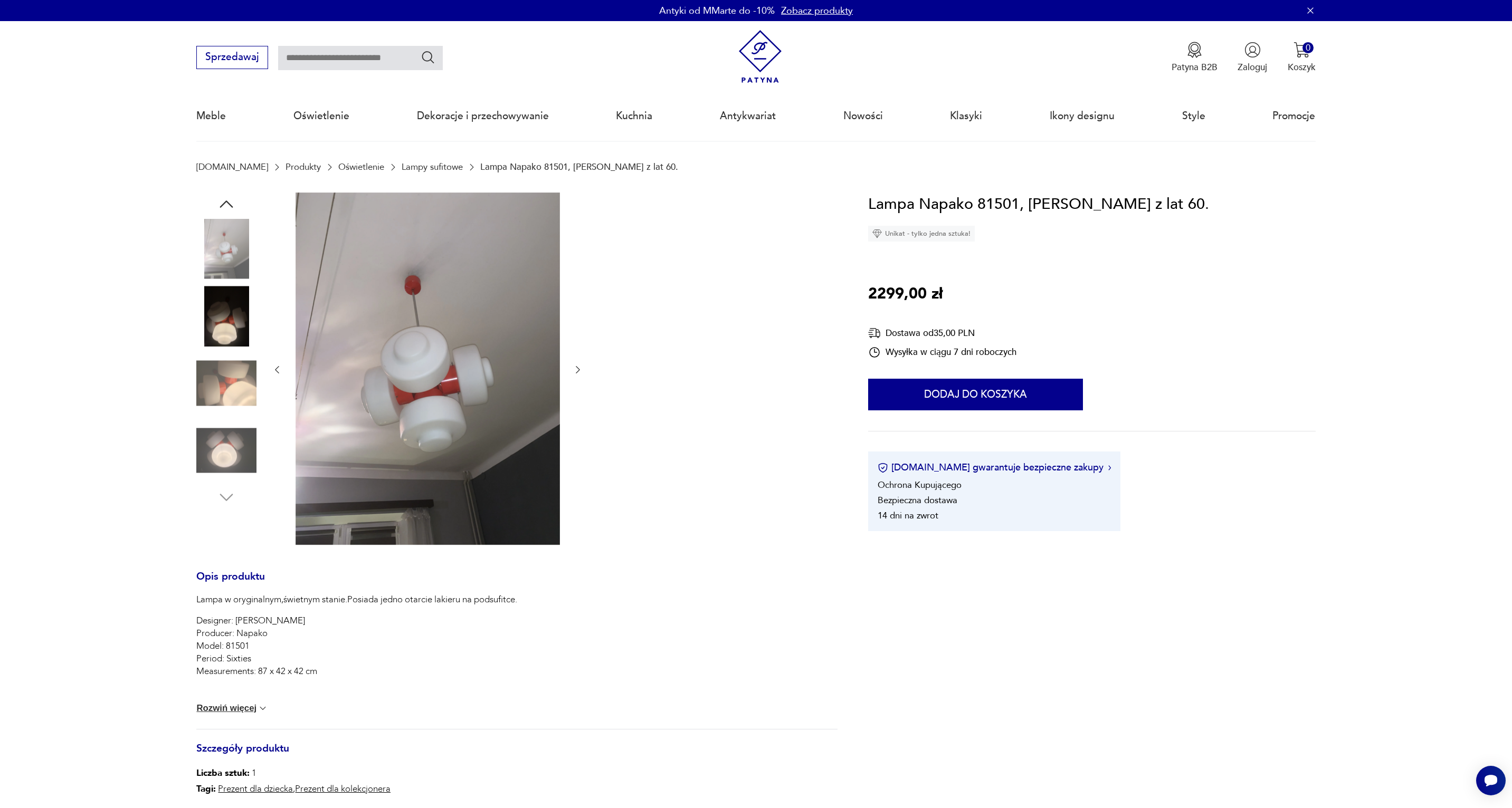
click at [229, 394] on img at bounding box center [226, 383] width 60 height 60
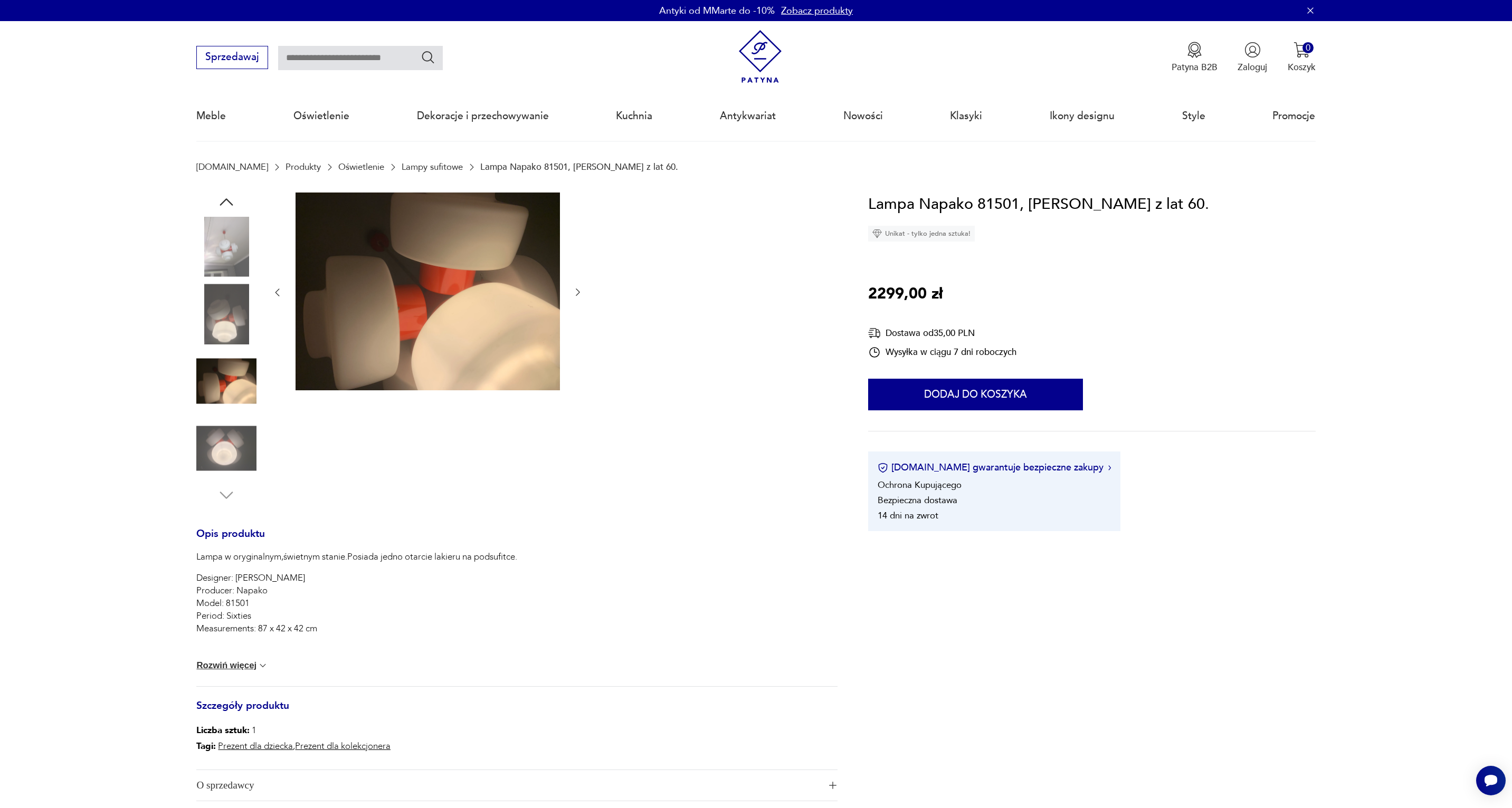
click at [227, 421] on img at bounding box center [226, 448] width 60 height 60
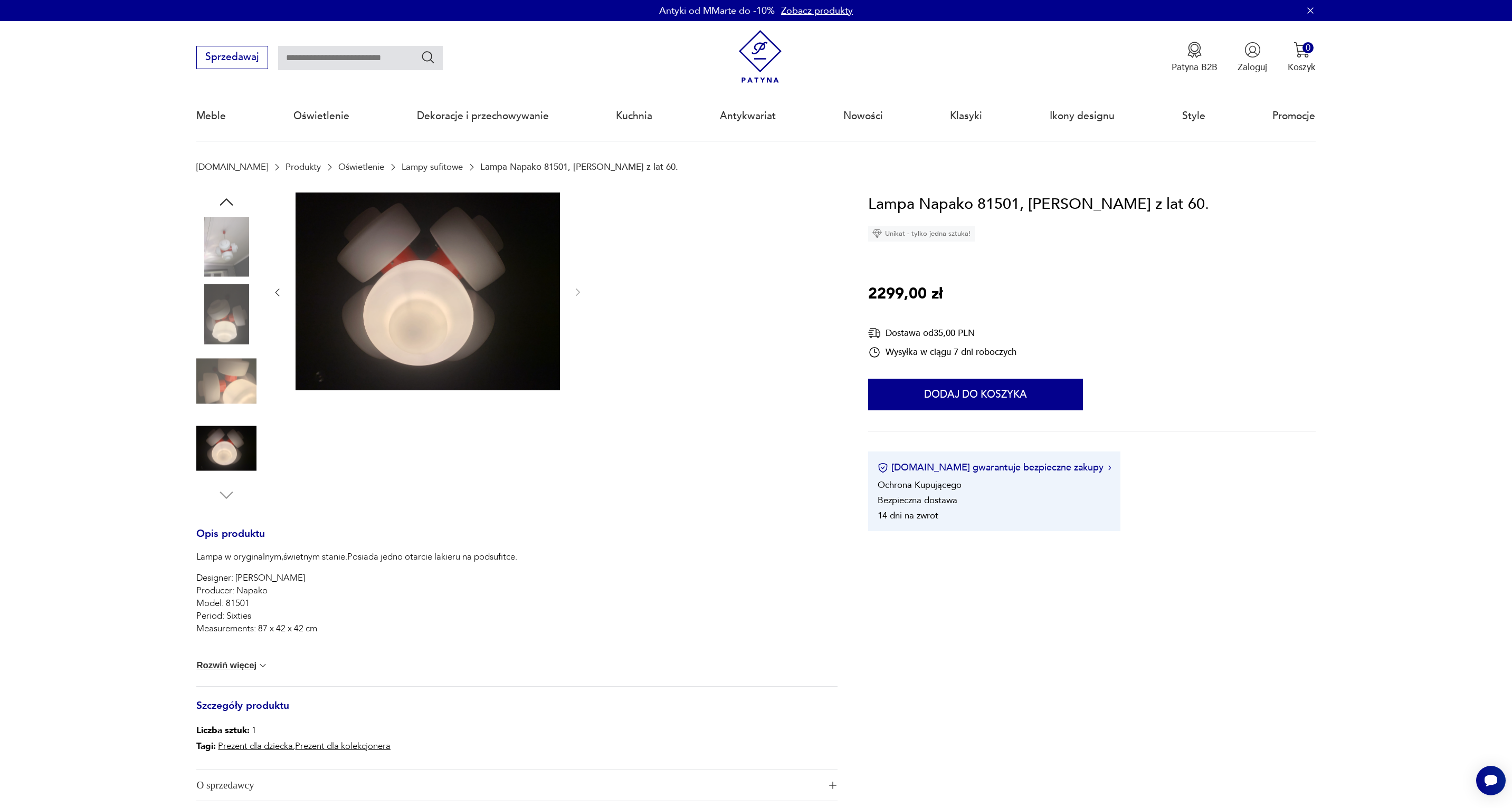
click at [225, 456] on img at bounding box center [226, 448] width 60 height 60
click at [225, 308] on img at bounding box center [226, 314] width 60 height 60
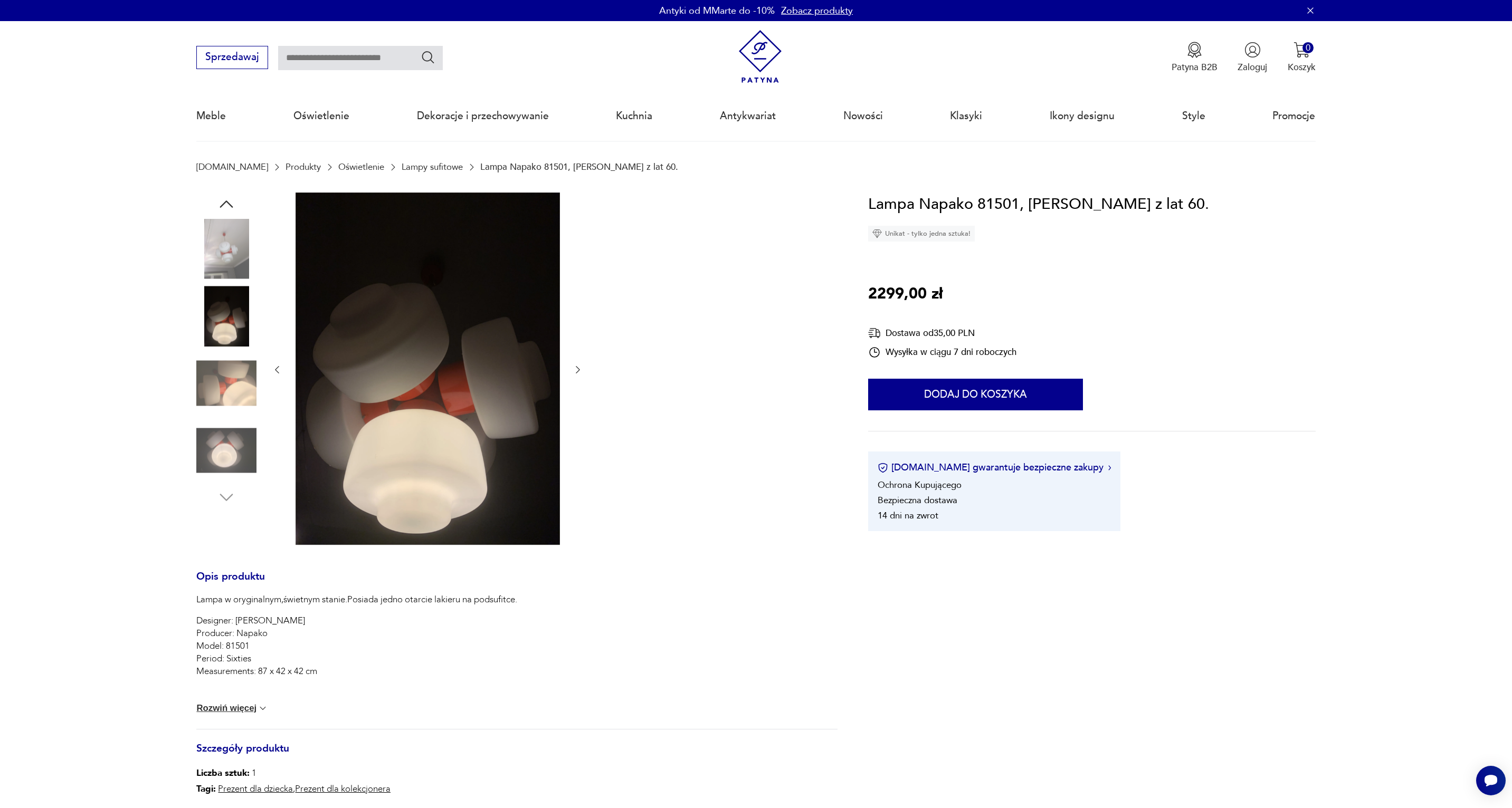
click at [227, 252] on img at bounding box center [226, 249] width 60 height 60
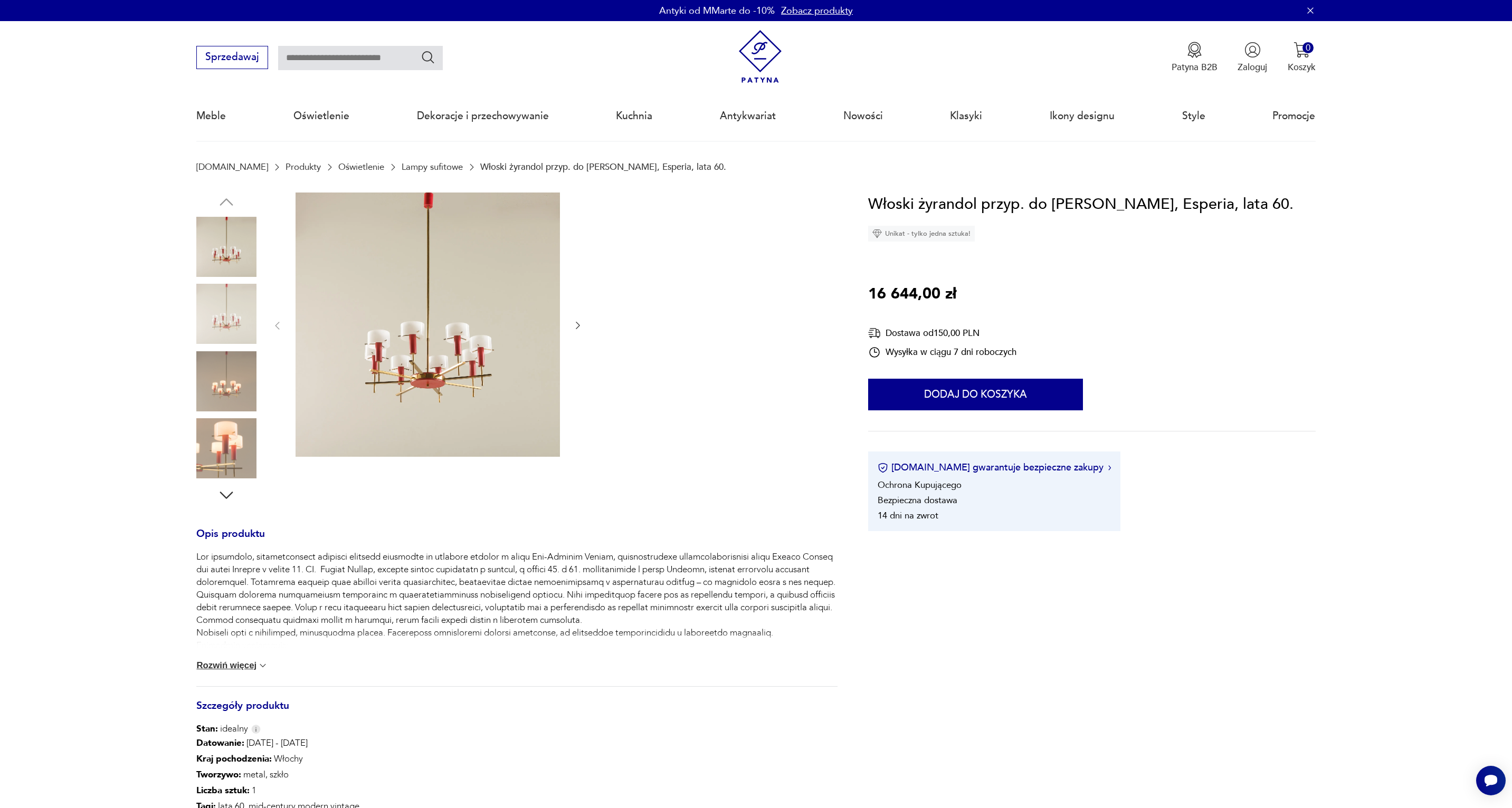
click at [451, 333] on img at bounding box center [428, 325] width 265 height 264
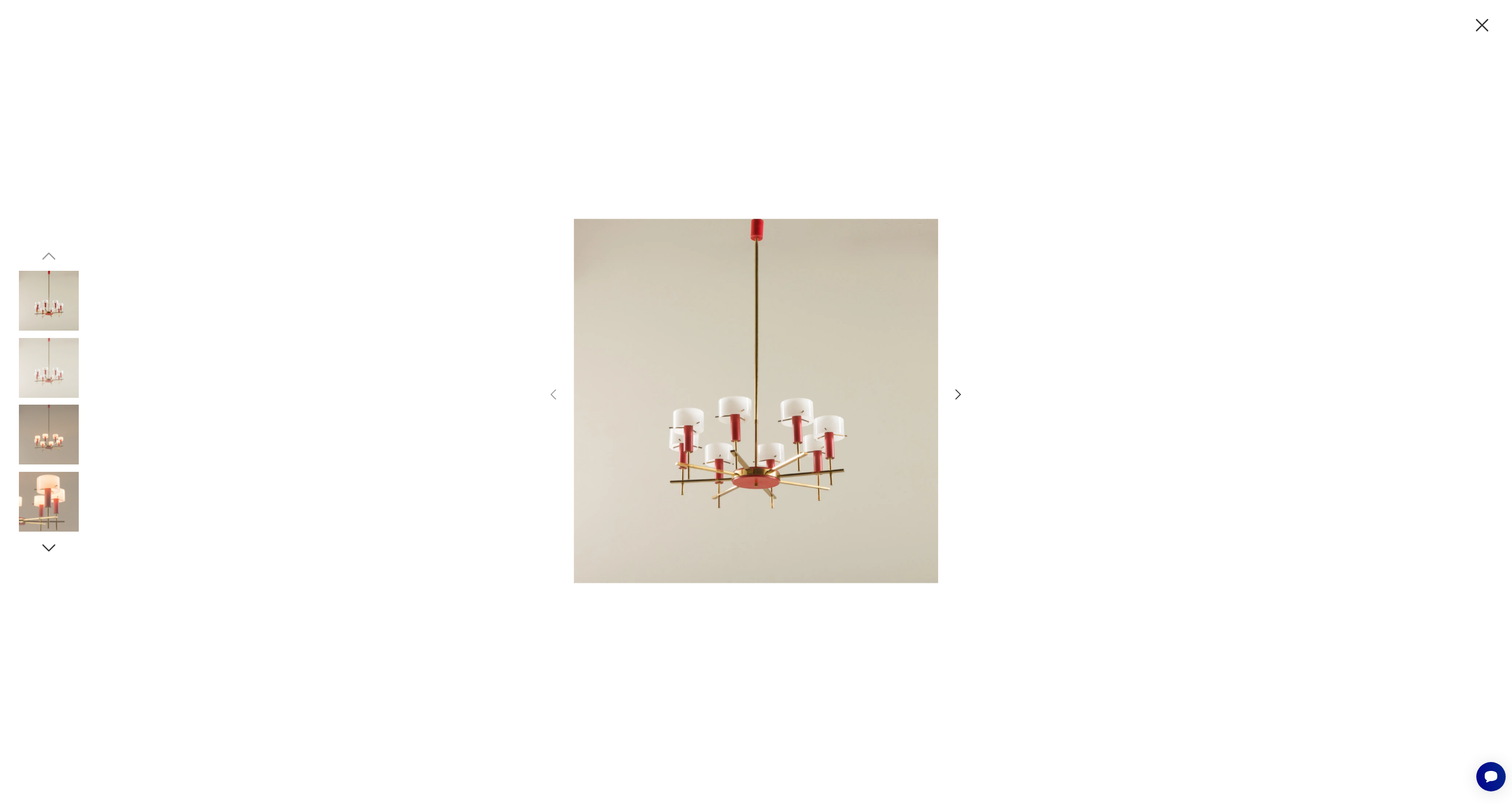
click at [749, 469] on img at bounding box center [756, 401] width 364 height 525
click at [958, 393] on icon "button" at bounding box center [958, 394] width 15 height 15
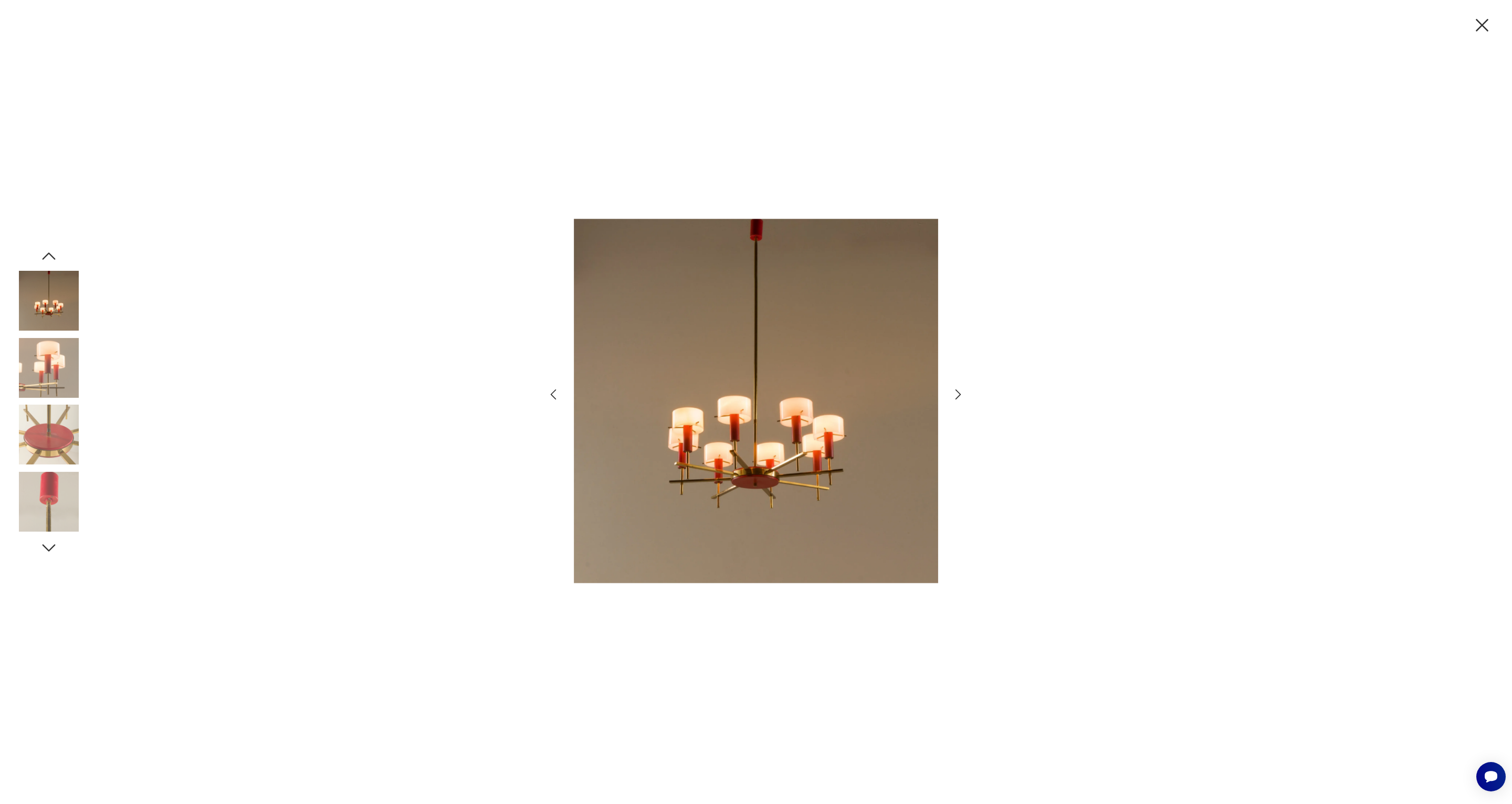
click at [958, 393] on icon "button" at bounding box center [958, 394] width 15 height 15
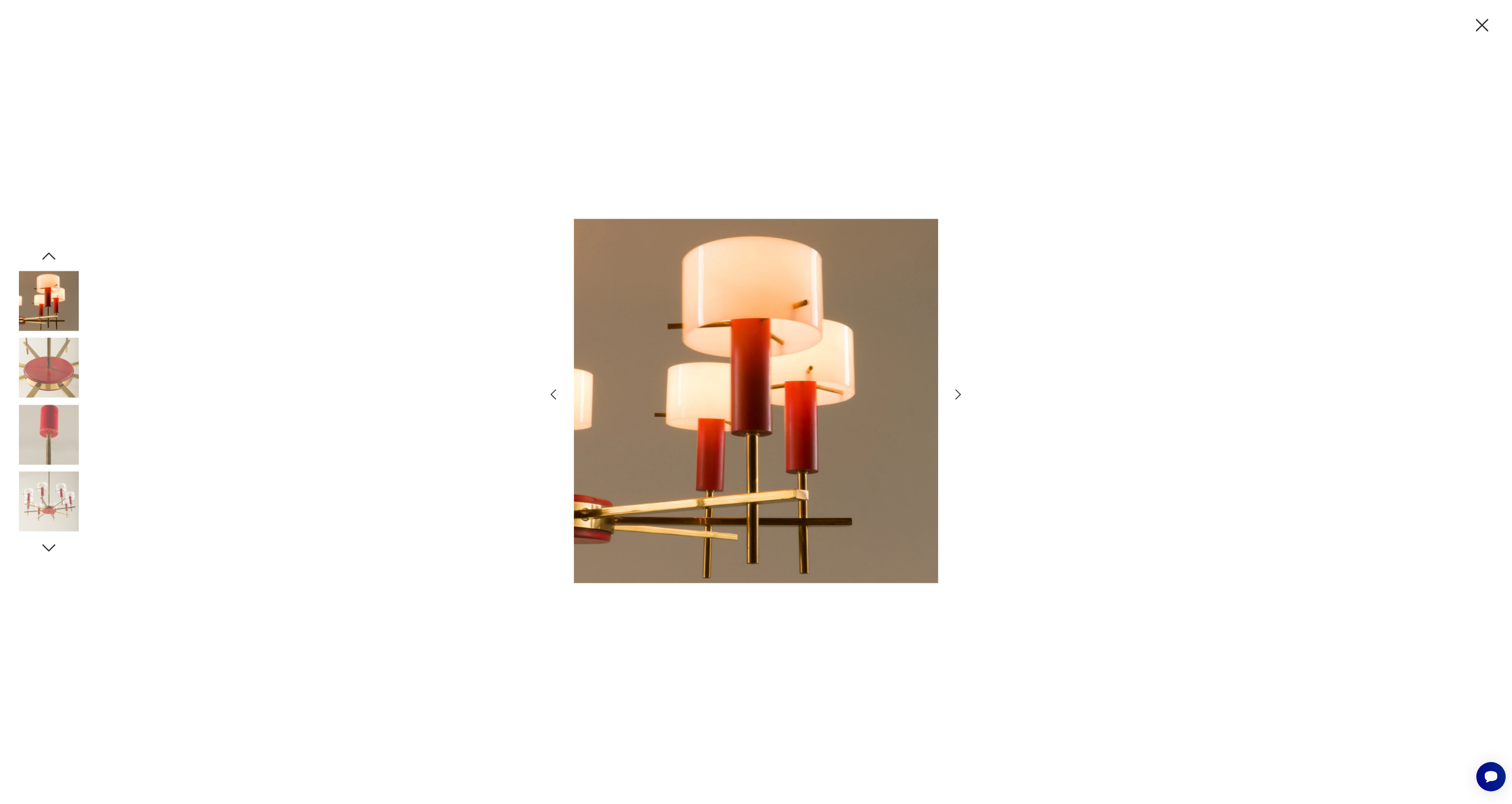
click at [958, 393] on icon "button" at bounding box center [958, 394] width 15 height 15
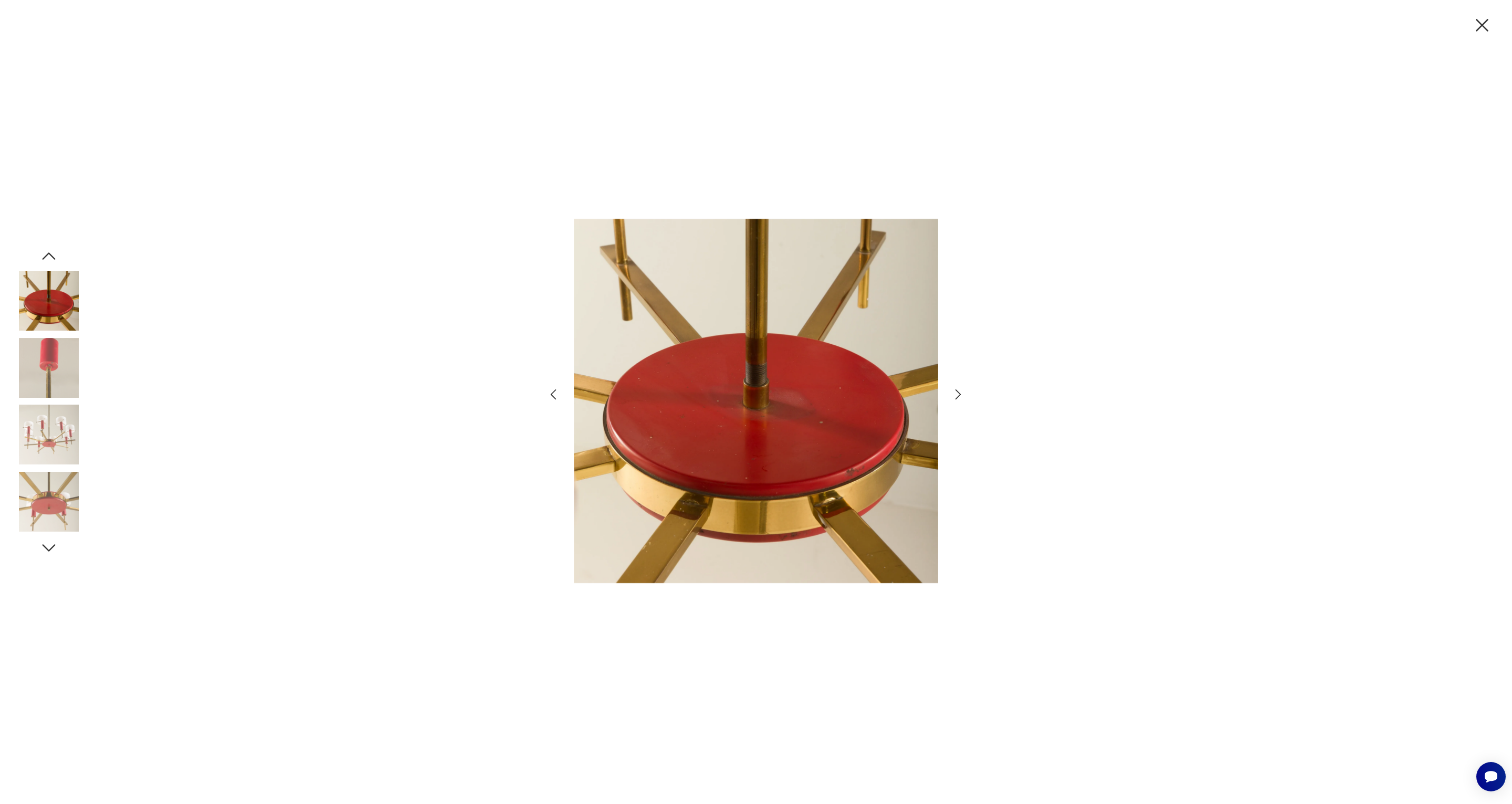
click at [958, 393] on icon "button" at bounding box center [958, 394] width 15 height 15
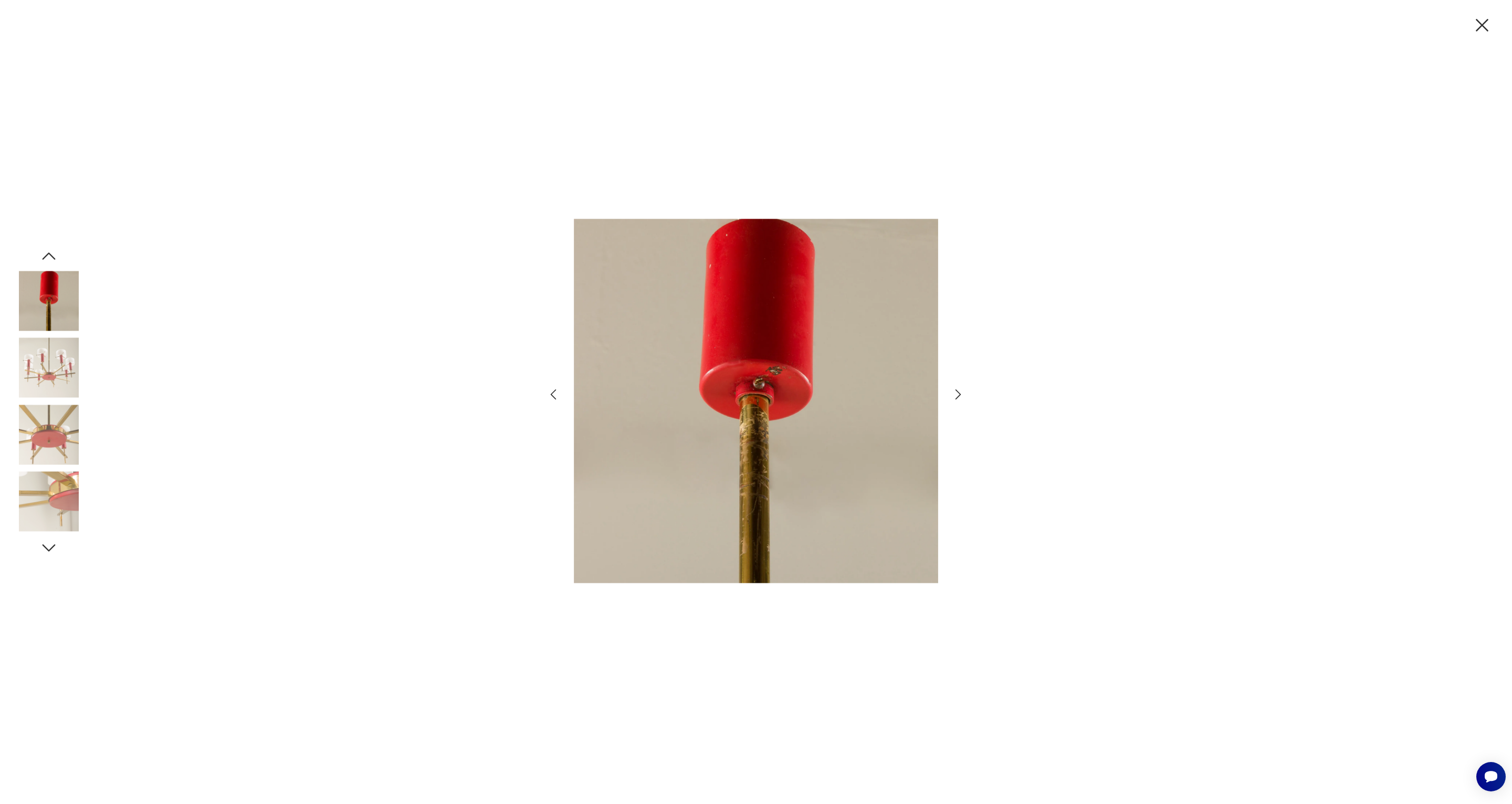
click at [958, 393] on icon "button" at bounding box center [958, 394] width 15 height 15
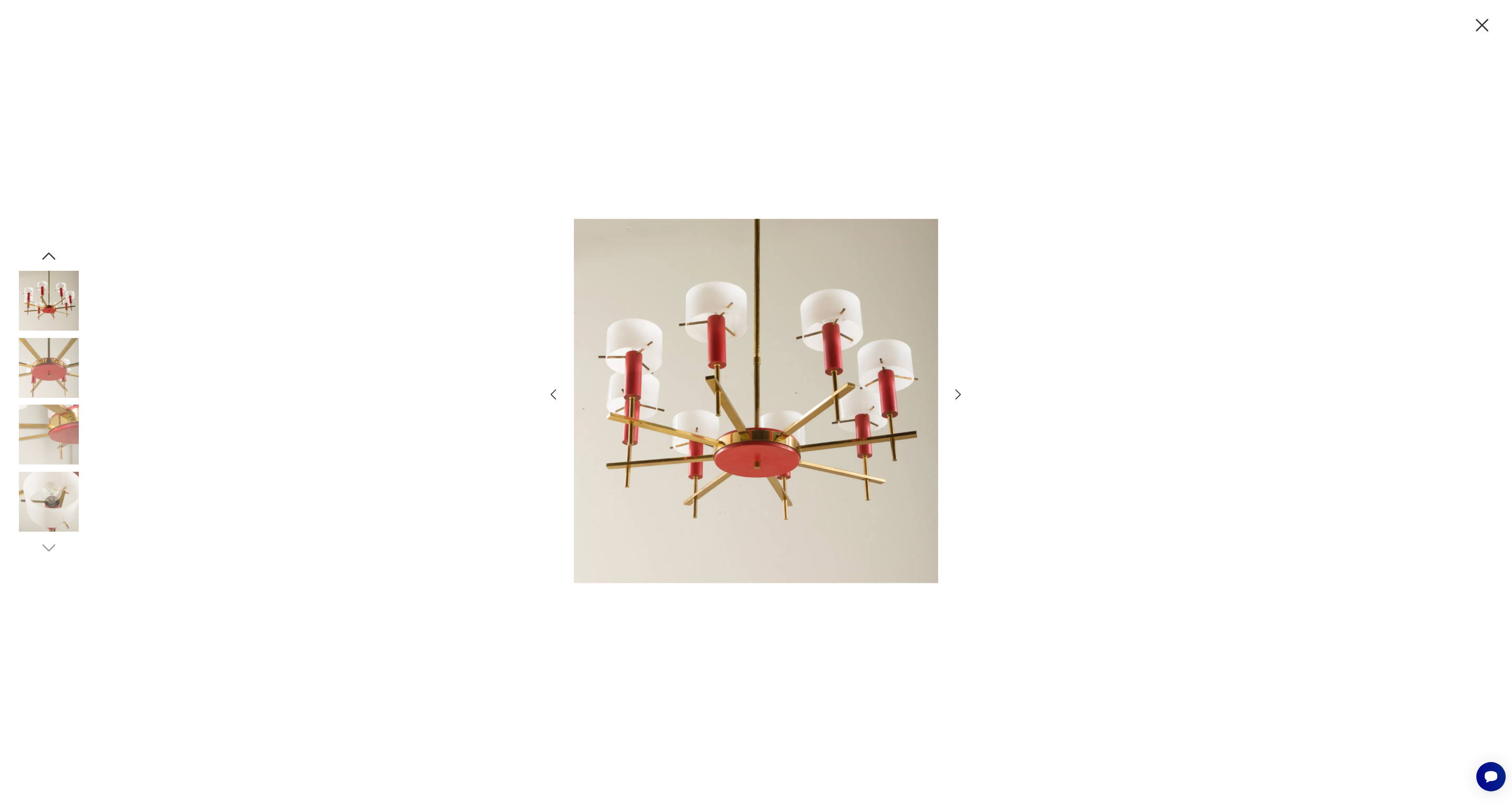
click at [958, 393] on icon "button" at bounding box center [958, 394] width 15 height 15
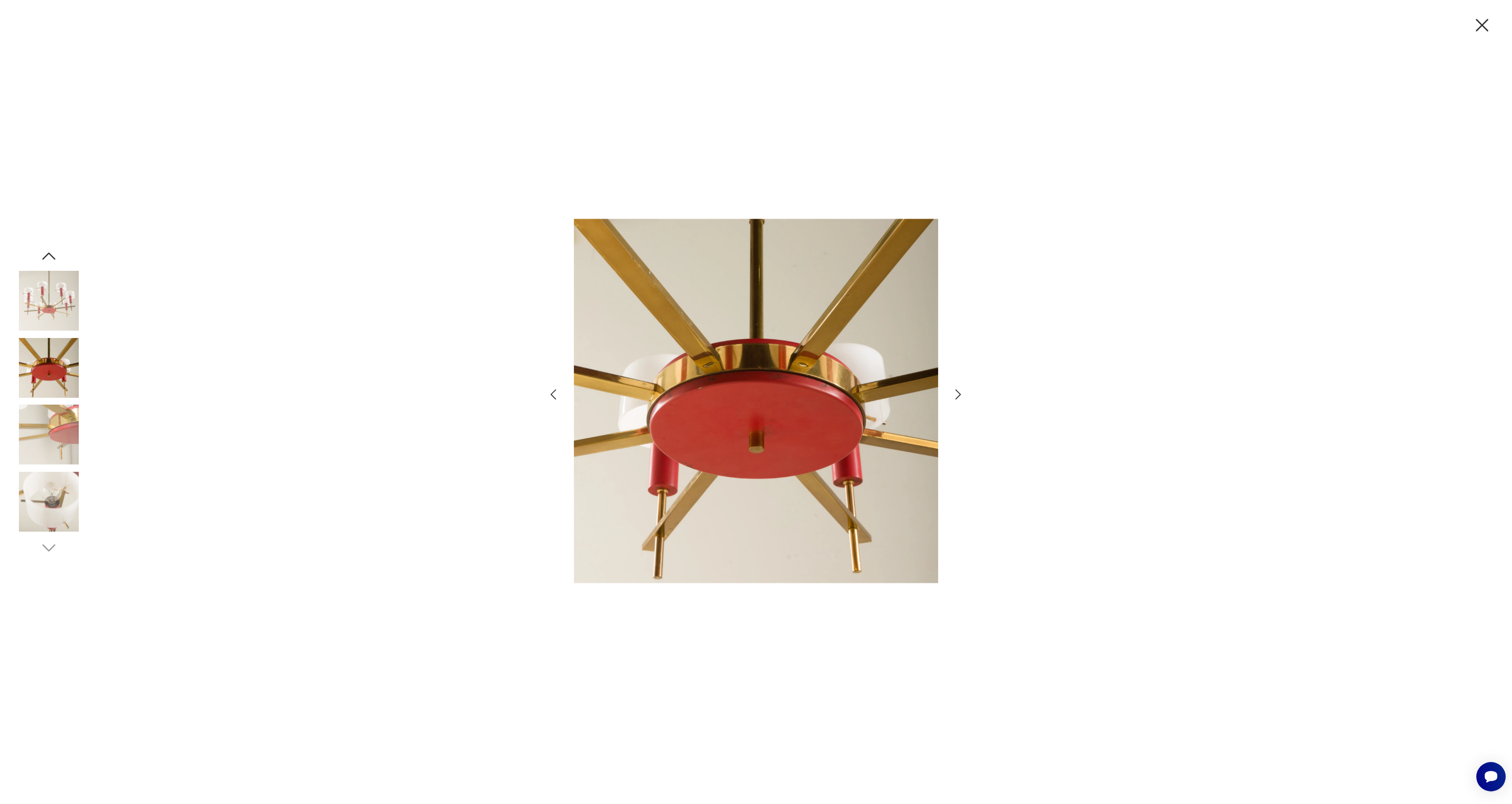
click at [958, 393] on icon "button" at bounding box center [958, 394] width 15 height 15
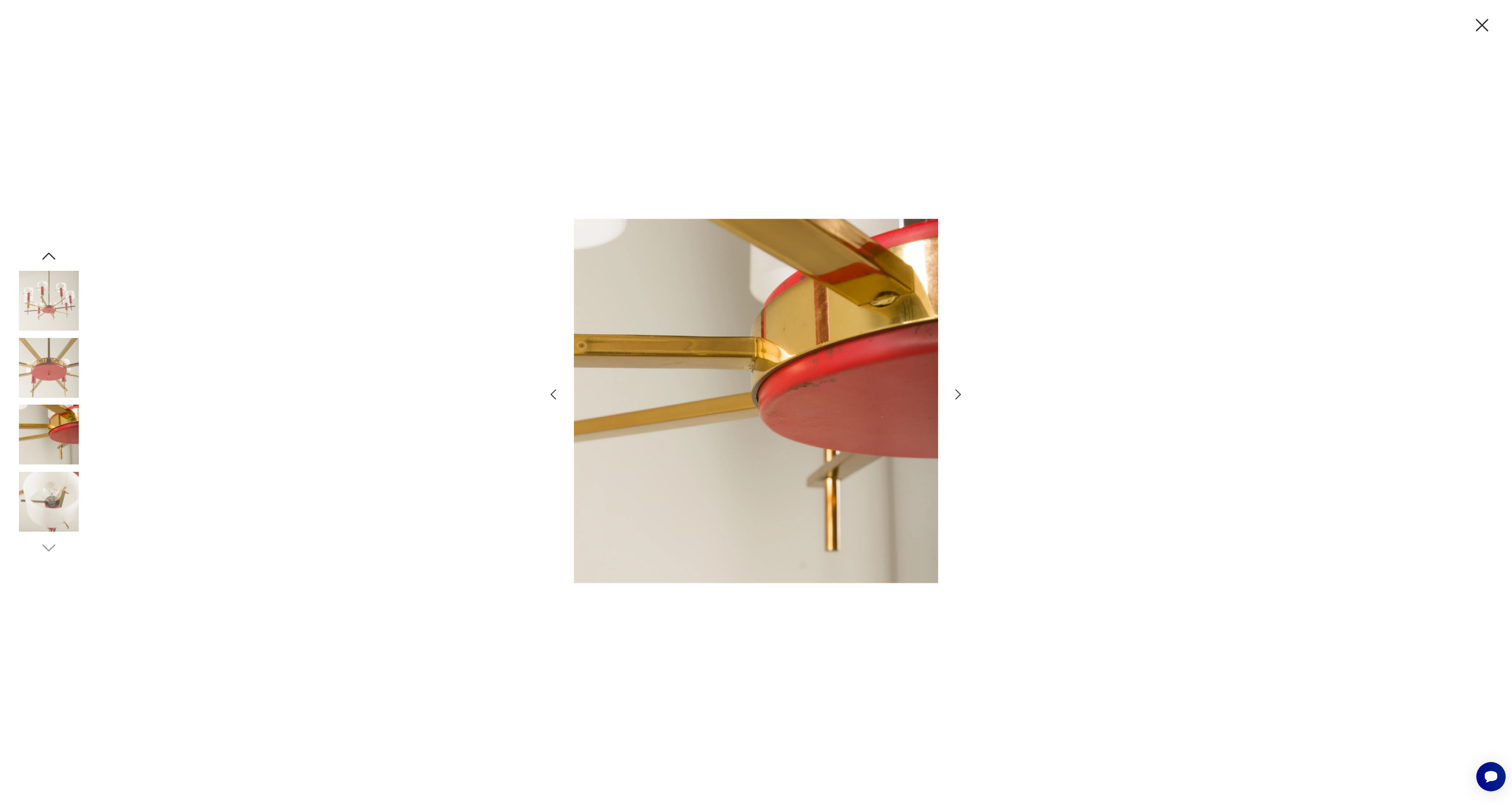
click at [958, 393] on icon "button" at bounding box center [958, 394] width 15 height 15
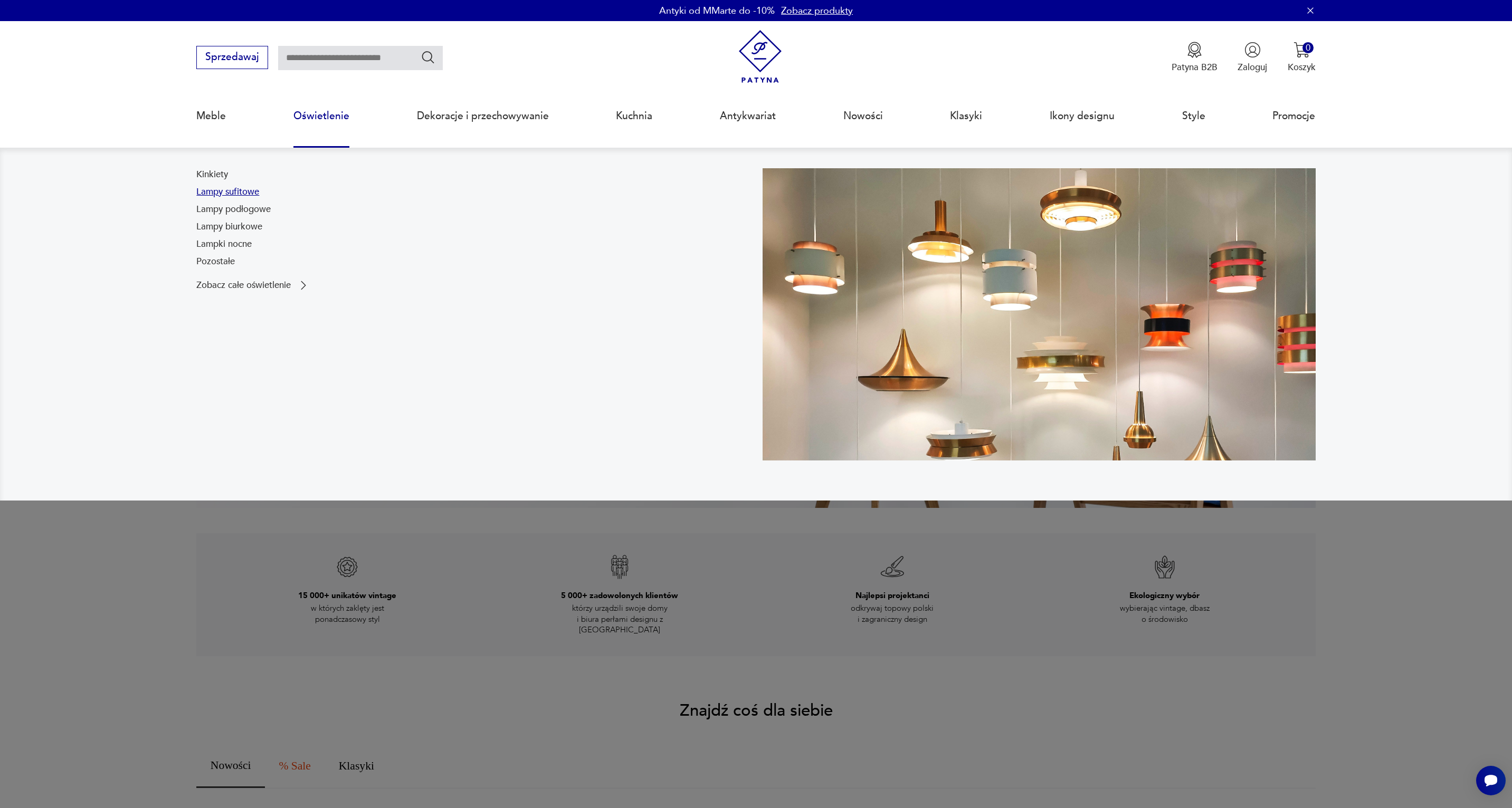
click at [242, 193] on link "Lampy sufitowe" at bounding box center [227, 192] width 63 height 13
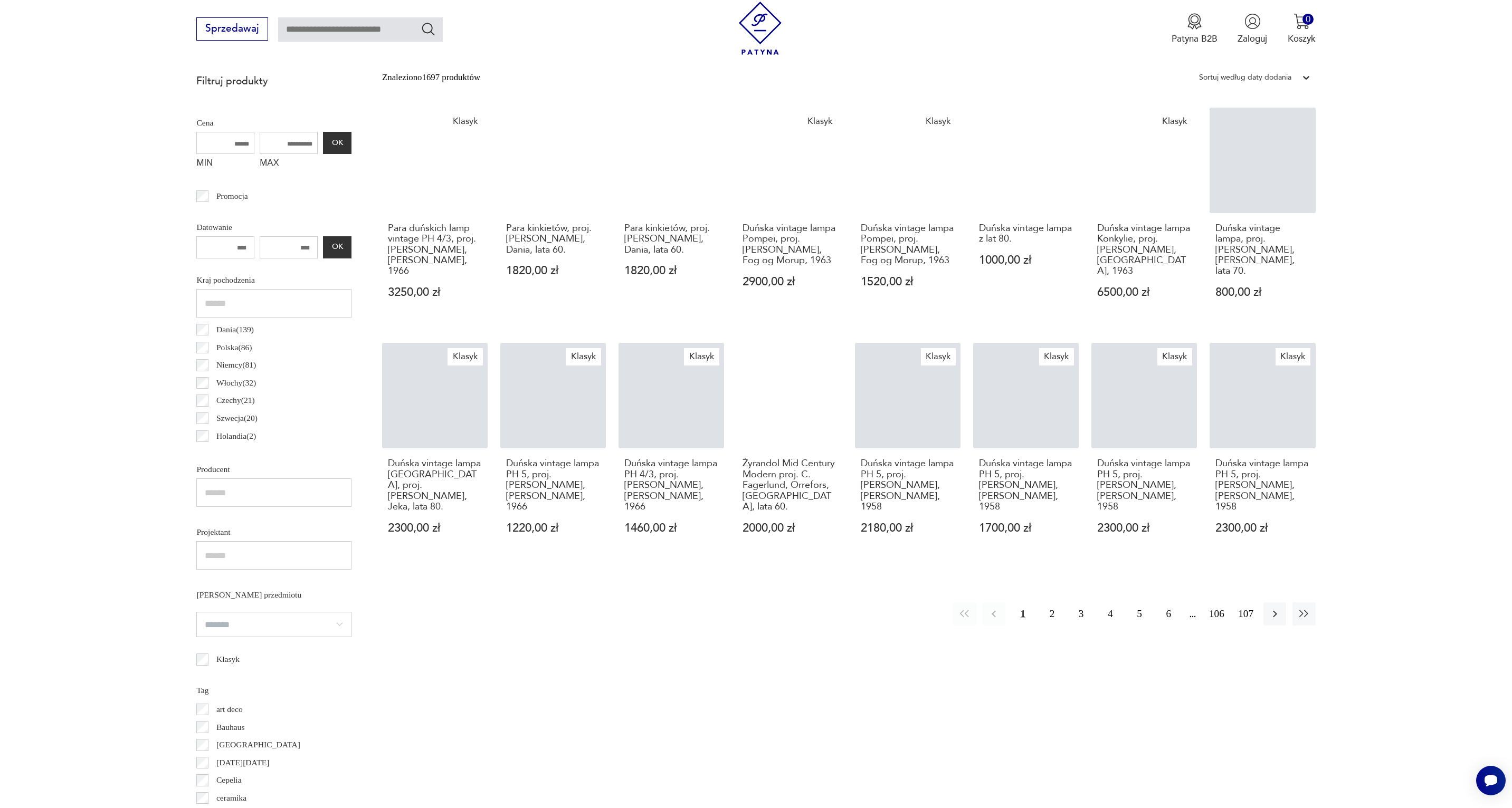
scroll to position [458, 0]
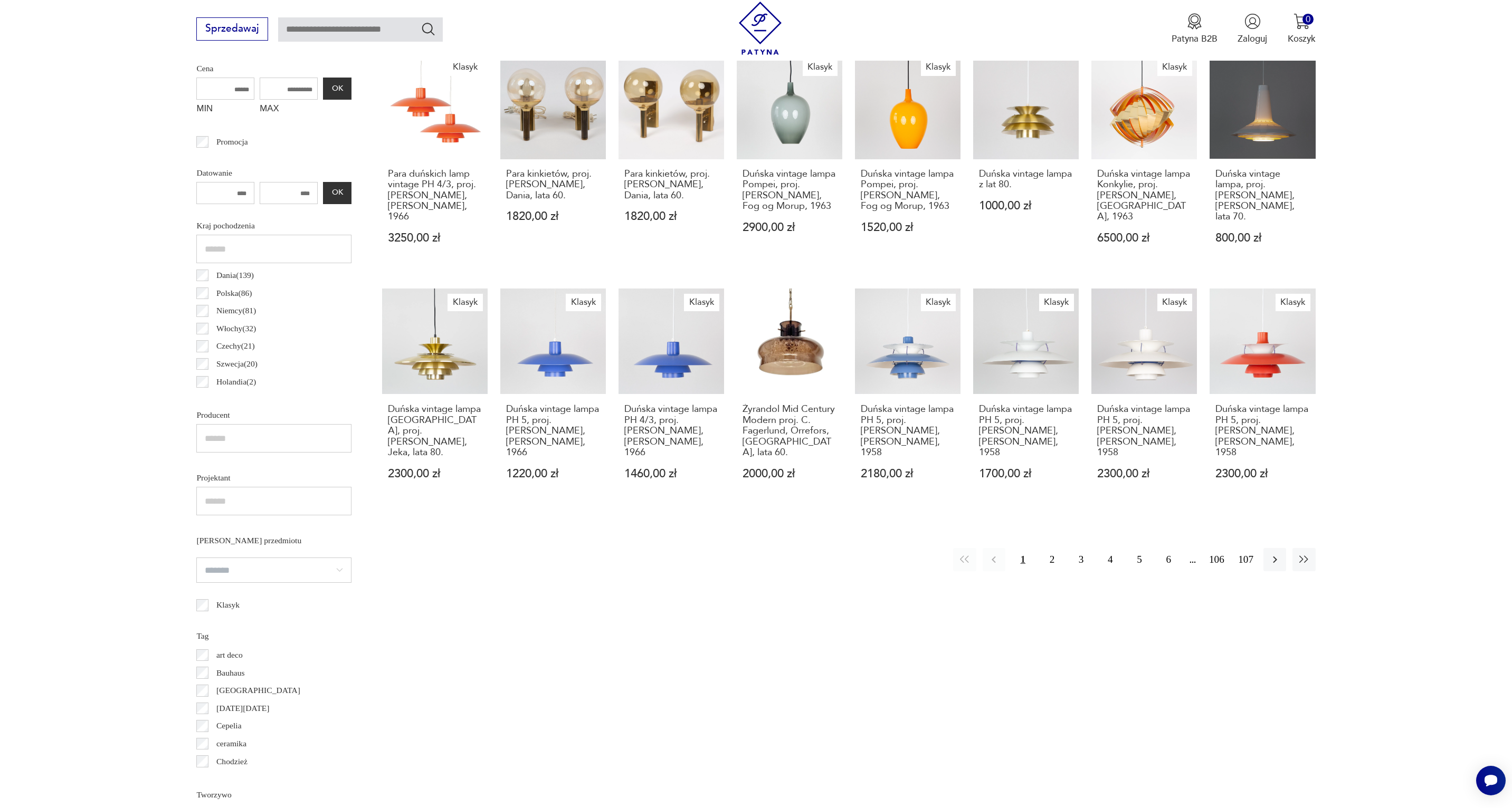
click at [238, 291] on p "Polska ( 86 )" at bounding box center [234, 293] width 36 height 14
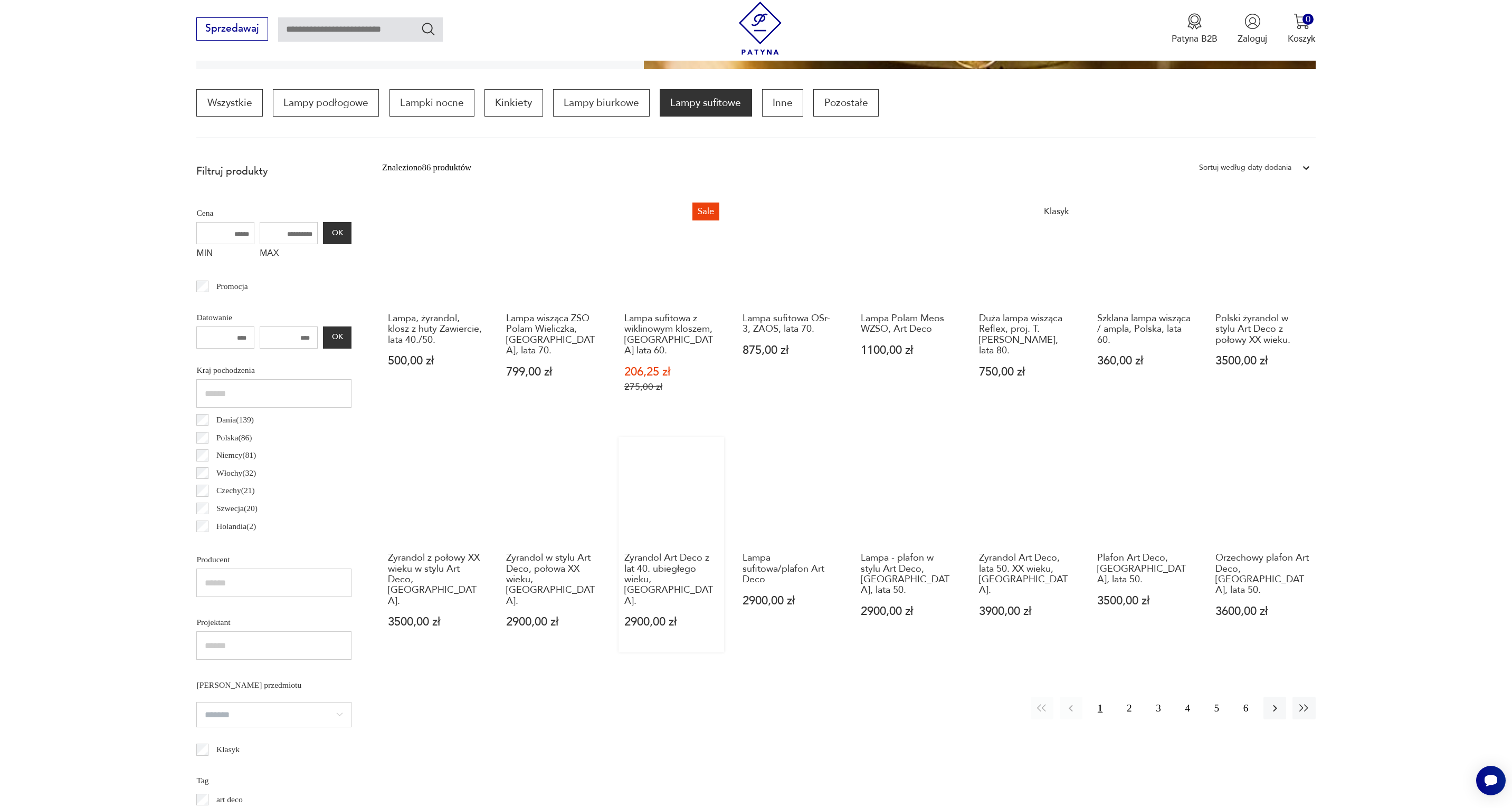
scroll to position [307, 0]
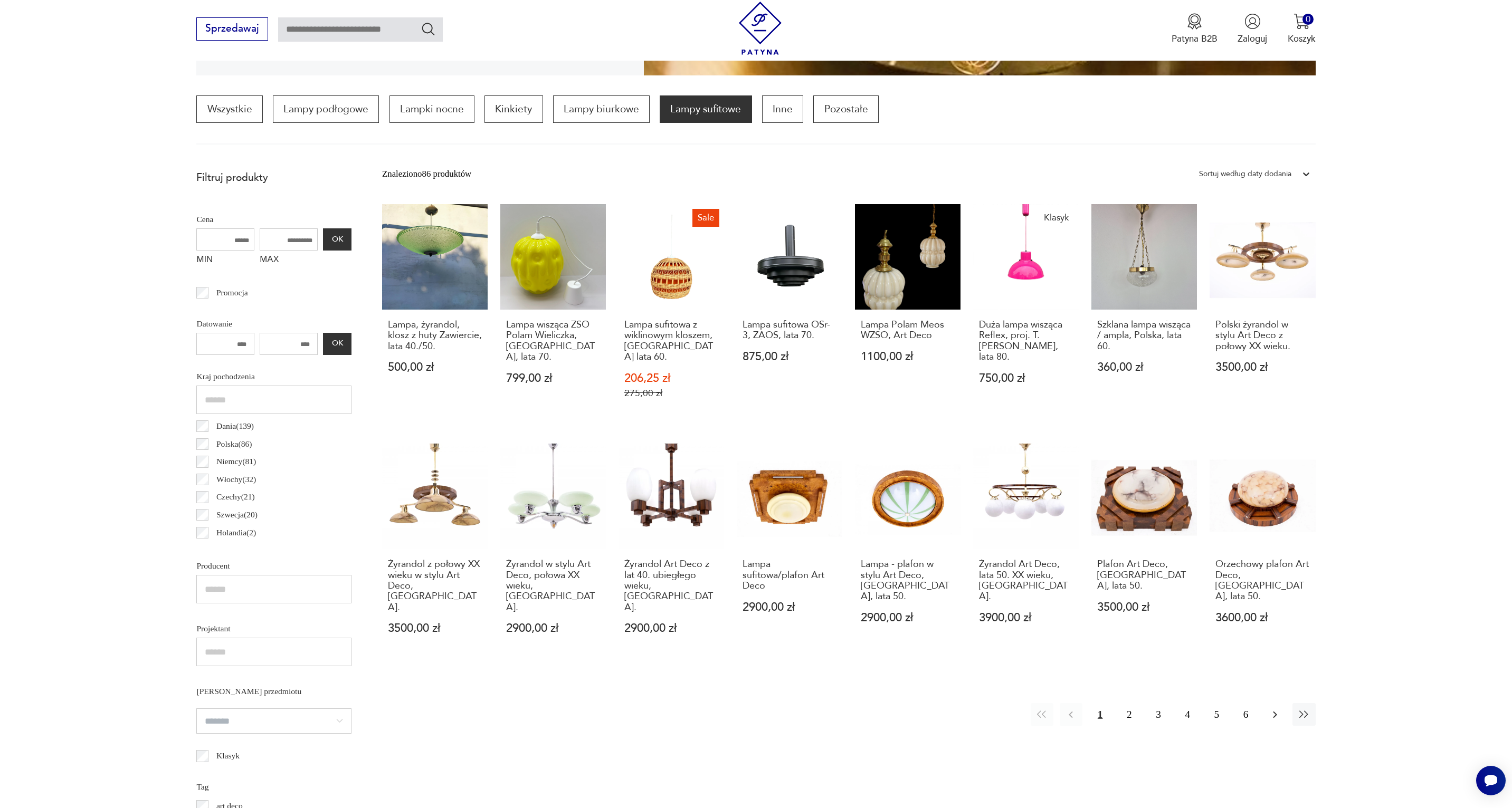
click at [1275, 711] on icon "button" at bounding box center [1275, 715] width 4 height 7
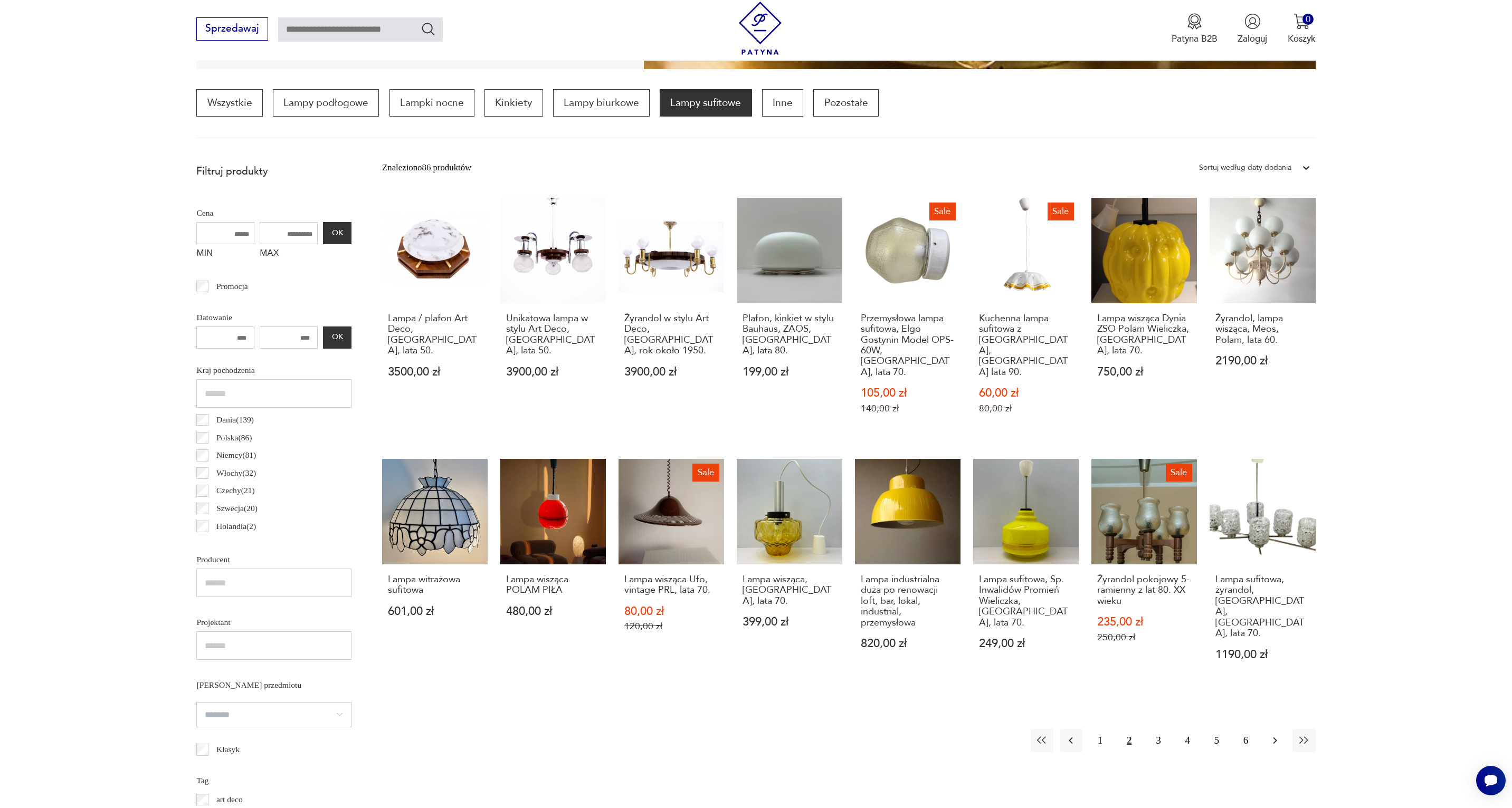
click at [1269, 734] on icon "button" at bounding box center [1275, 740] width 13 height 13
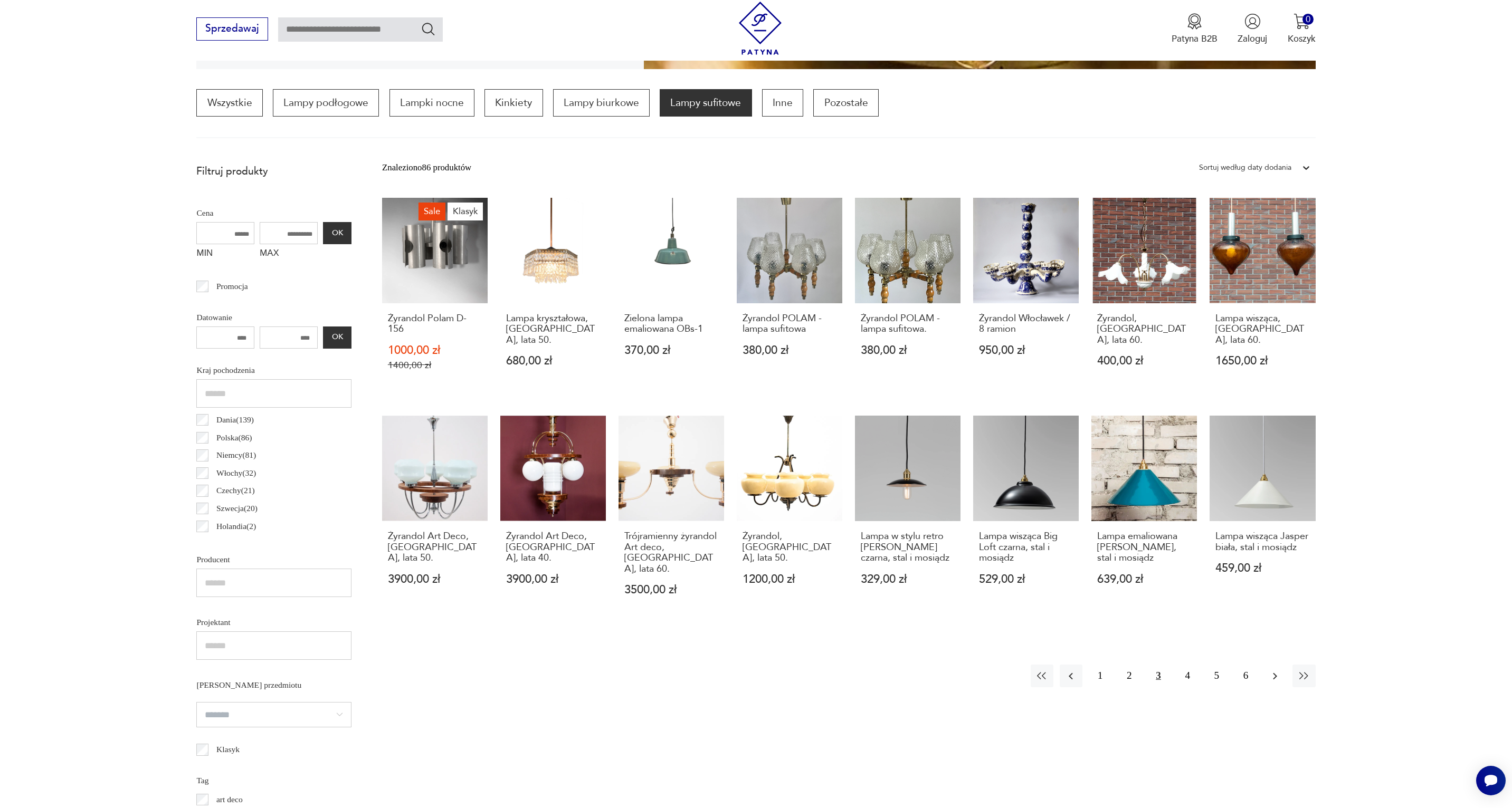
click at [1273, 670] on icon "button" at bounding box center [1275, 676] width 13 height 13
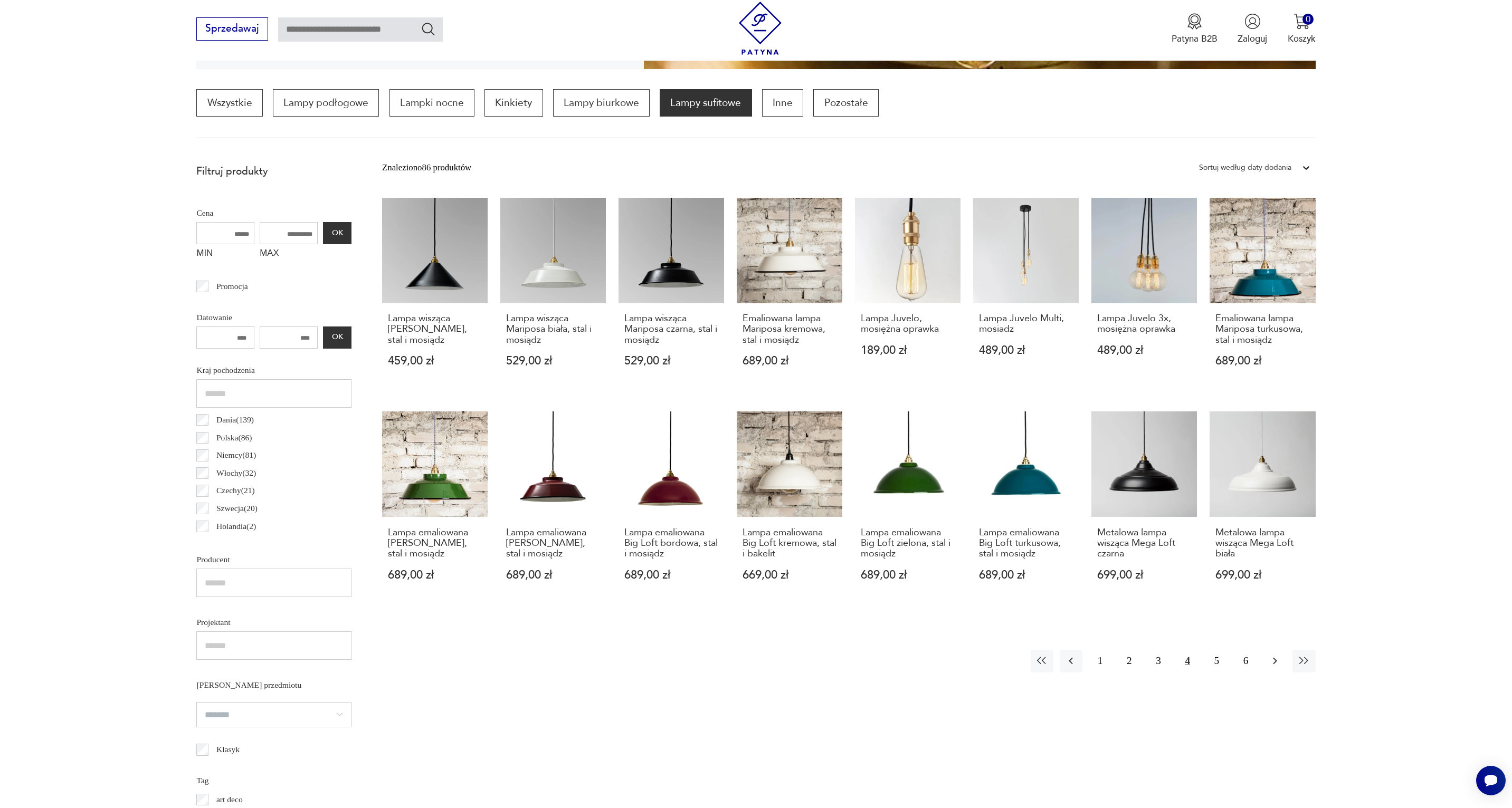
click at [1276, 664] on icon "button" at bounding box center [1275, 661] width 13 height 13
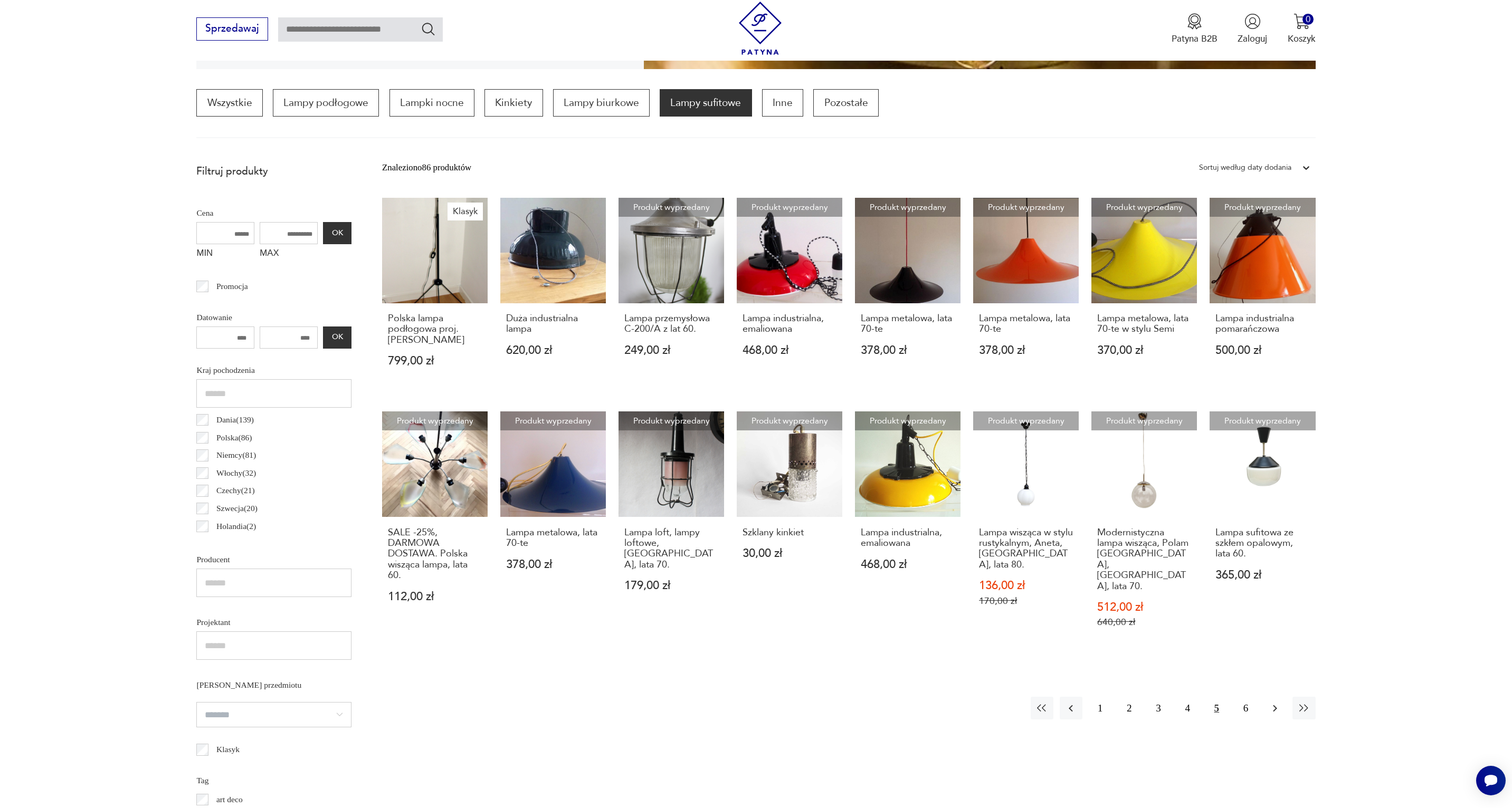
click at [1270, 702] on icon "button" at bounding box center [1275, 708] width 13 height 13
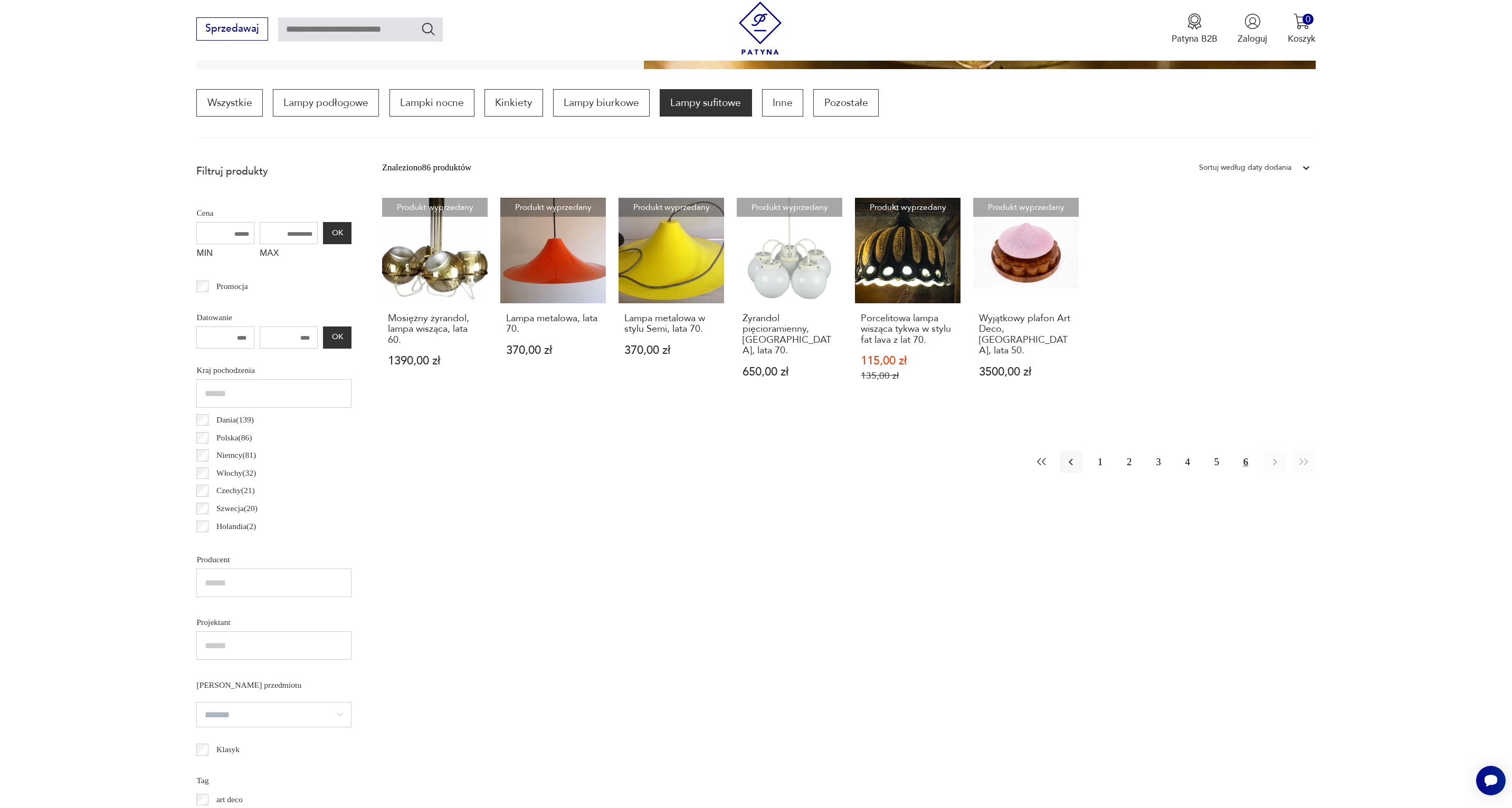
drag, startPoint x: 1034, startPoint y: 458, endPoint x: 1038, endPoint y: 460, distance: 4.5
click at [1038, 460] on button "button" at bounding box center [1043, 462] width 23 height 23
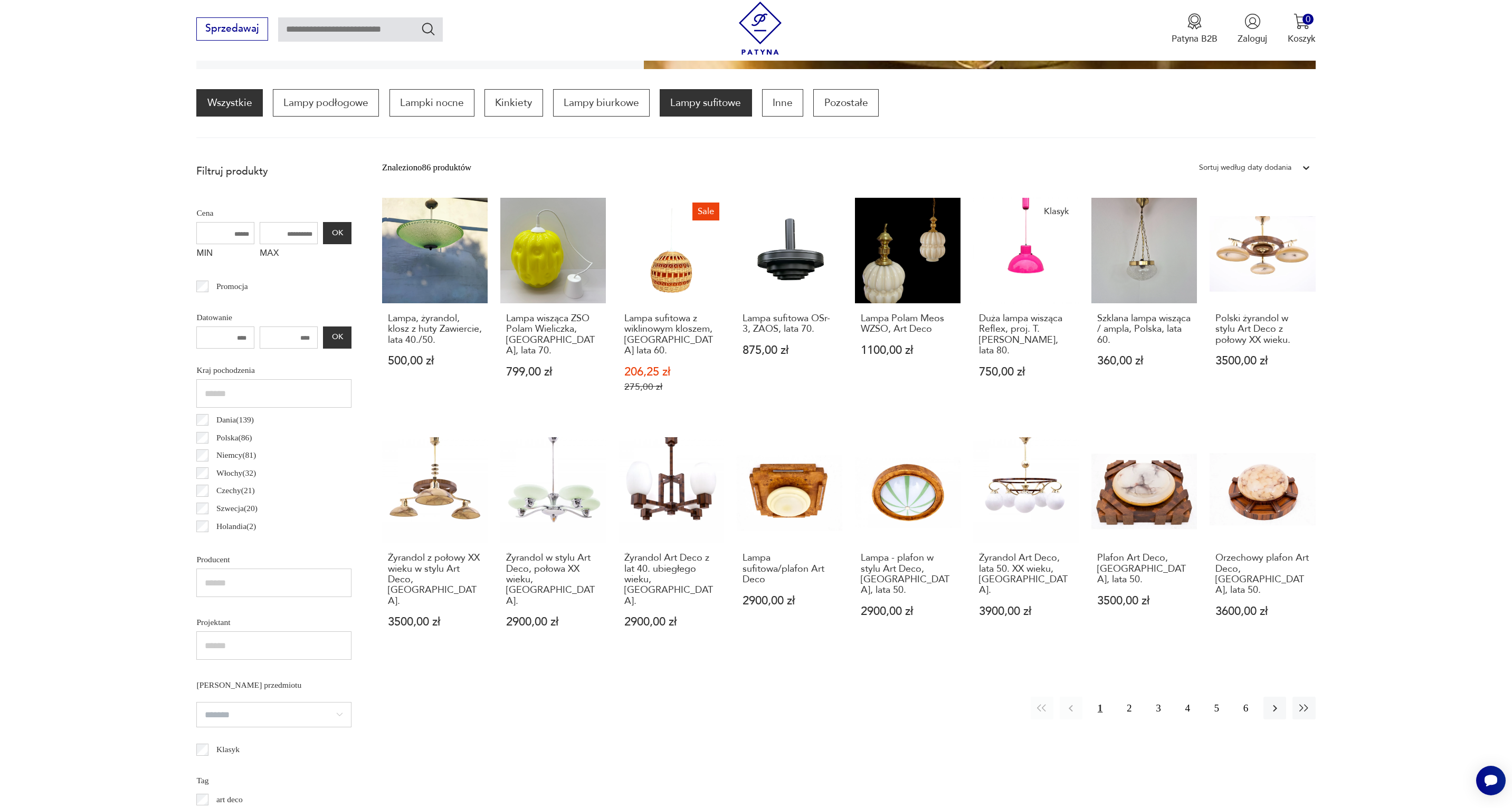
click at [236, 99] on link "Wszystkie" at bounding box center [229, 103] width 66 height 28
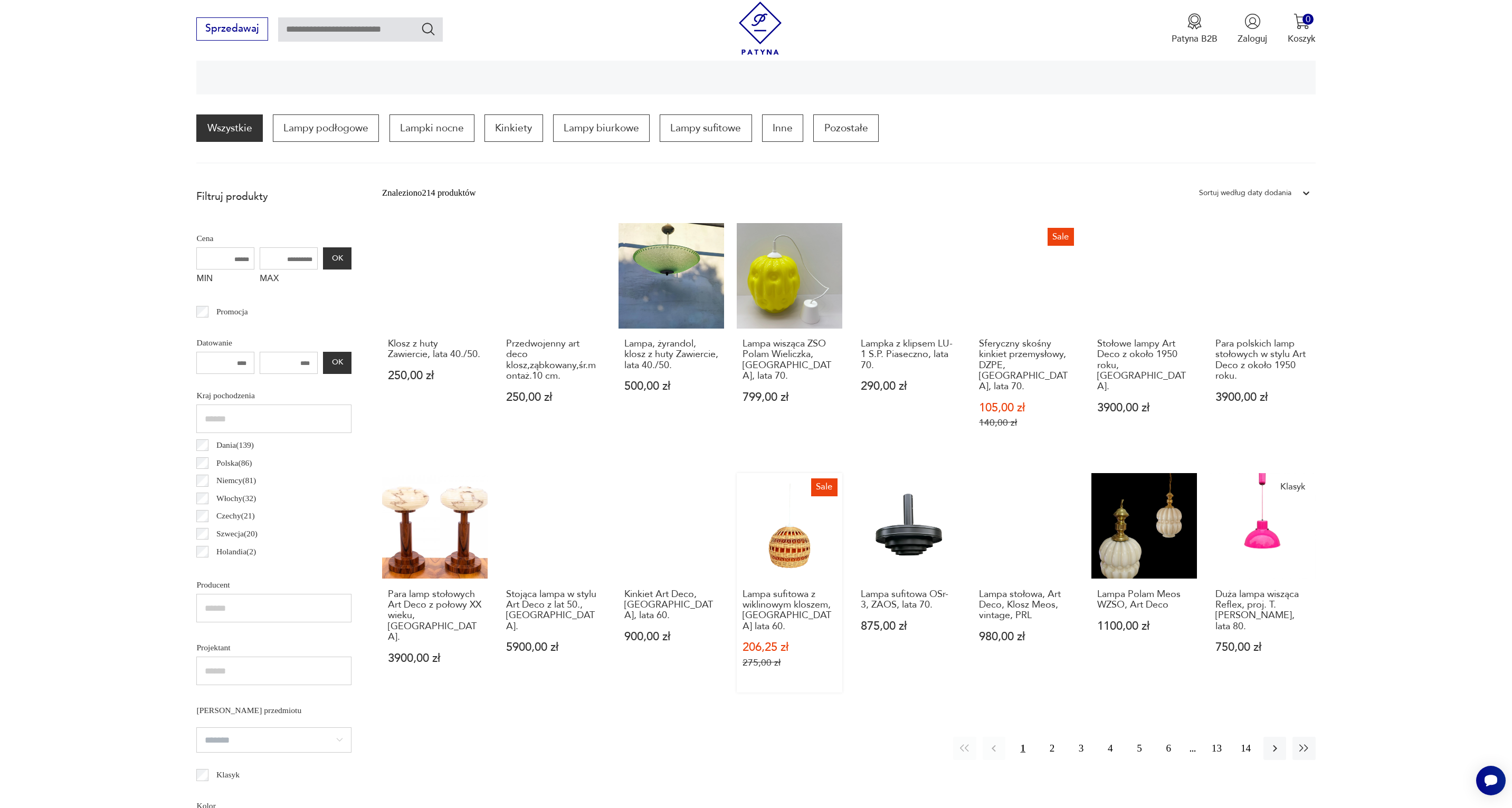
scroll to position [282, 0]
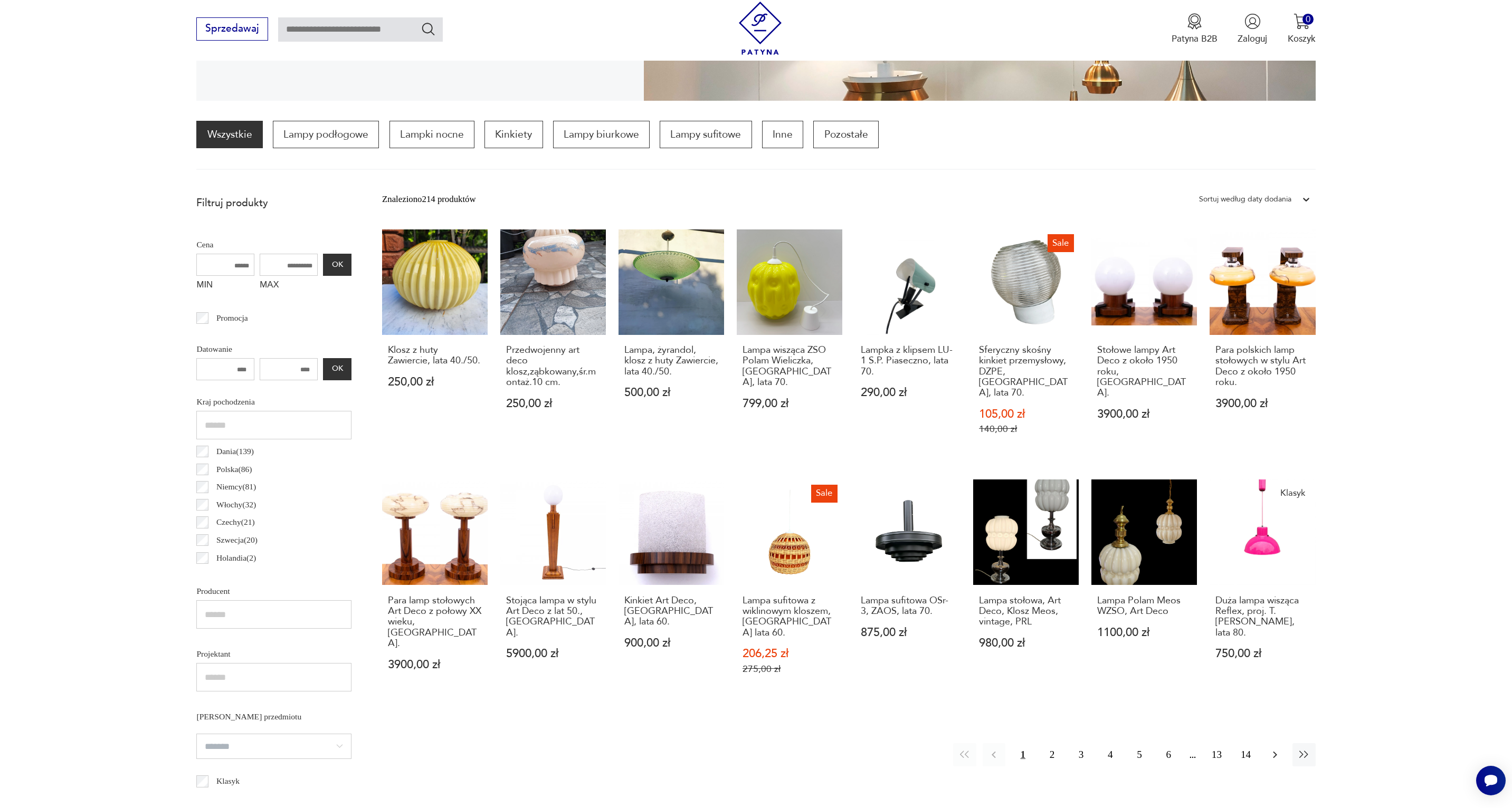
click at [1277, 748] on icon "button" at bounding box center [1275, 755] width 13 height 13
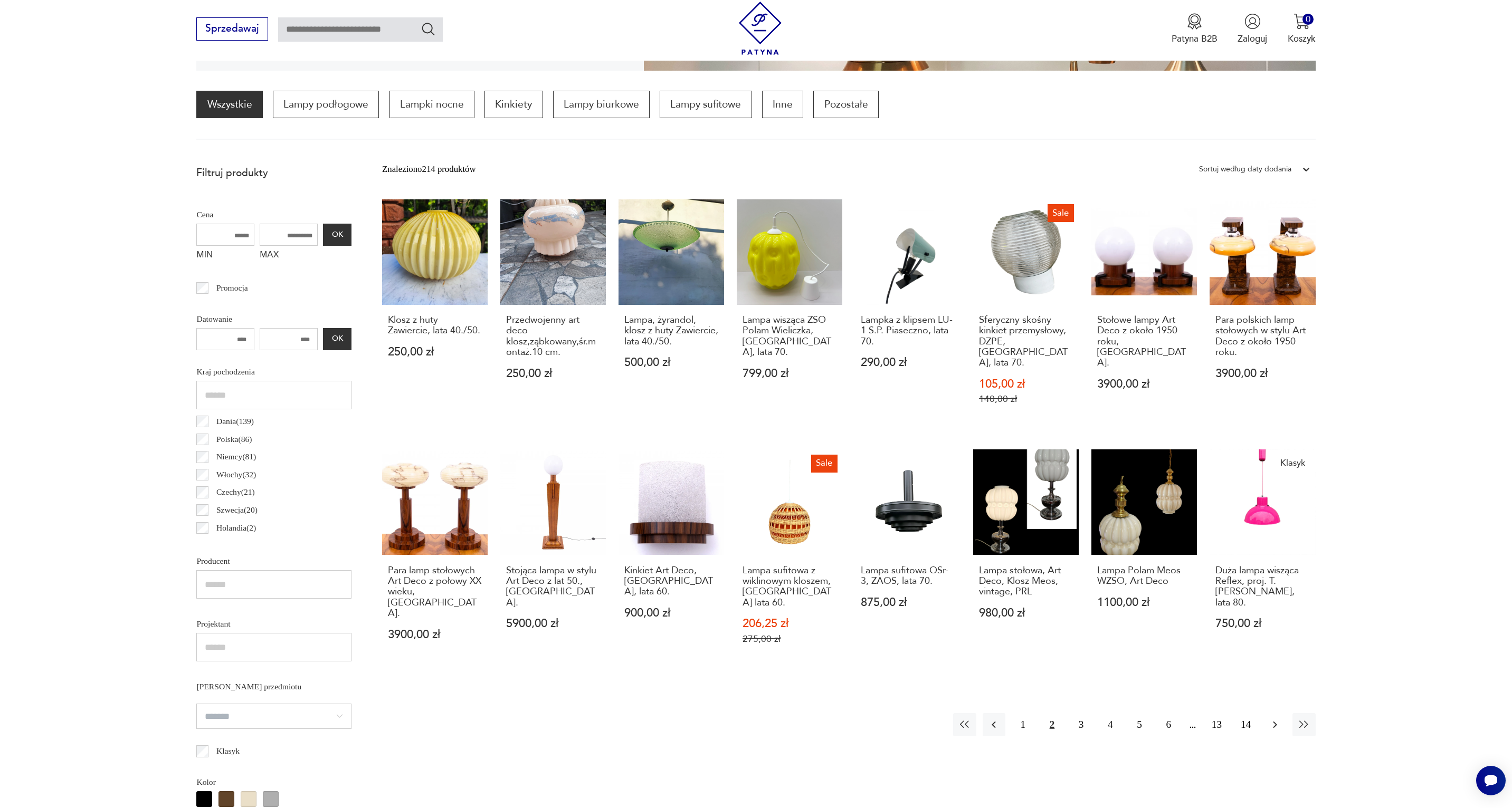
scroll to position [313, 0]
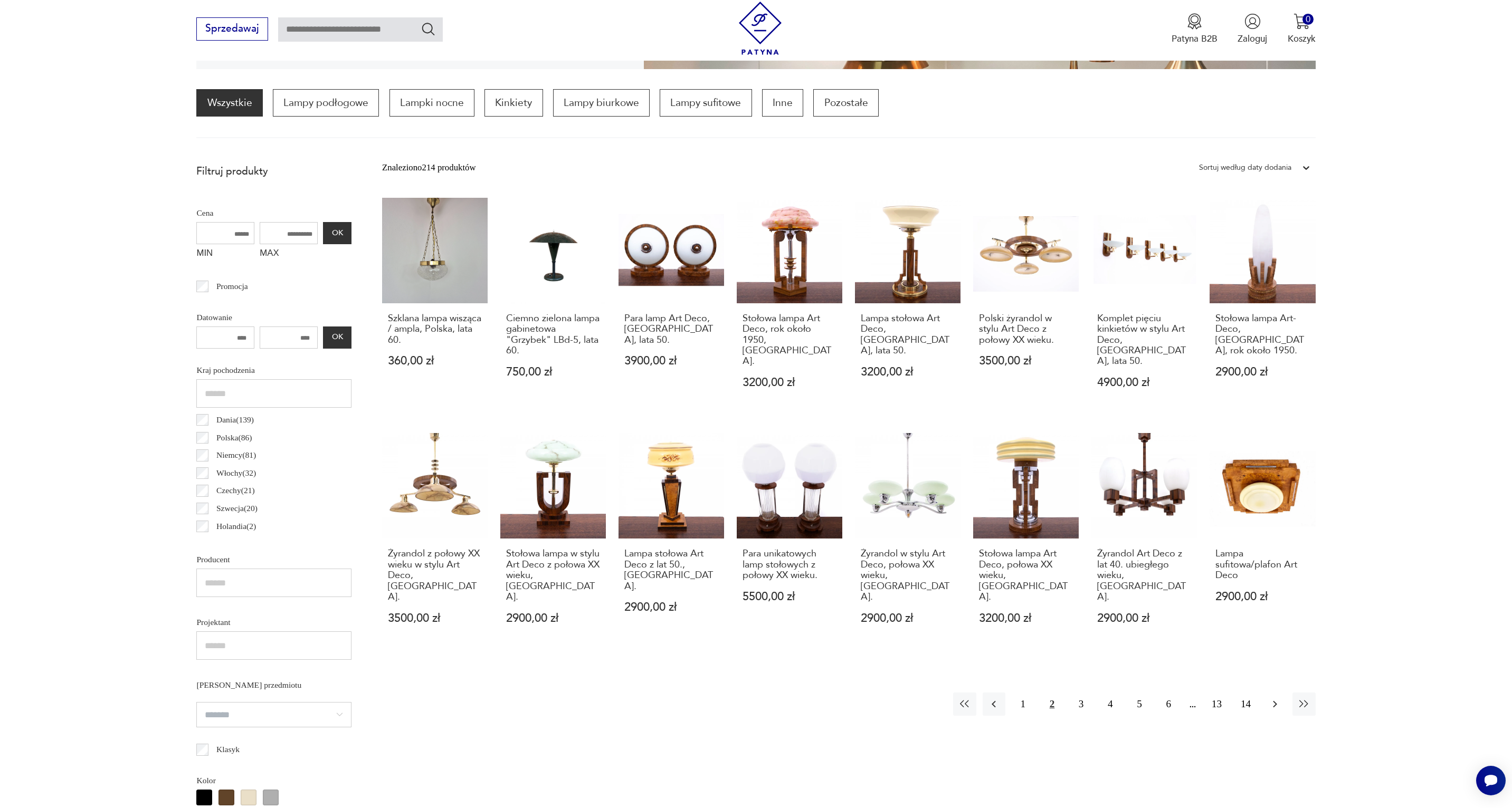
click at [1276, 701] on icon "button" at bounding box center [1275, 705] width 4 height 7
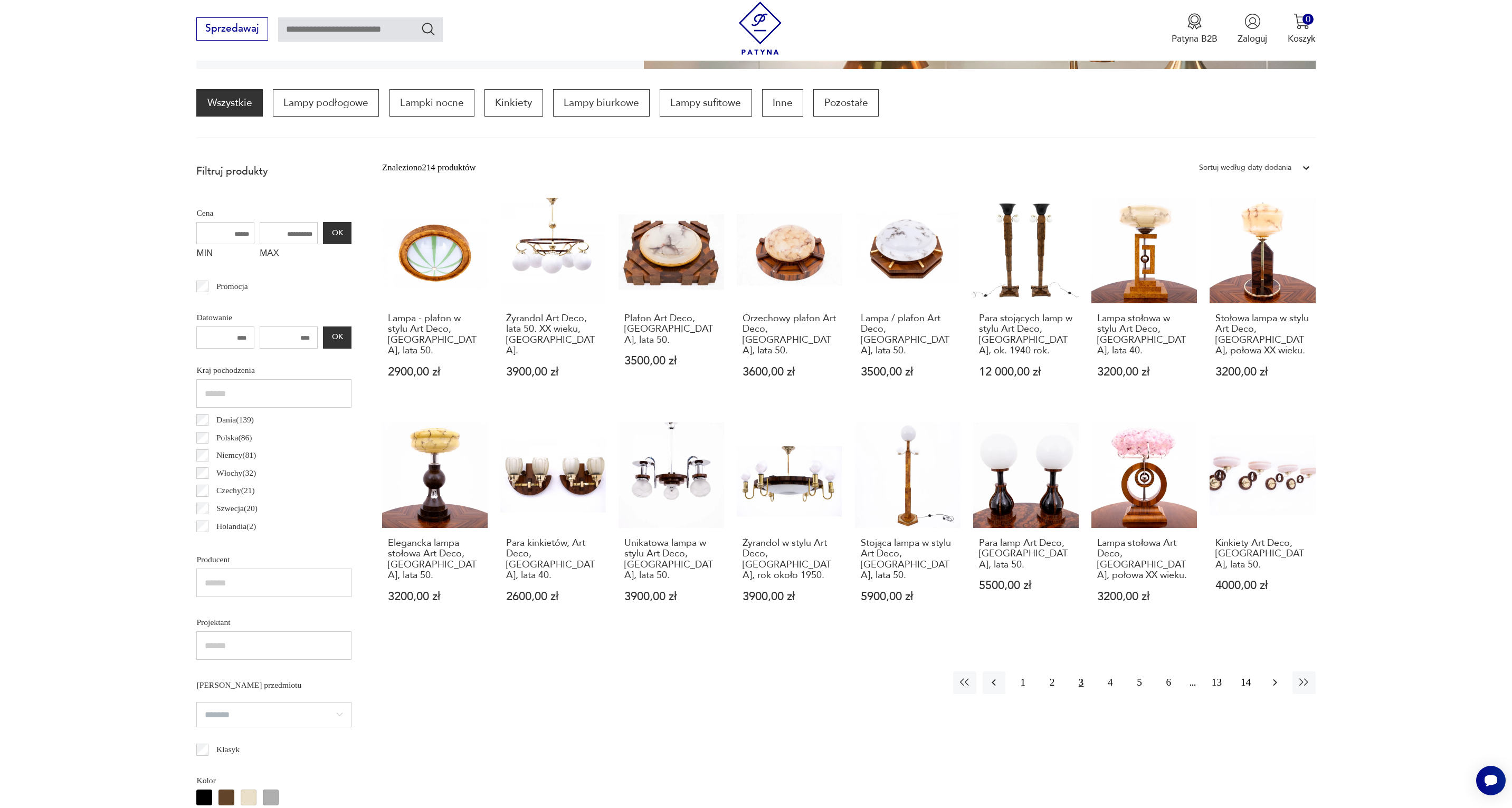
click at [1274, 676] on icon "button" at bounding box center [1275, 682] width 13 height 13
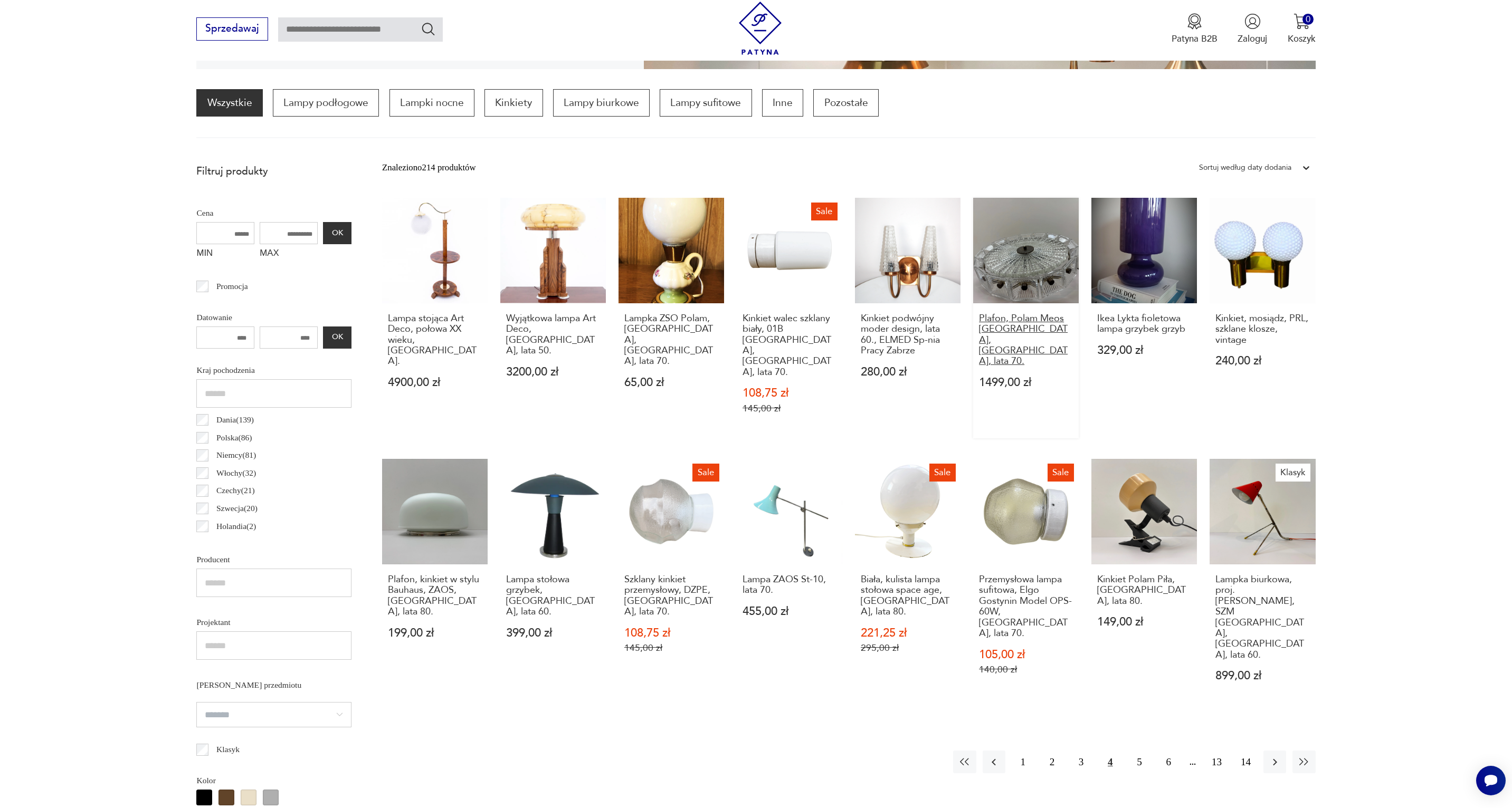
click at [1054, 320] on h3 "Plafon, Polam Meos Warszawa, Polska, lata 70." at bounding box center [1026, 340] width 94 height 54
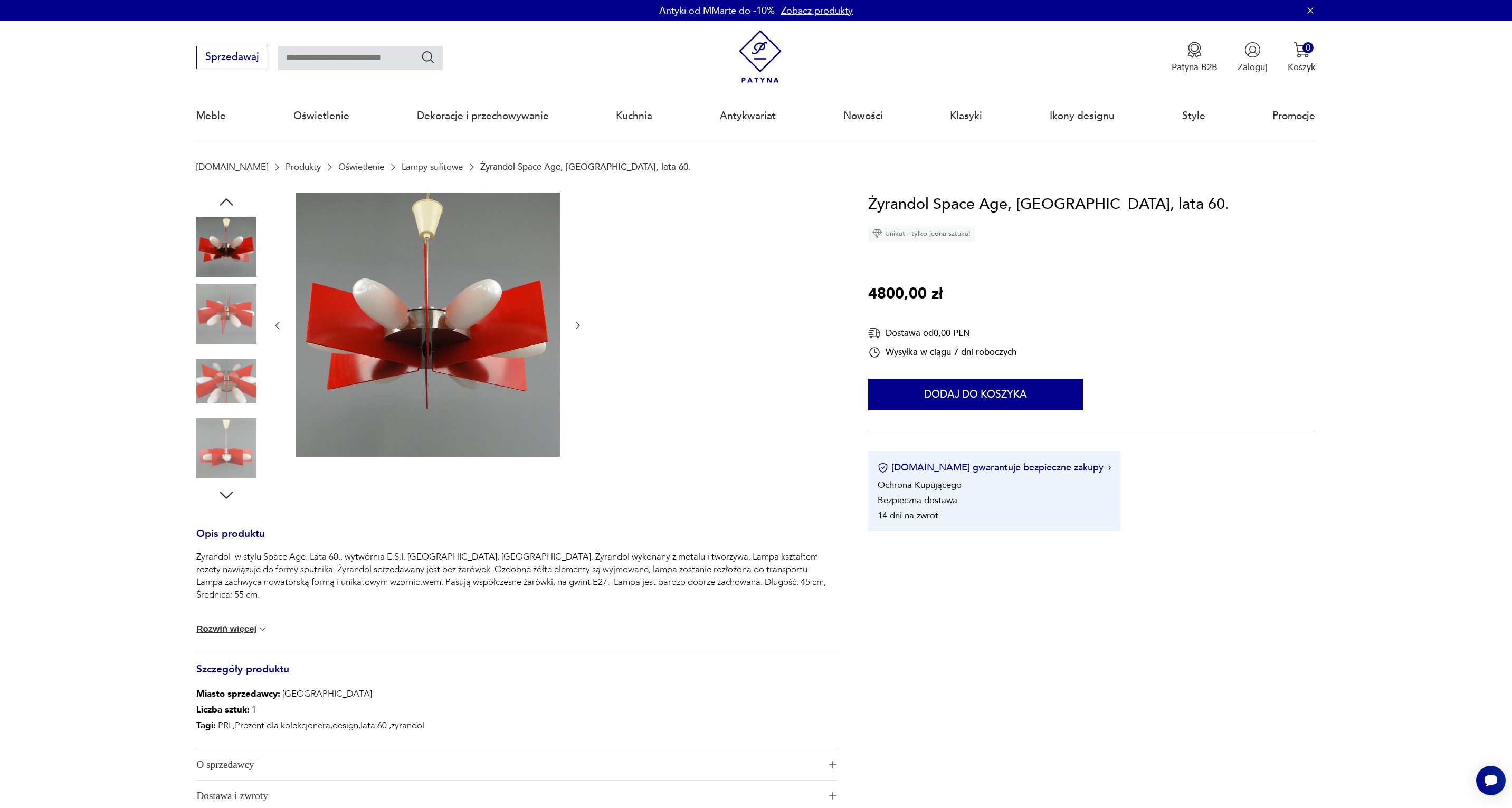
click at [352, 321] on img at bounding box center [428, 325] width 265 height 264
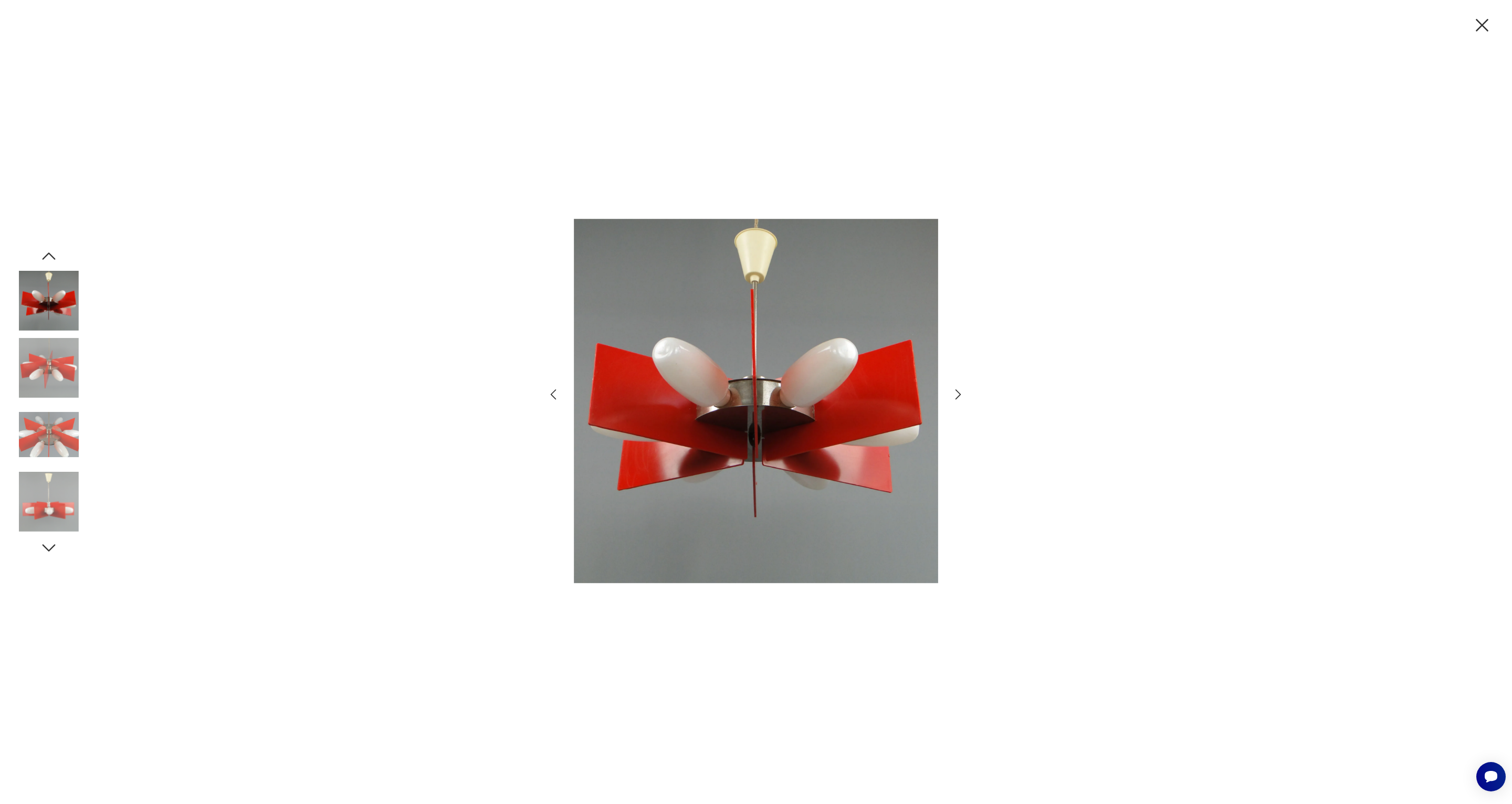
click at [959, 393] on icon "button" at bounding box center [958, 394] width 15 height 15
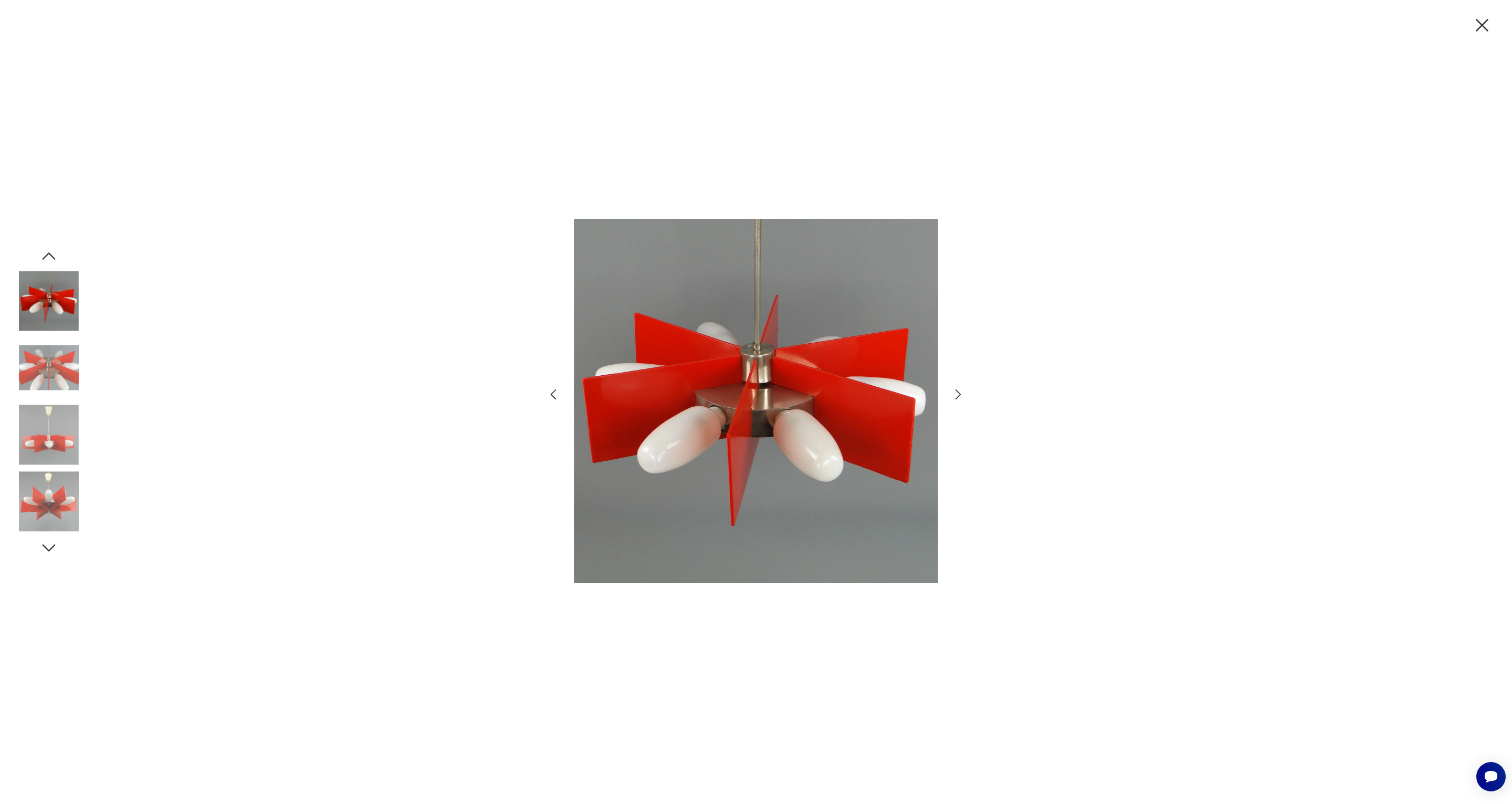
click at [960, 393] on icon "button" at bounding box center [958, 395] width 6 height 11
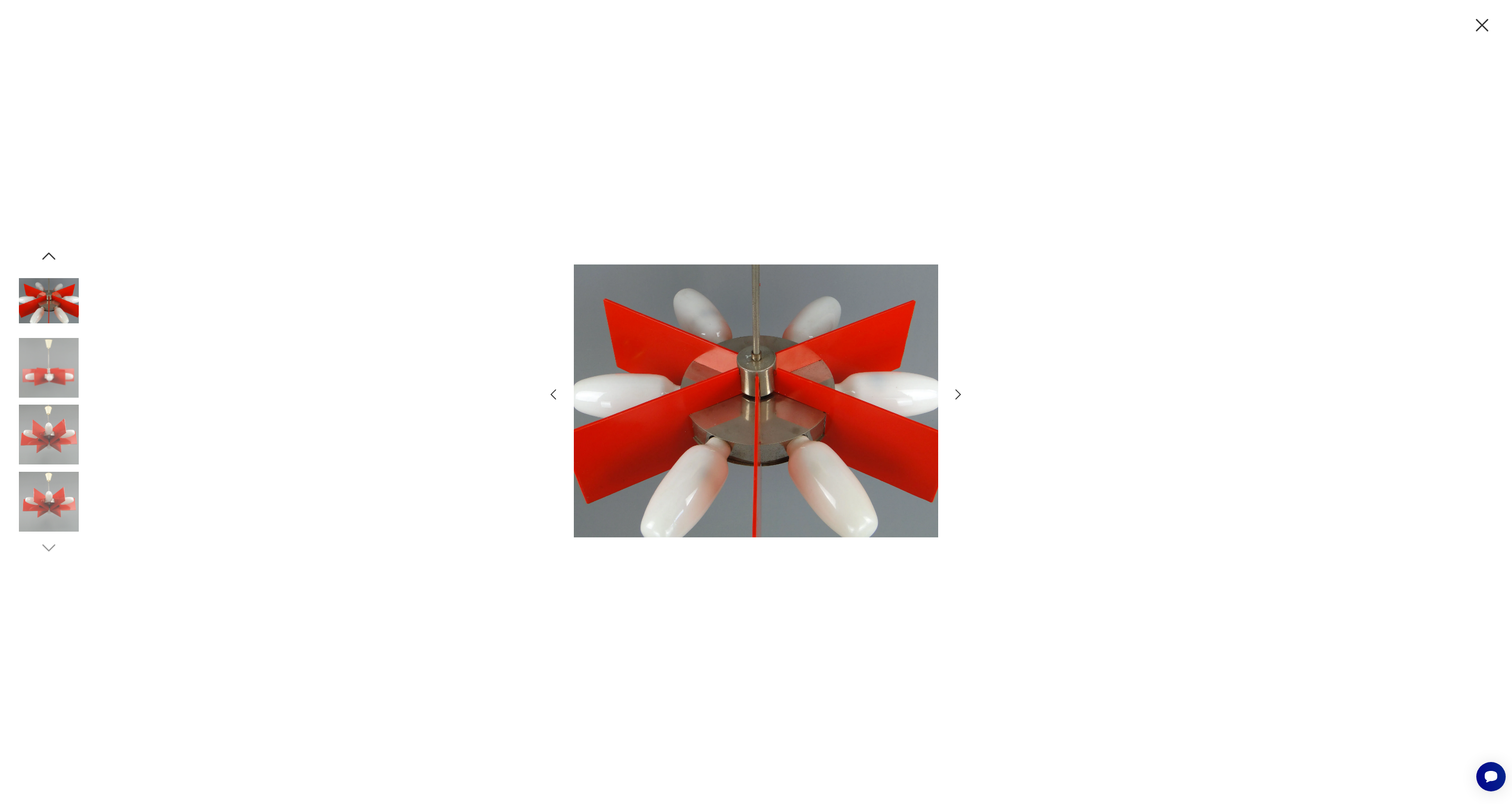
click at [960, 393] on icon "button" at bounding box center [958, 395] width 6 height 11
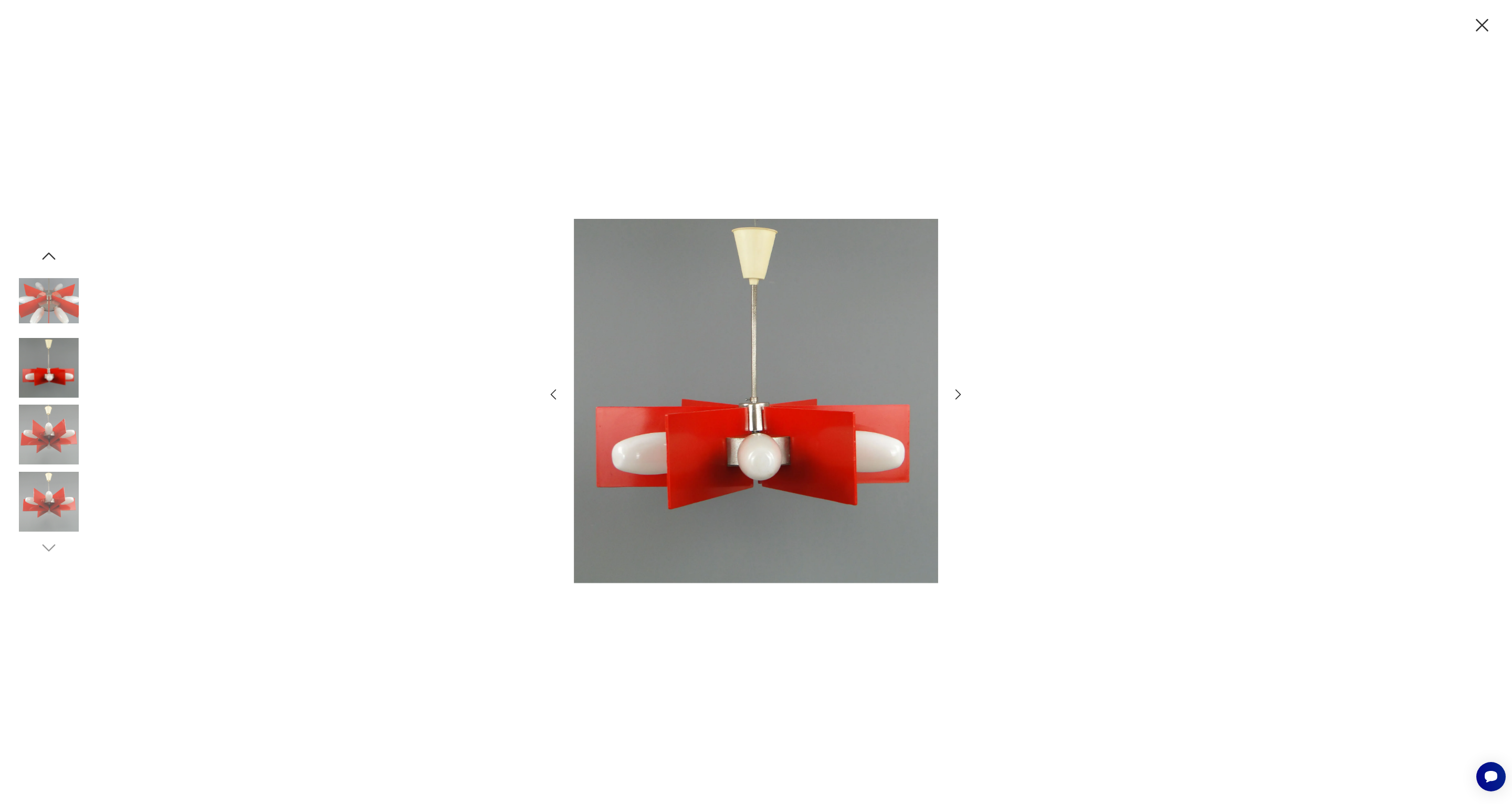
click at [960, 393] on icon "button" at bounding box center [958, 395] width 6 height 11
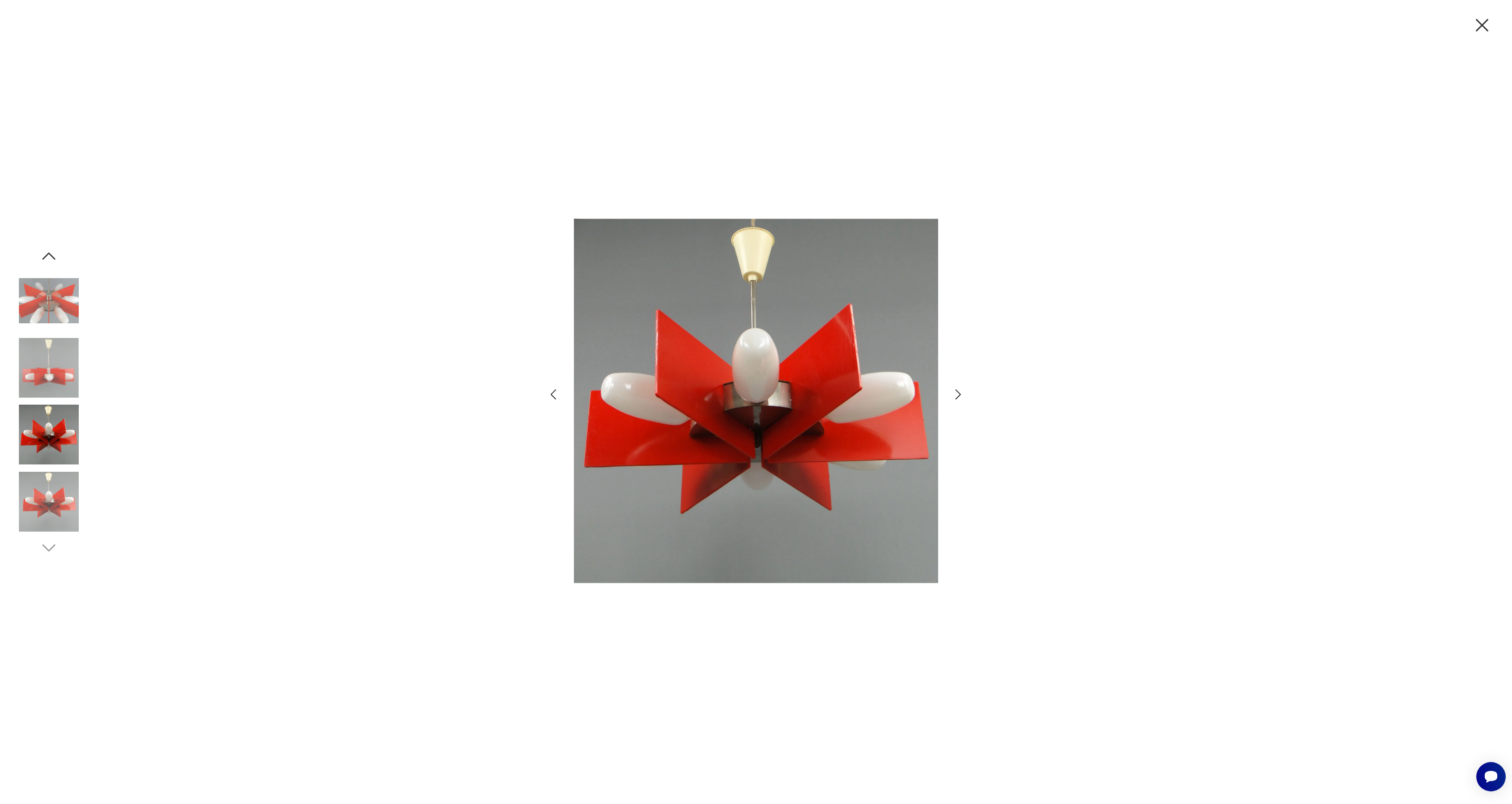
click at [960, 393] on icon "button" at bounding box center [958, 395] width 6 height 11
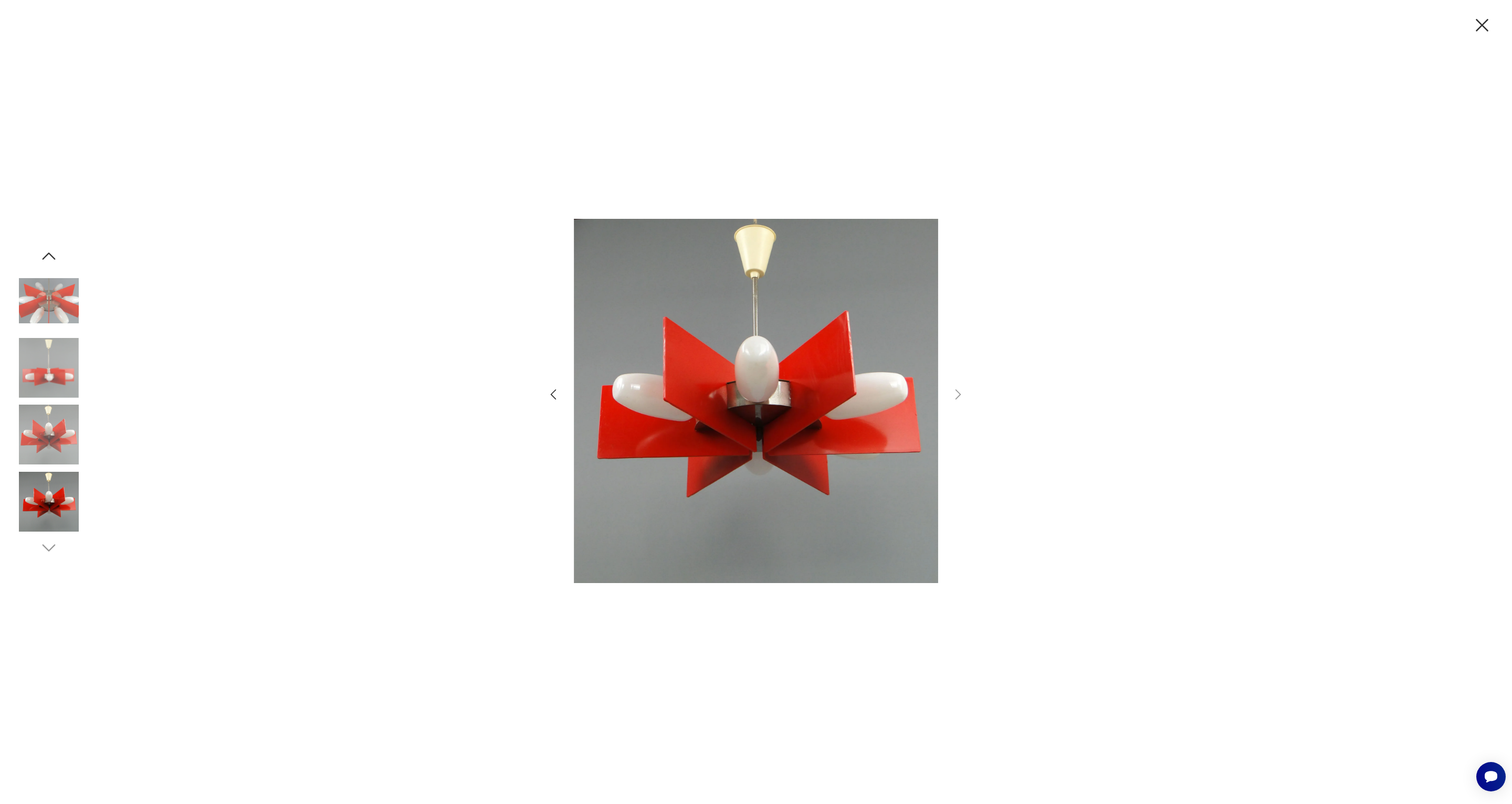
click at [1483, 25] on icon "button" at bounding box center [1482, 25] width 22 height 22
